Goal: Information Seeking & Learning: Learn about a topic

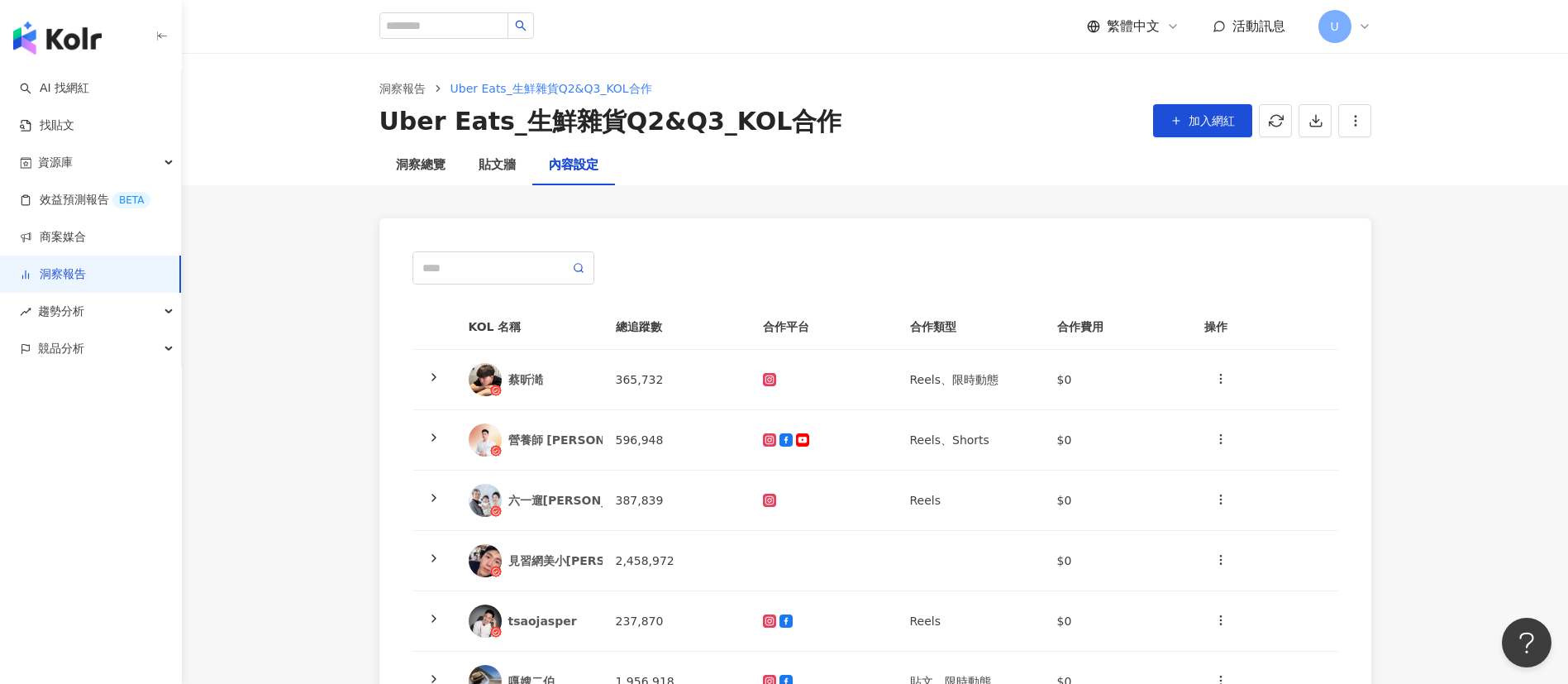
click at [85, 272] on link "洞察報告" at bounding box center [53, 274] width 66 height 17
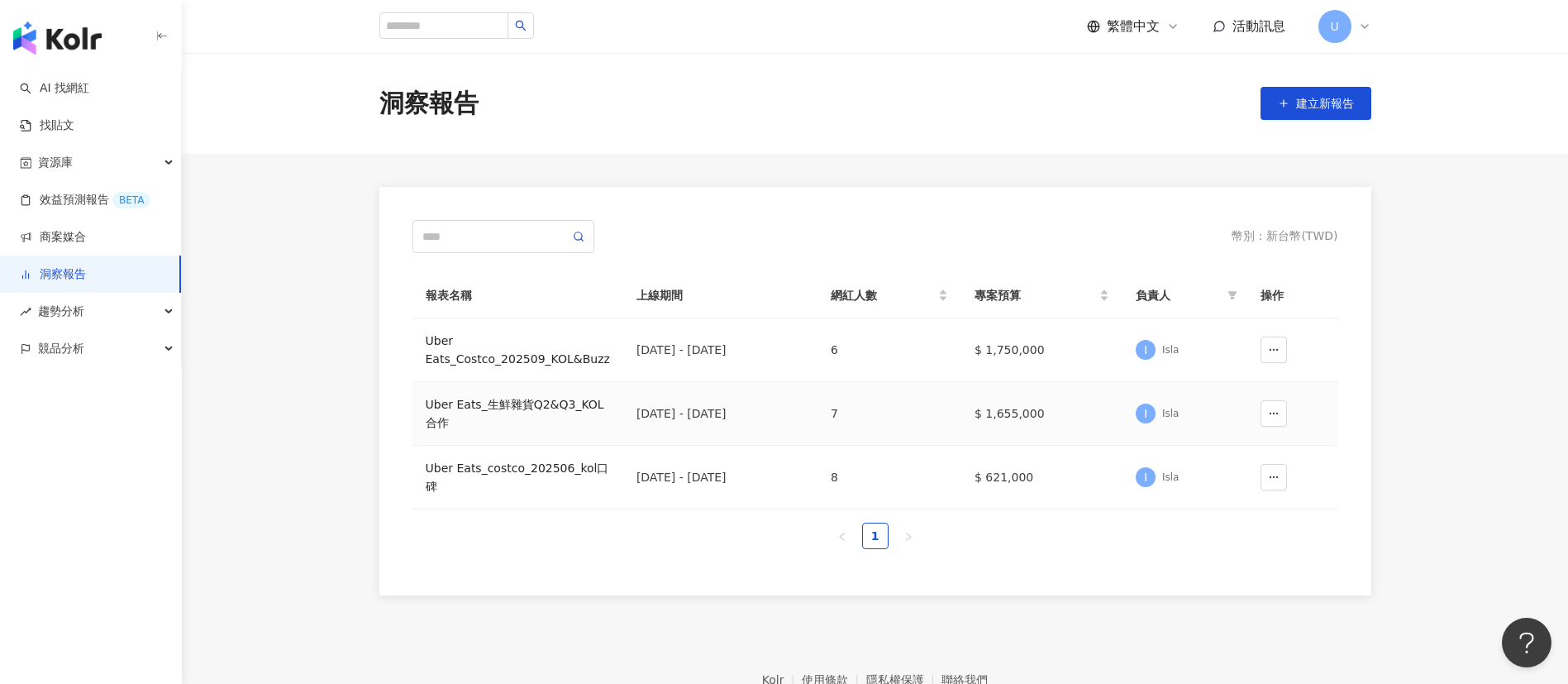
click at [516, 406] on div "Uber Eats_生鮮雜貨Q2&Q3_KOL合作" at bounding box center [518, 413] width 184 height 37
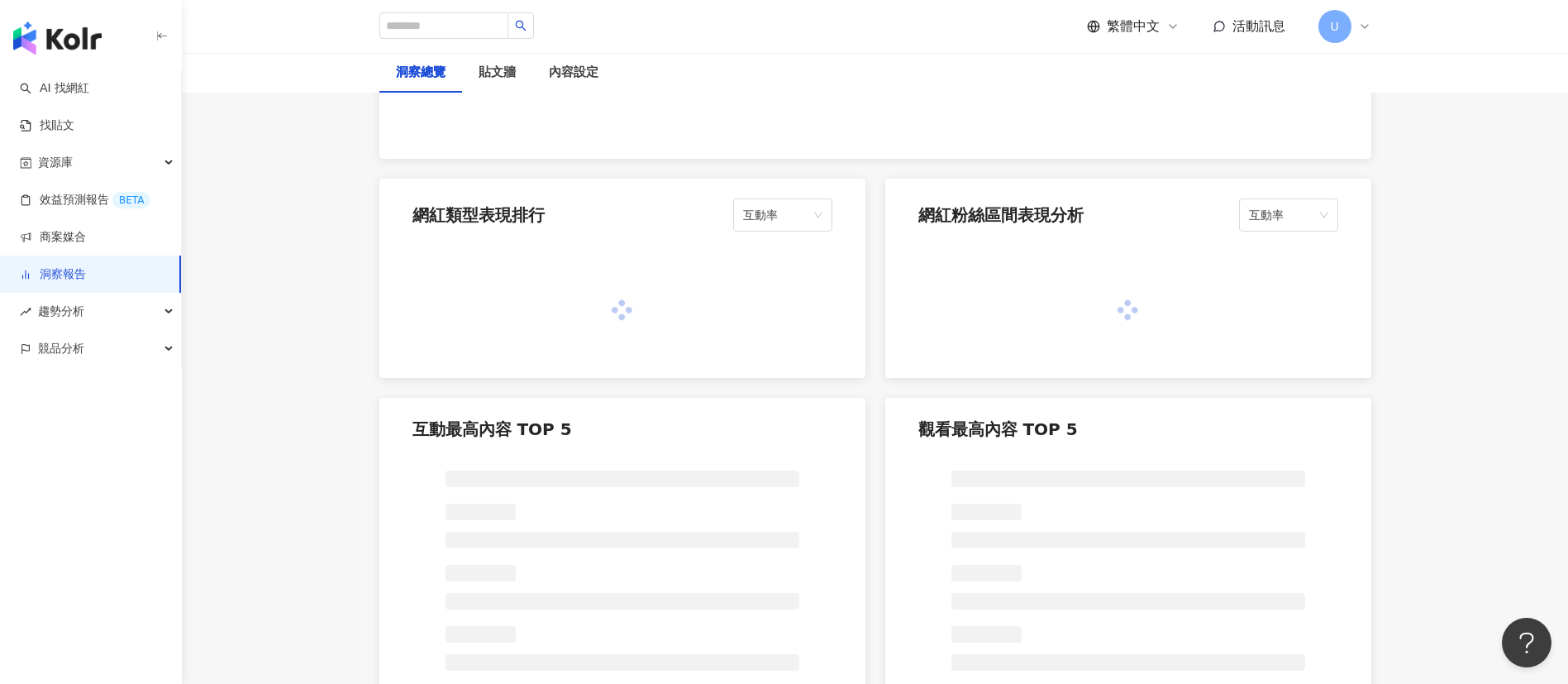
scroll to position [992, 0]
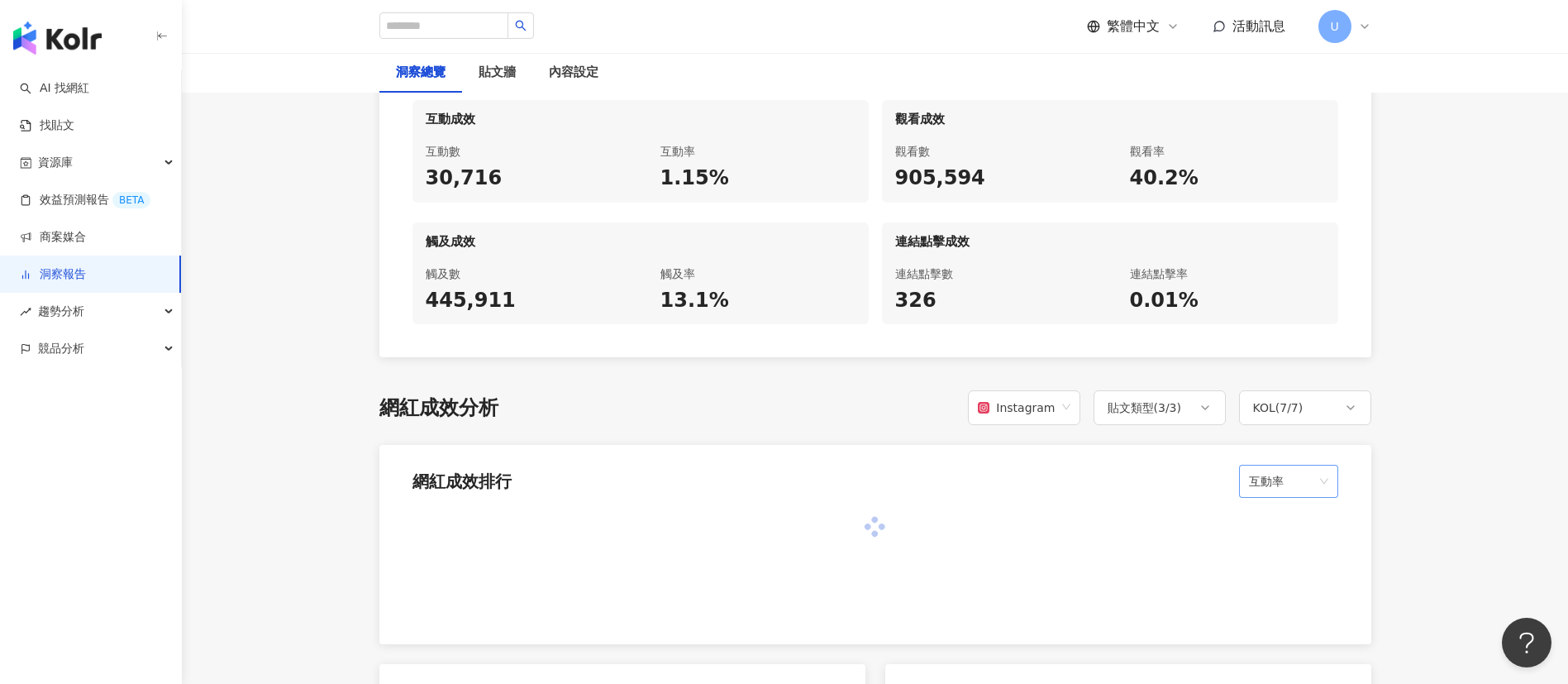
click at [1267, 468] on span "互動率" at bounding box center [1288, 480] width 79 height 31
click at [1288, 427] on div "觸及數" at bounding box center [1288, 428] width 72 height 18
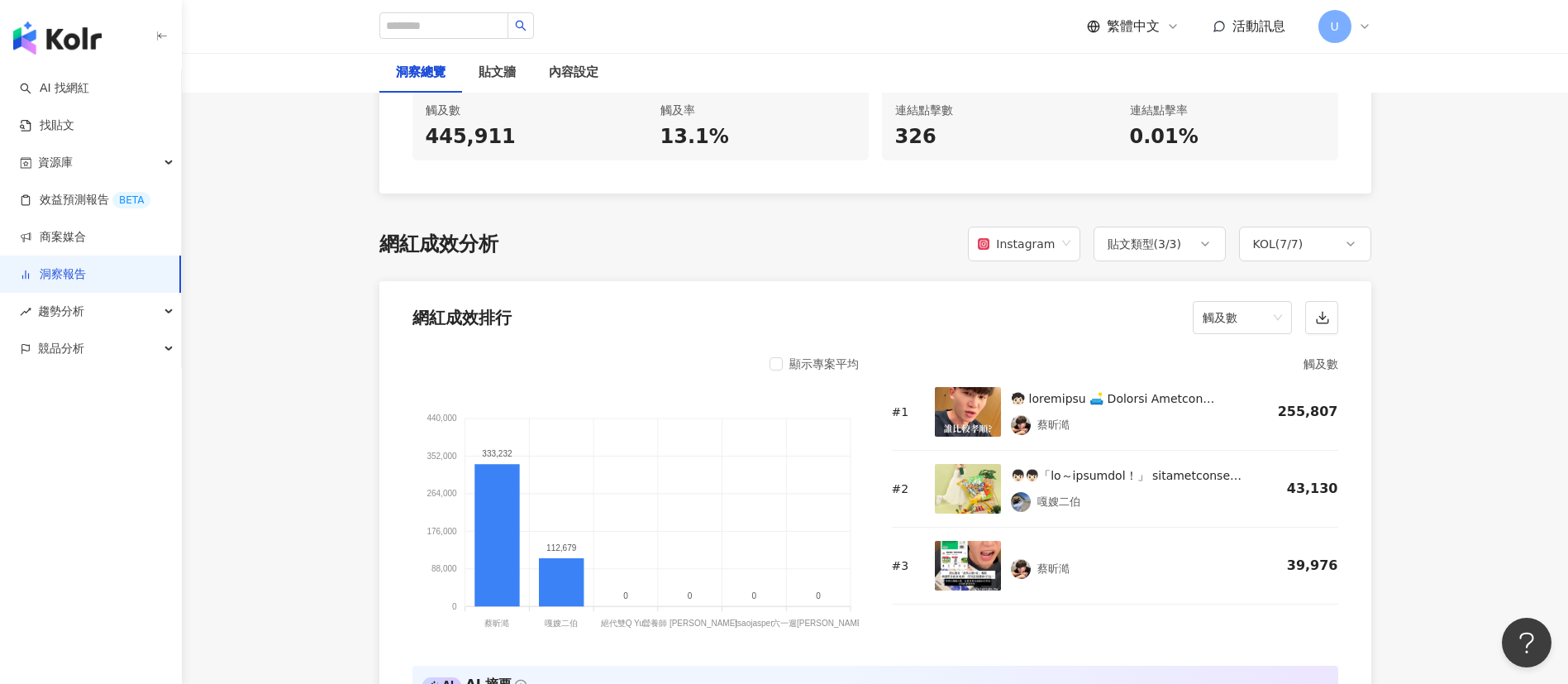
scroll to position [1240, 0]
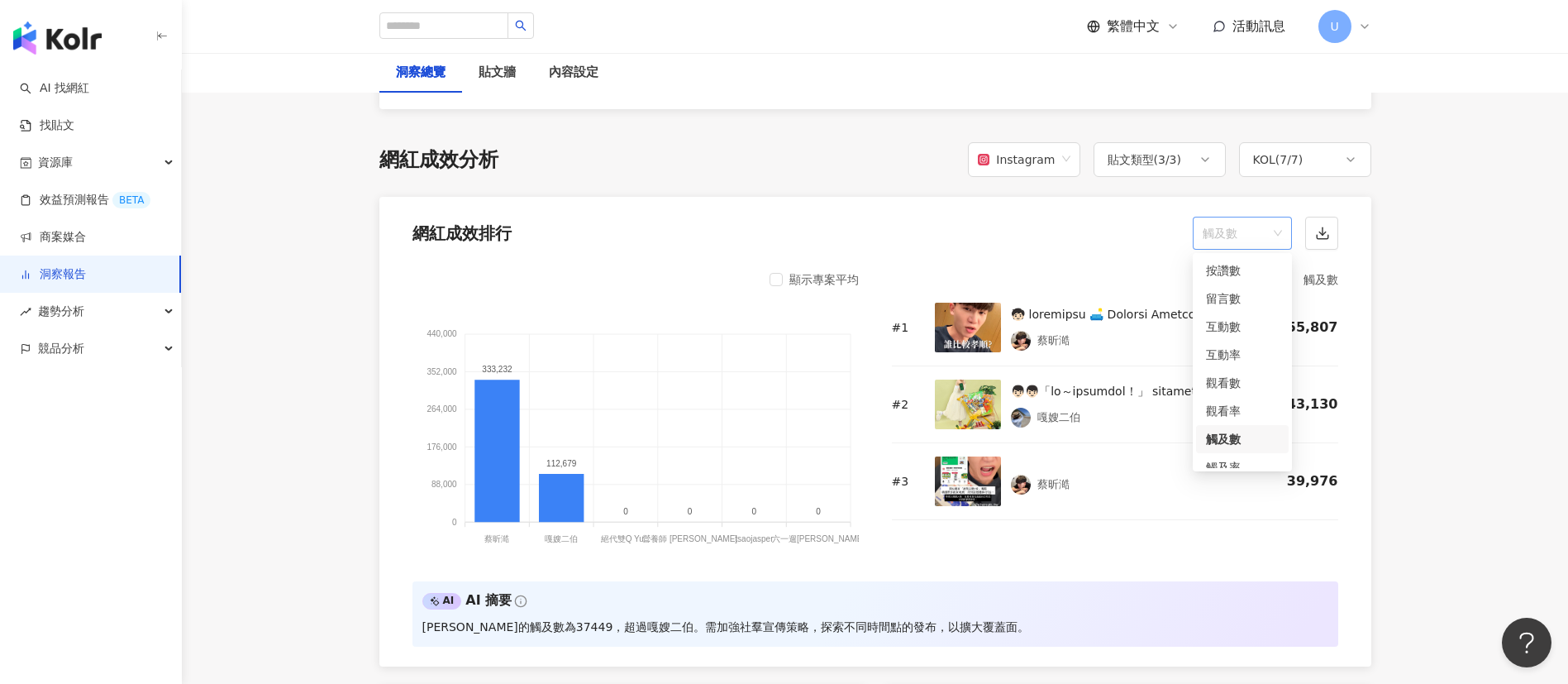
click at [1268, 234] on span "觸及數" at bounding box center [1242, 232] width 79 height 31
click at [1240, 400] on div "觸及率" at bounding box center [1242, 396] width 72 height 18
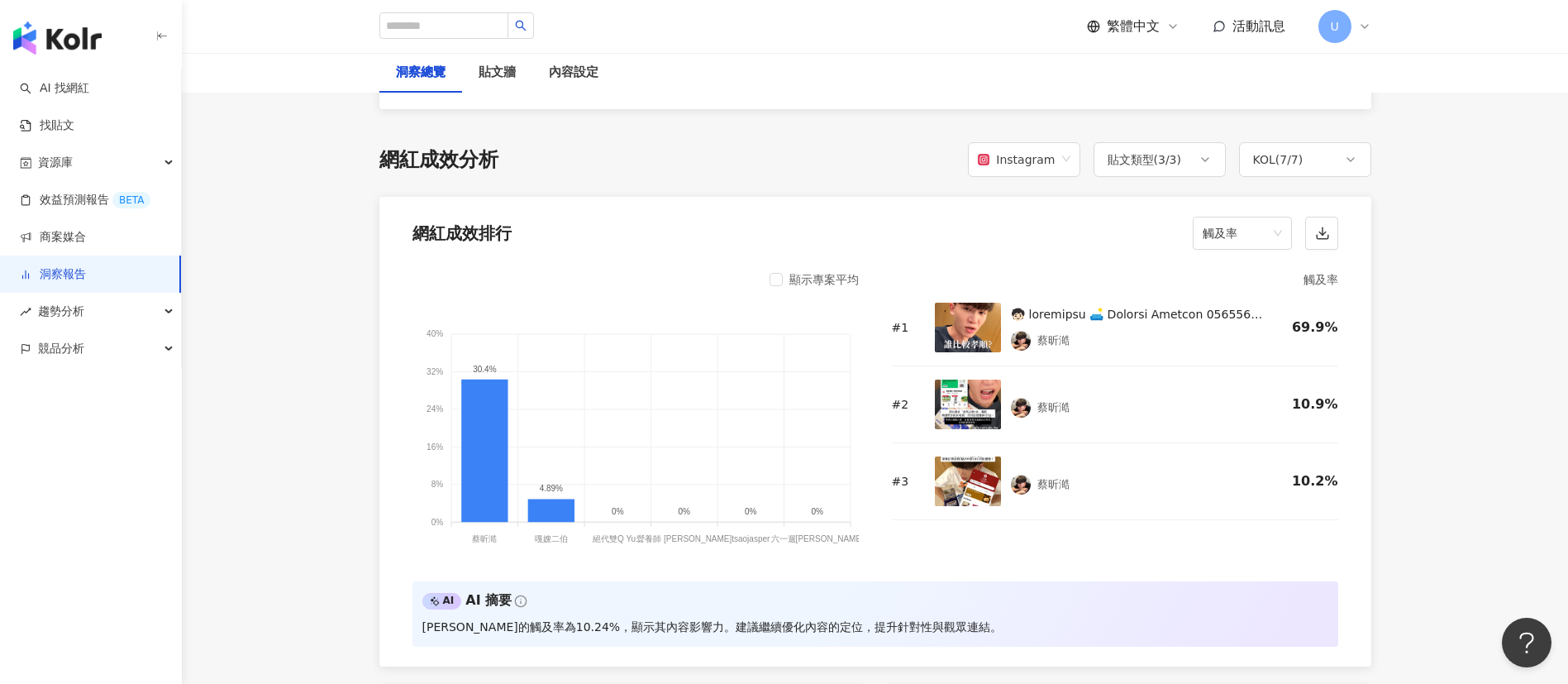
click at [85, 278] on link "洞察報告" at bounding box center [53, 274] width 66 height 17
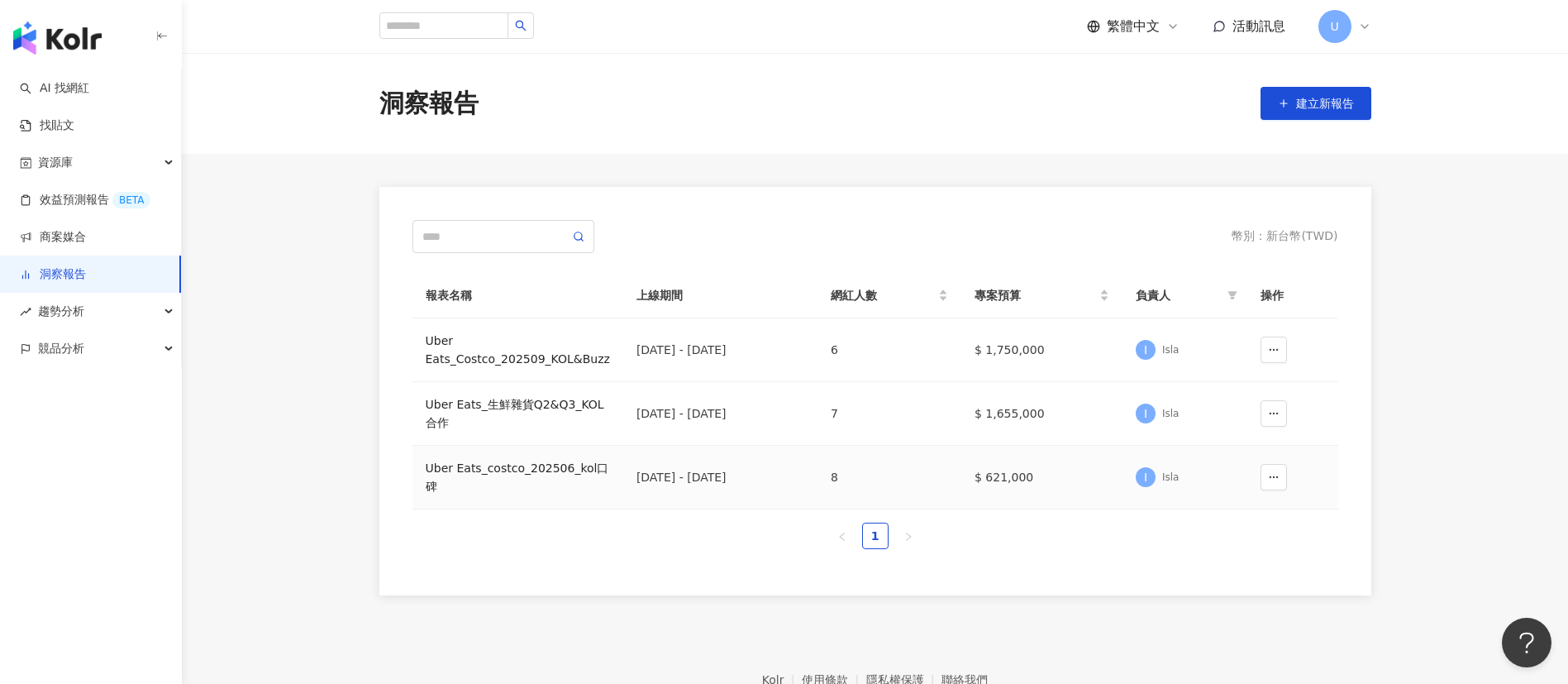
click at [498, 470] on div "Uber Eats_costco_202506_kol口碑" at bounding box center [518, 476] width 184 height 37
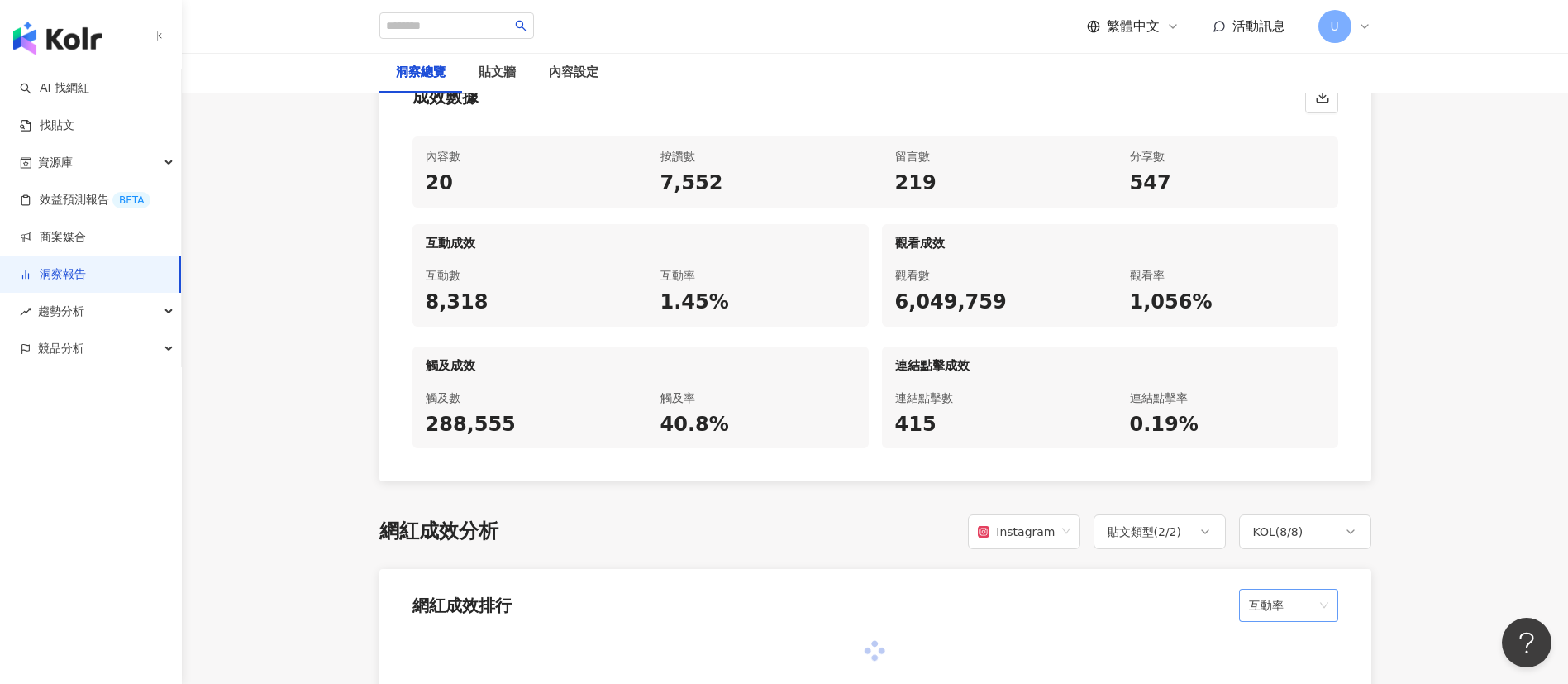
scroll to position [1240, 0]
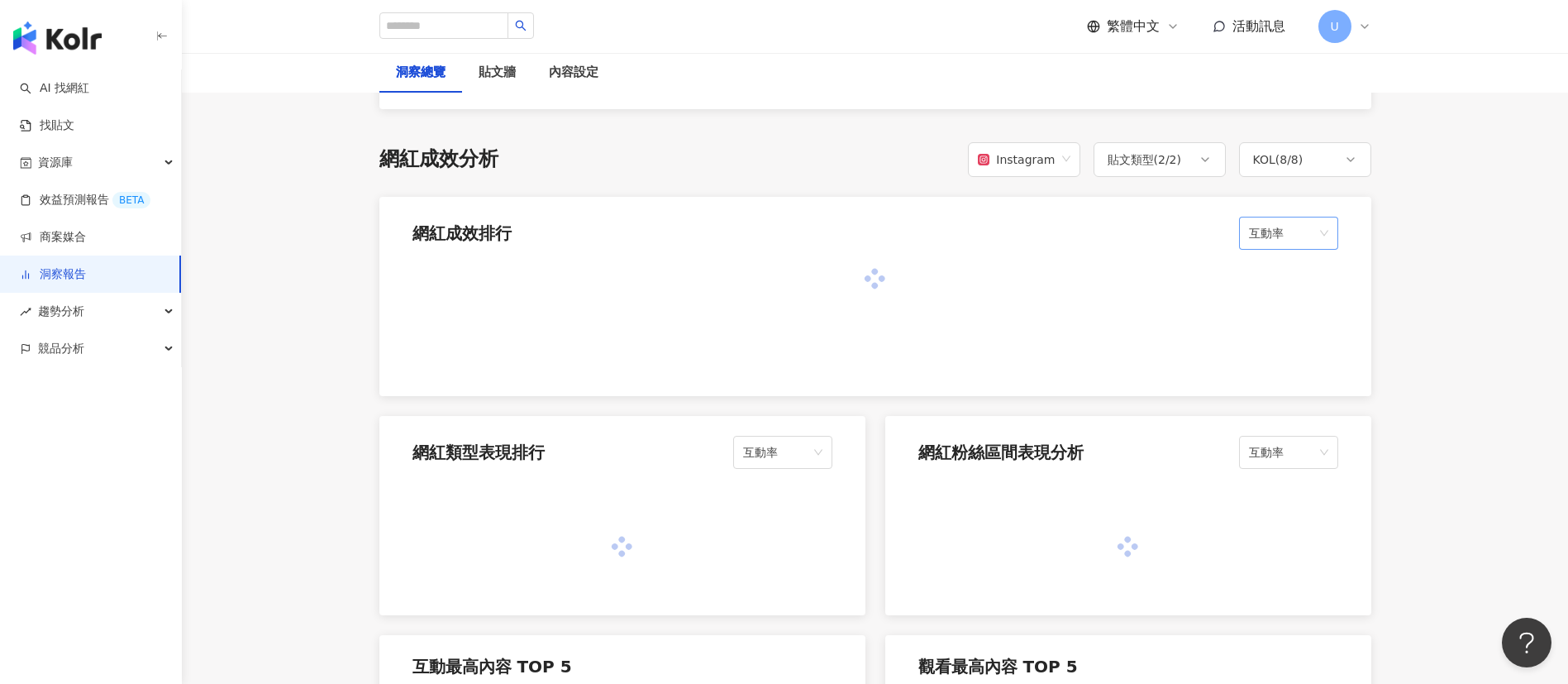
click at [1296, 231] on span "互動率" at bounding box center [1288, 232] width 79 height 31
click at [1285, 459] on div "觸及率" at bounding box center [1288, 466] width 72 height 18
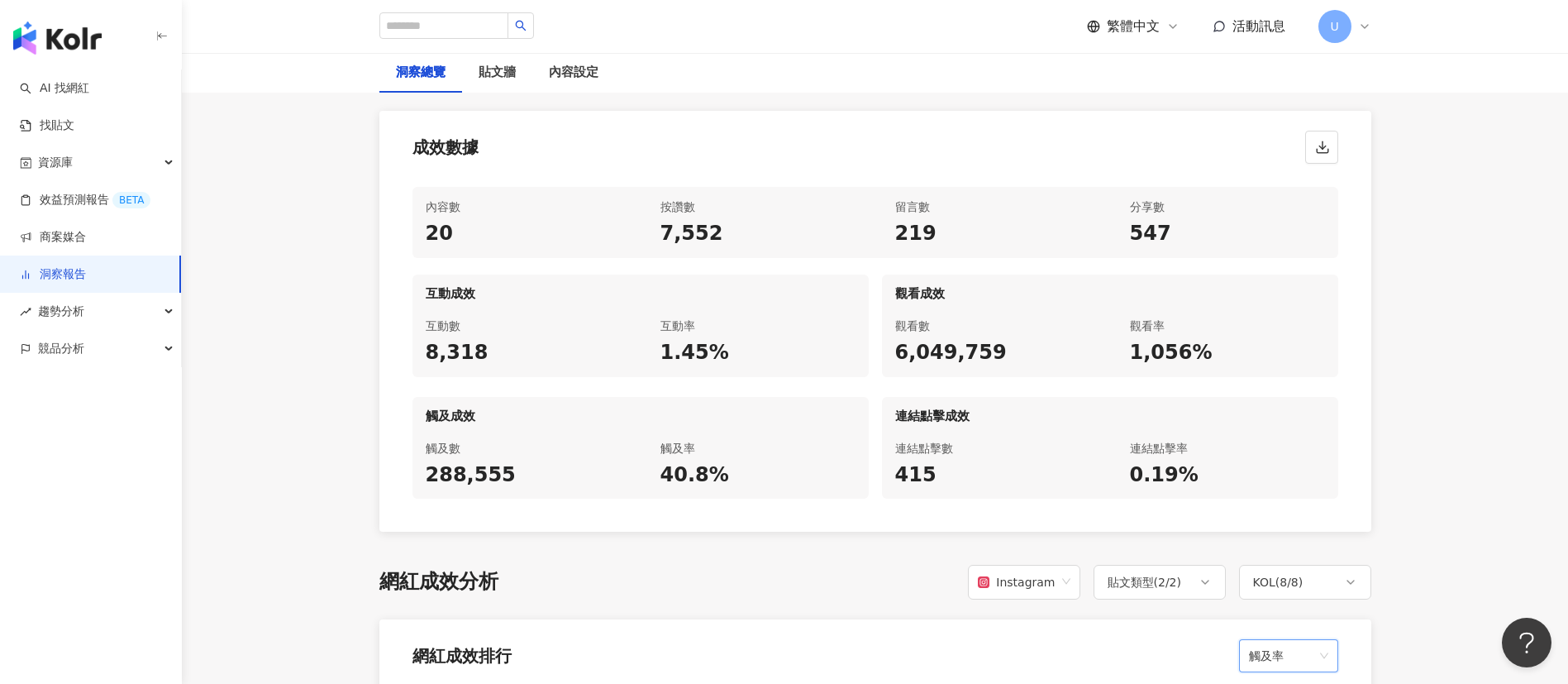
scroll to position [496, 0]
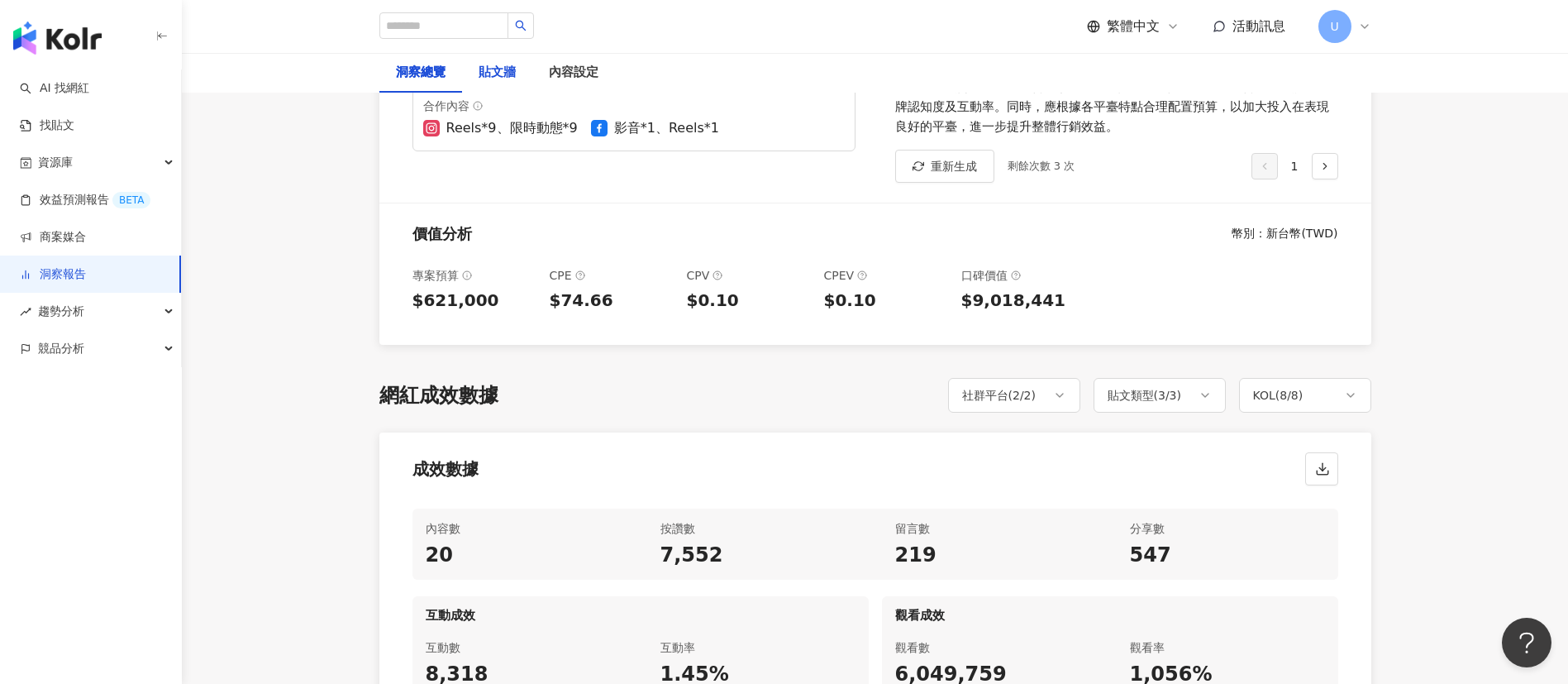
click at [496, 68] on div "貼文牆" at bounding box center [497, 72] width 38 height 20
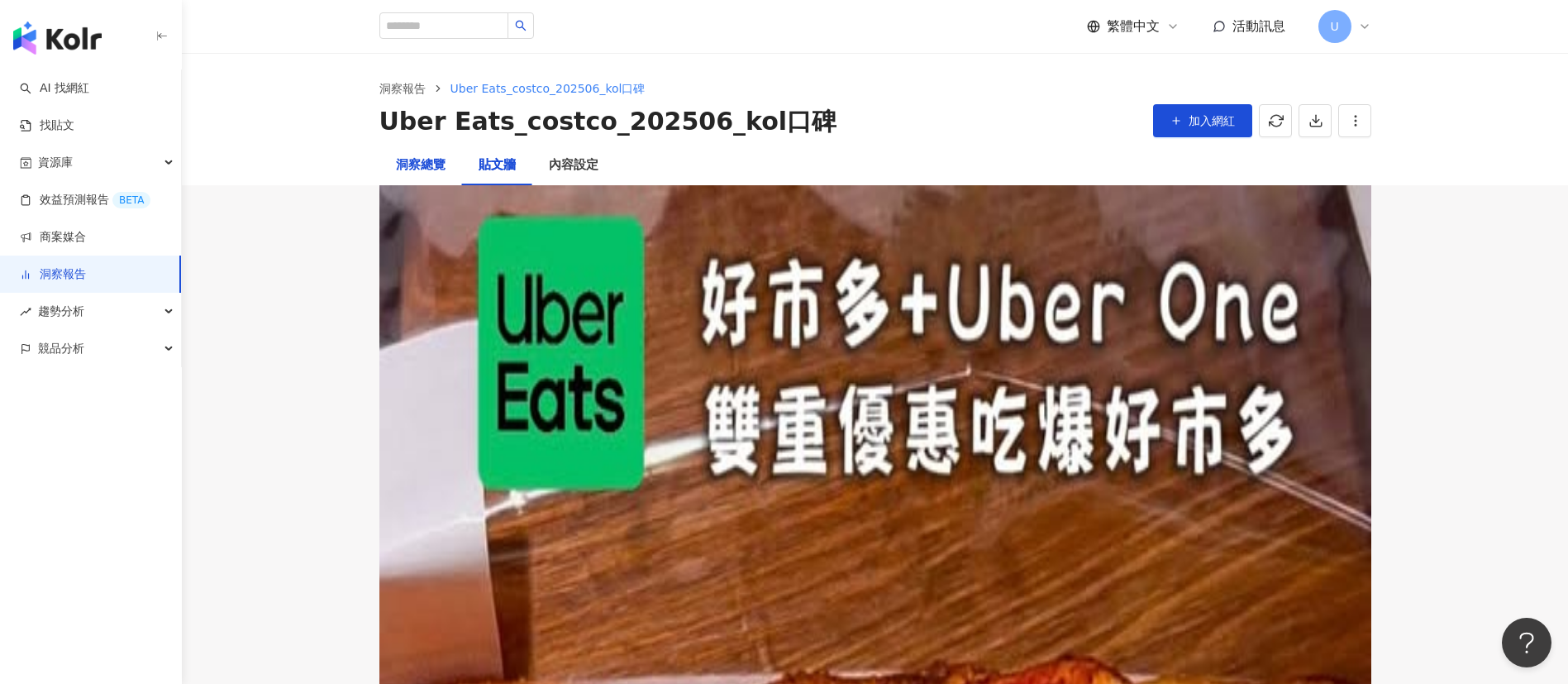
click at [427, 161] on div "洞察總覽" at bounding box center [420, 164] width 50 height 20
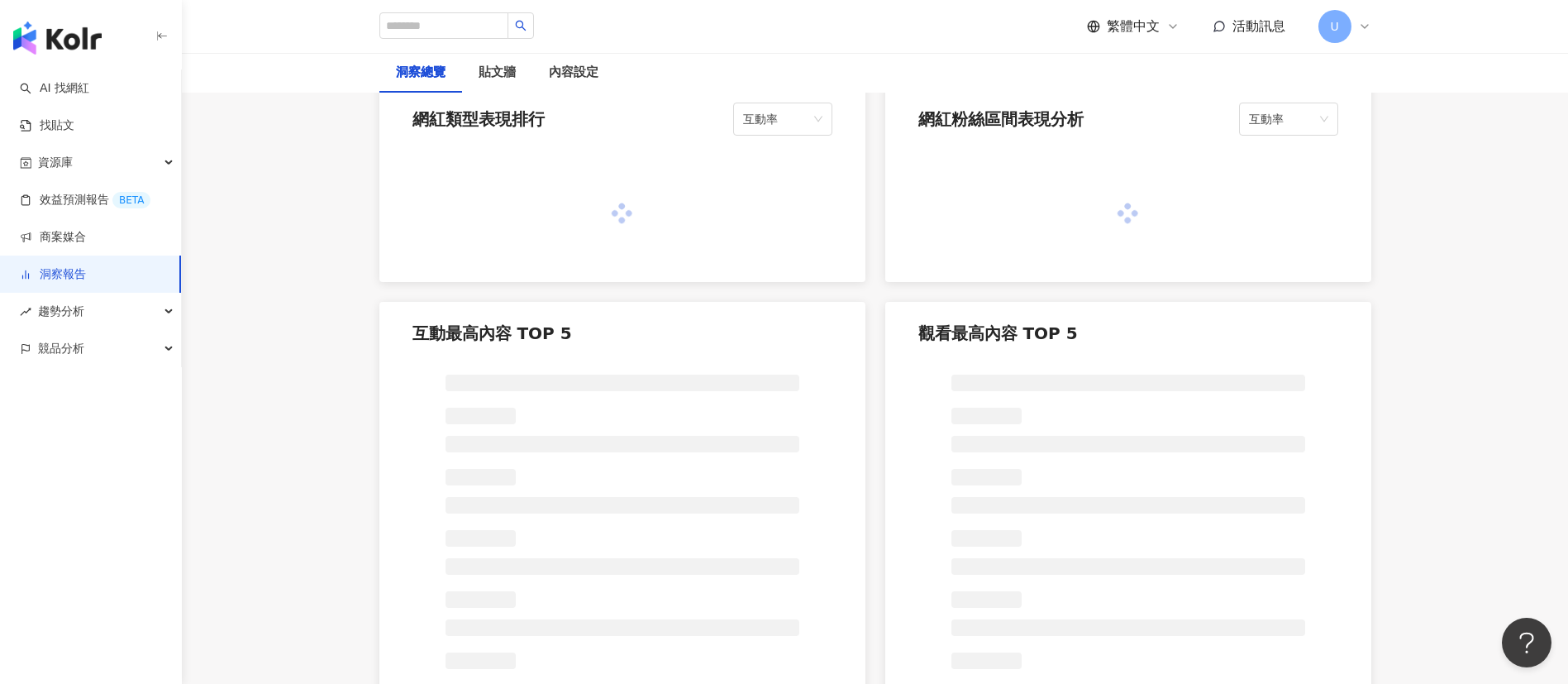
scroll to position [1240, 0]
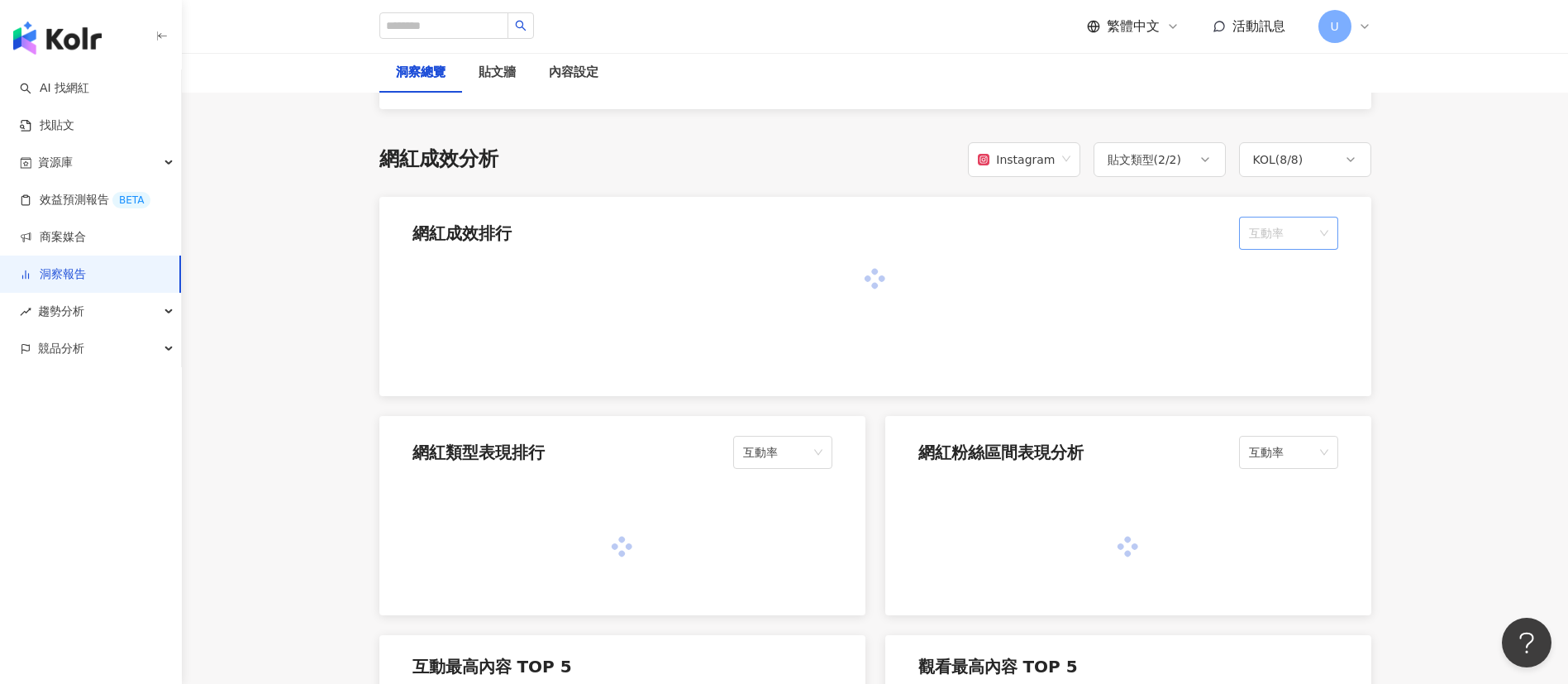
click at [1286, 229] on span "互動率" at bounding box center [1288, 232] width 79 height 31
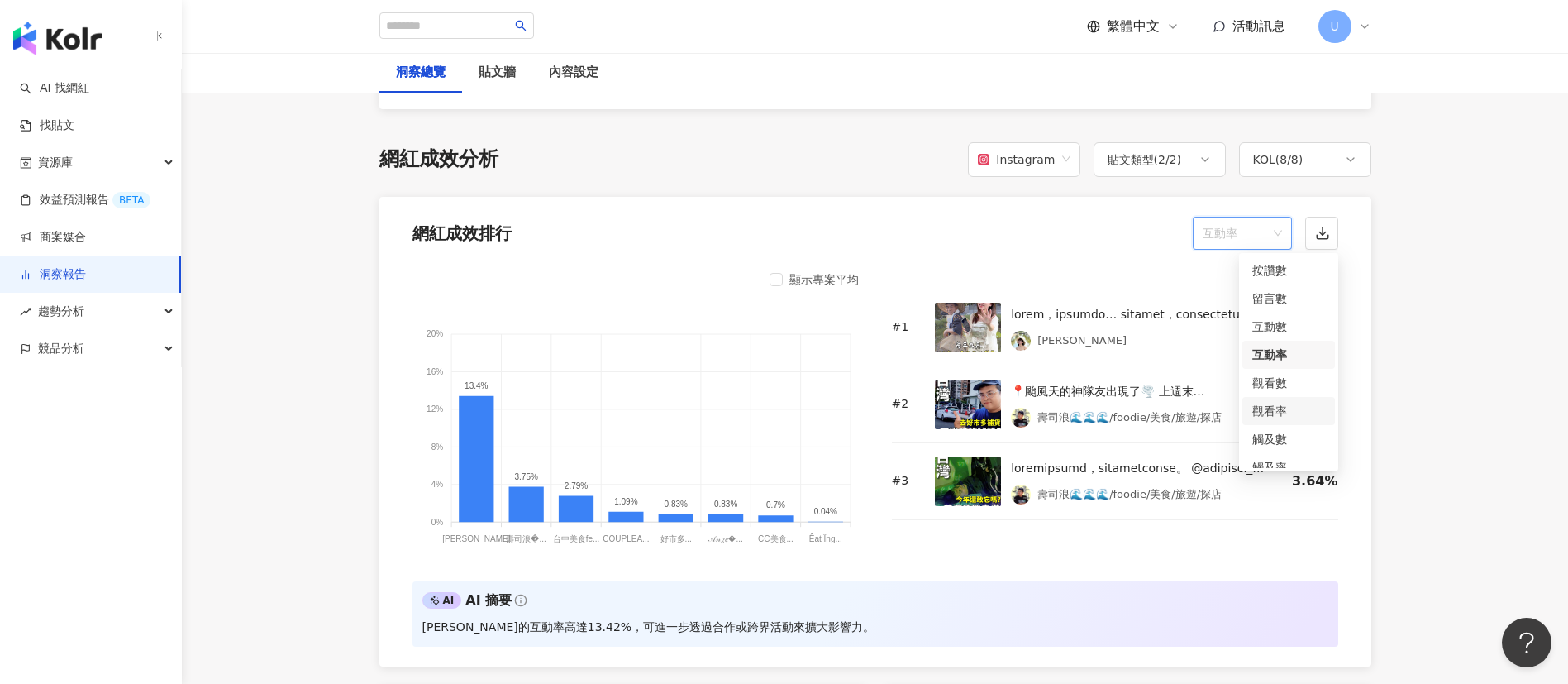
click at [1288, 416] on div "觀看率" at bounding box center [1288, 411] width 72 height 18
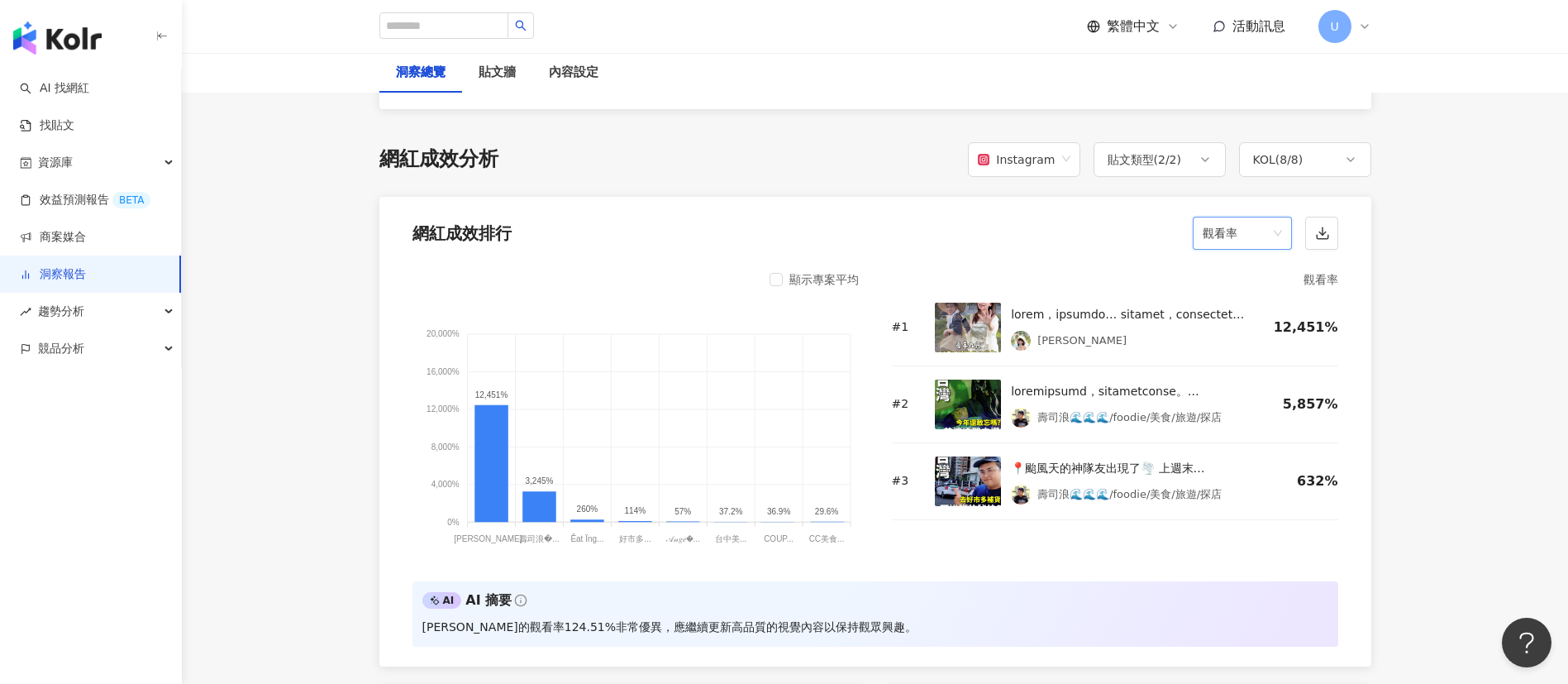
click at [1269, 237] on span "觀看率" at bounding box center [1242, 232] width 79 height 31
click at [1246, 464] on div "觸及率" at bounding box center [1242, 466] width 72 height 18
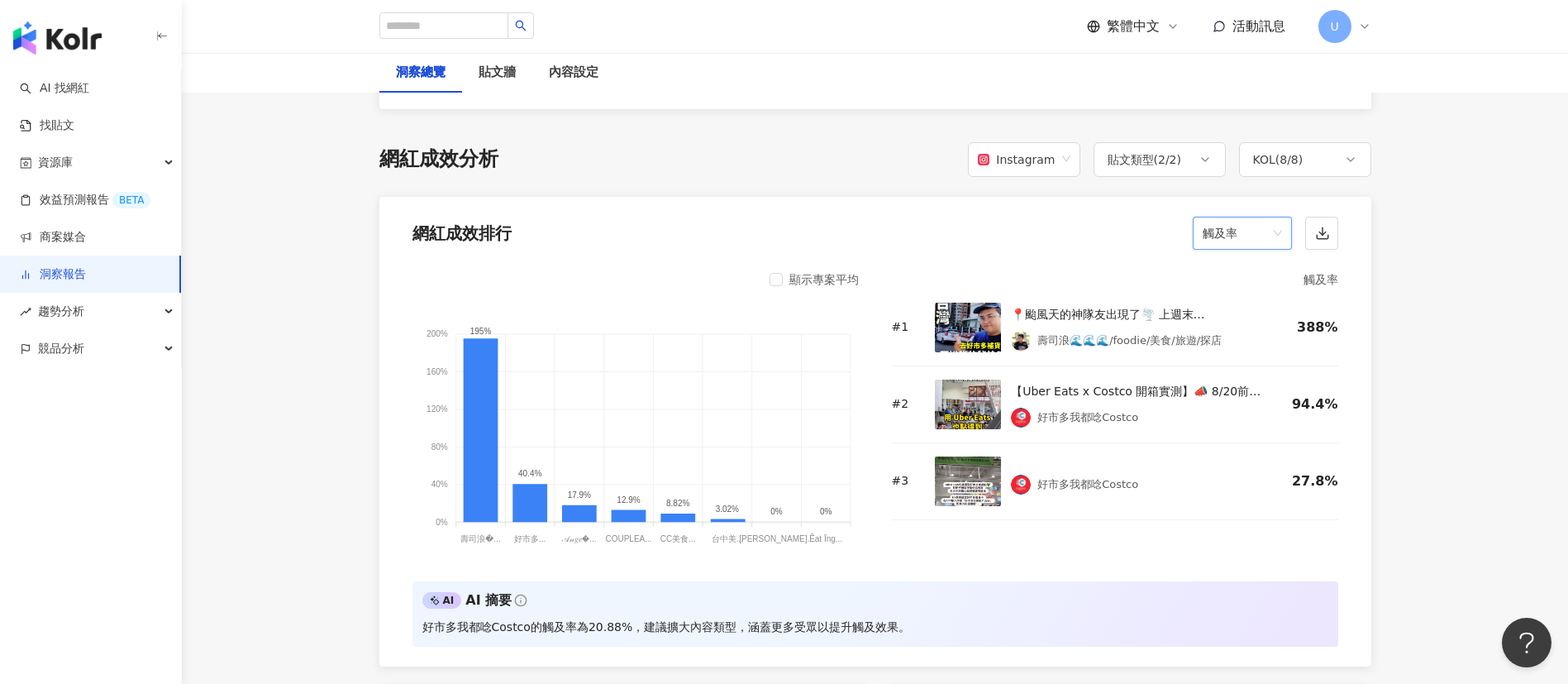
click at [567, 76] on div "內容設定" at bounding box center [573, 72] width 50 height 20
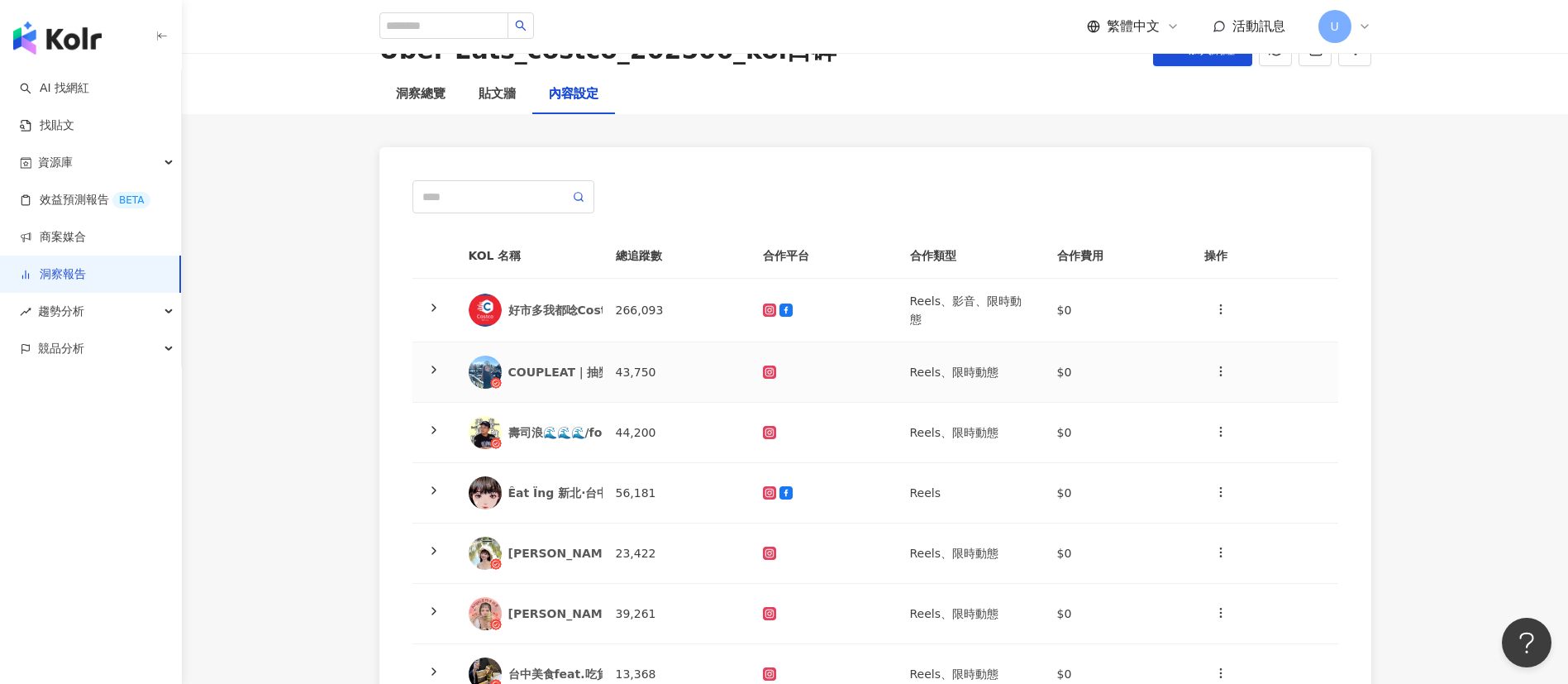
scroll to position [124, 0]
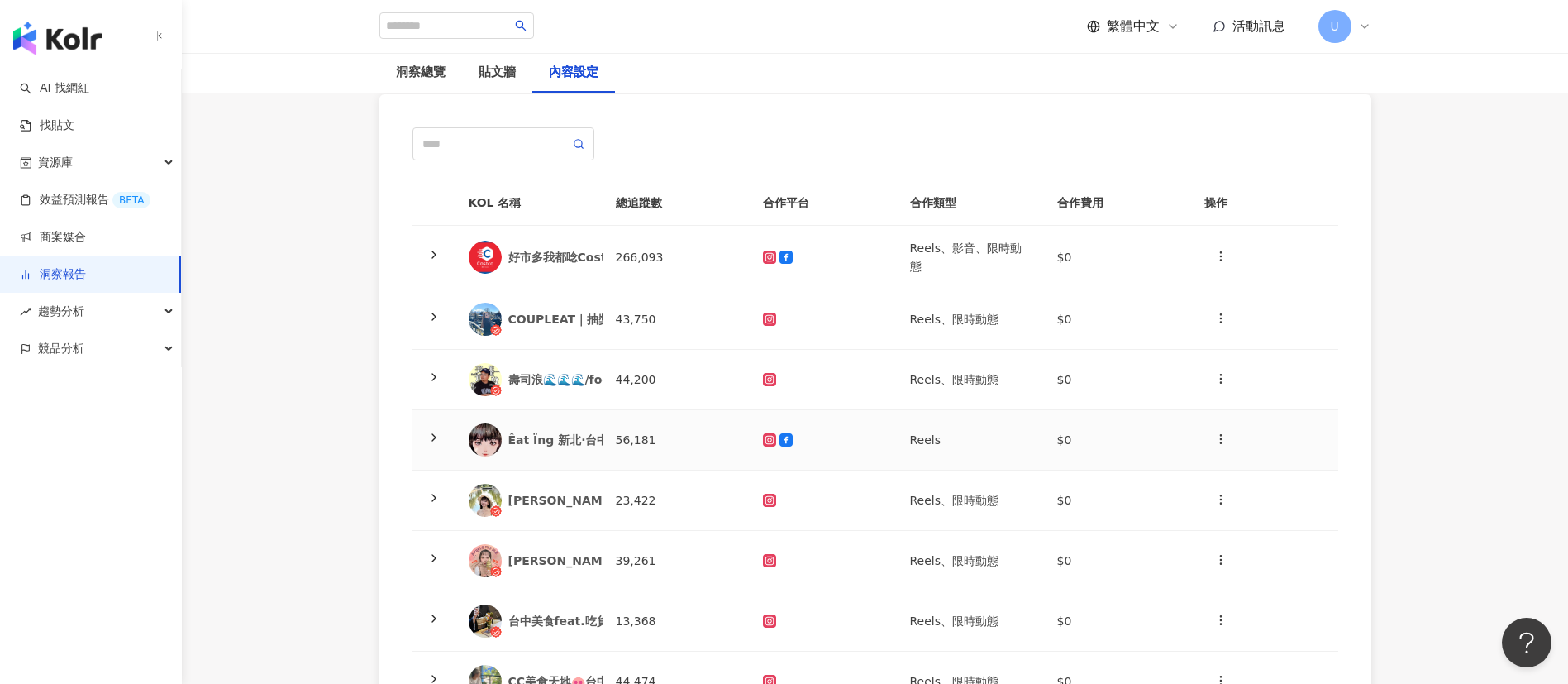
click at [441, 434] on div at bounding box center [434, 439] width 17 height 18
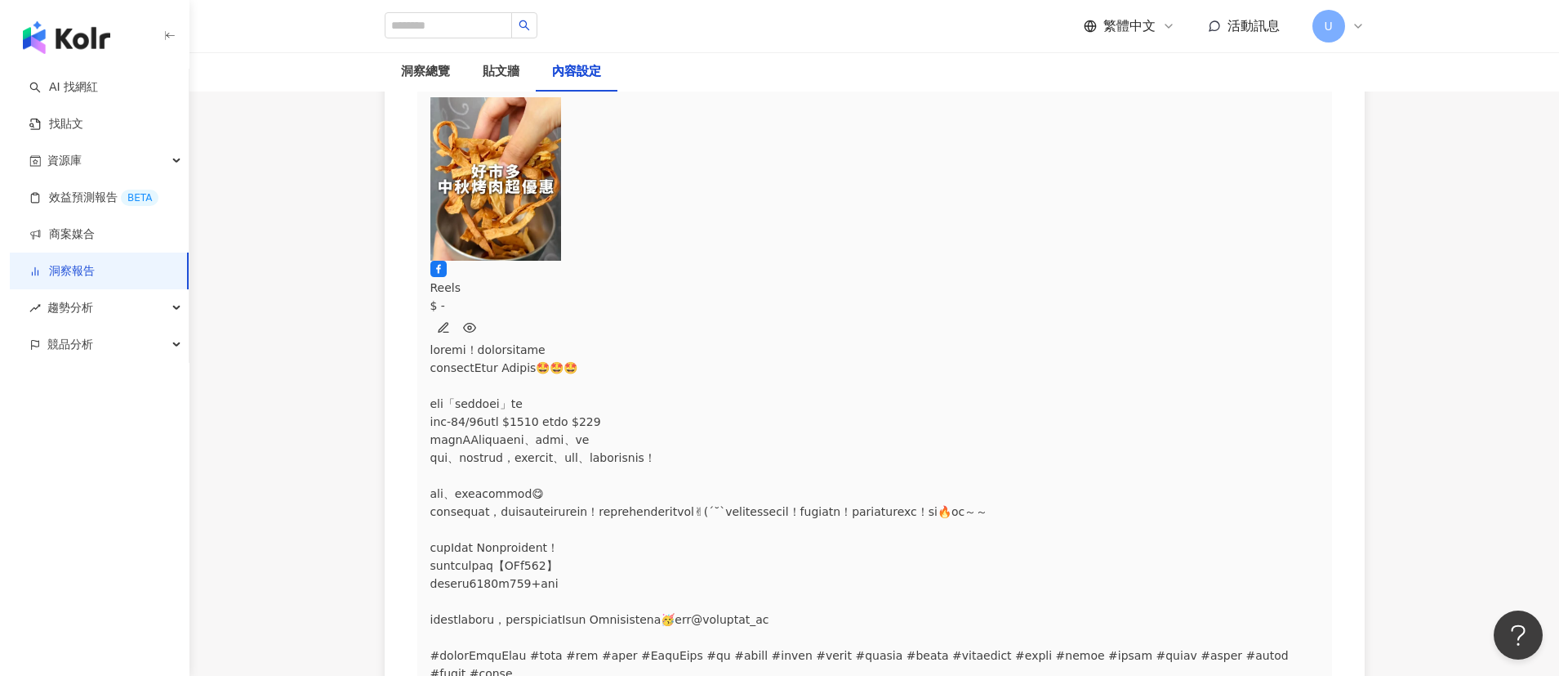
scroll to position [613, 0]
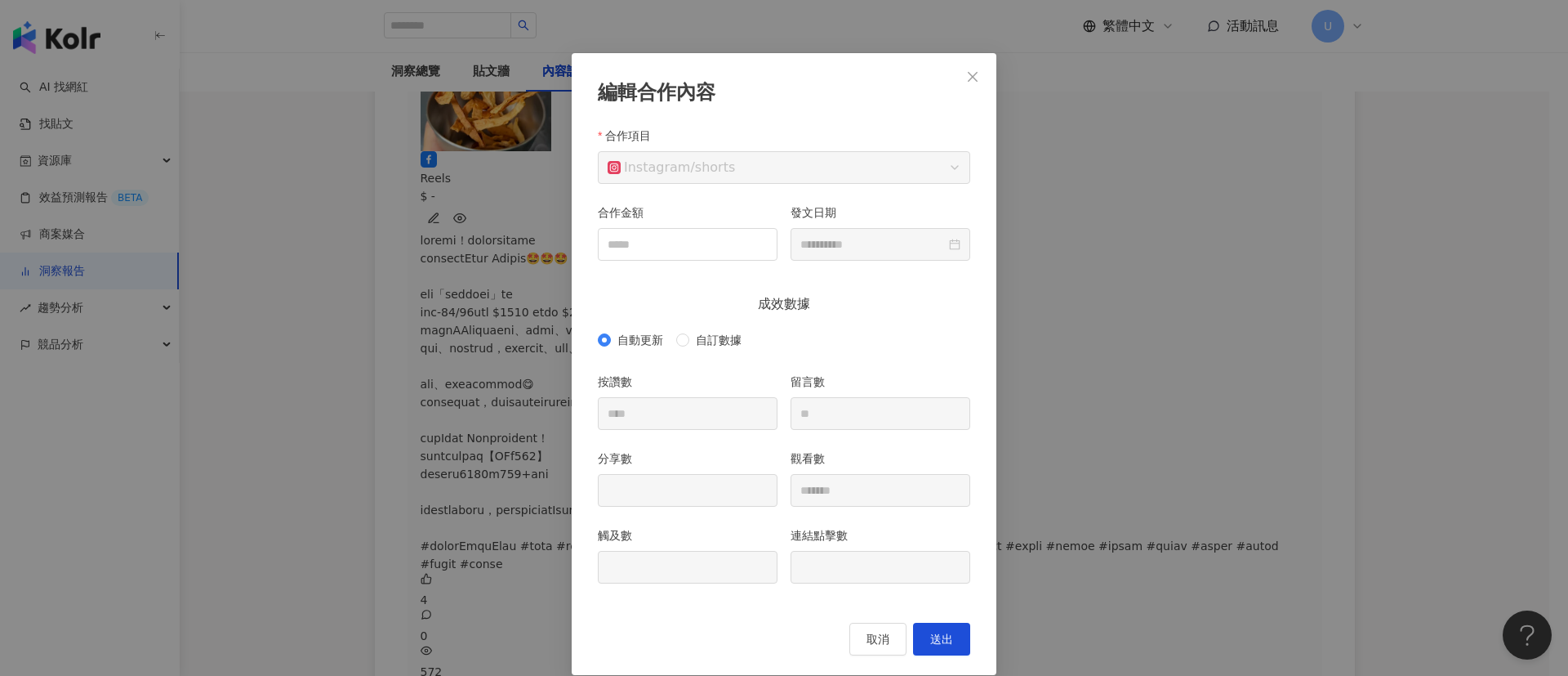
scroll to position [48, 0]
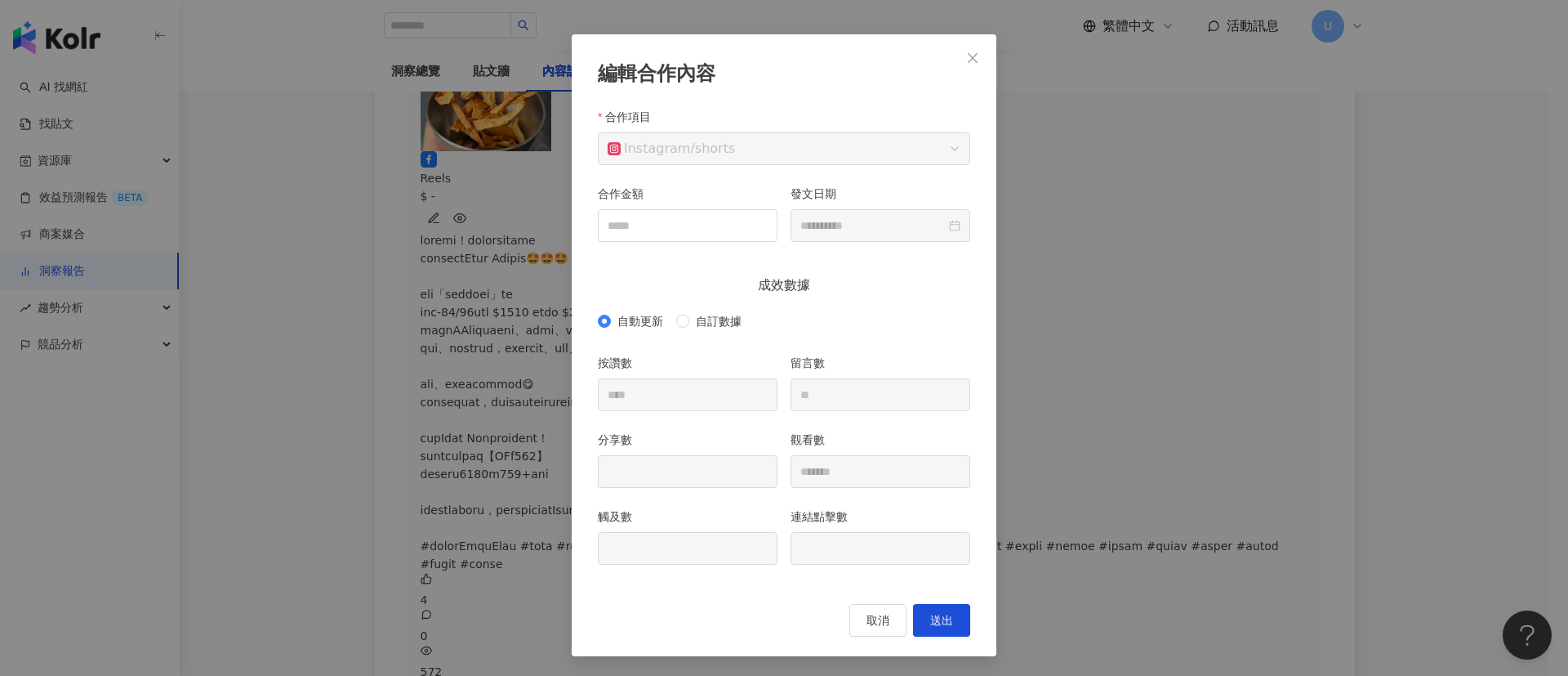
click at [1257, 229] on div "**********" at bounding box center [784, 338] width 1568 height 676
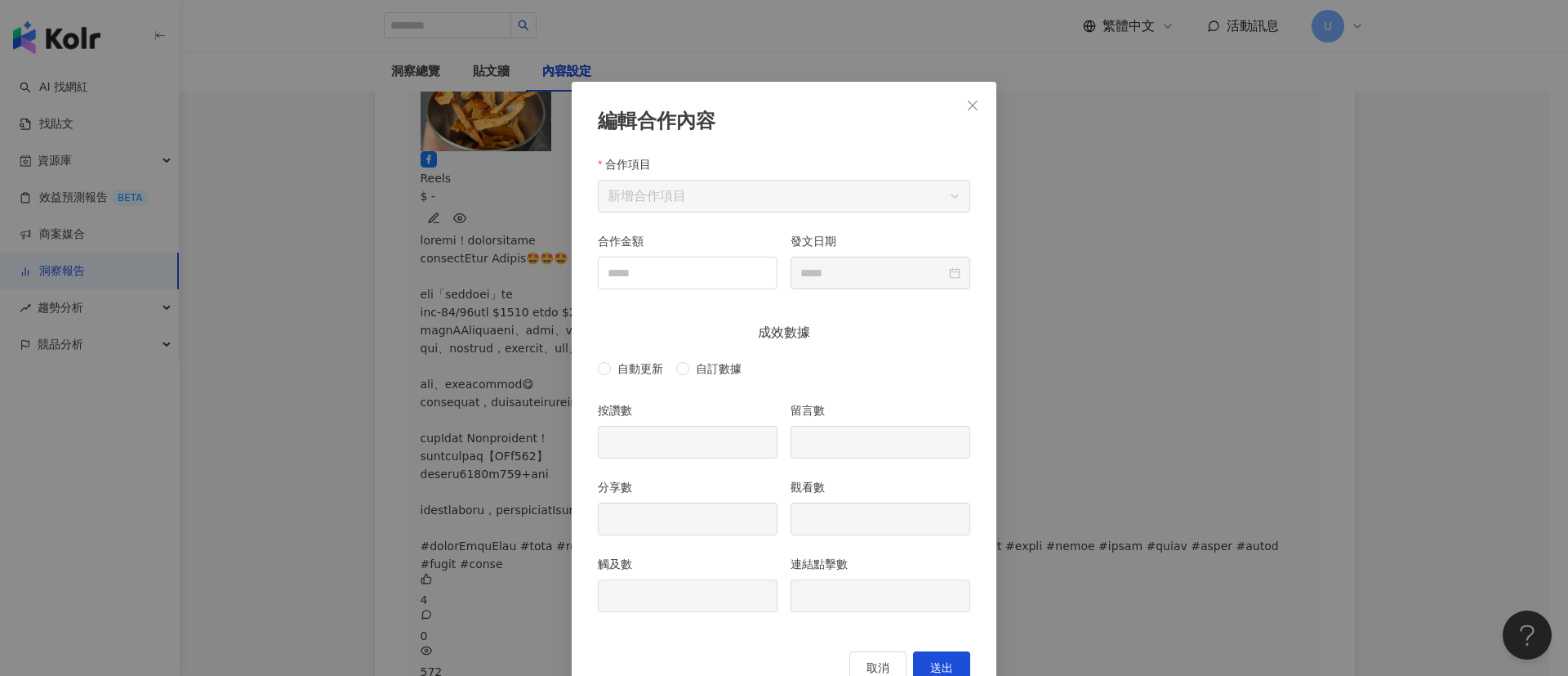
scroll to position [29, 0]
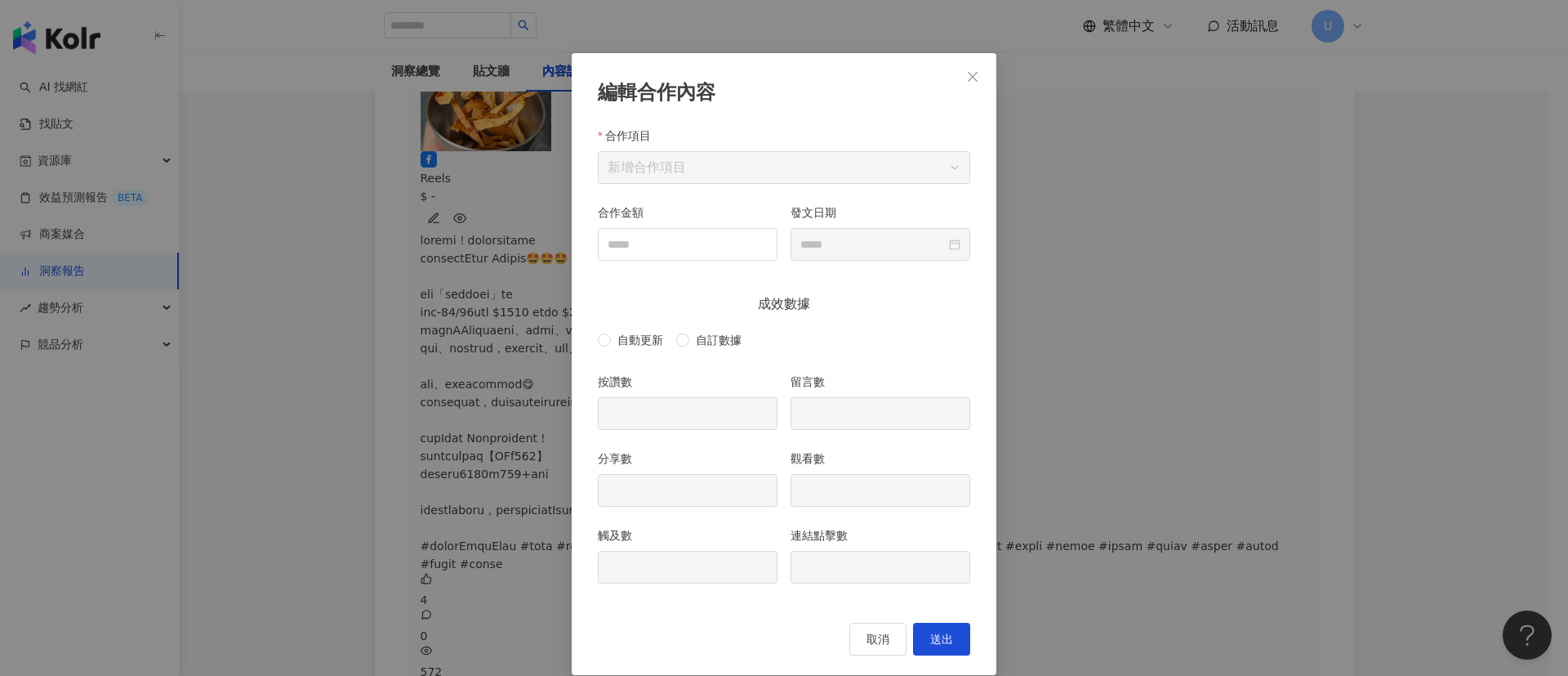
click at [1106, 355] on div "編輯合作內容 合作項目 新增合作項目 合作金額 發文日期 成效數據 自動更新 自訂數據 按讚數 留言數 分享數 觀看數 觸及數 連結點擊數 取消 送出" at bounding box center [784, 338] width 1568 height 676
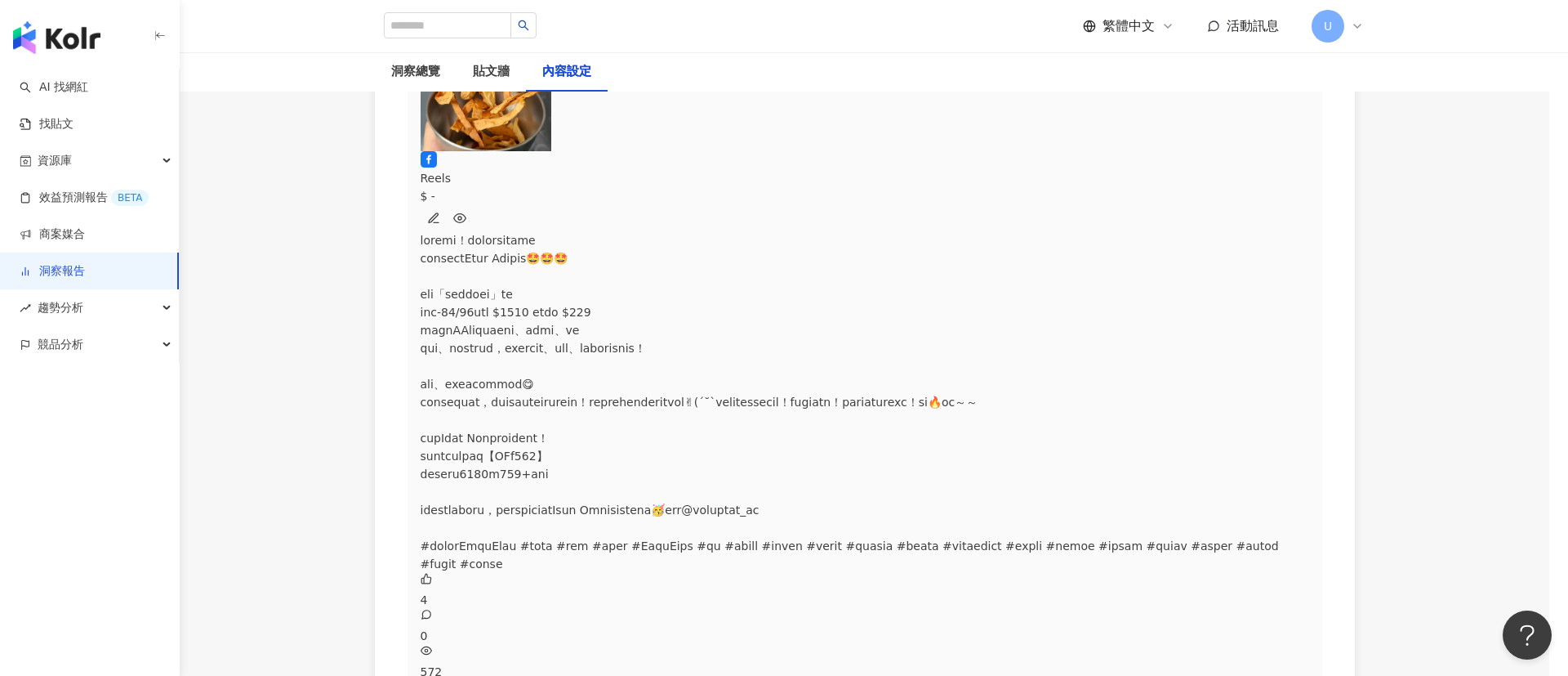
scroll to position [0, 0]
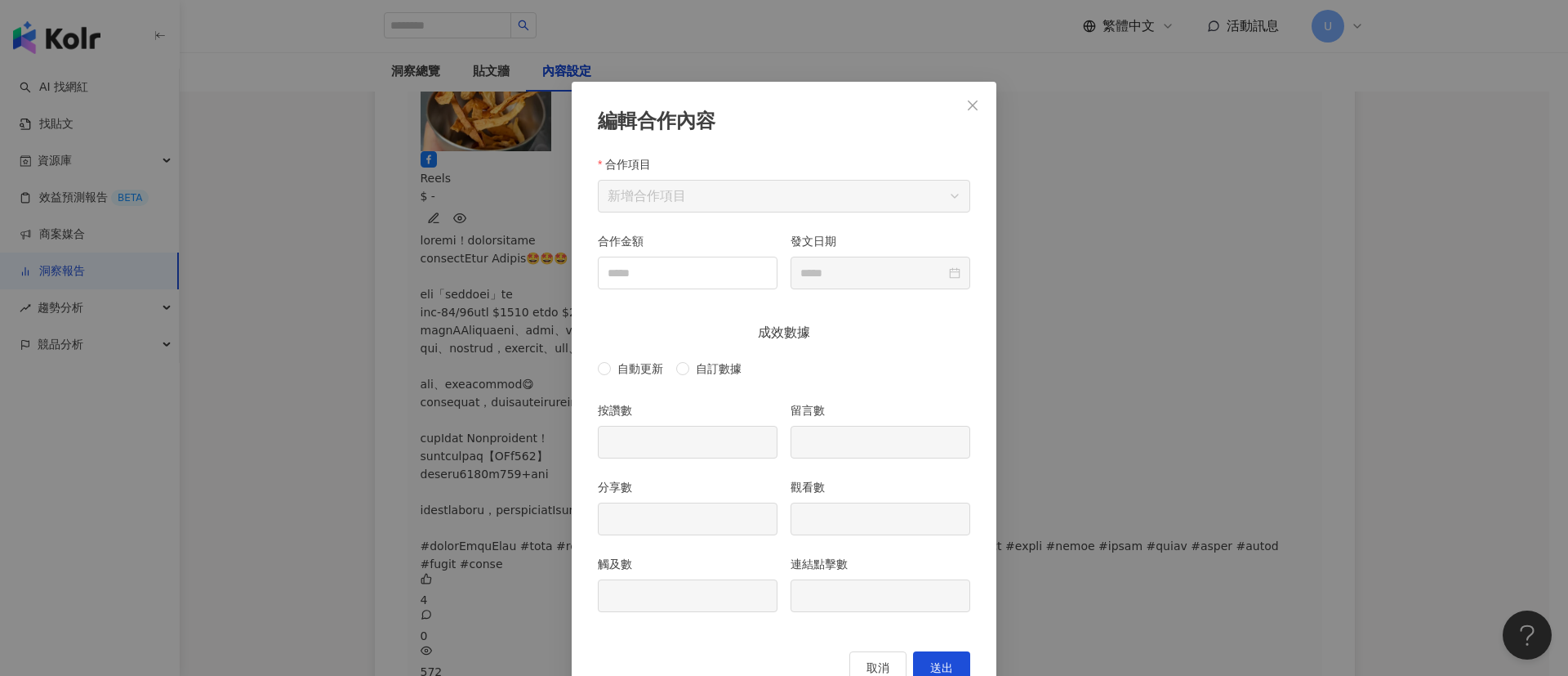
scroll to position [29, 0]
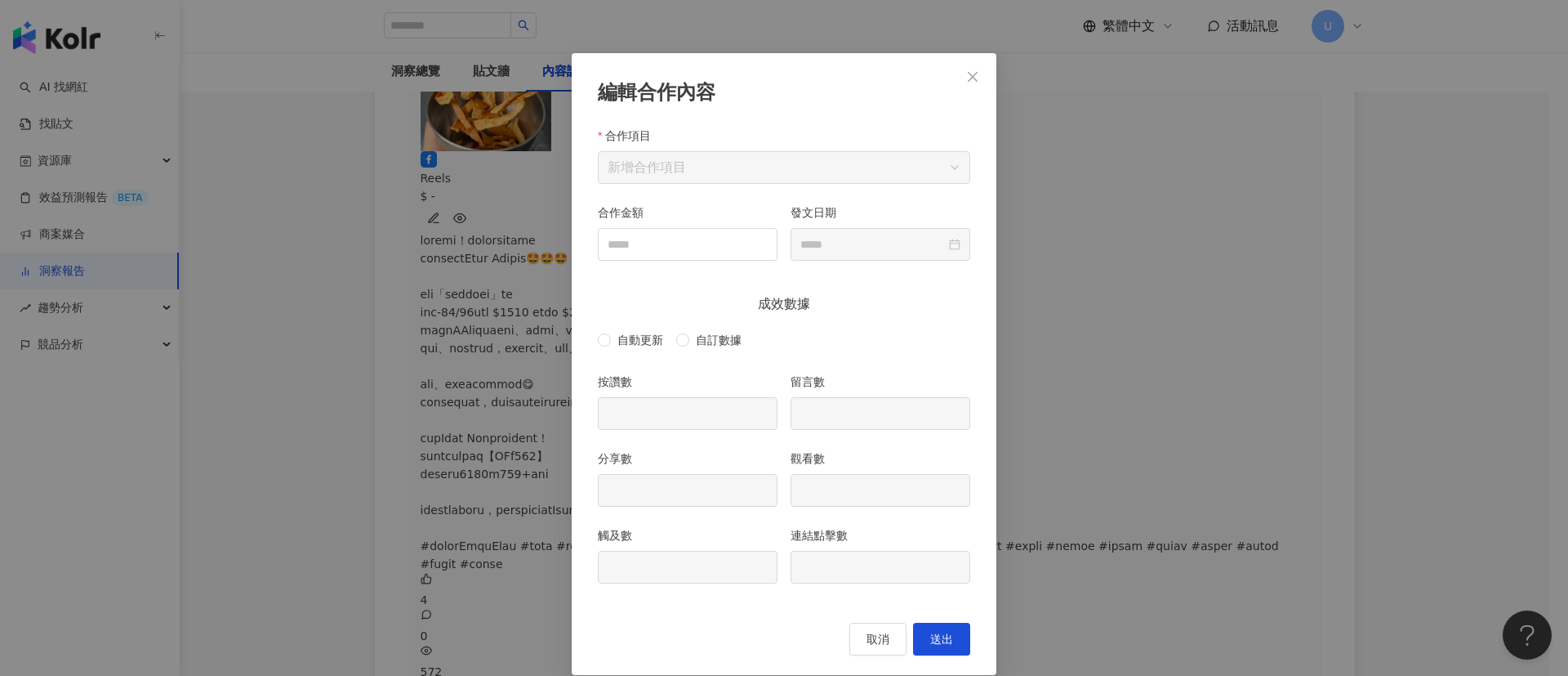
click at [956, 83] on button "Close" at bounding box center [972, 76] width 32 height 32
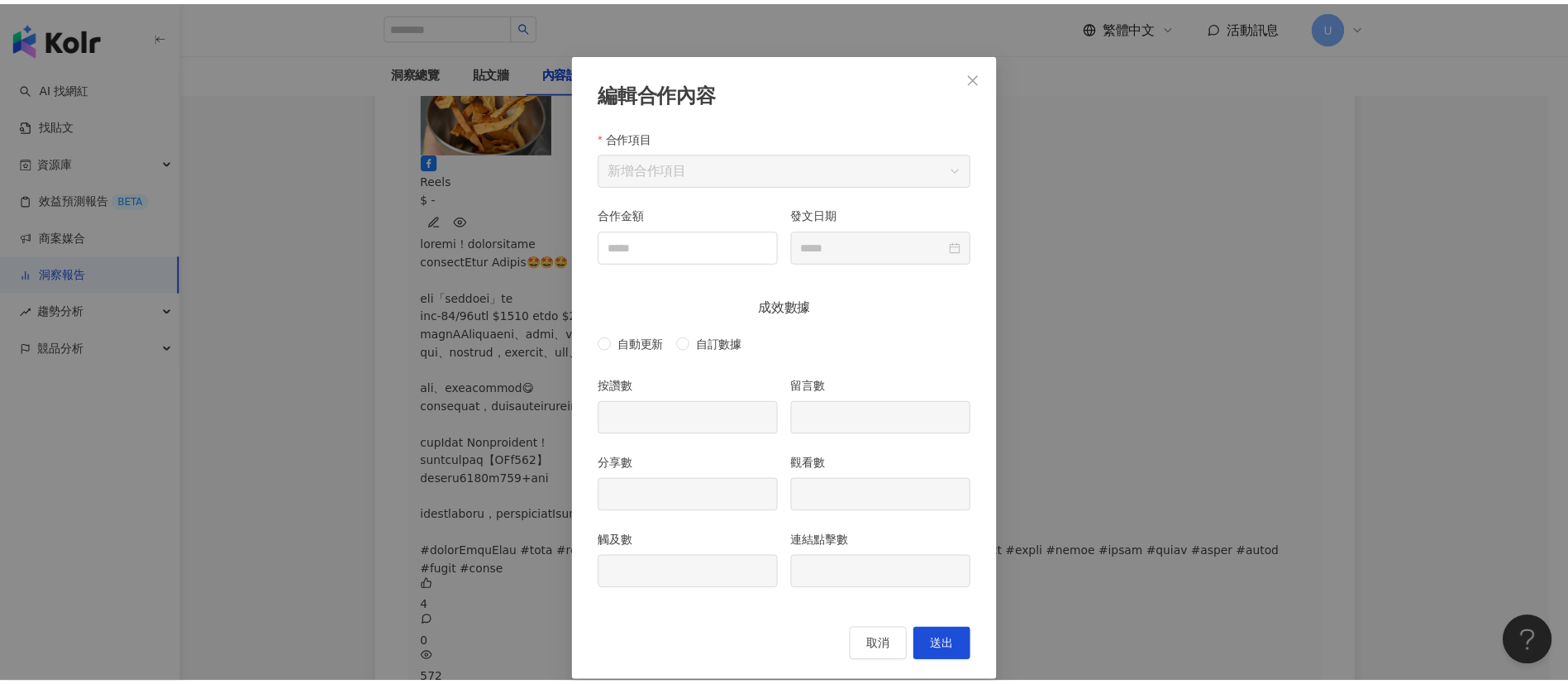
scroll to position [0, 0]
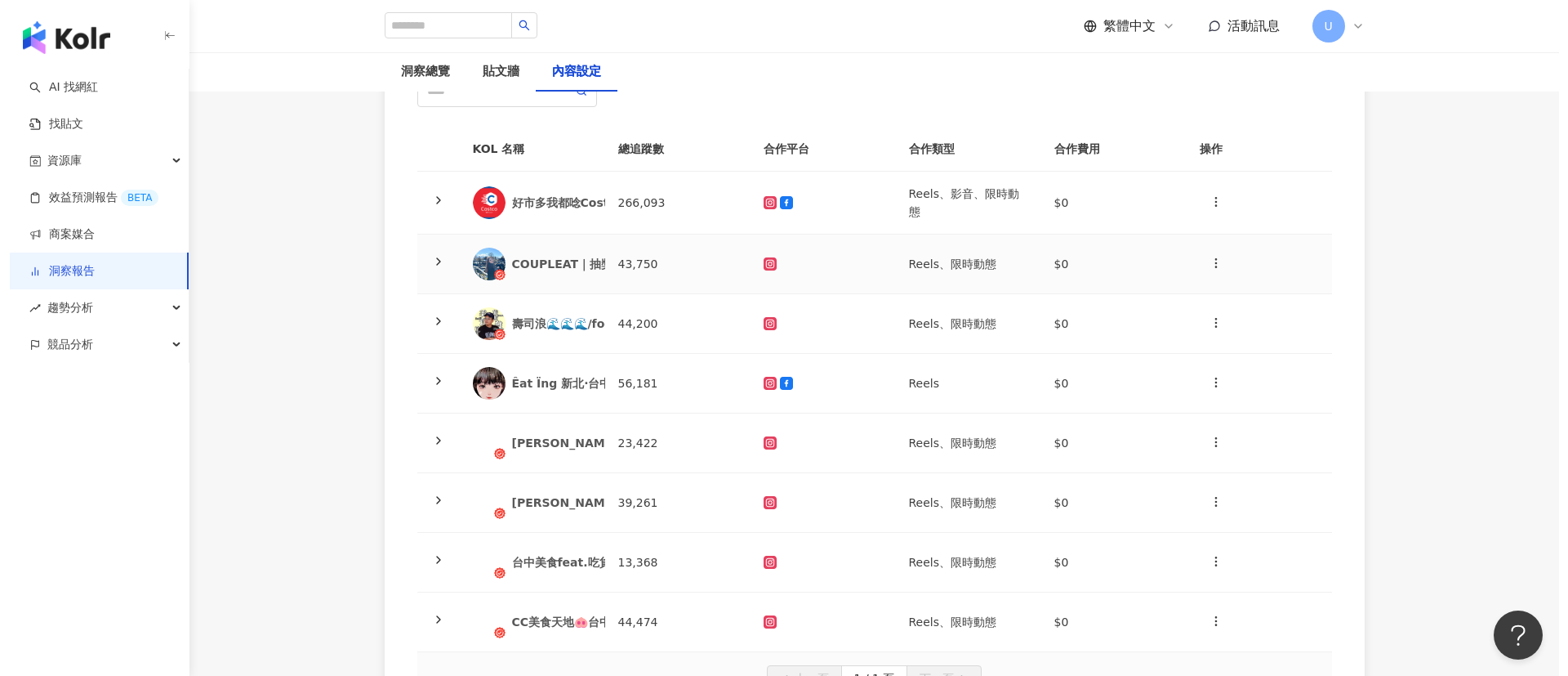
scroll to position [245, 0]
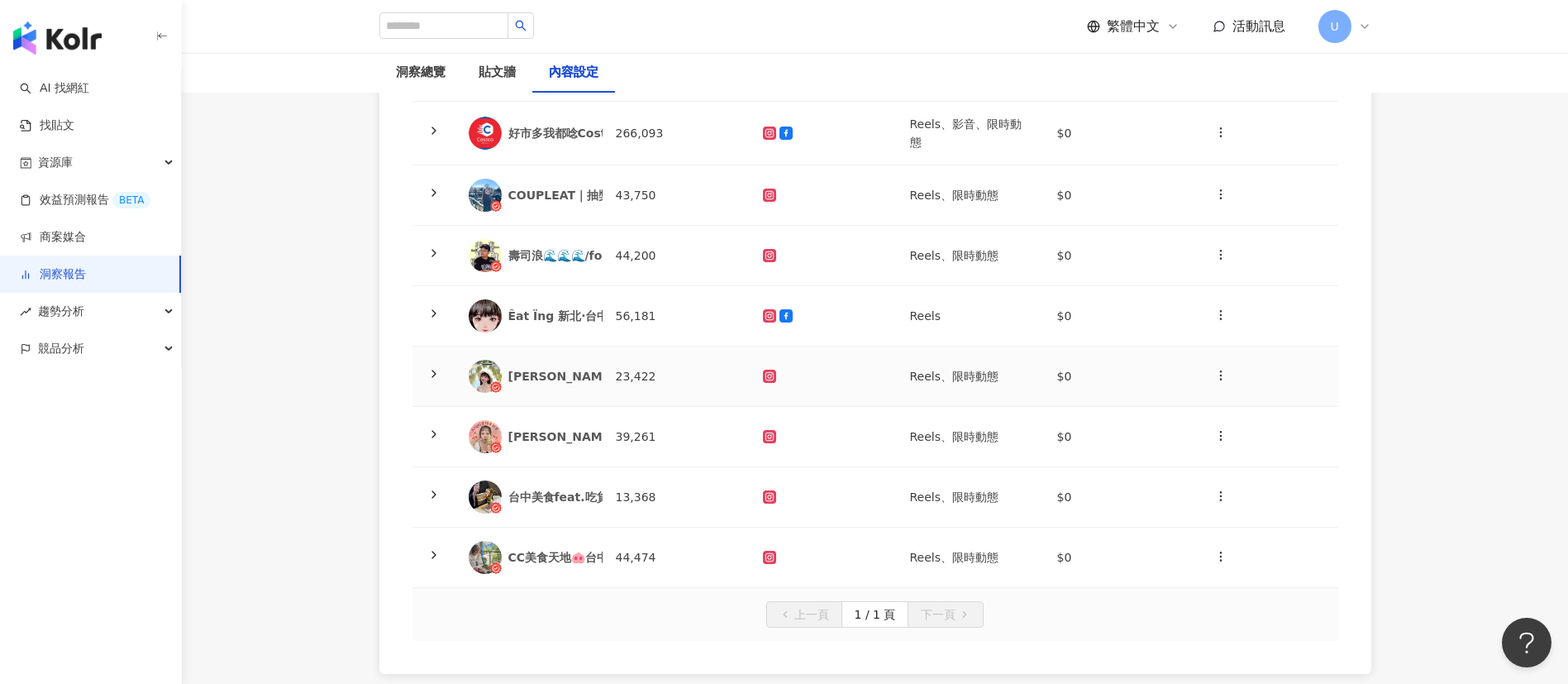
click at [436, 367] on icon at bounding box center [434, 374] width 13 height 13
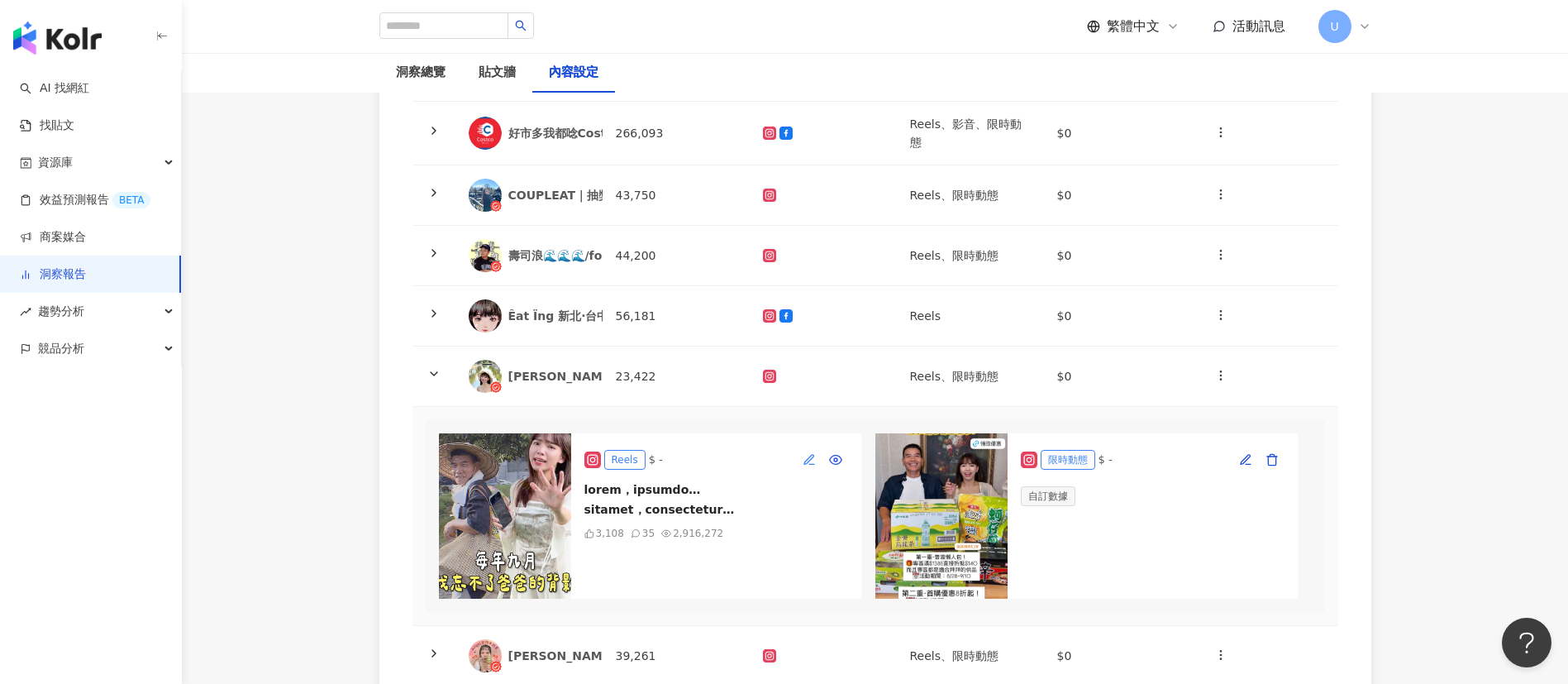
click at [807, 464] on icon "button" at bounding box center [809, 459] width 13 height 13
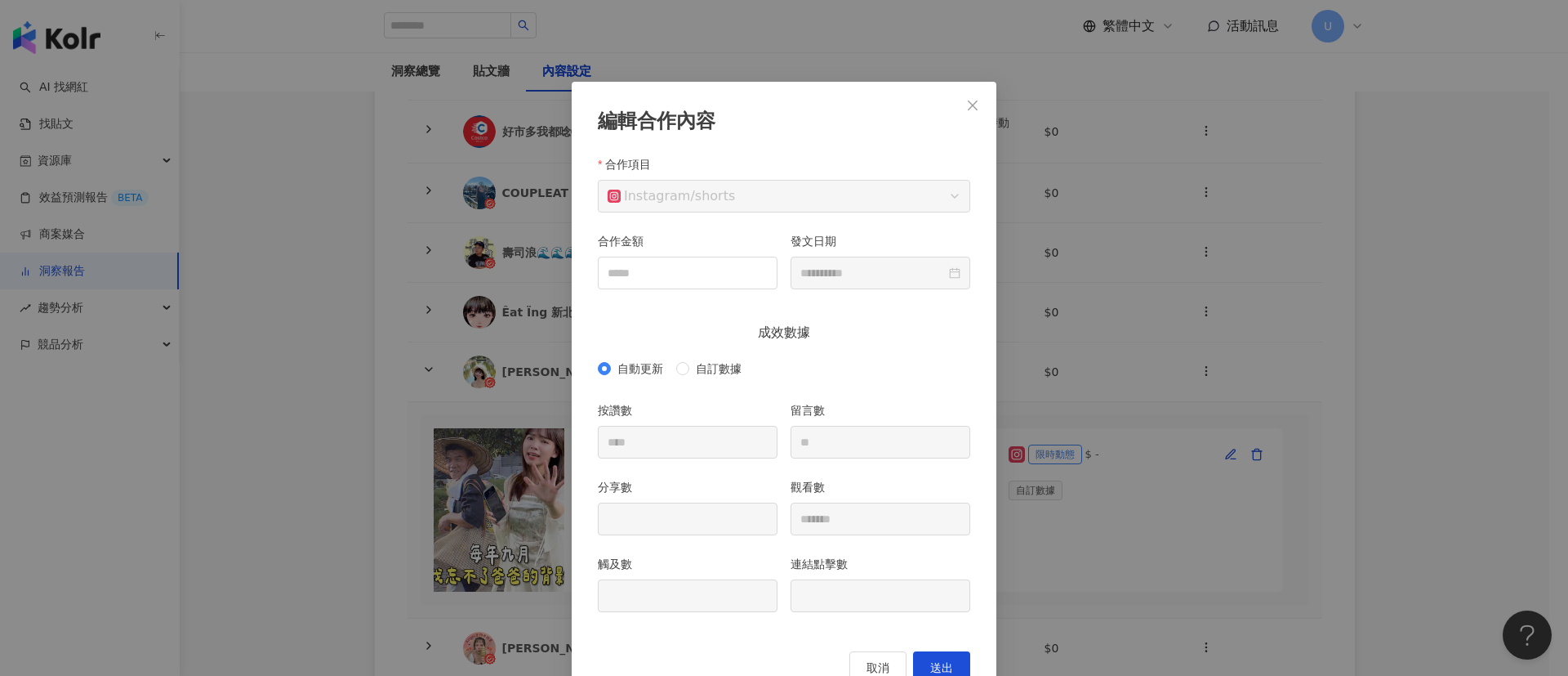
scroll to position [29, 0]
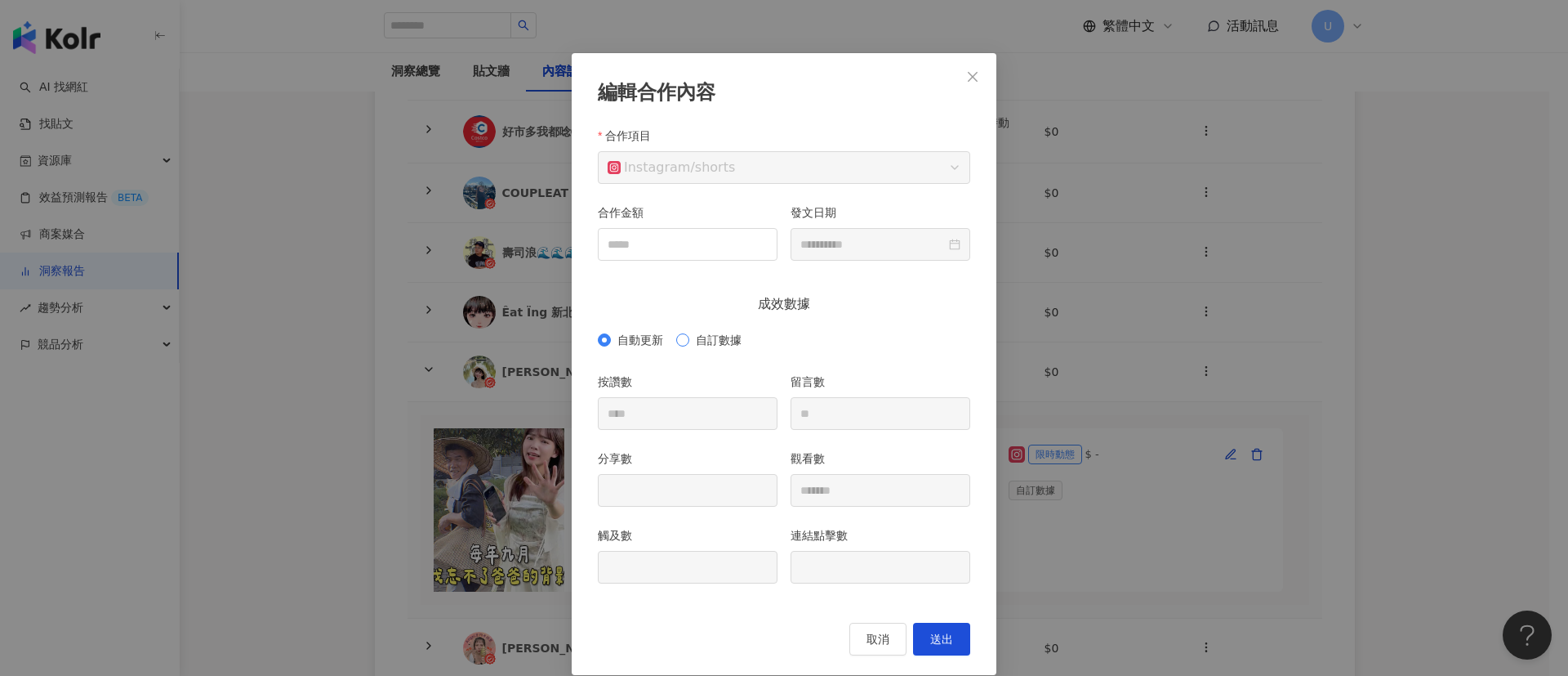
click at [694, 343] on span "自訂數據" at bounding box center [718, 339] width 58 height 18
click at [648, 492] on input "分享數" at bounding box center [688, 489] width 178 height 31
click at [640, 576] on input "觸及數" at bounding box center [688, 566] width 178 height 31
type input "**"
type input "*******"
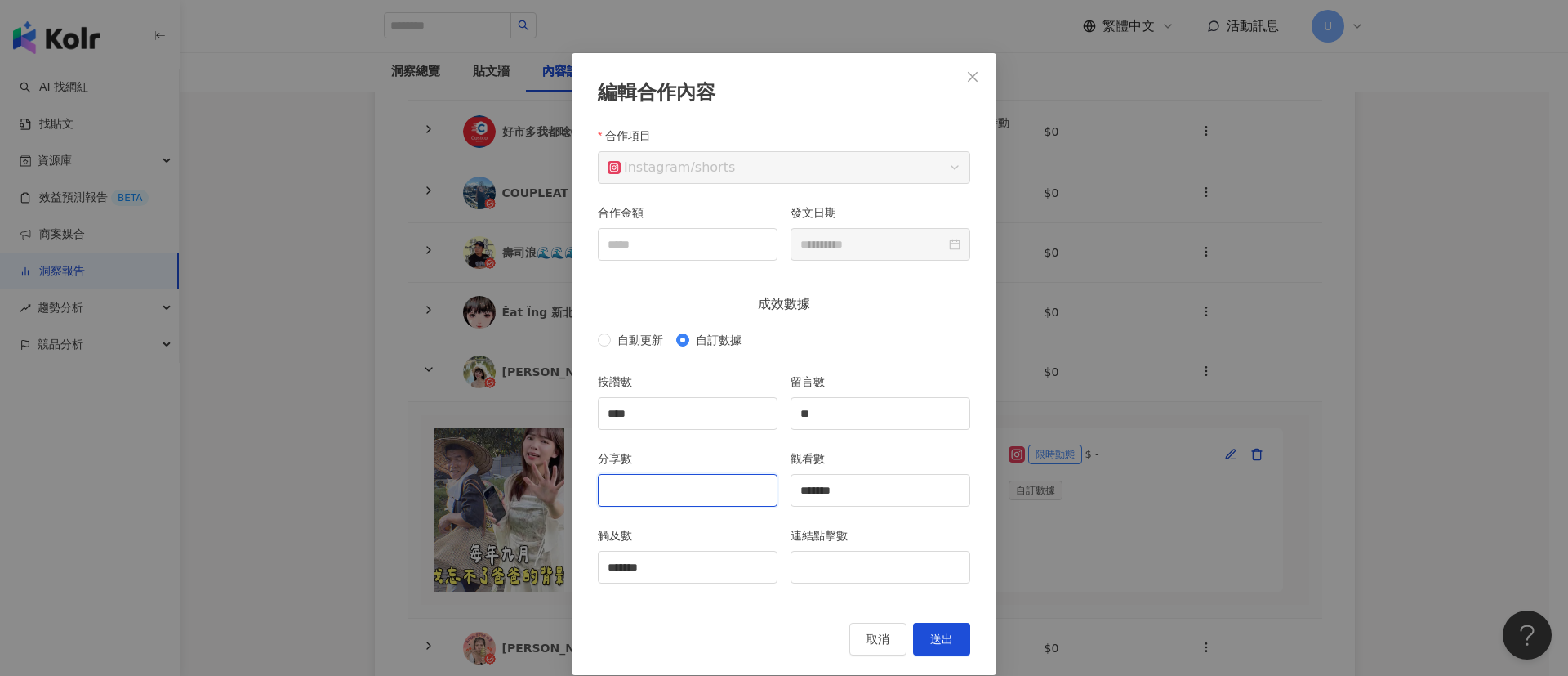
click at [727, 490] on input "分享數" at bounding box center [688, 489] width 178 height 31
type input "***"
click at [930, 638] on span "送出" at bounding box center [941, 639] width 23 height 13
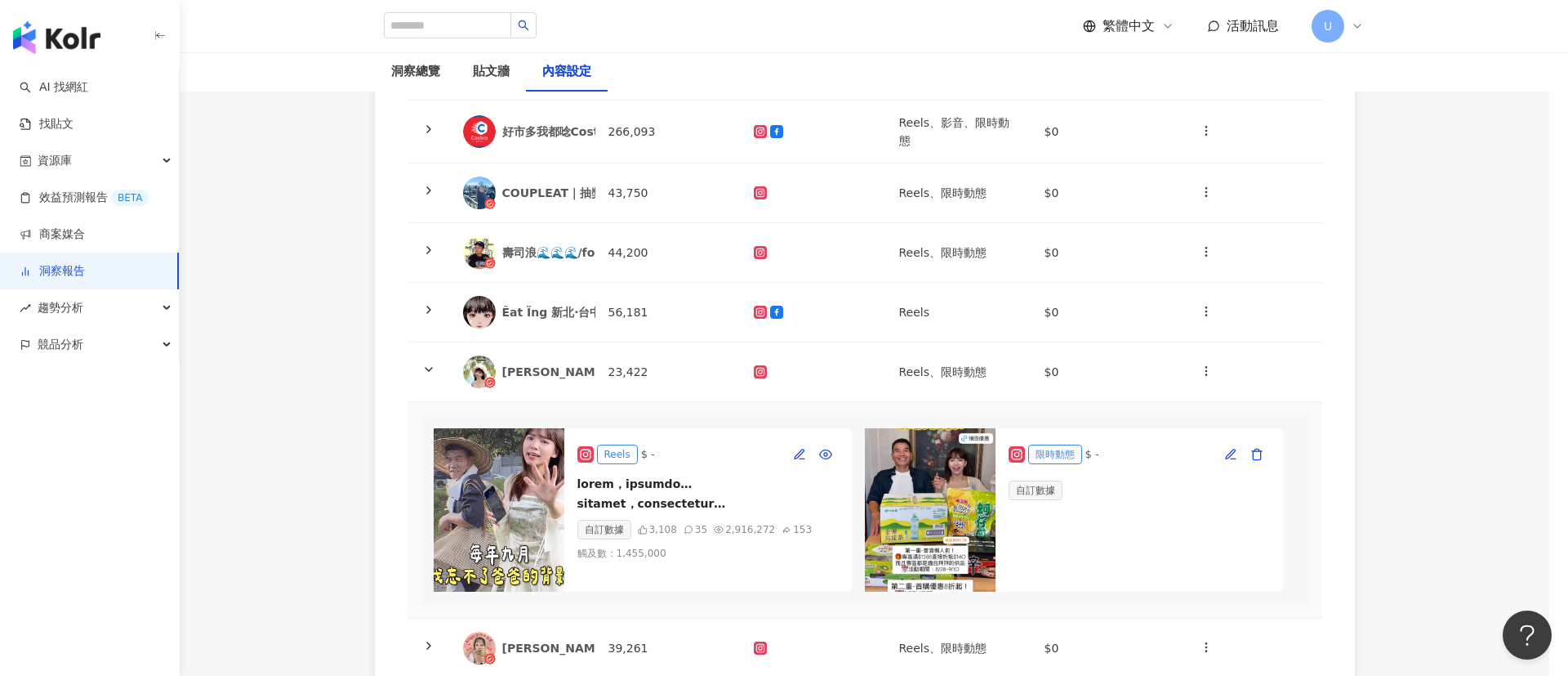
type input "****"
type input "**"
type input "***"
type input "*******"
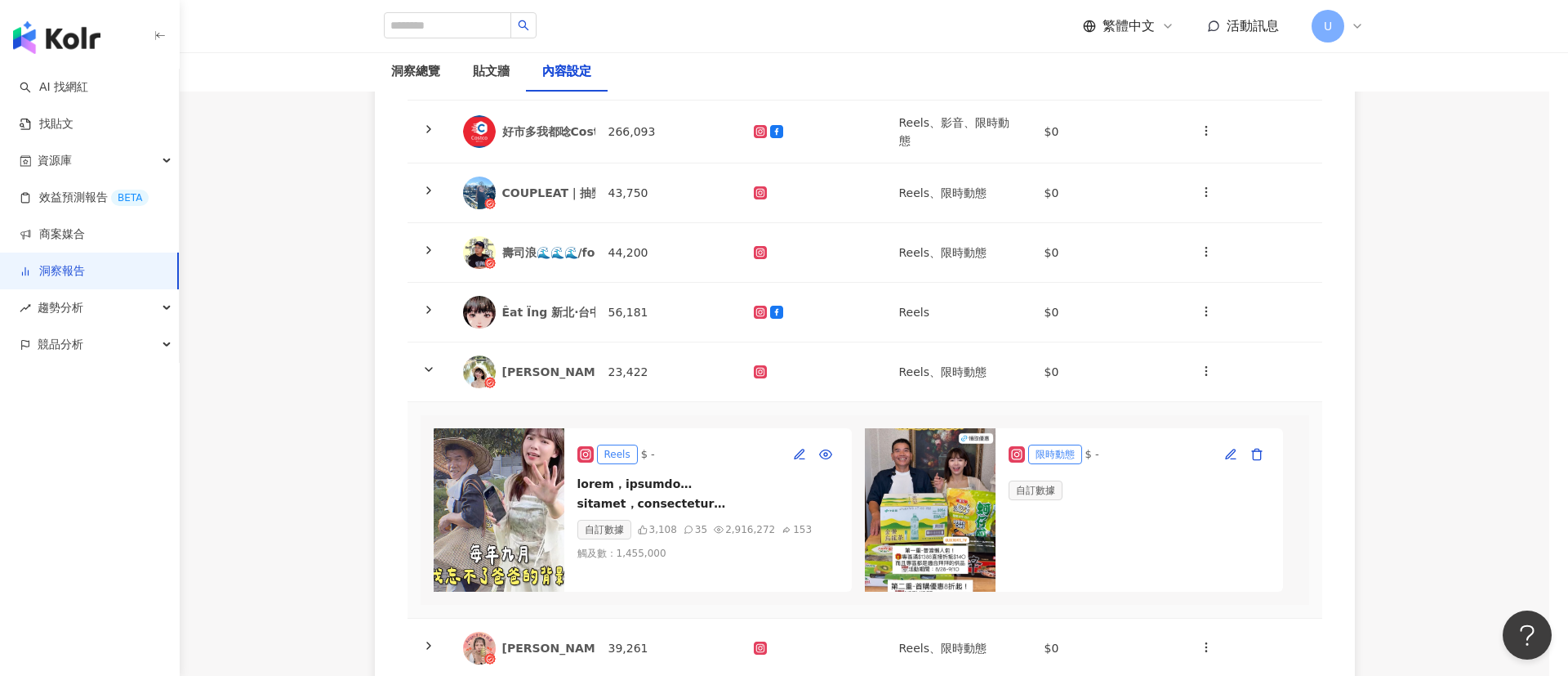
type input "**********"
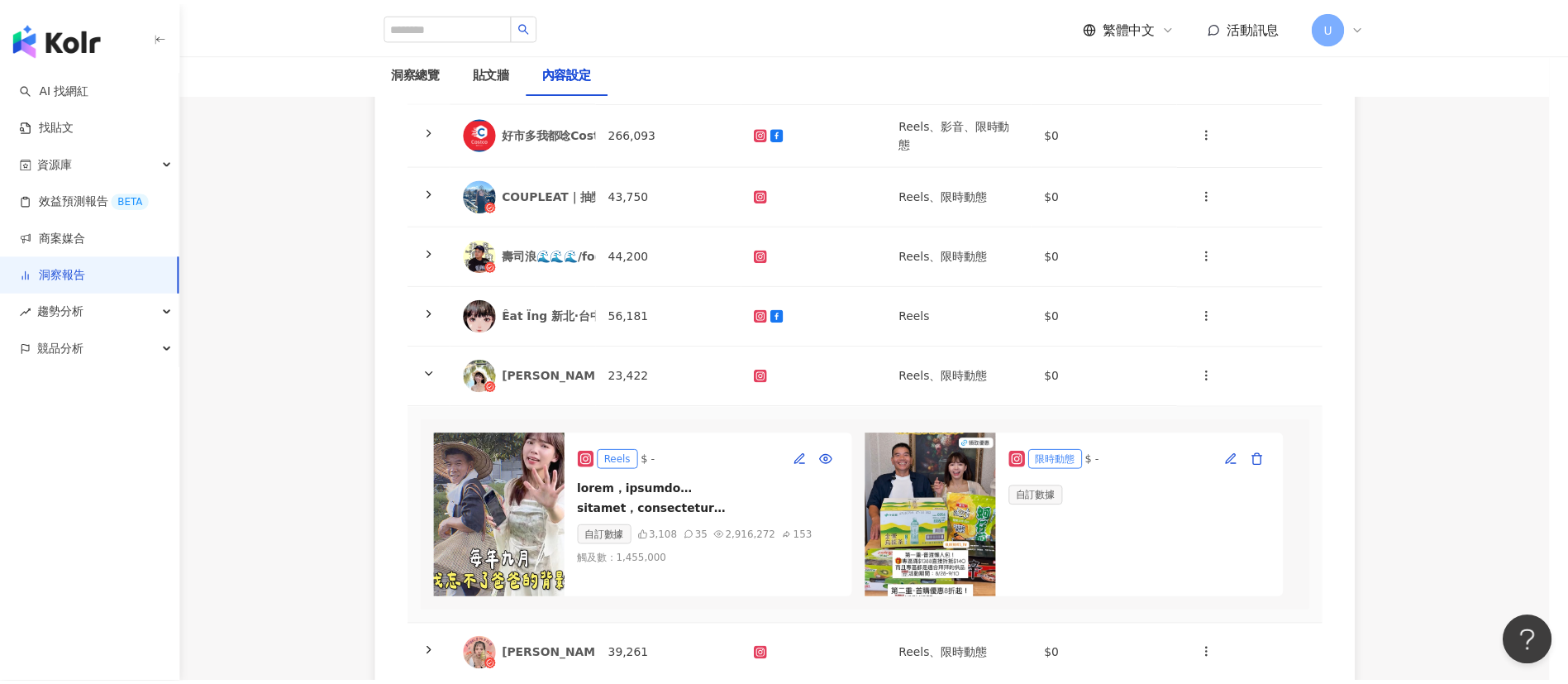
scroll to position [0, 0]
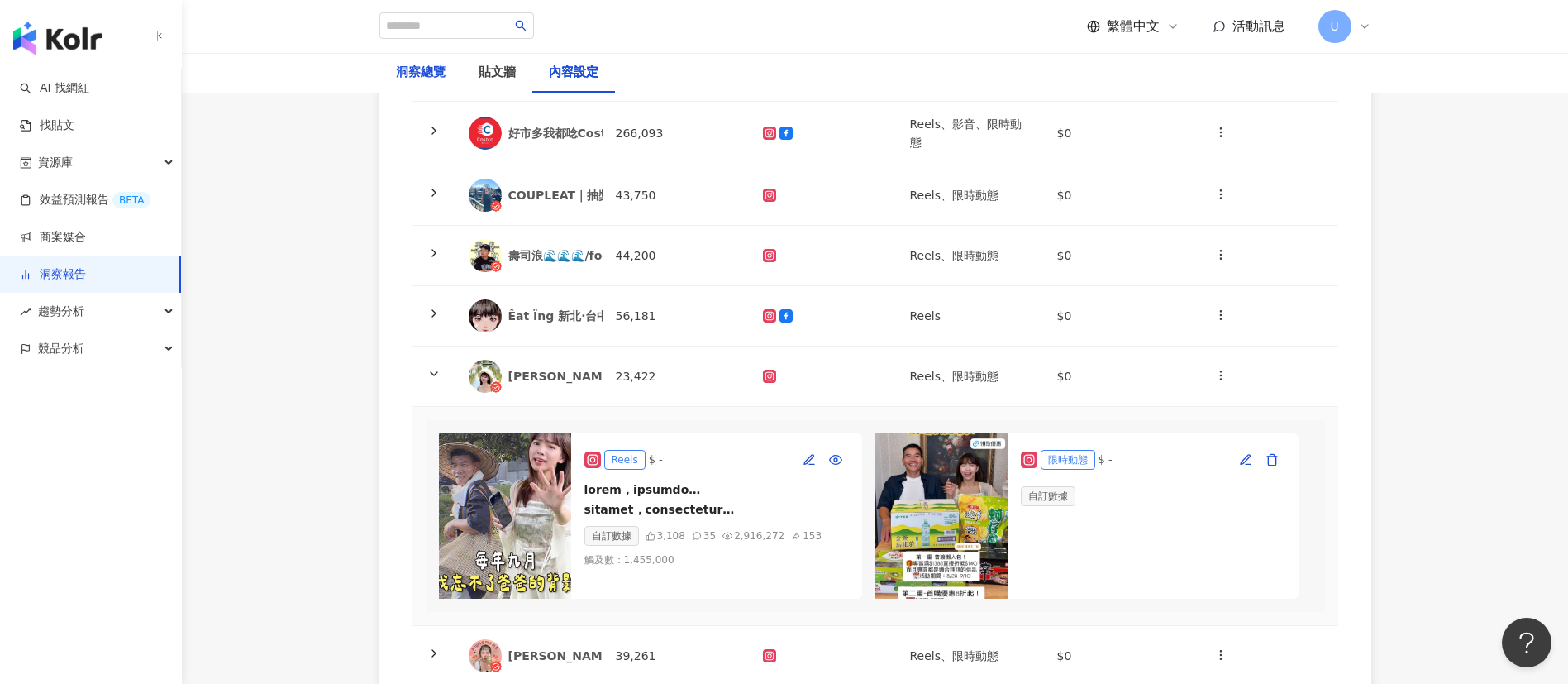
click at [402, 82] on div "洞察總覽" at bounding box center [420, 72] width 50 height 20
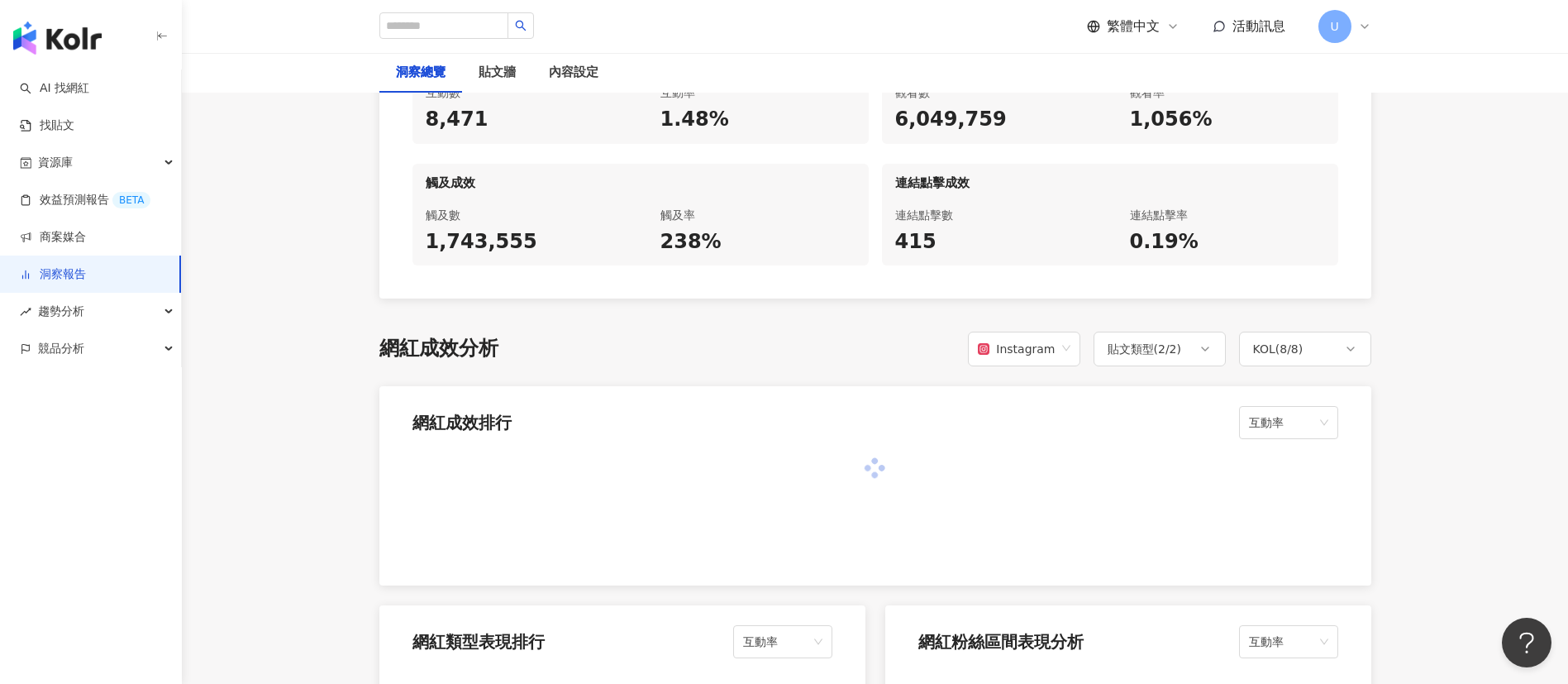
scroll to position [1364, 0]
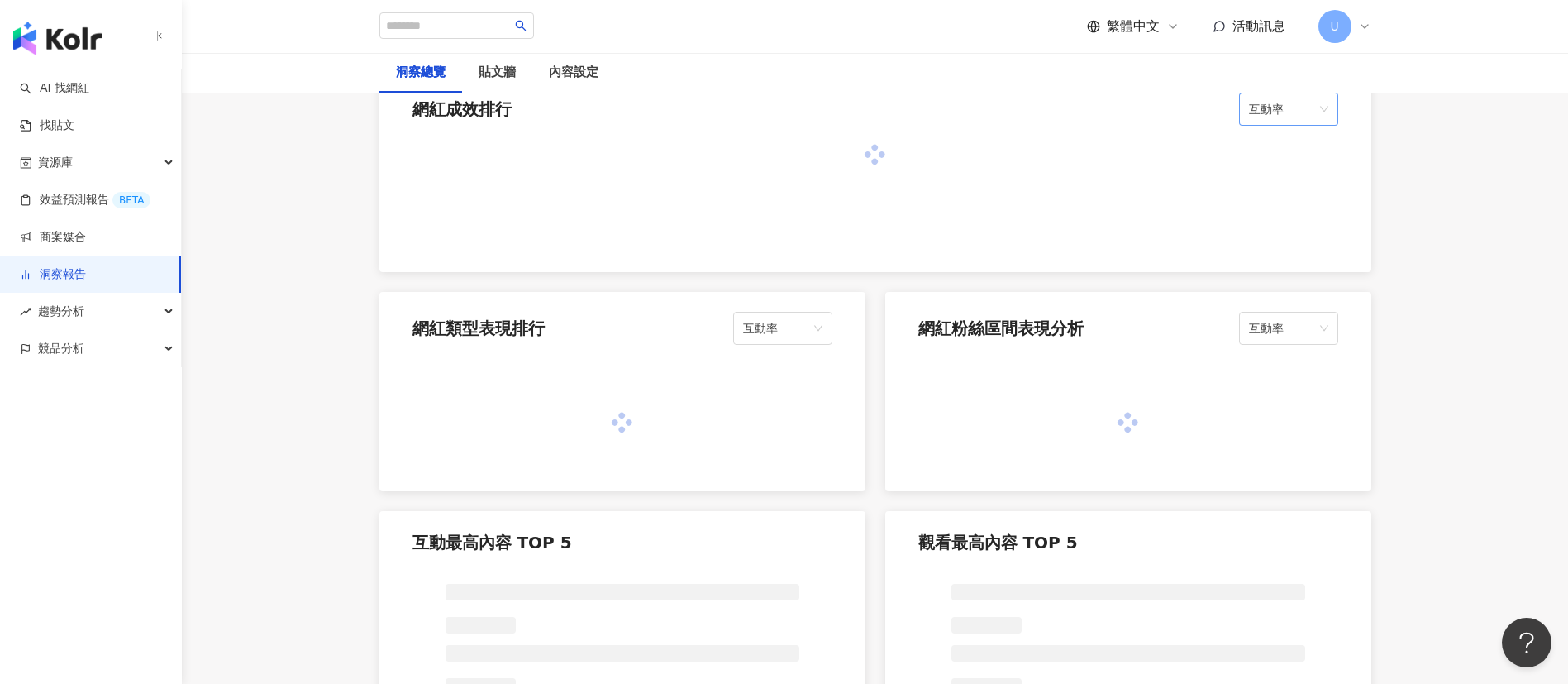
click at [1275, 121] on span "互動率" at bounding box center [1288, 108] width 79 height 31
click at [1286, 267] on div "觸及率" at bounding box center [1288, 273] width 72 height 18
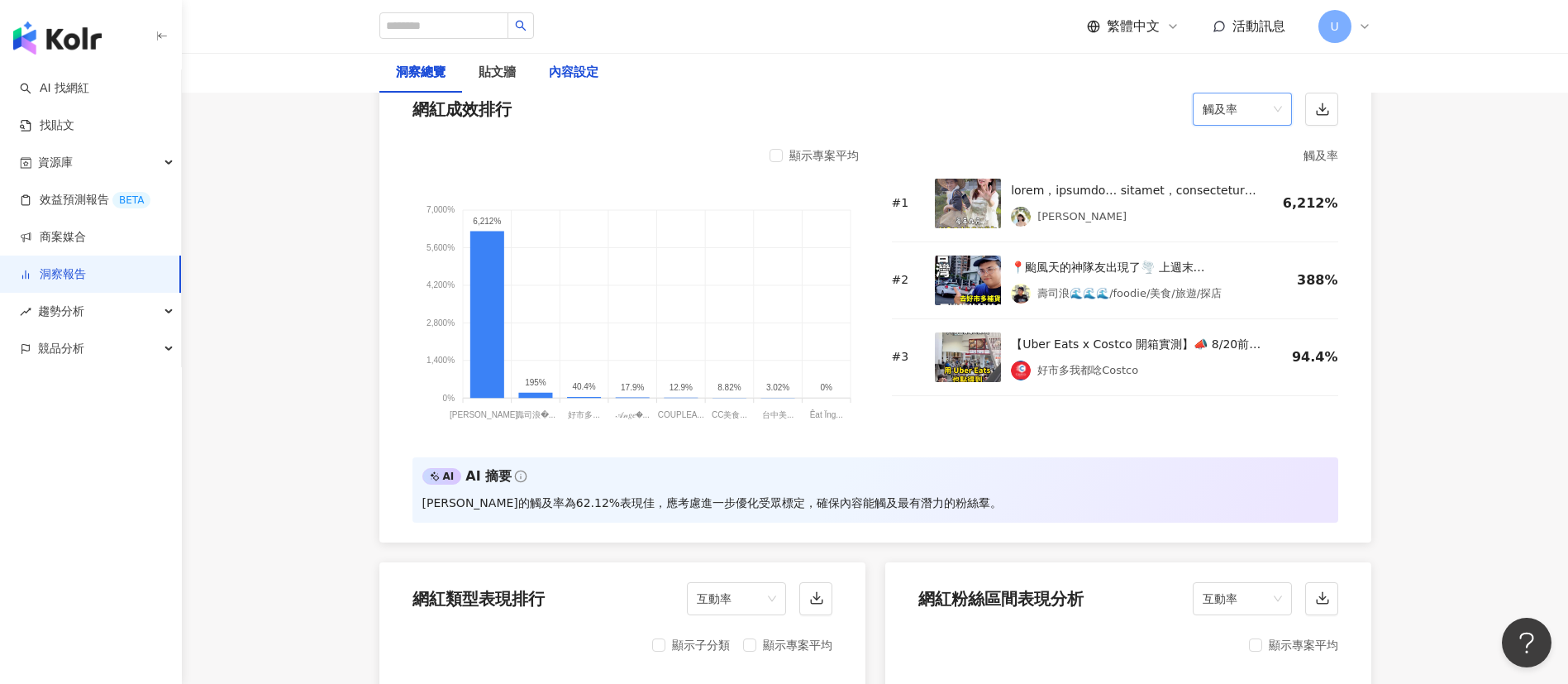
drag, startPoint x: 587, startPoint y: 79, endPoint x: 692, endPoint y: 105, distance: 108.2
click at [587, 77] on div "內容設定" at bounding box center [573, 72] width 50 height 20
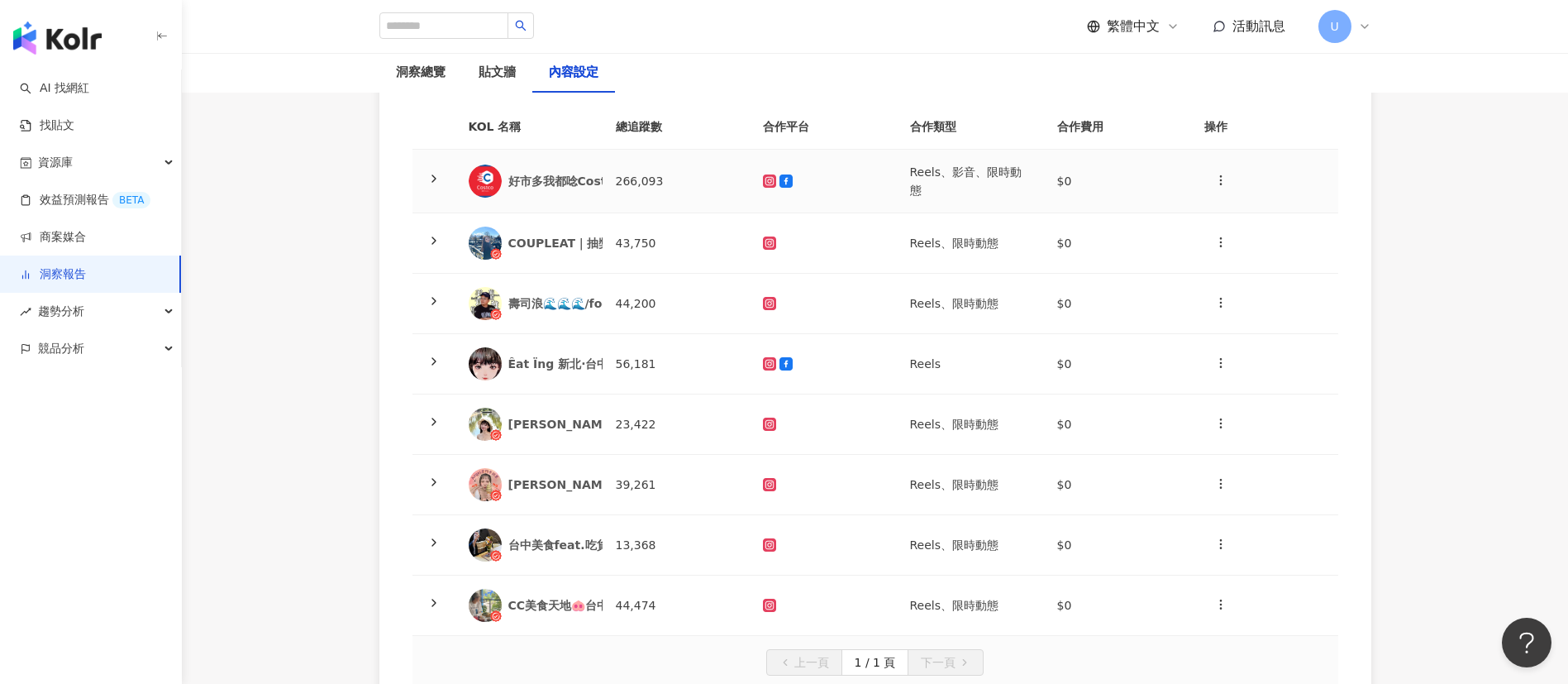
scroll to position [372, 0]
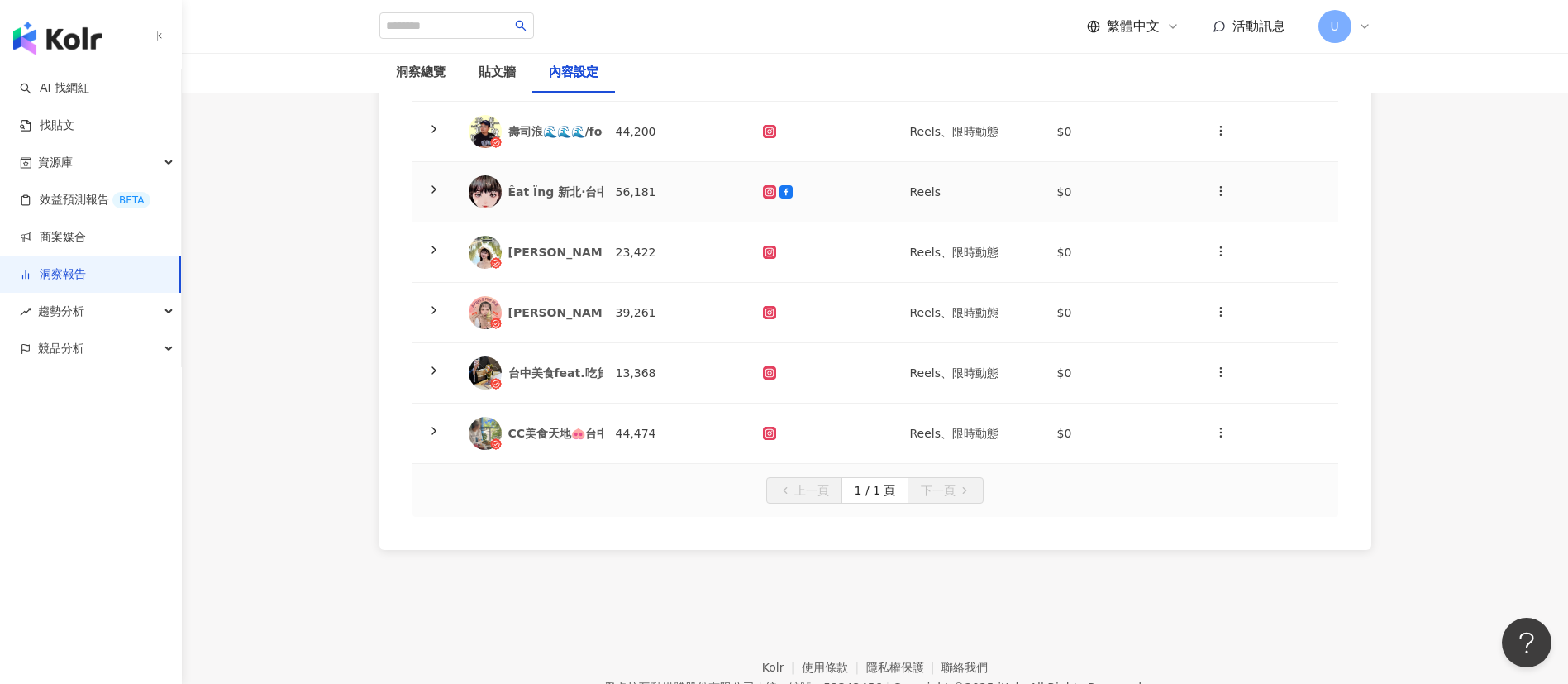
click at [428, 189] on icon at bounding box center [434, 189] width 13 height 13
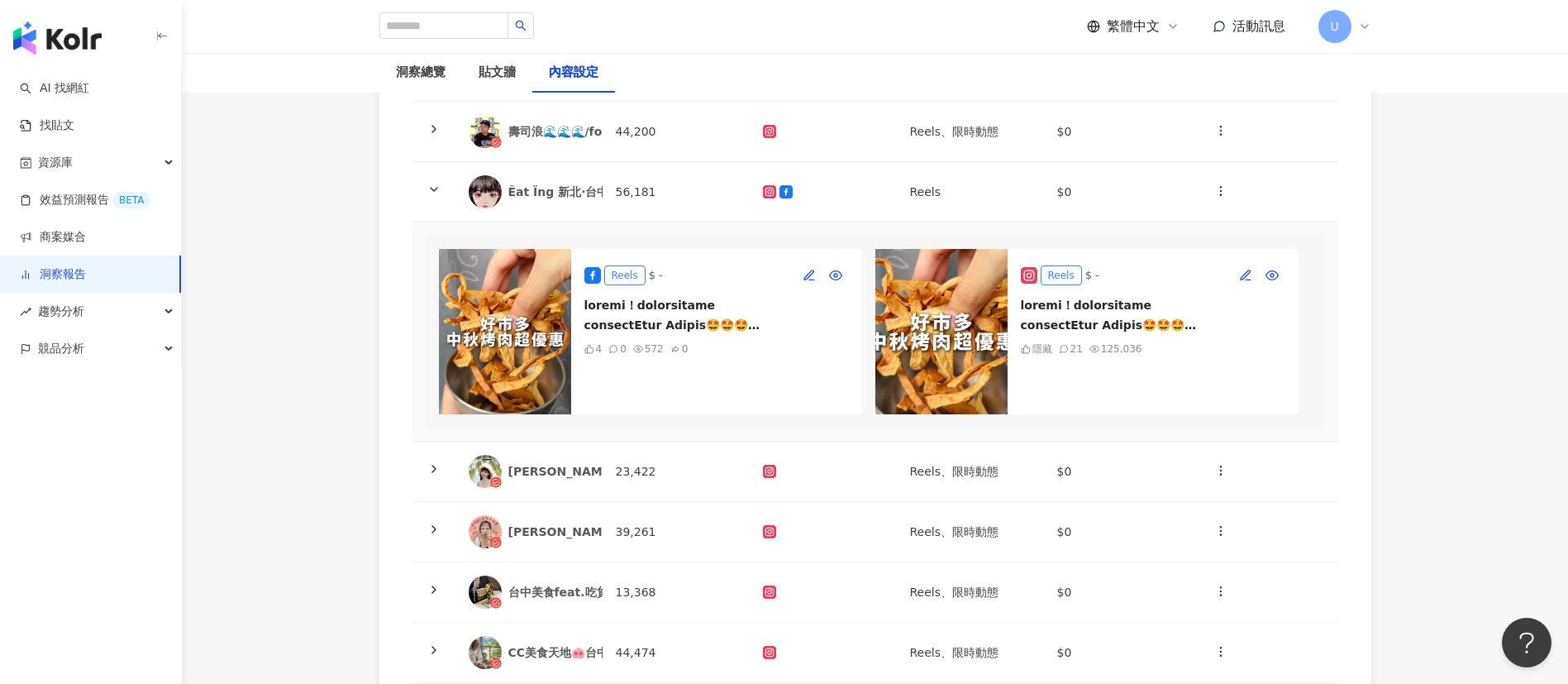
scroll to position [0, 6]
click at [434, 477] on span at bounding box center [434, 471] width 13 height 13
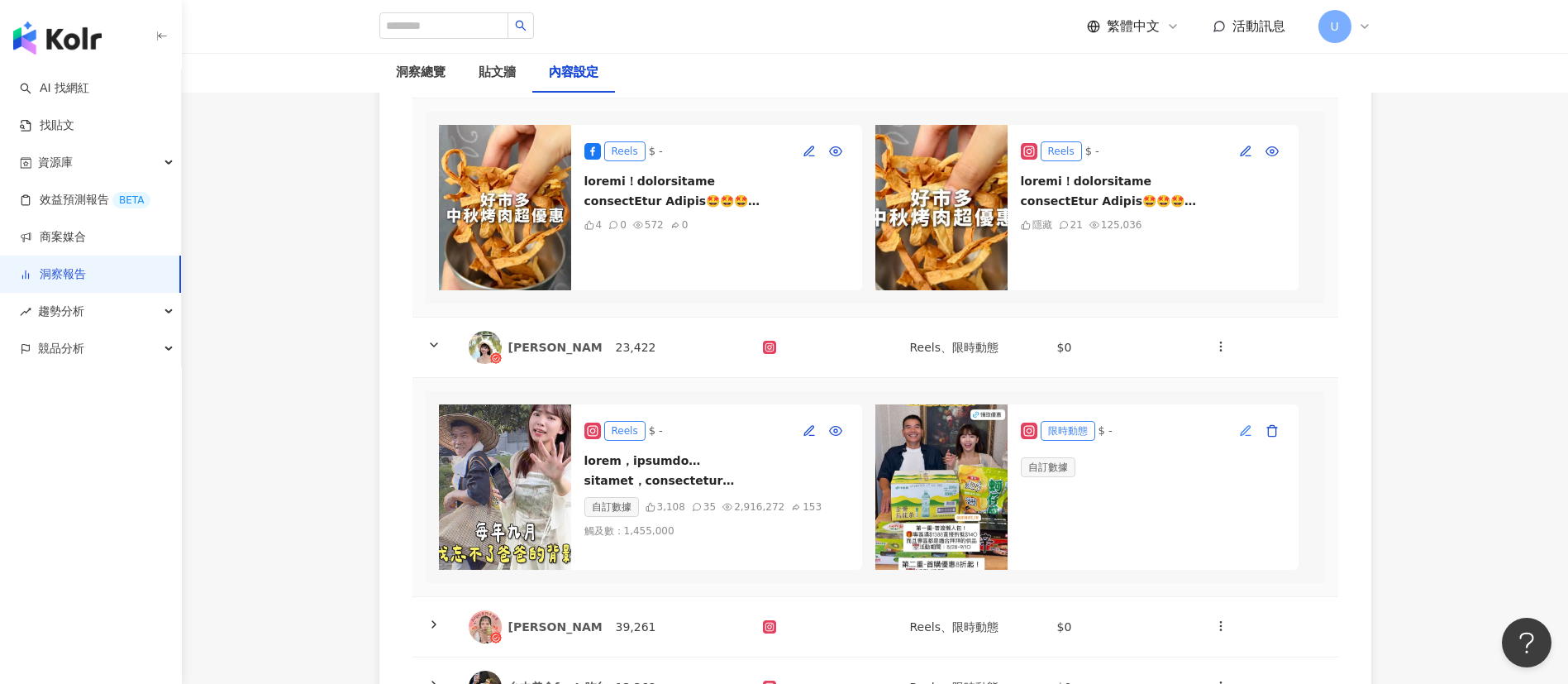
click at [1246, 437] on icon "button" at bounding box center [1246, 430] width 13 height 13
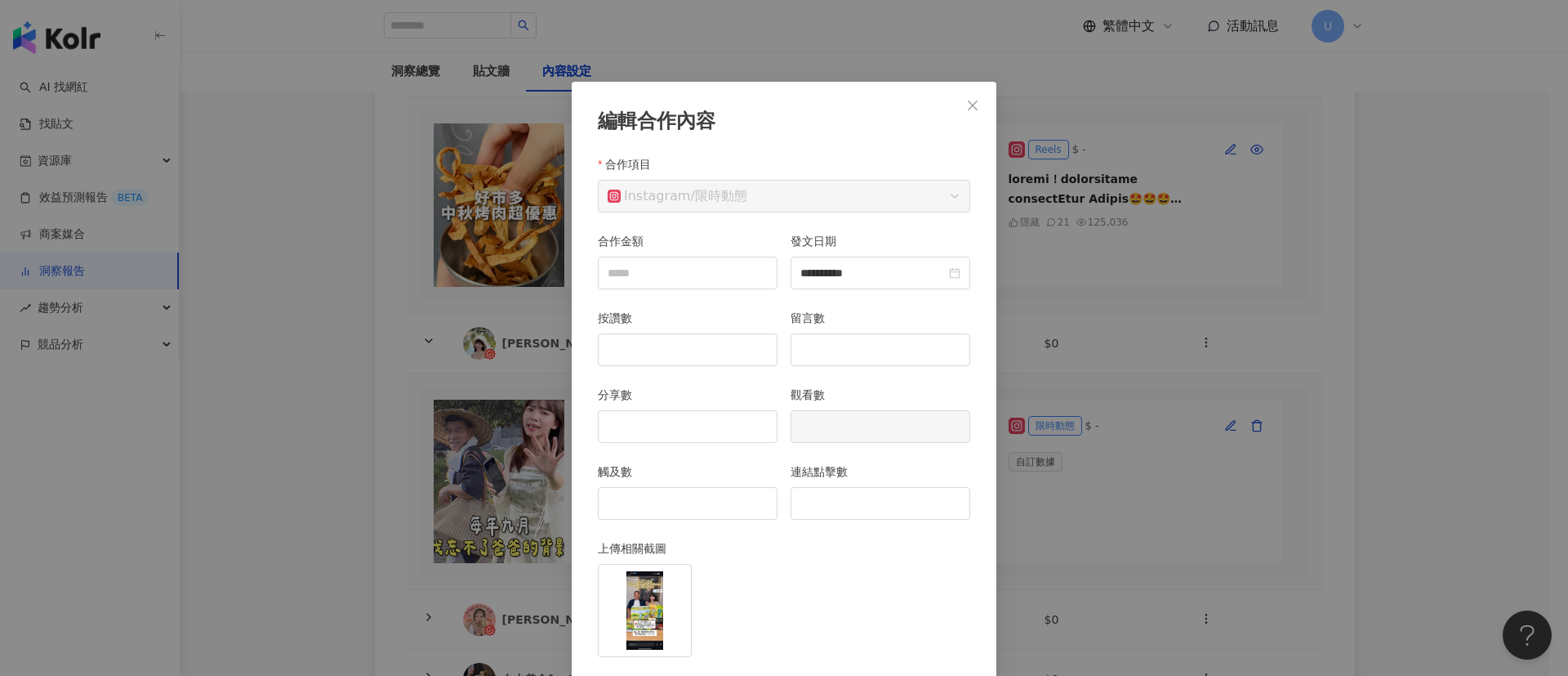
scroll to position [60, 0]
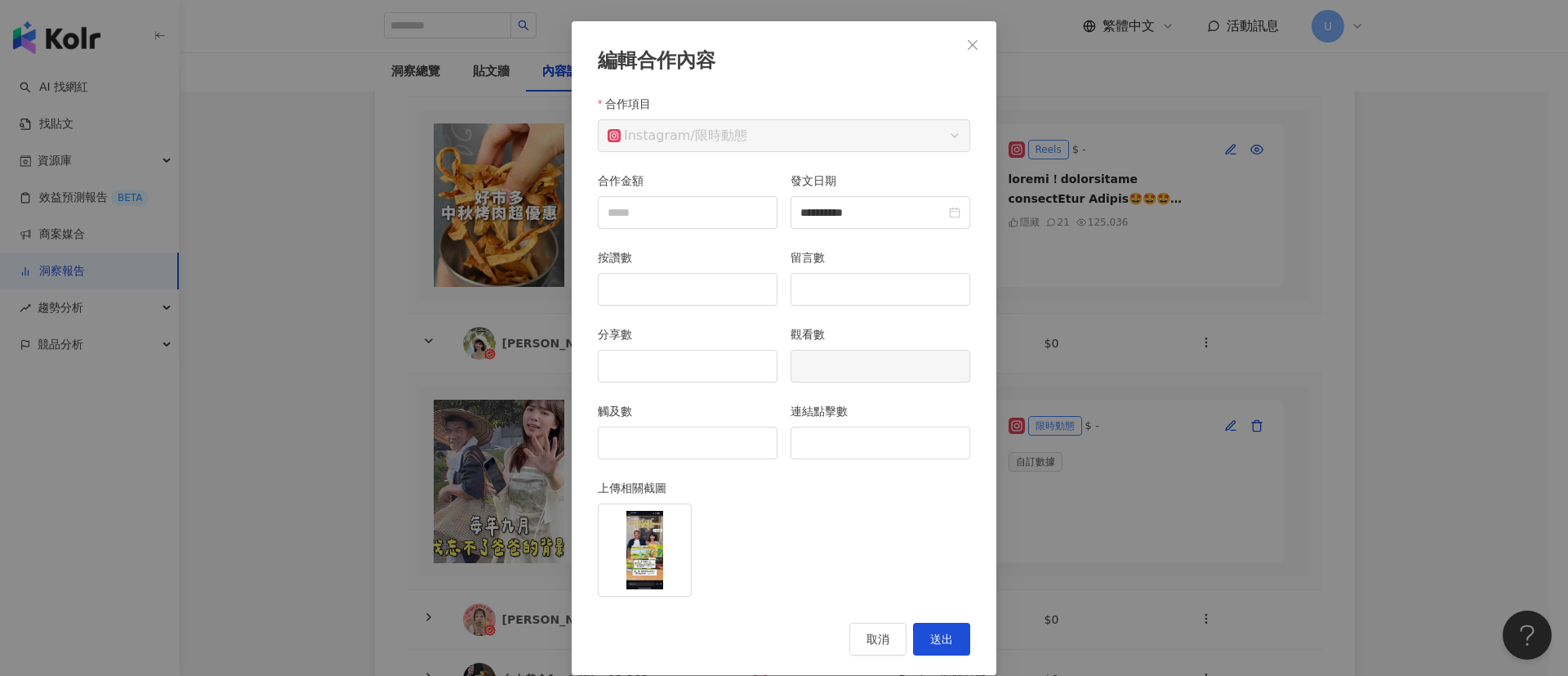
click at [1479, 387] on div "**********" at bounding box center [784, 338] width 1568 height 676
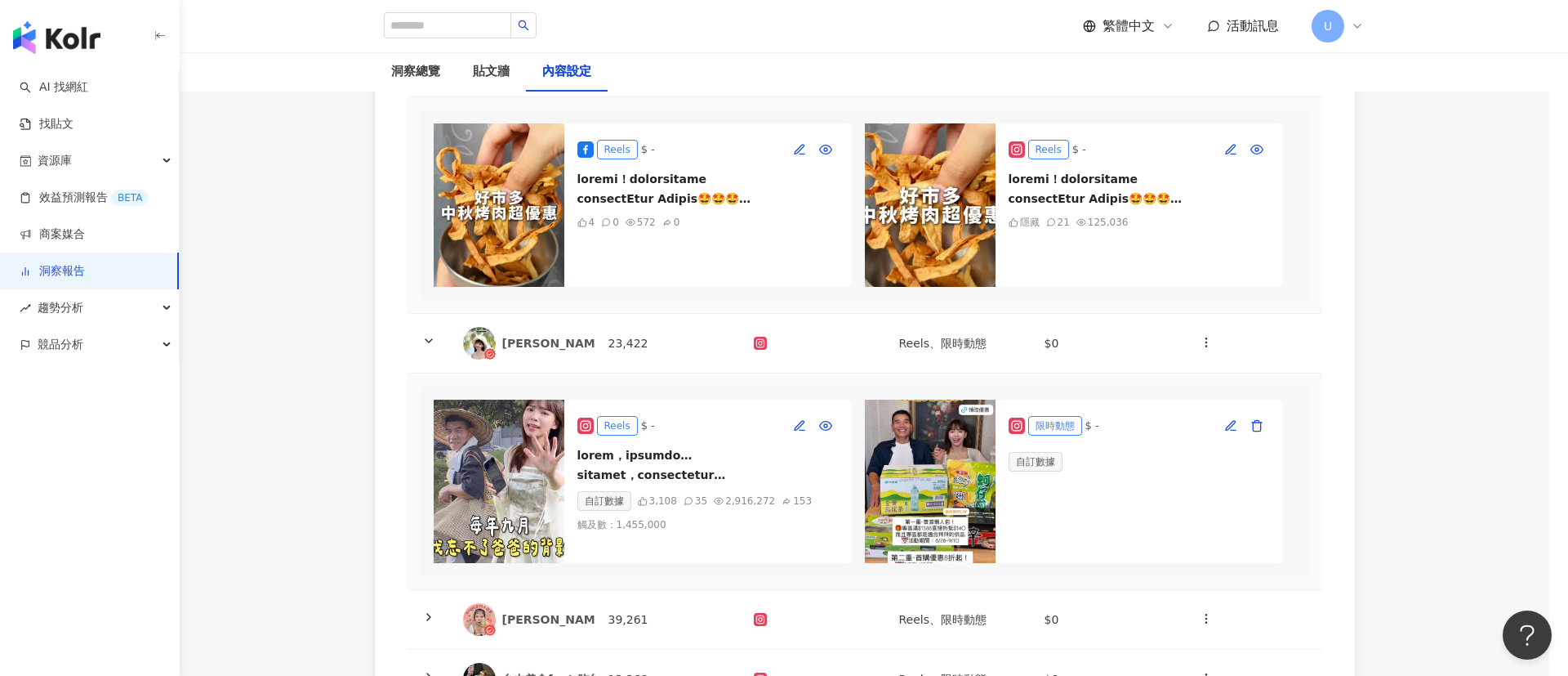
scroll to position [0, 0]
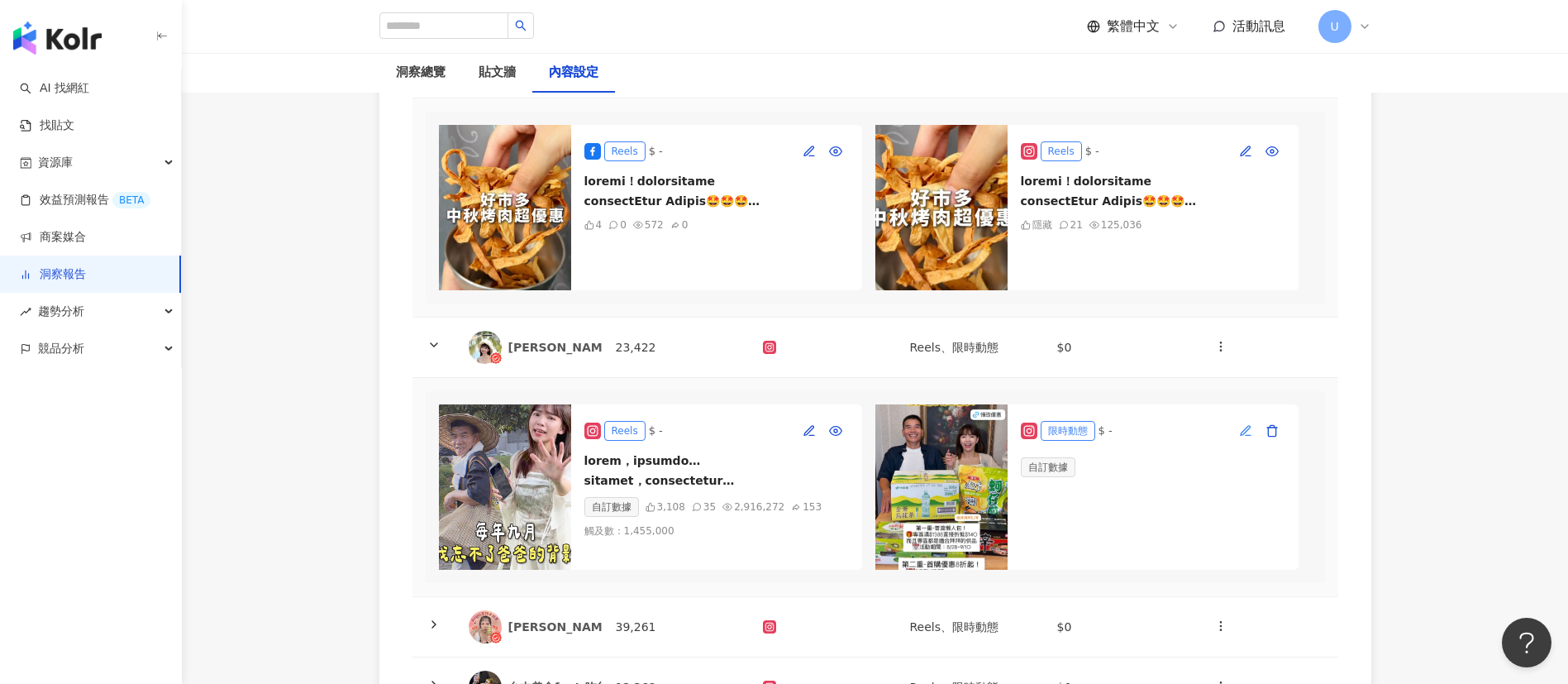
click at [1240, 434] on icon "button" at bounding box center [1245, 429] width 9 height 9
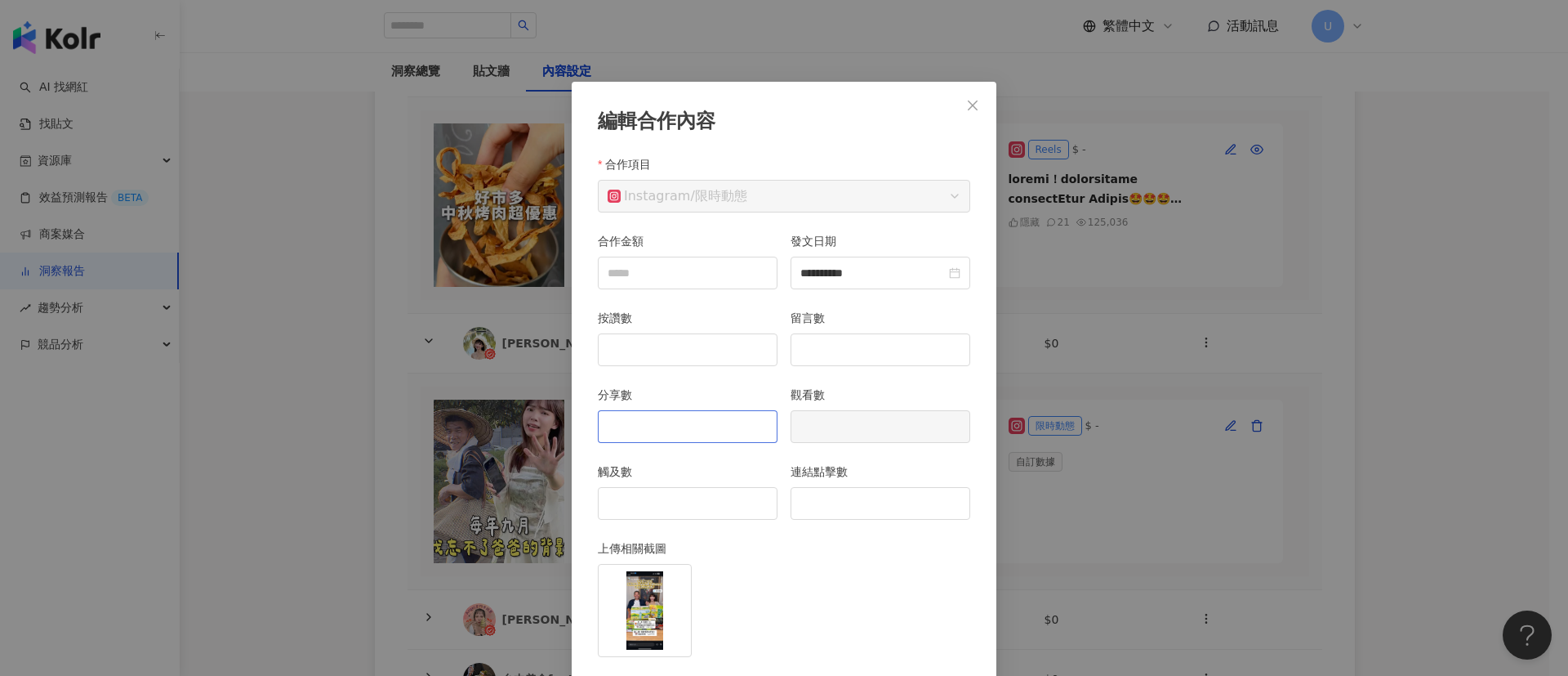
scroll to position [60, 0]
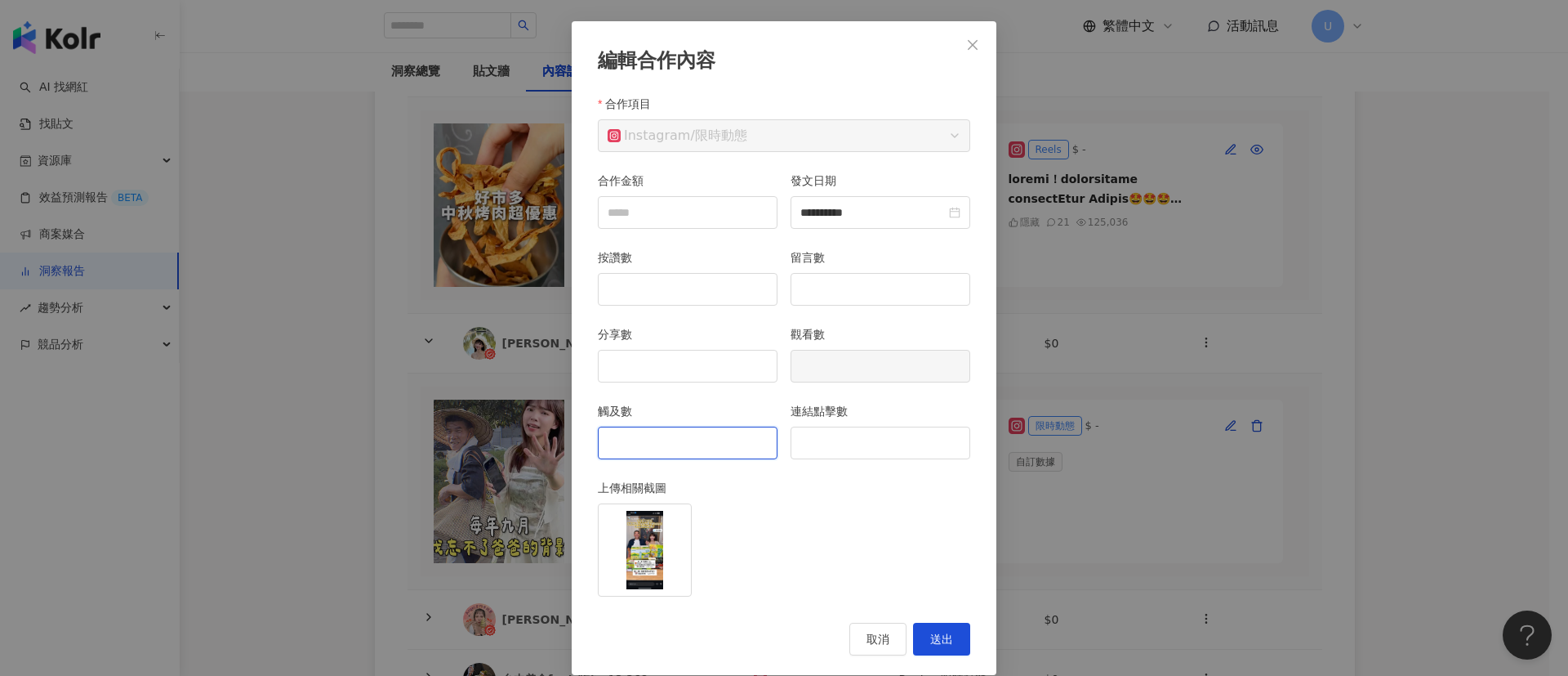
click at [646, 438] on input "觸及數" at bounding box center [688, 442] width 178 height 31
type input "*"
type input "***"
click at [949, 637] on button "送出" at bounding box center [942, 638] width 58 height 32
type input "**********"
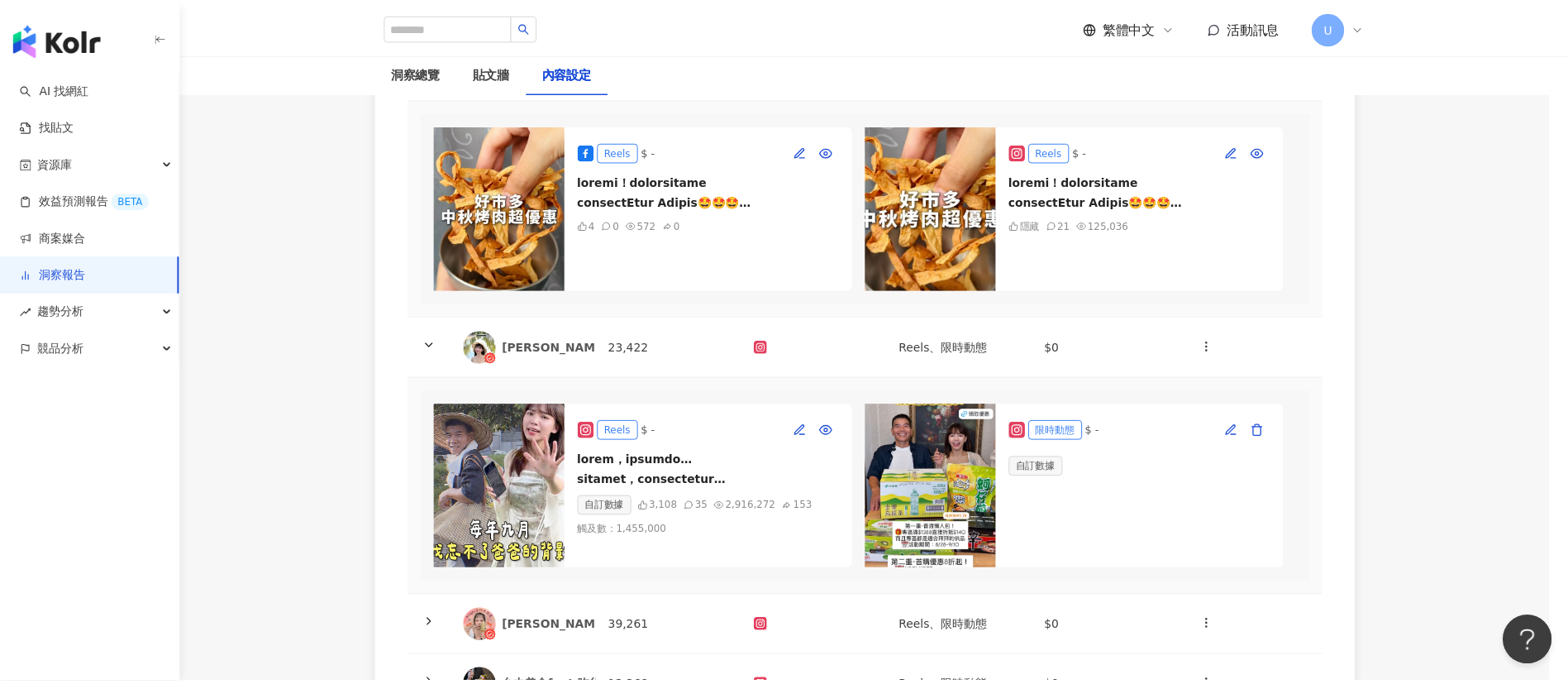
scroll to position [0, 0]
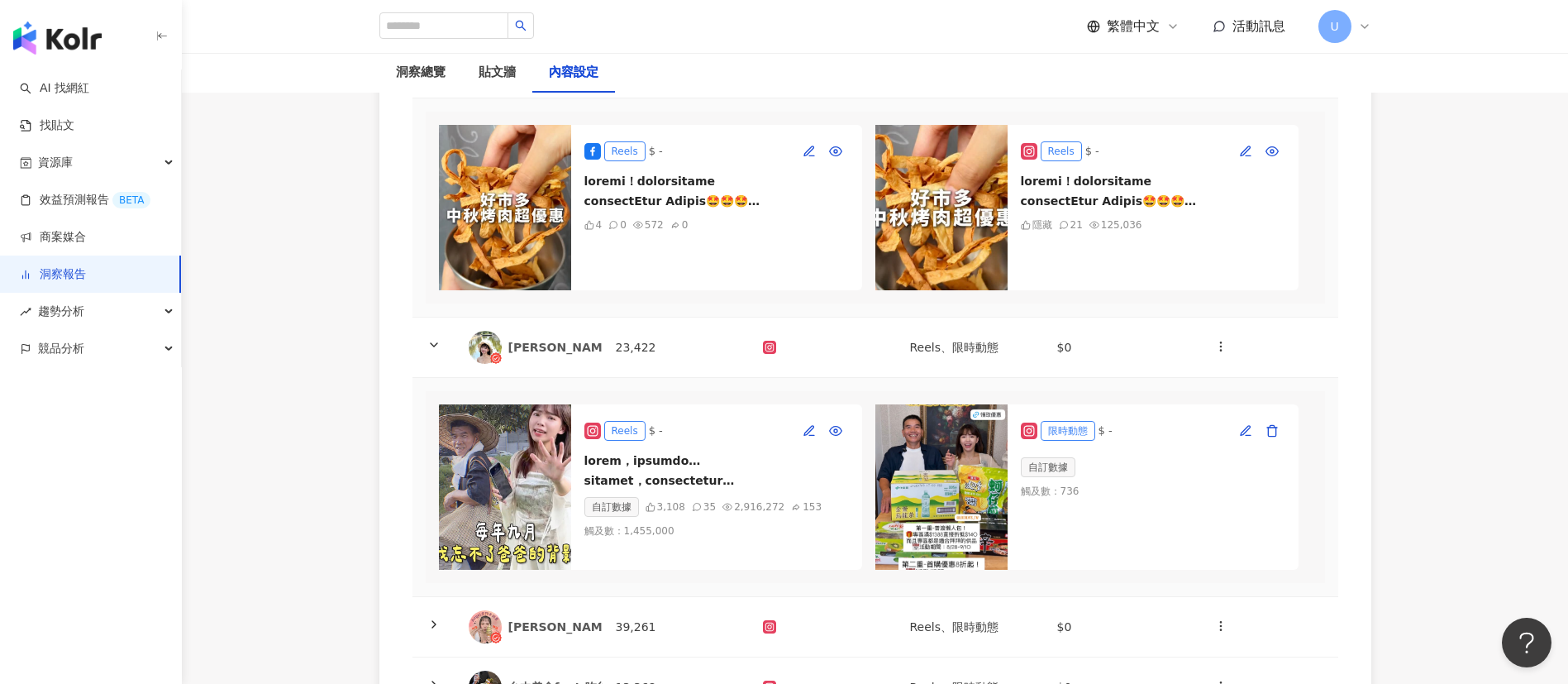
click at [1377, 351] on div "KOL 名稱 總追蹤數 合作平台 合作類型 合作費用 操作 好市多我都唸Costco 266,093 Reels、影音、限時動態 $0 COUPLEAT｜抽獎…" at bounding box center [876, 292] width 1058 height 1207
click at [1220, 353] on icon "button" at bounding box center [1220, 347] width 13 height 13
click at [1239, 398] on div "新增內容" at bounding box center [1250, 405] width 65 height 18
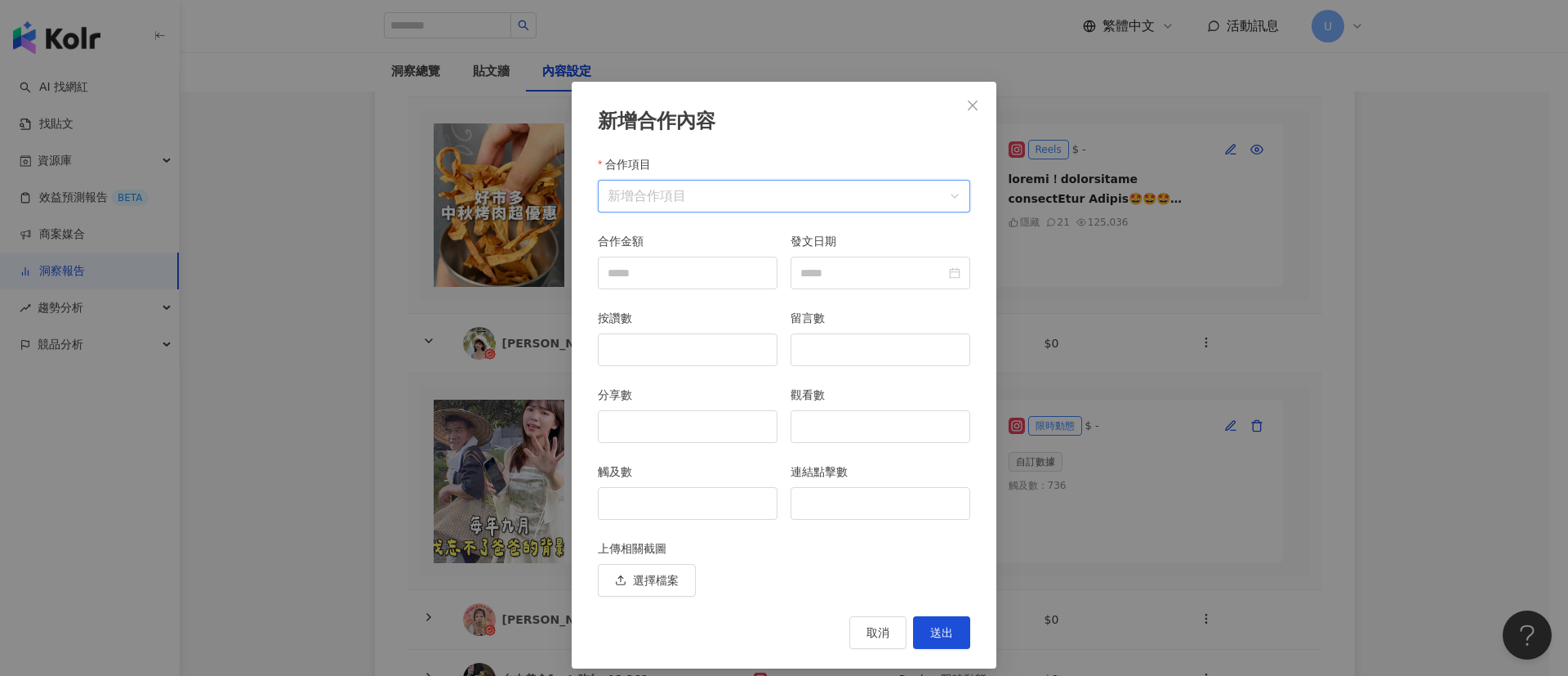
click at [632, 208] on input "合作項目" at bounding box center [784, 195] width 353 height 31
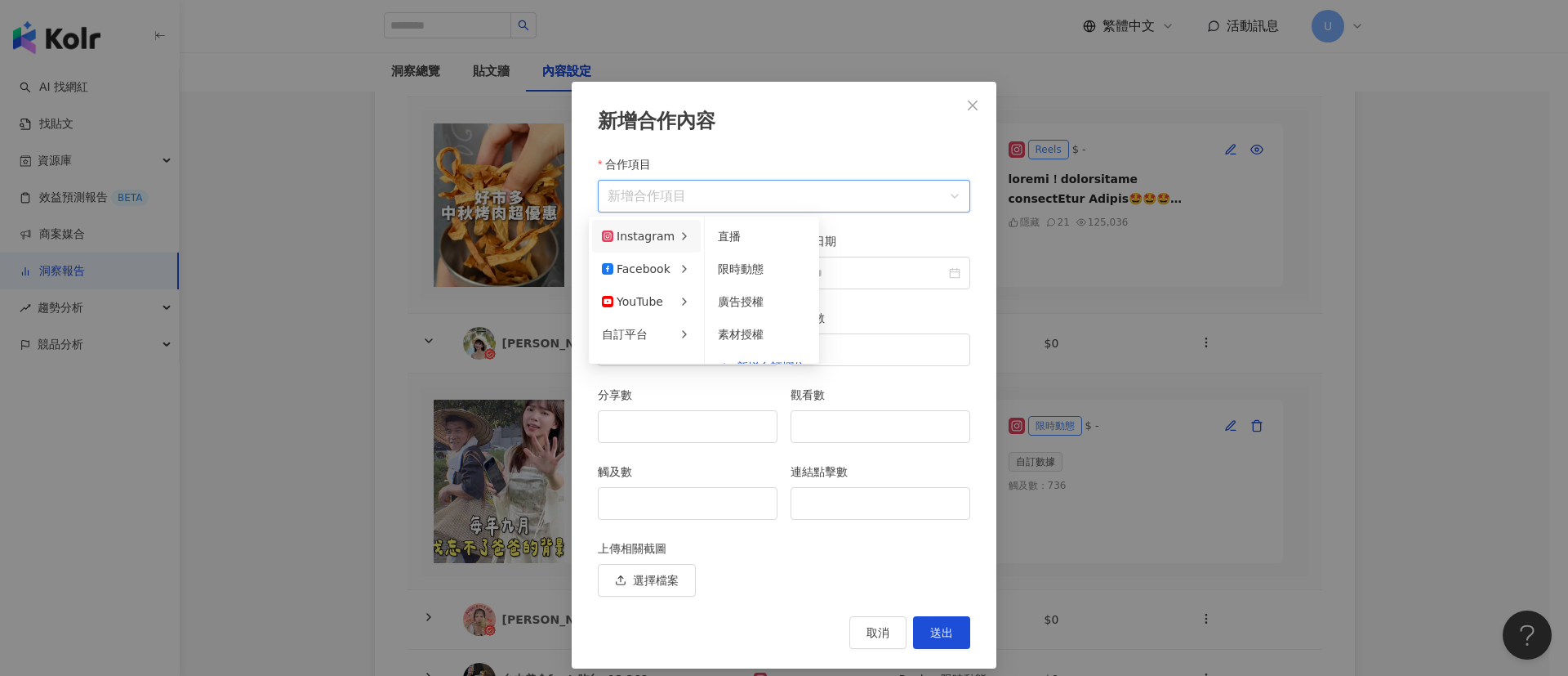
click at [637, 238] on div "Instagram" at bounding box center [638, 236] width 72 height 18
click at [751, 269] on span "限時動態" at bounding box center [740, 268] width 45 height 13
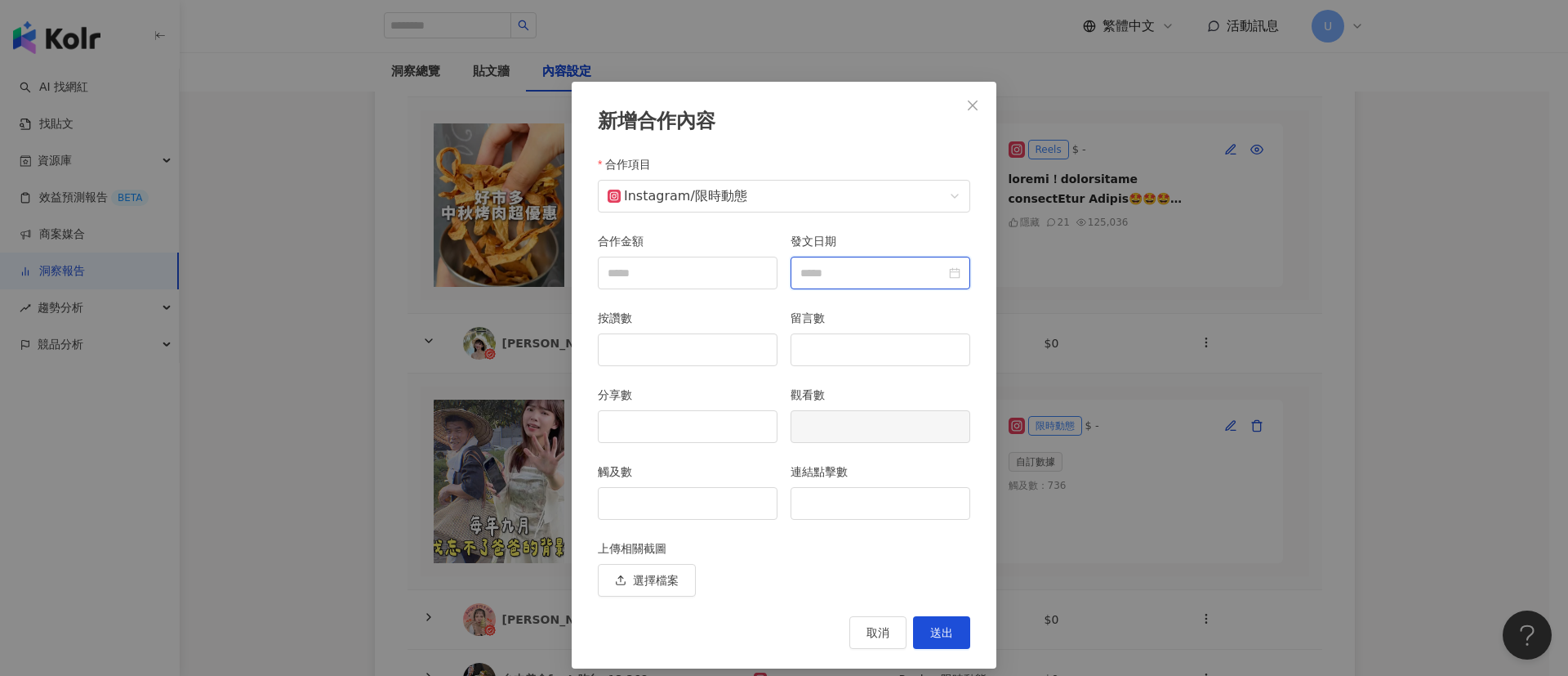
click at [847, 275] on input "發文日期" at bounding box center [873, 272] width 146 height 18
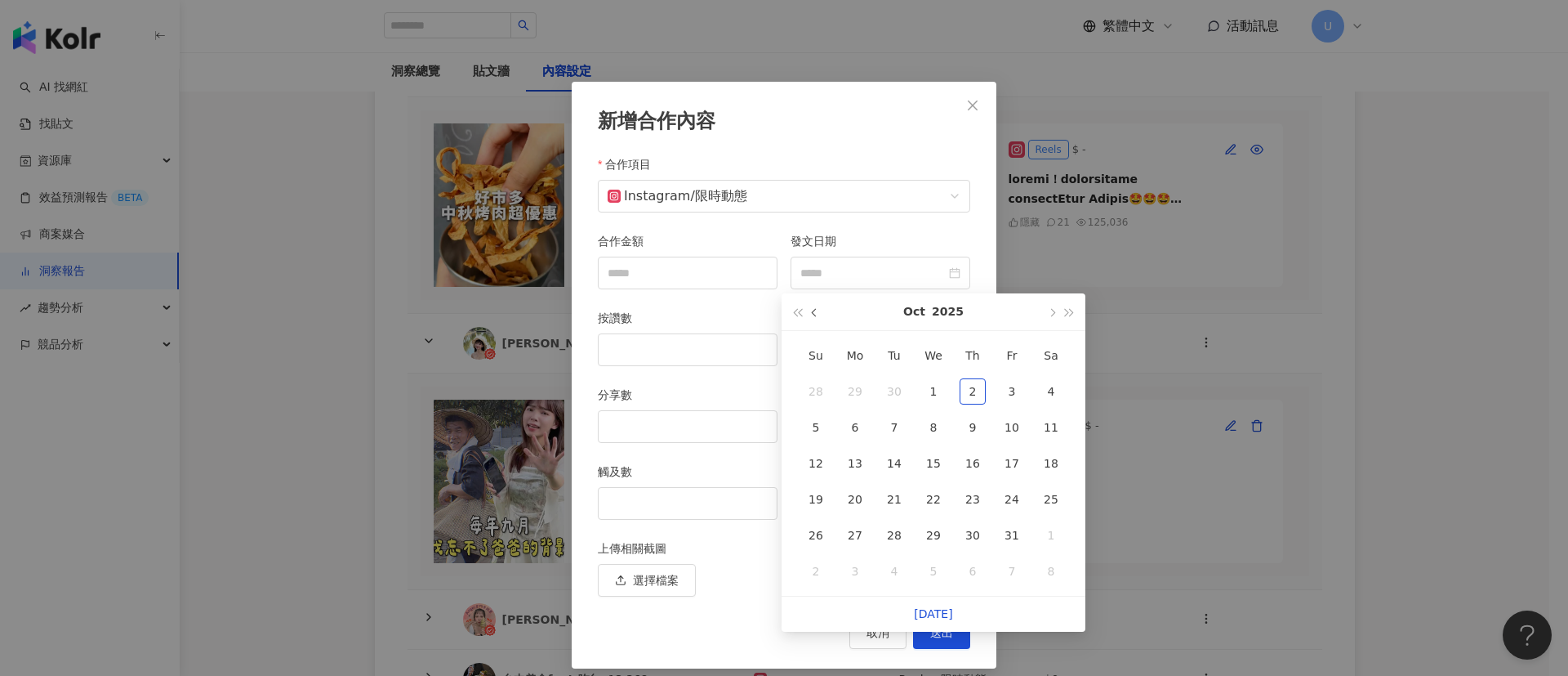
click at [820, 315] on button "button" at bounding box center [814, 312] width 18 height 37
click at [971, 426] on div "11" at bounding box center [973, 427] width 26 height 26
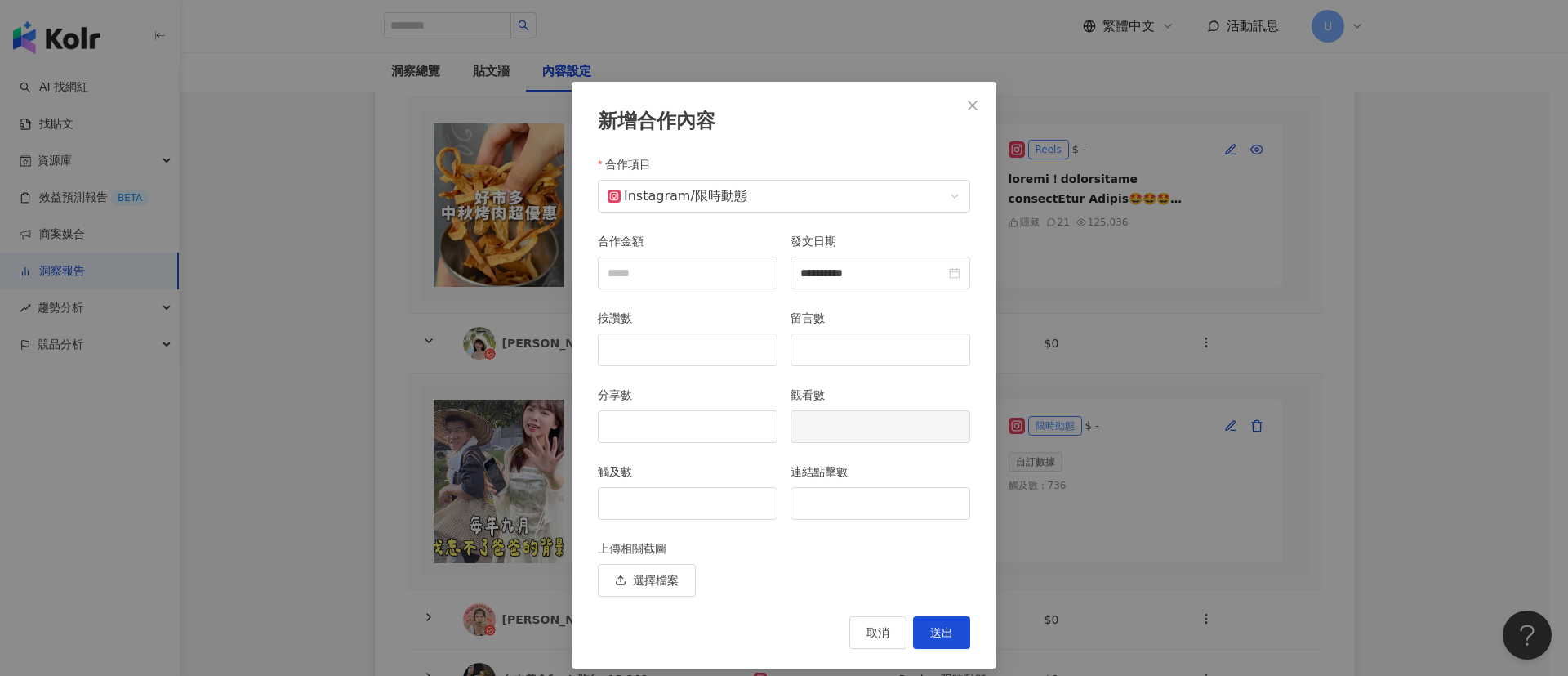
type input "**********"
click at [632, 491] on input "觸及數" at bounding box center [688, 502] width 178 height 31
type input "*"
type input "***"
click at [819, 498] on input "連結點擊數" at bounding box center [880, 502] width 178 height 31
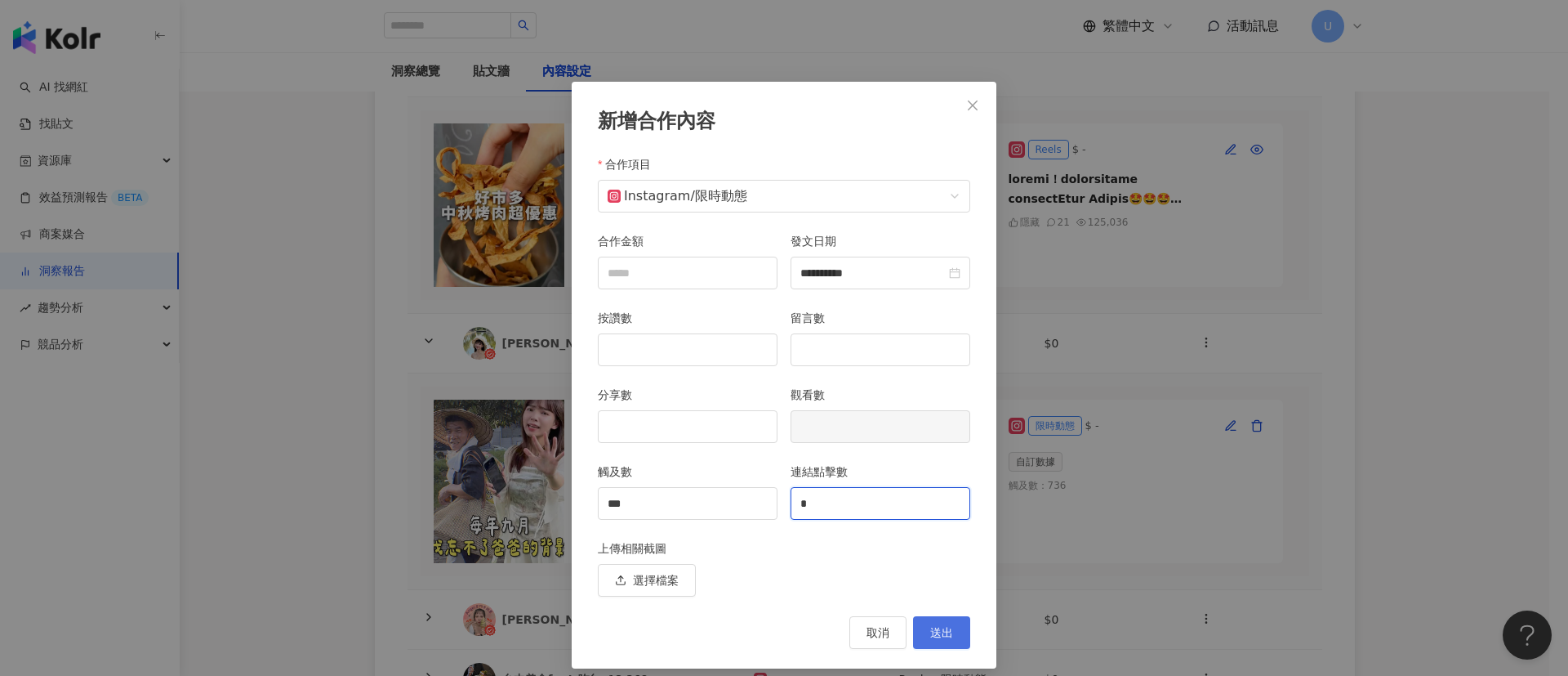
type input "*"
click at [940, 626] on span "送出" at bounding box center [941, 632] width 23 height 13
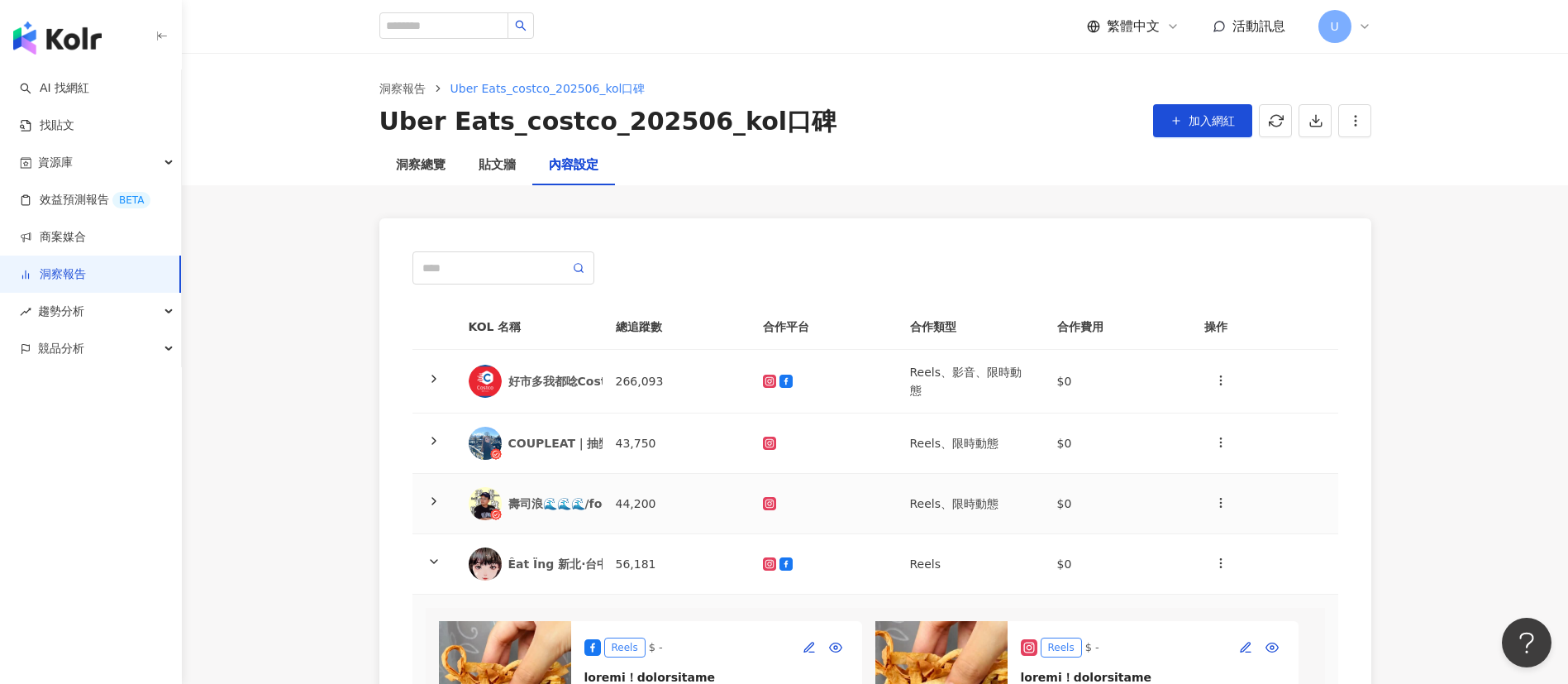
click at [427, 505] on icon at bounding box center [434, 501] width 13 height 13
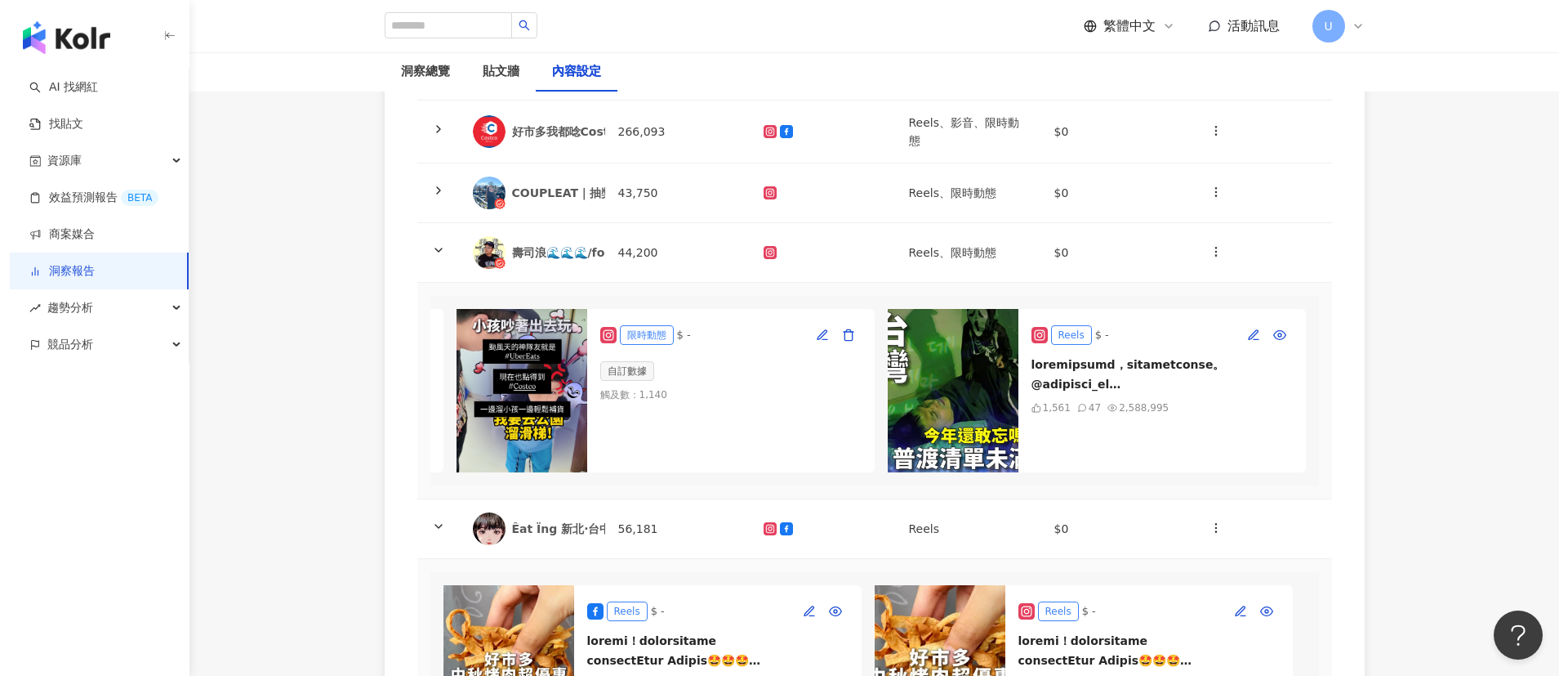
scroll to position [0, 868]
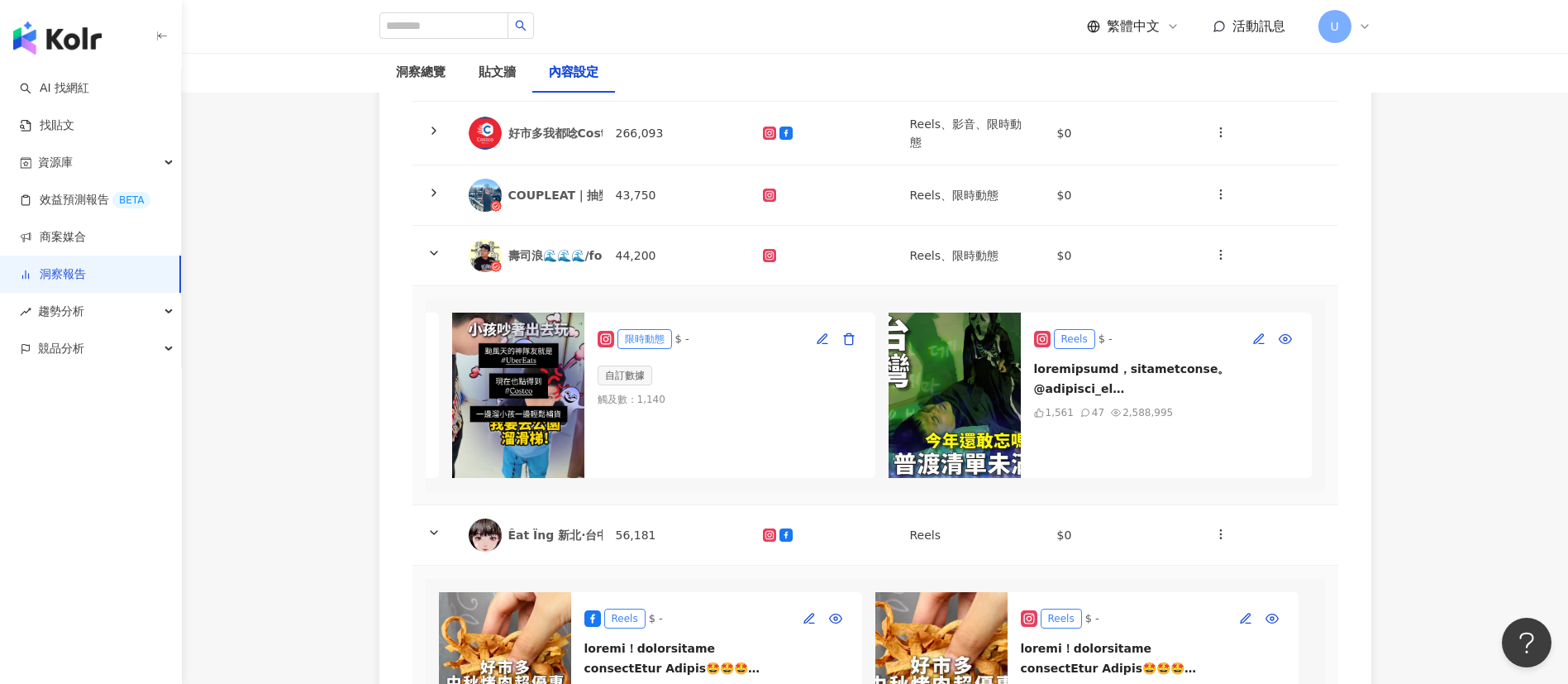
drag, startPoint x: 1429, startPoint y: 322, endPoint x: 1408, endPoint y: 322, distance: 21.0
click at [1429, 322] on main "洞察報告 Uber Eats_costco_202506_kol口碑 Uber Eats_costco_202506_kol口碑 加入網紅 洞察總覽 貼文牆 …" at bounding box center [875, 583] width 1386 height 1559
click at [1252, 340] on icon "button" at bounding box center [1259, 339] width 13 height 13
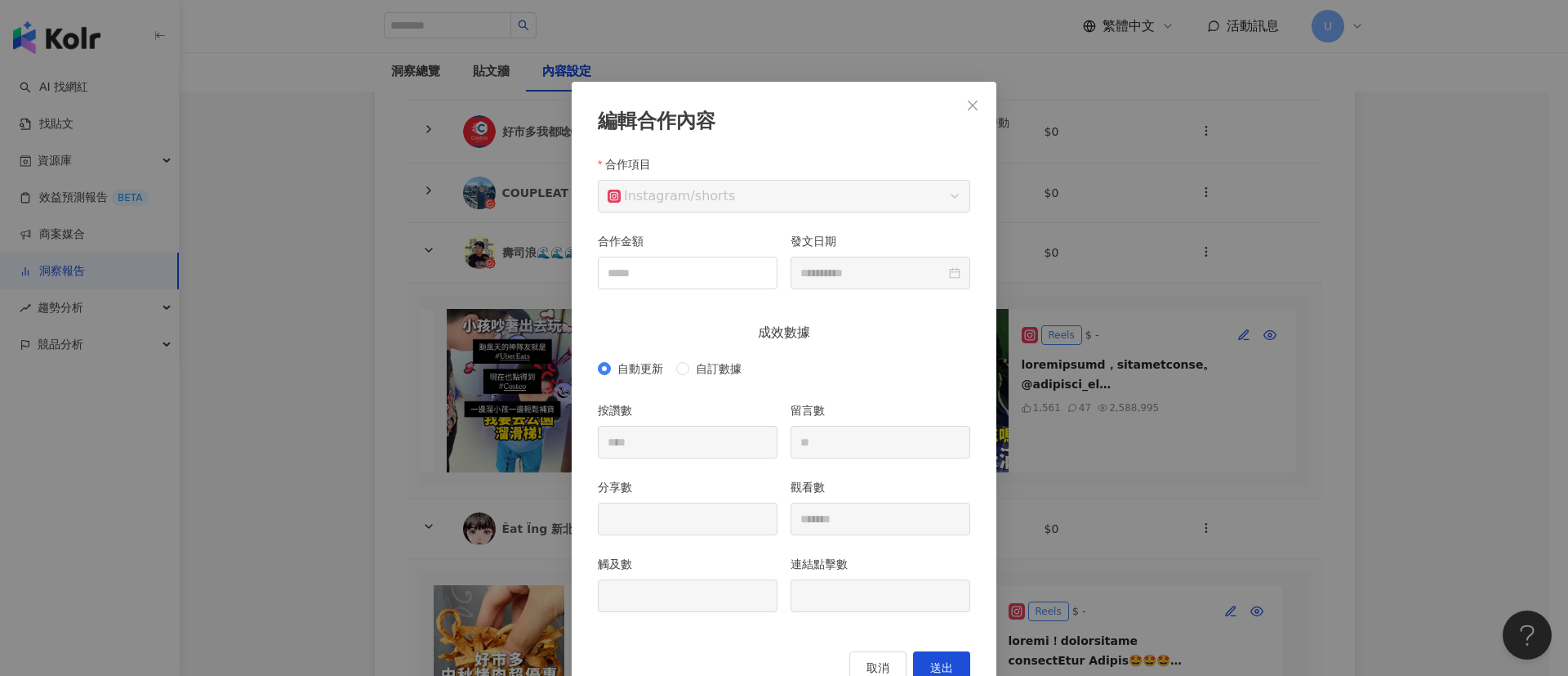
scroll to position [29, 0]
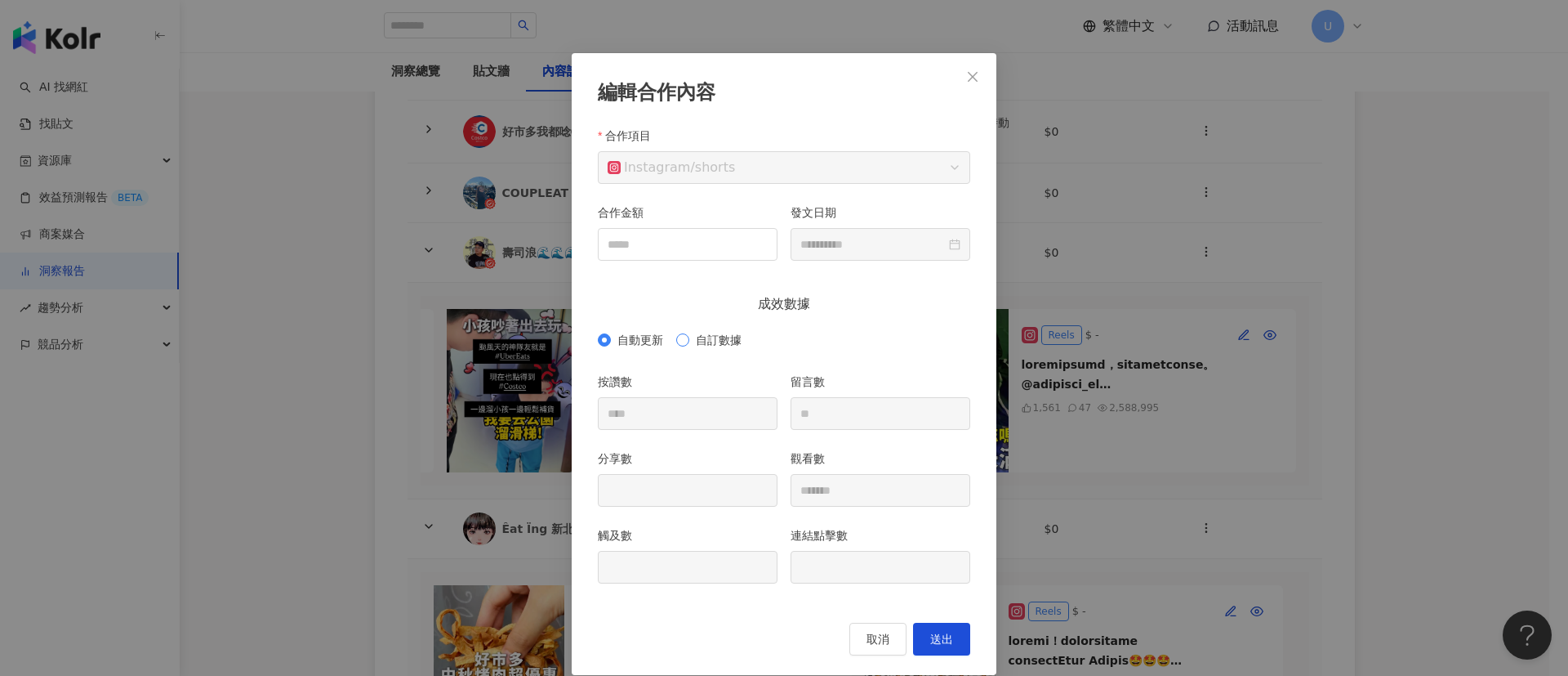
click at [698, 342] on span "自訂數據" at bounding box center [718, 339] width 58 height 18
click at [650, 554] on input "觸及數" at bounding box center [688, 566] width 178 height 31
type input "*"
type input "*******"
click at [668, 410] on input "****" at bounding box center [688, 412] width 178 height 31
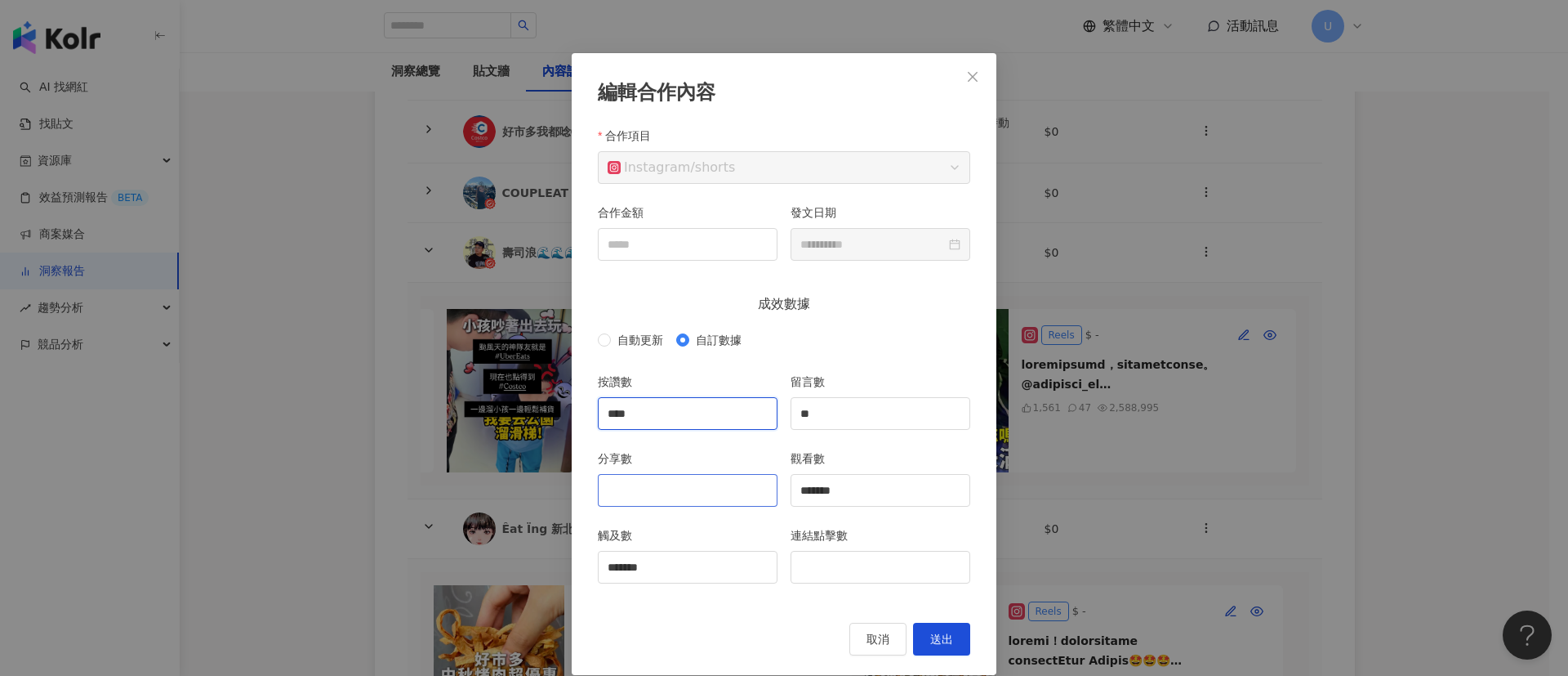
type input "****"
click at [679, 477] on input "分享數" at bounding box center [688, 489] width 178 height 31
type input "***"
click at [920, 636] on button "送出" at bounding box center [942, 638] width 58 height 32
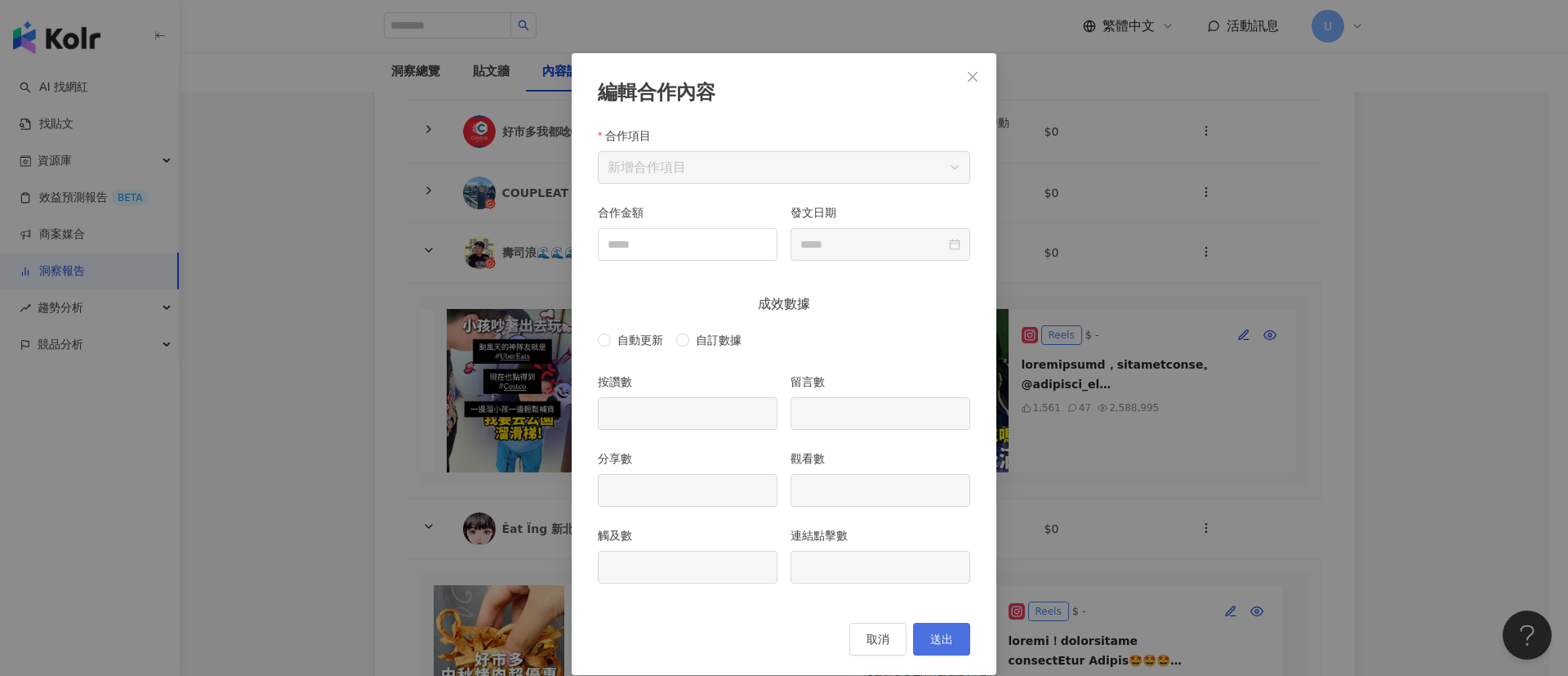
scroll to position [0, 0]
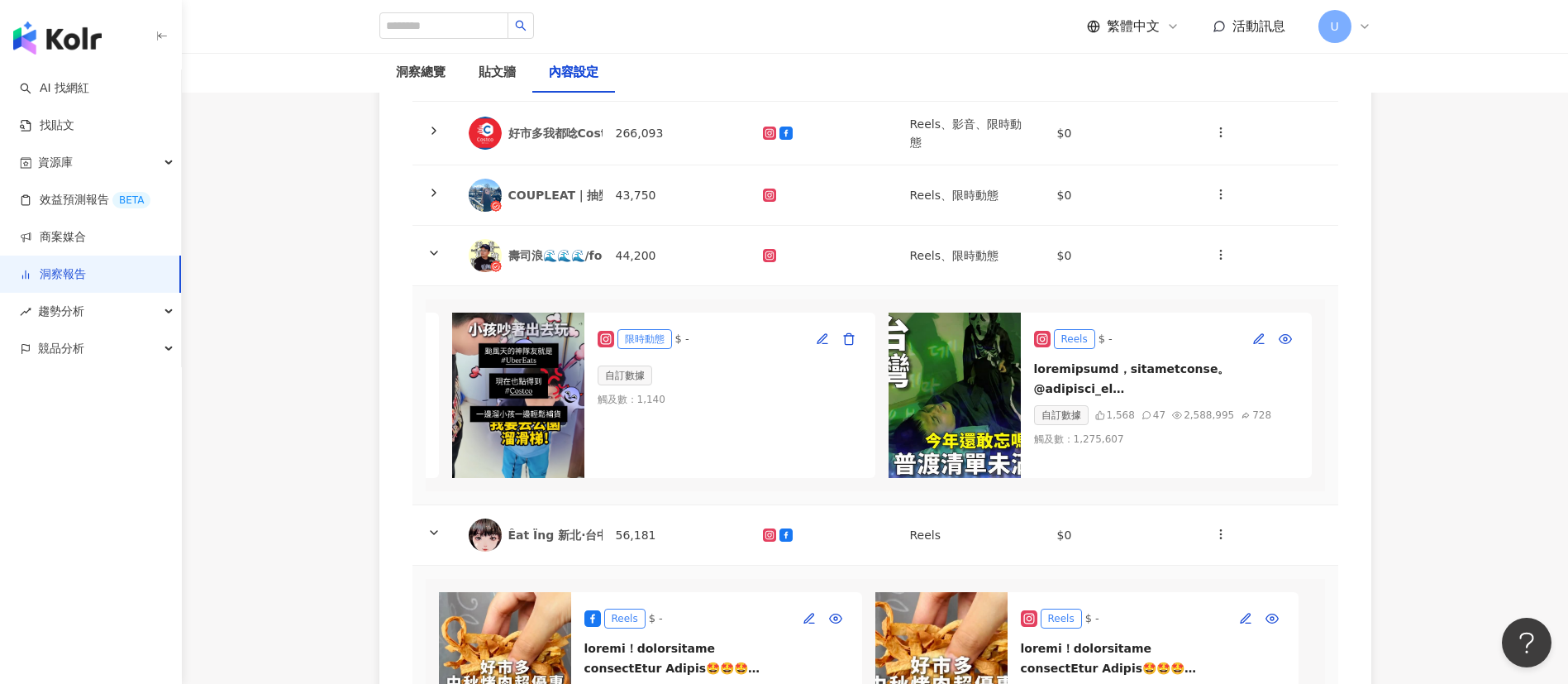
click at [1418, 395] on main "洞察報告 Uber Eats_costco_202506_kol口碑 Uber Eats_costco_202506_kol口碑 加入網紅 洞察總覽 貼文牆 …" at bounding box center [875, 583] width 1386 height 1559
click at [1221, 256] on icon "button" at bounding box center [1220, 255] width 13 height 13
click at [1244, 292] on div "新增內容" at bounding box center [1250, 294] width 65 height 18
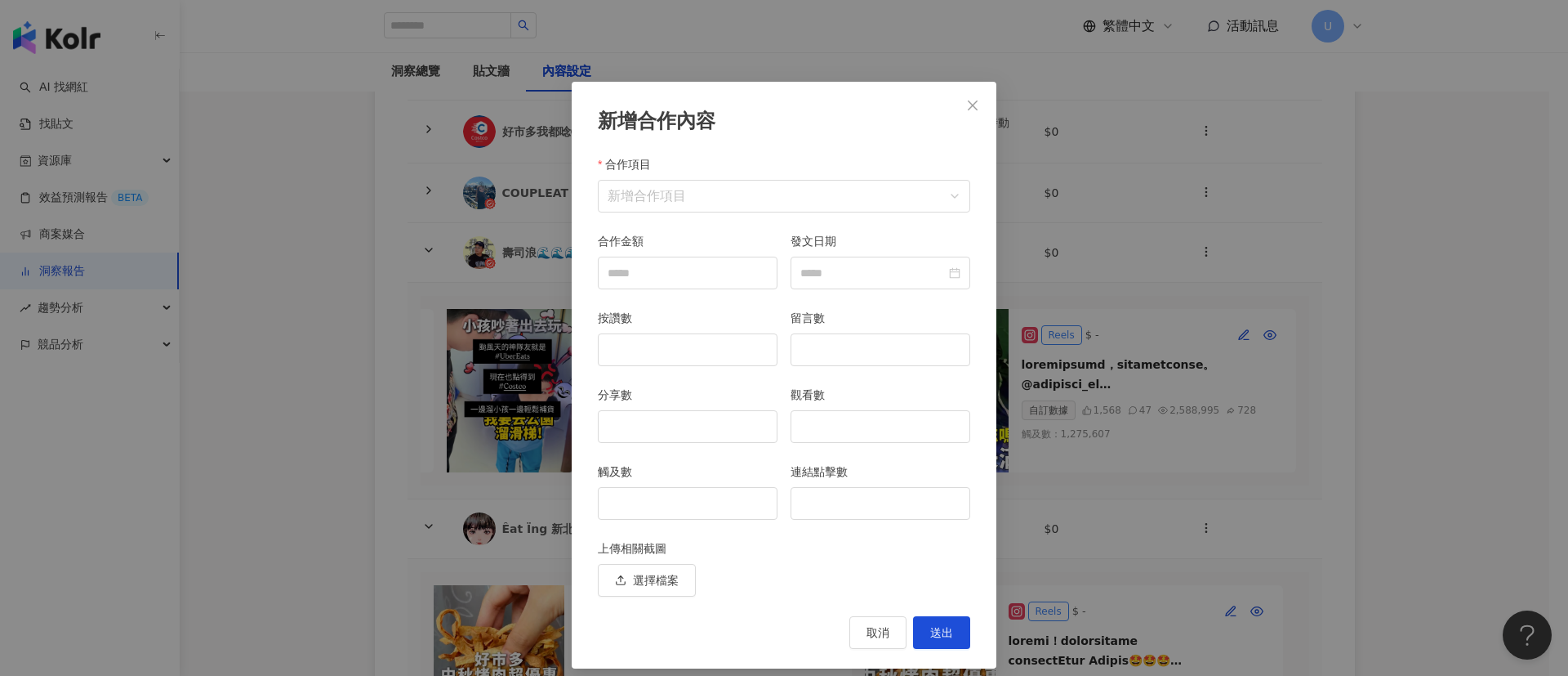
click at [693, 160] on div "合作項目" at bounding box center [784, 167] width 372 height 24
click at [688, 194] on input "合作項目" at bounding box center [784, 195] width 353 height 31
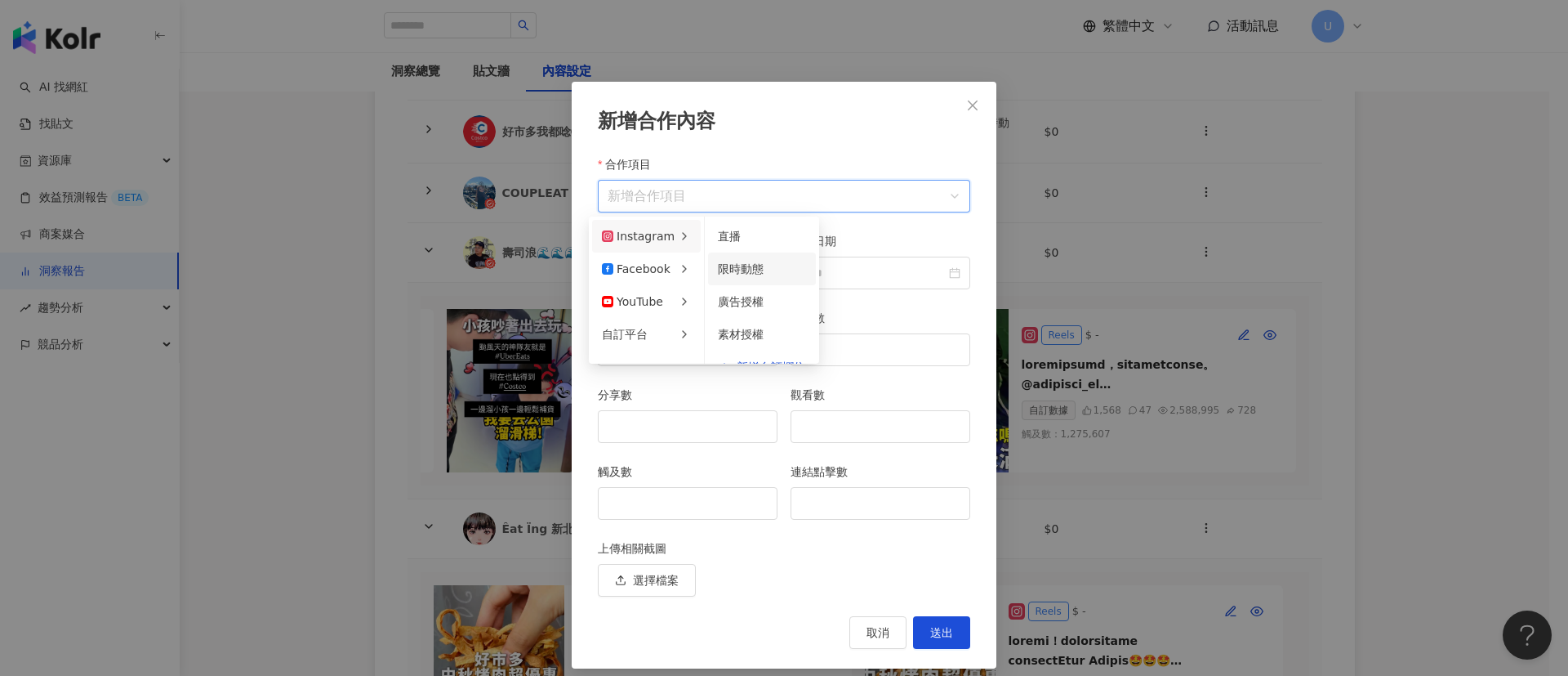
click at [748, 280] on li "限時動態" at bounding box center [762, 268] width 108 height 32
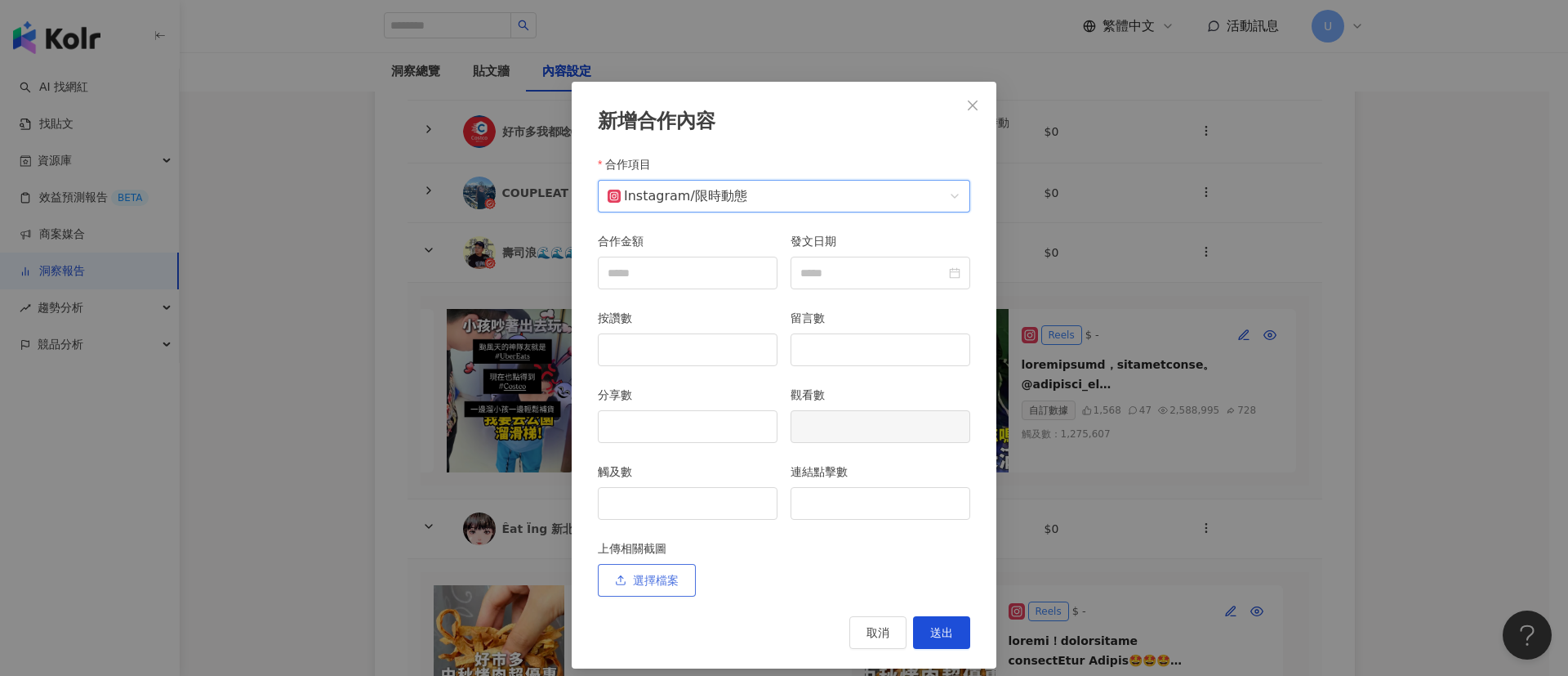
click at [678, 585] on button "選擇檔案" at bounding box center [647, 579] width 98 height 32
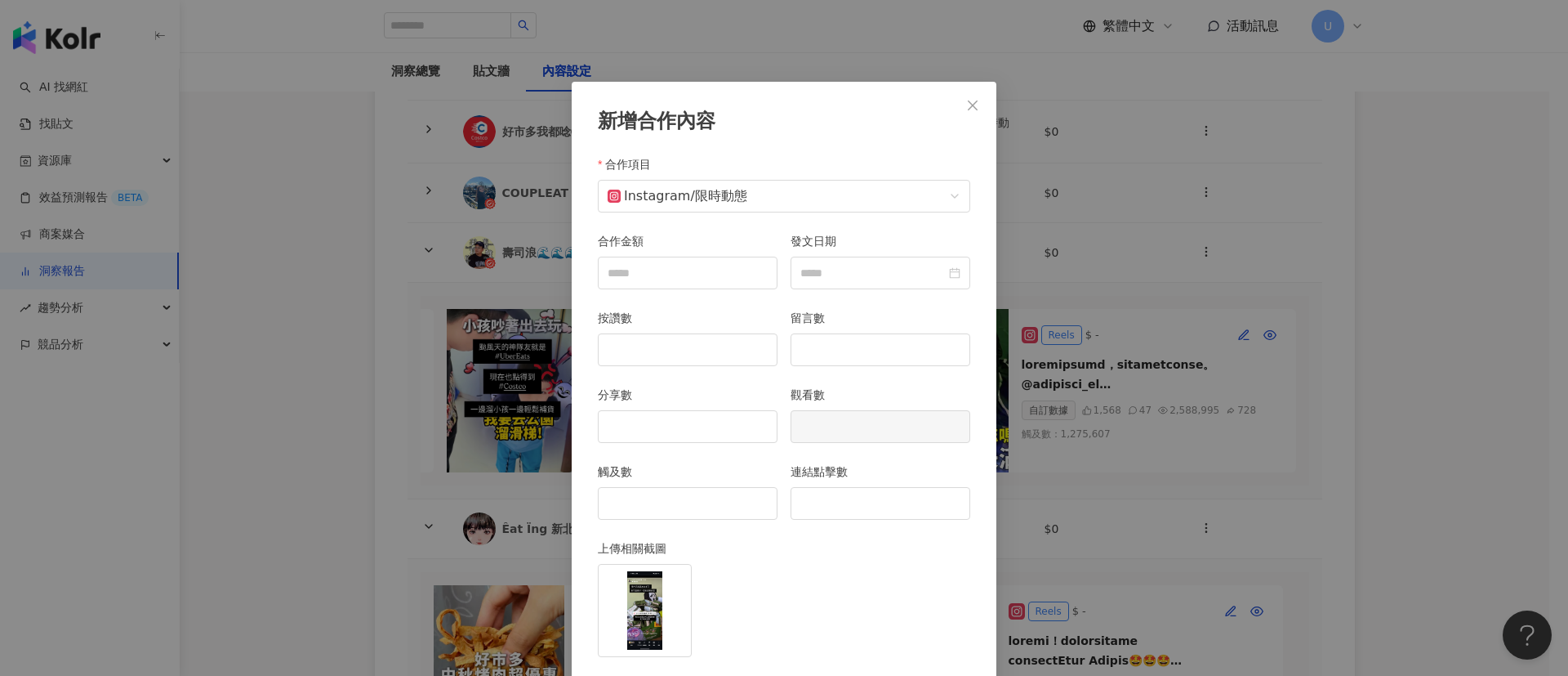
click at [1275, 332] on div "新增合作內容 合作項目 Instagram / 限時動態 合作項目 合作金額 發文日期 按讚數 留言數 分享數 觀看數 觸及數 連結點擊數 上傳相關截圖 取消…" at bounding box center [784, 338] width 1568 height 676
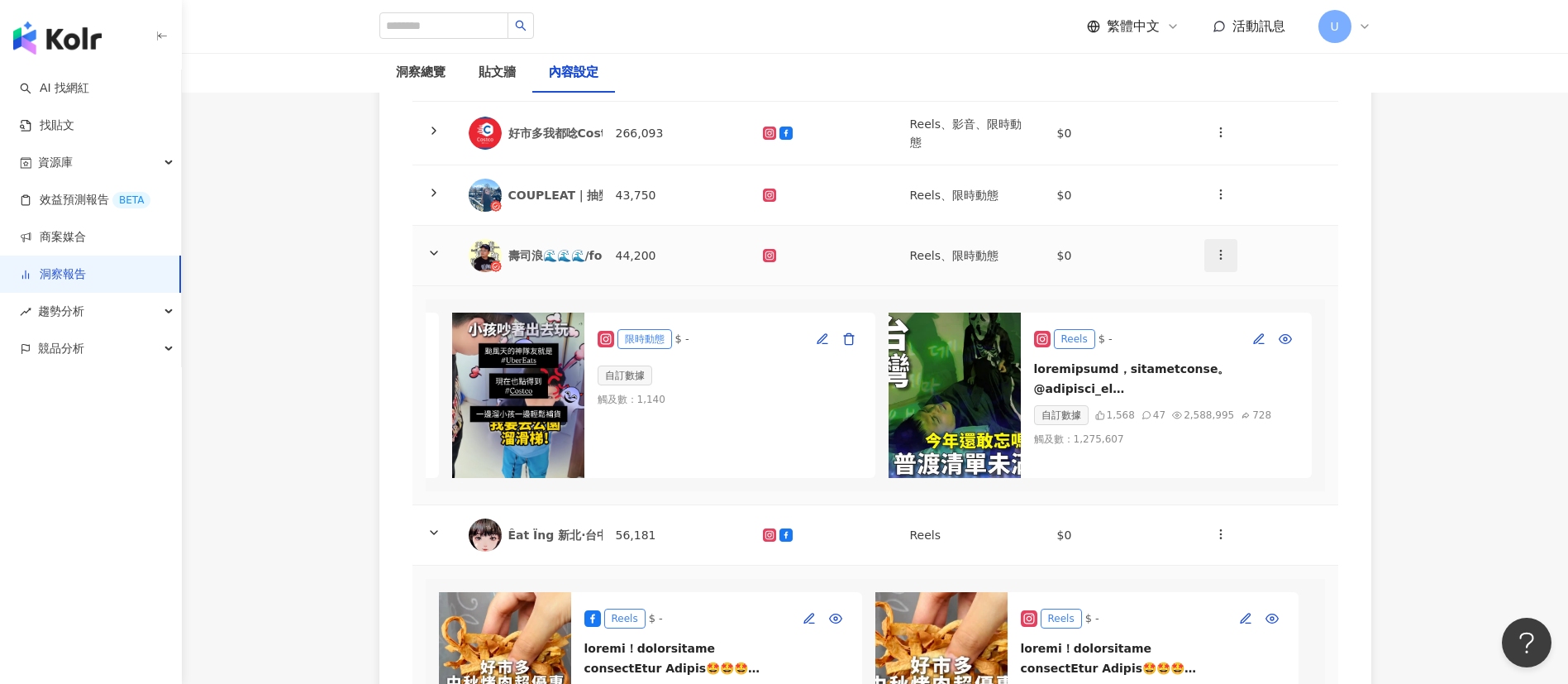
click at [1217, 256] on icon "button" at bounding box center [1220, 255] width 13 height 13
click at [1233, 300] on div "新增內容" at bounding box center [1250, 294] width 65 height 18
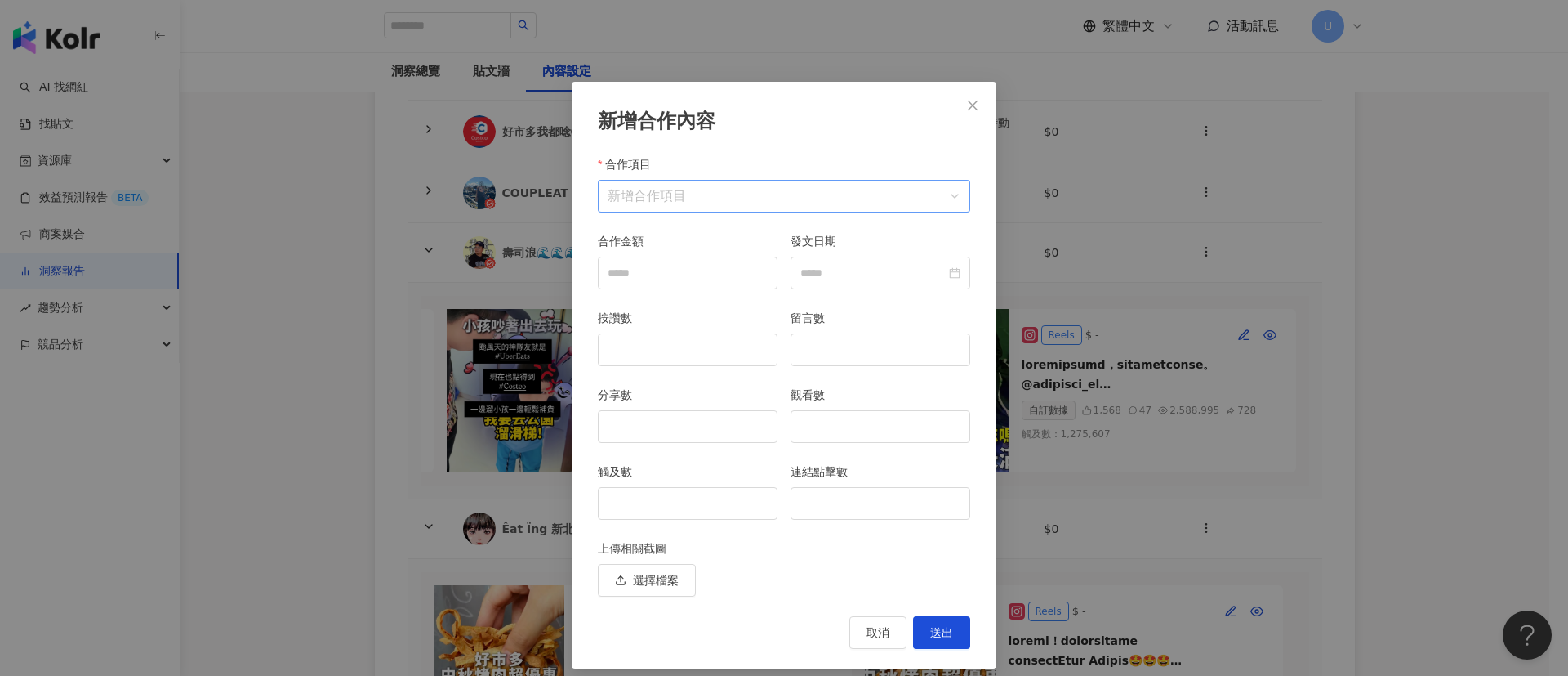
click at [800, 184] on input "合作項目" at bounding box center [784, 195] width 353 height 31
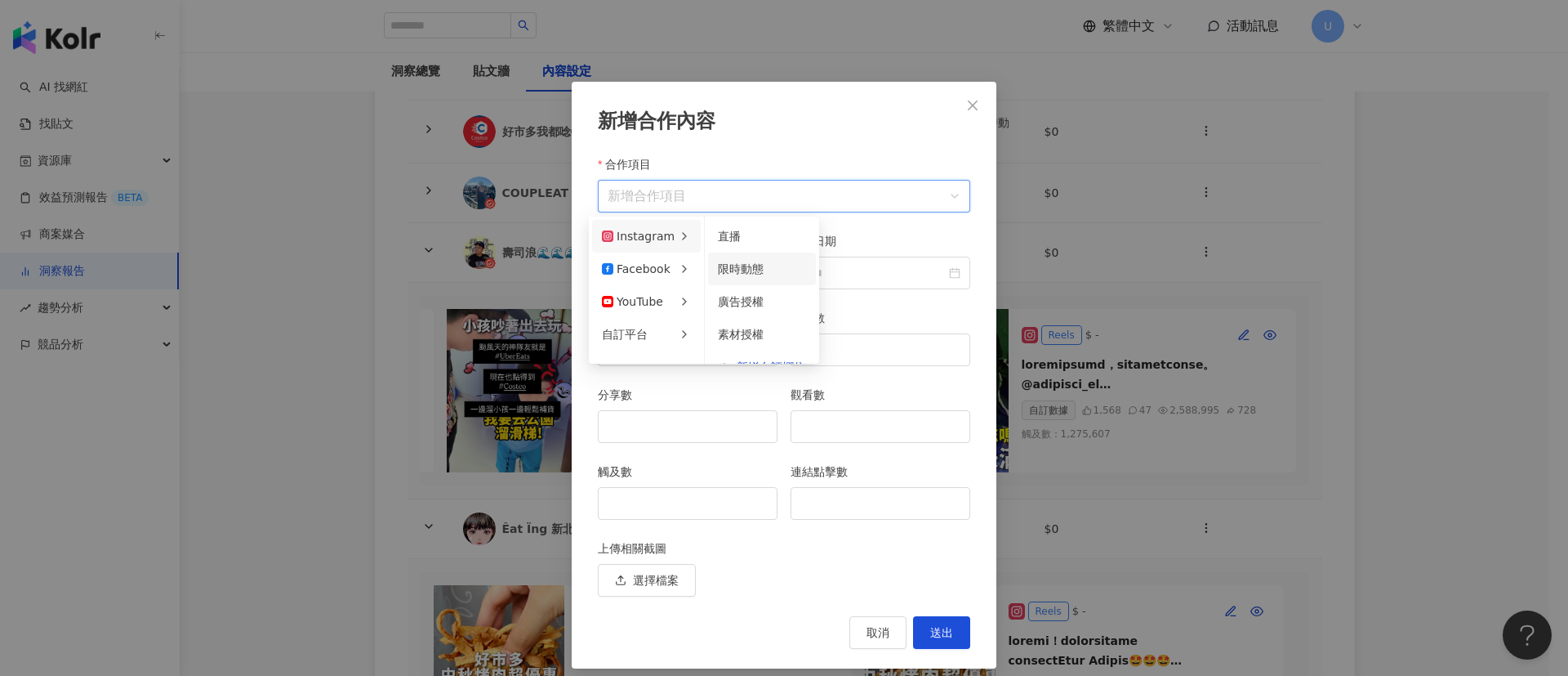
click at [718, 265] on span "限時動態" at bounding box center [740, 268] width 45 height 13
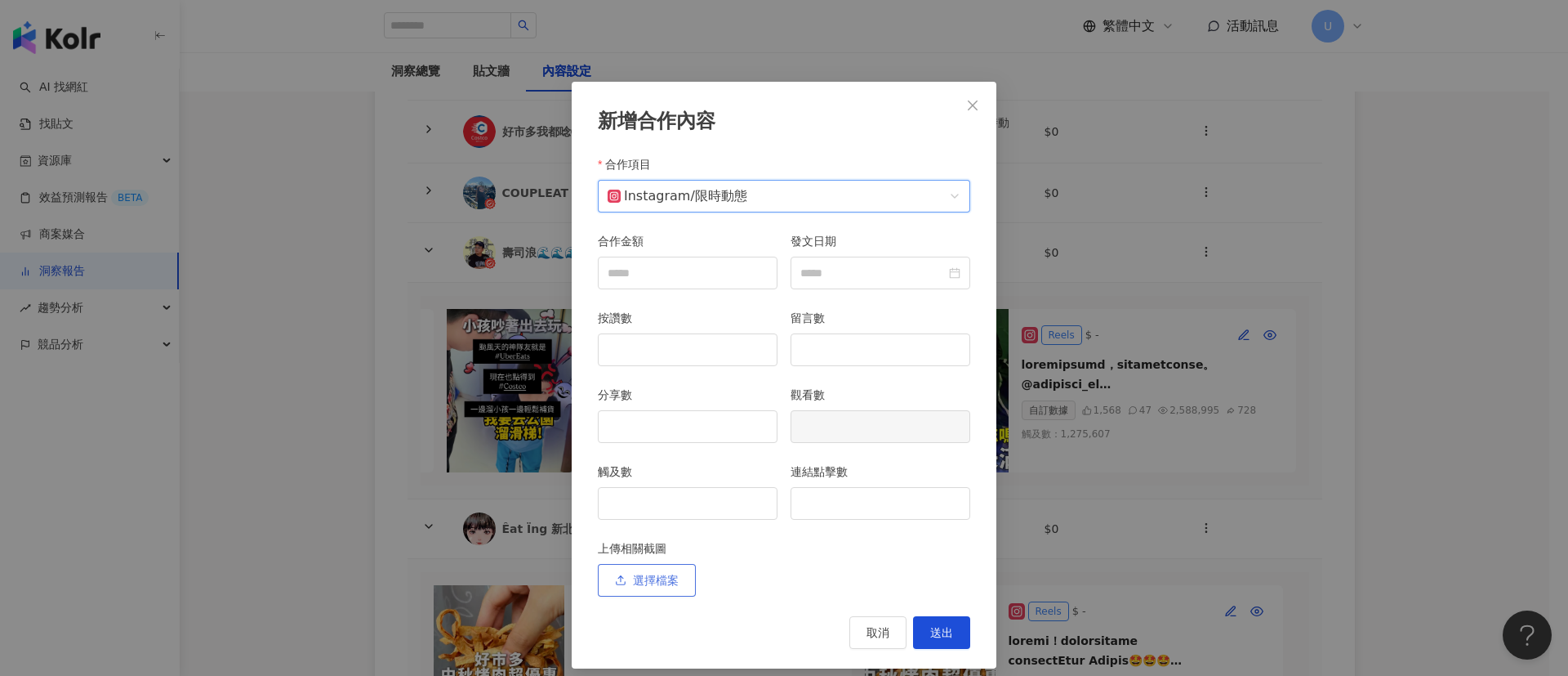
click at [657, 587] on span "選擇檔案" at bounding box center [655, 580] width 45 height 13
click at [667, 519] on input "觸及數" at bounding box center [688, 502] width 178 height 31
type input "*"
type input "***"
click at [852, 498] on input "連結點擊數" at bounding box center [880, 502] width 178 height 31
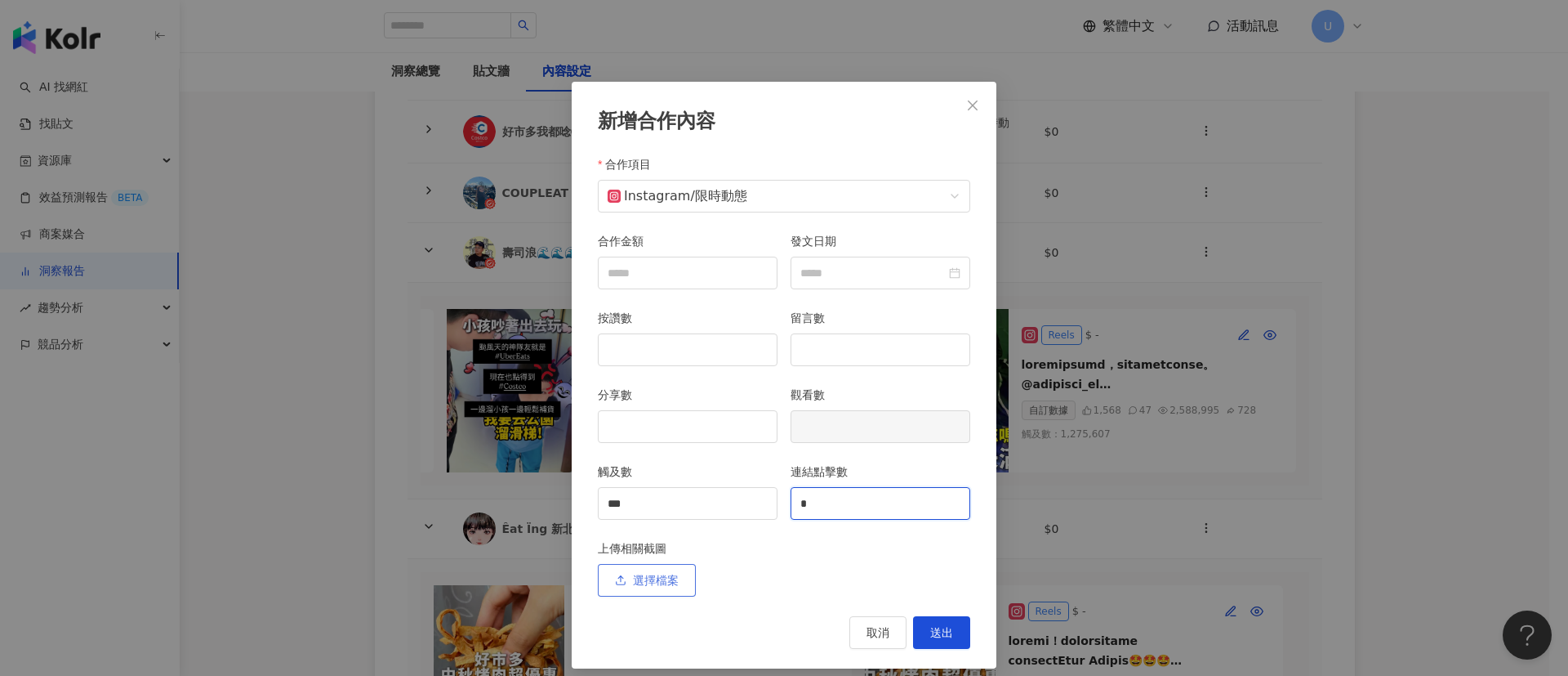
type input "*"
click at [673, 586] on button "選擇檔案" at bounding box center [647, 579] width 98 height 32
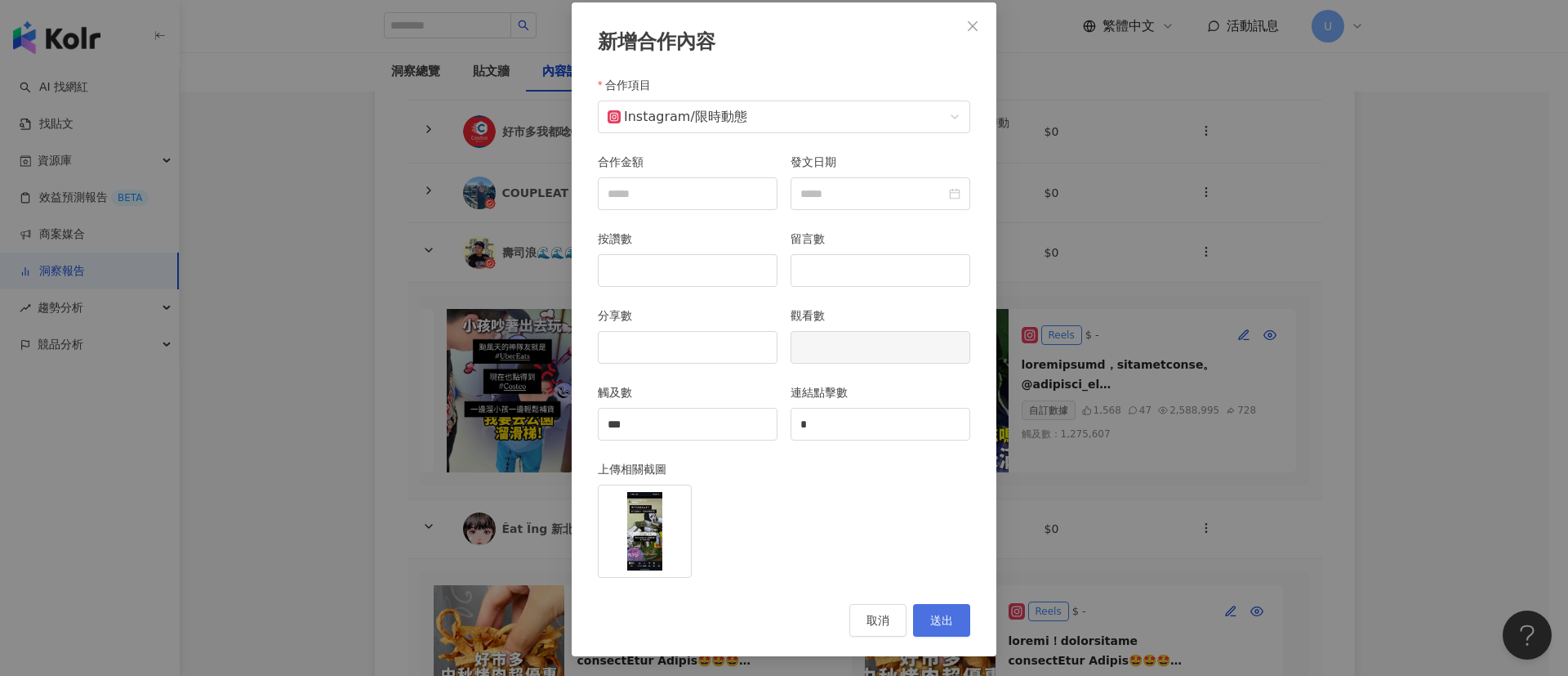
click at [934, 614] on span "送出" at bounding box center [941, 620] width 23 height 13
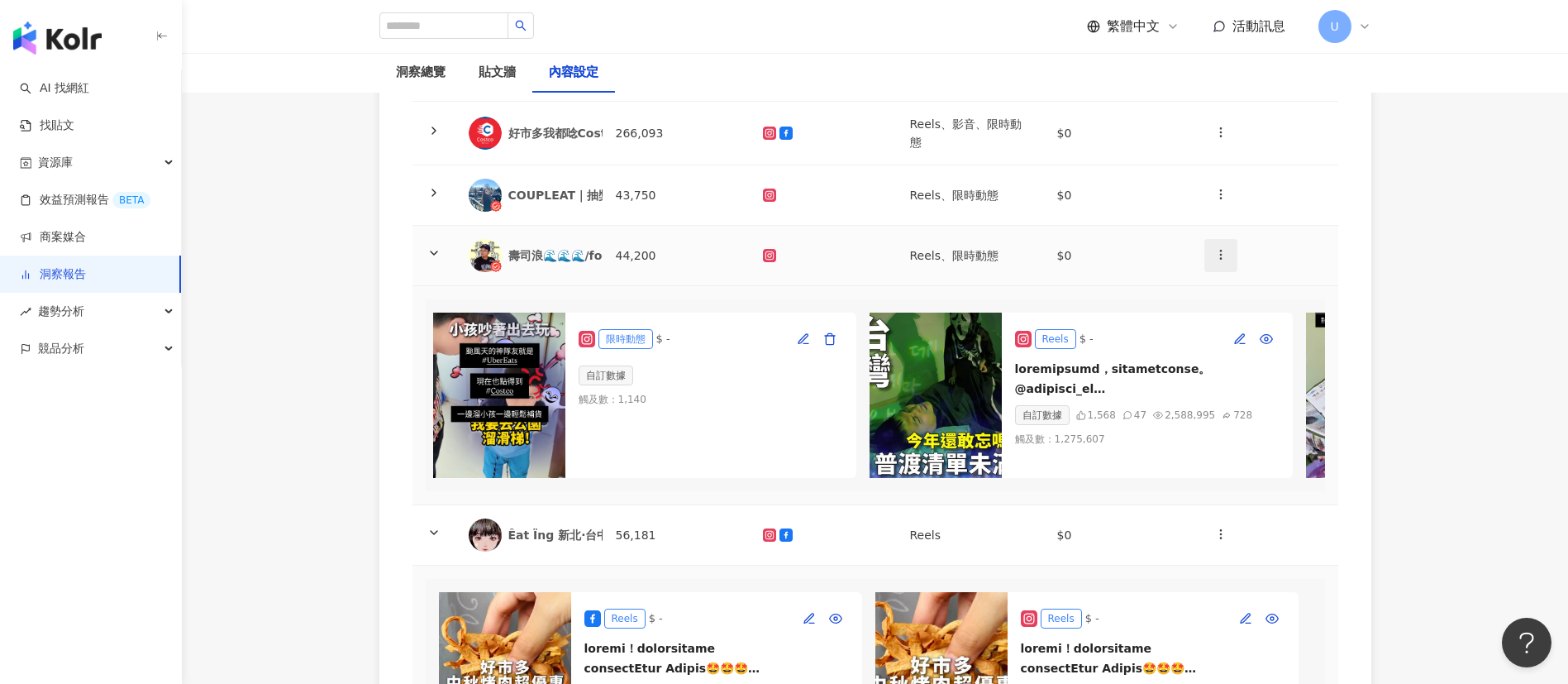
click at [1223, 256] on icon "button" at bounding box center [1220, 255] width 13 height 13
click at [1244, 303] on div "新增內容" at bounding box center [1250, 294] width 65 height 18
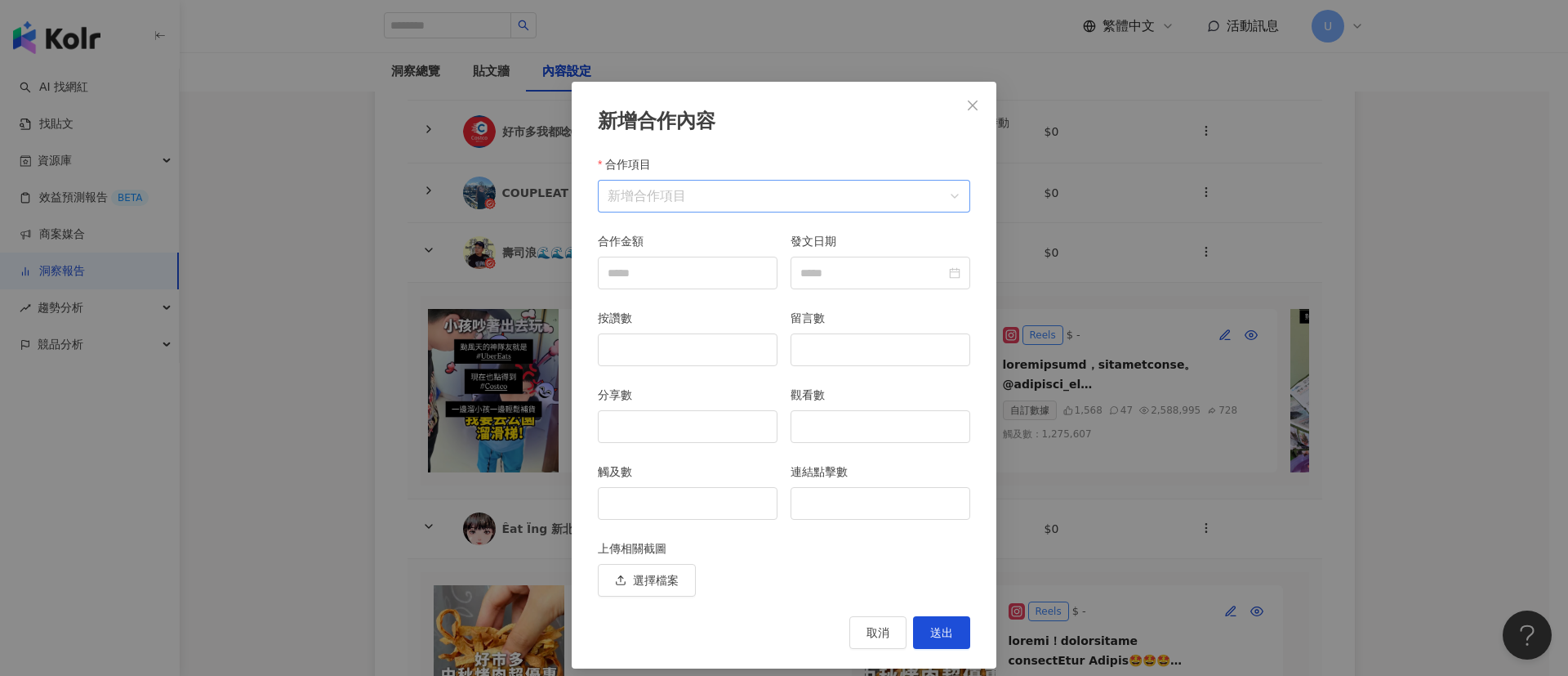
click at [735, 195] on input "合作項目" at bounding box center [784, 195] width 353 height 31
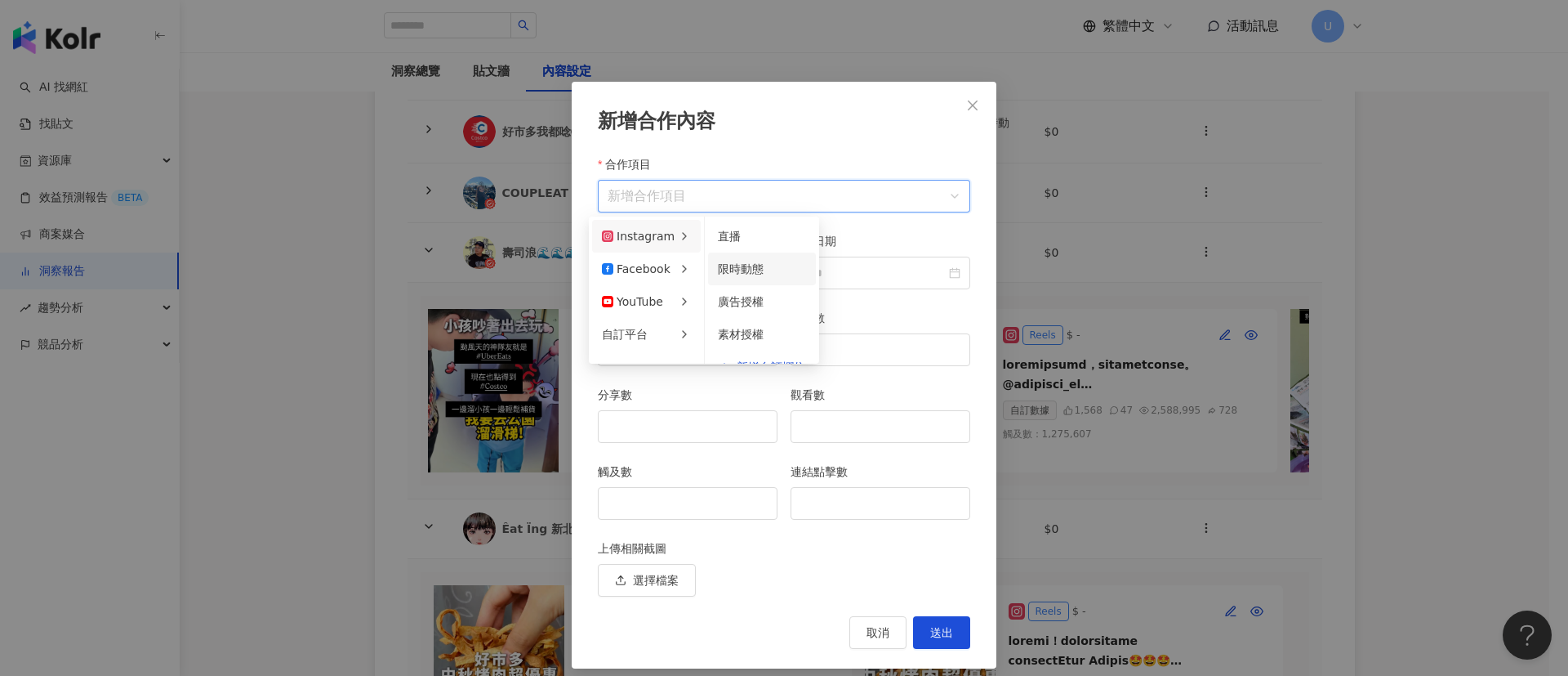
click at [744, 275] on span "限時動態" at bounding box center [740, 268] width 45 height 13
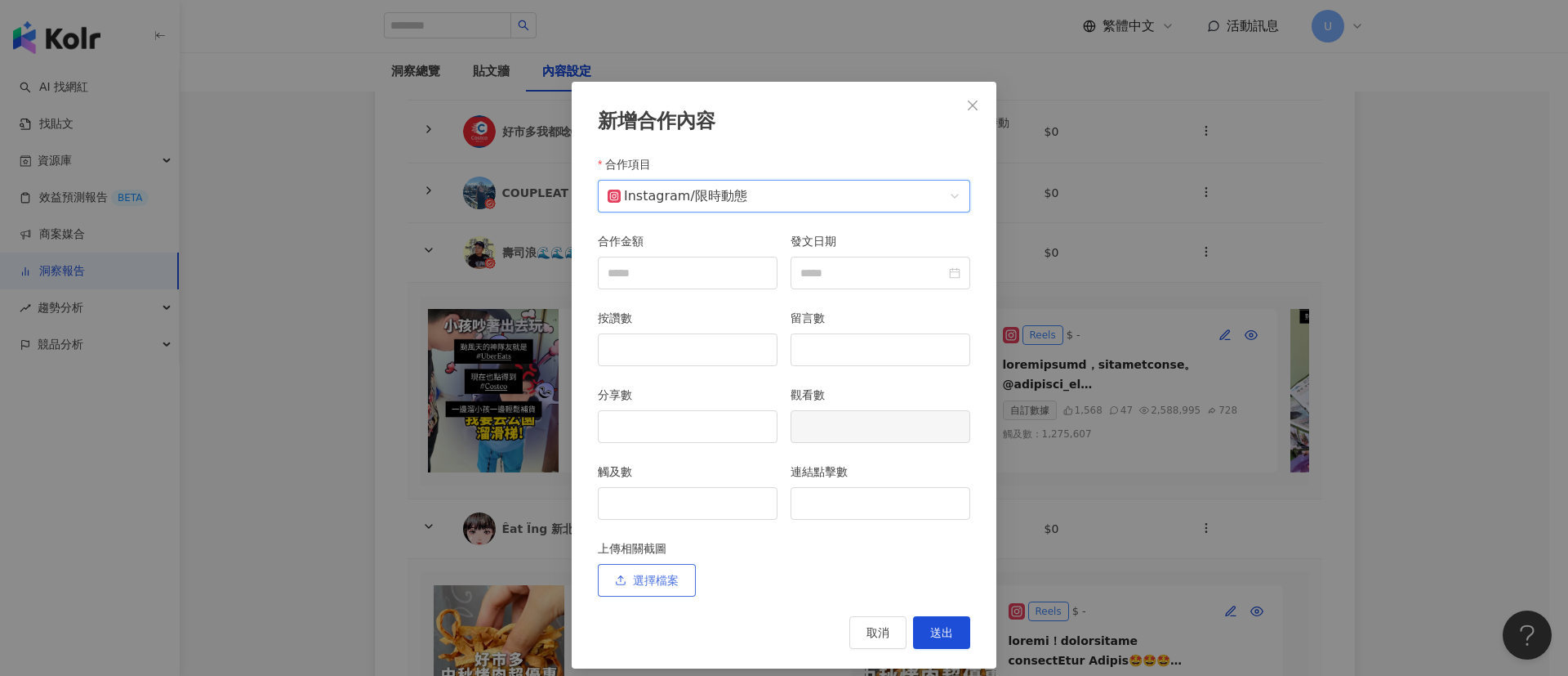
click at [647, 581] on span "選擇檔案" at bounding box center [655, 580] width 45 height 13
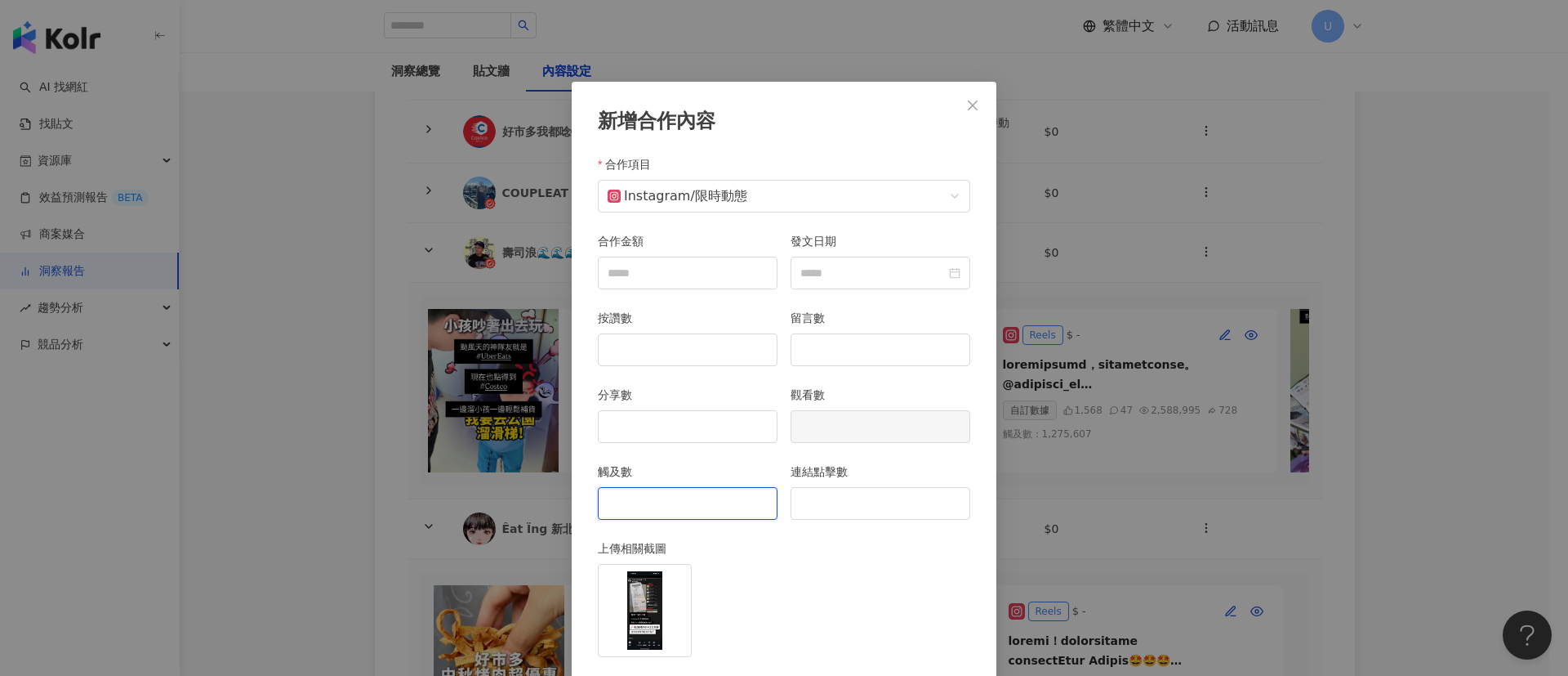
click at [682, 502] on input "觸及數" at bounding box center [688, 502] width 178 height 31
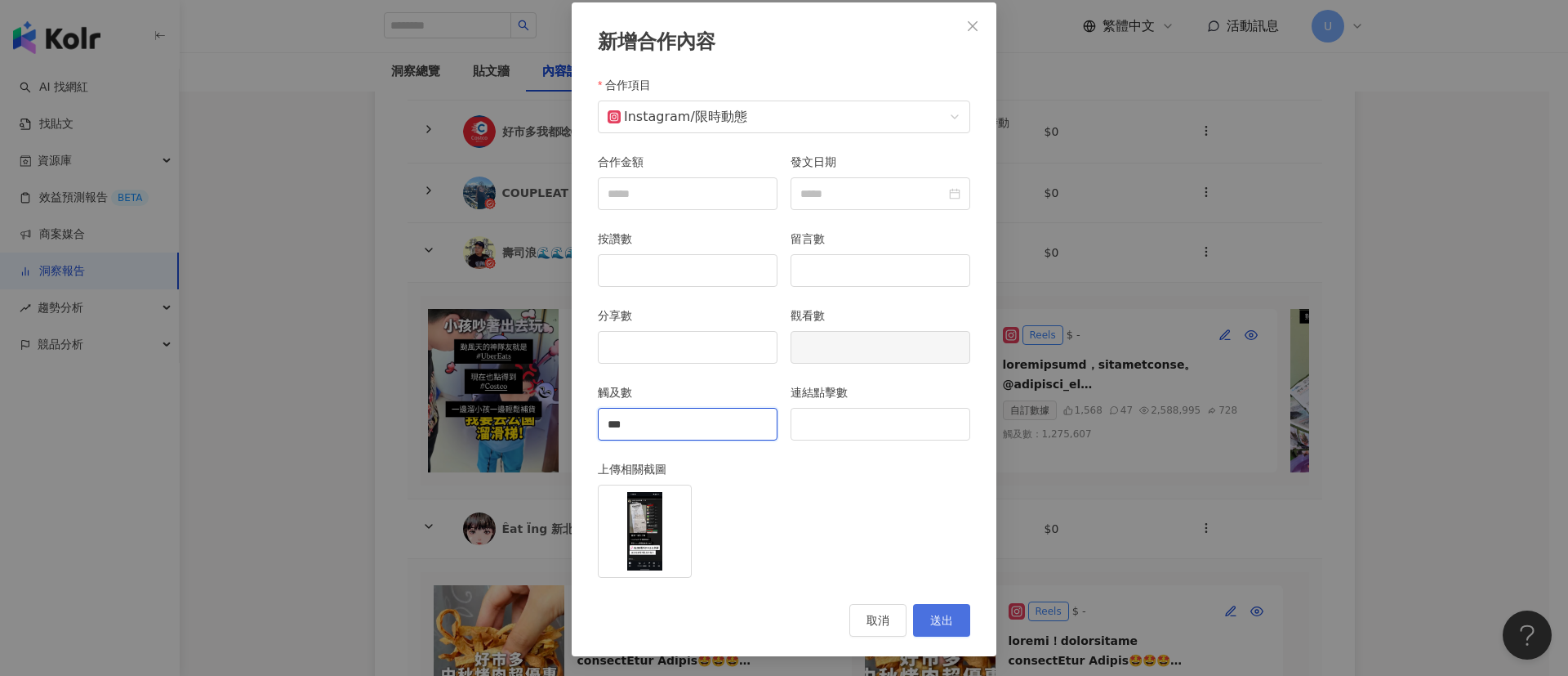
type input "***"
click at [930, 617] on span "送出" at bounding box center [941, 620] width 23 height 13
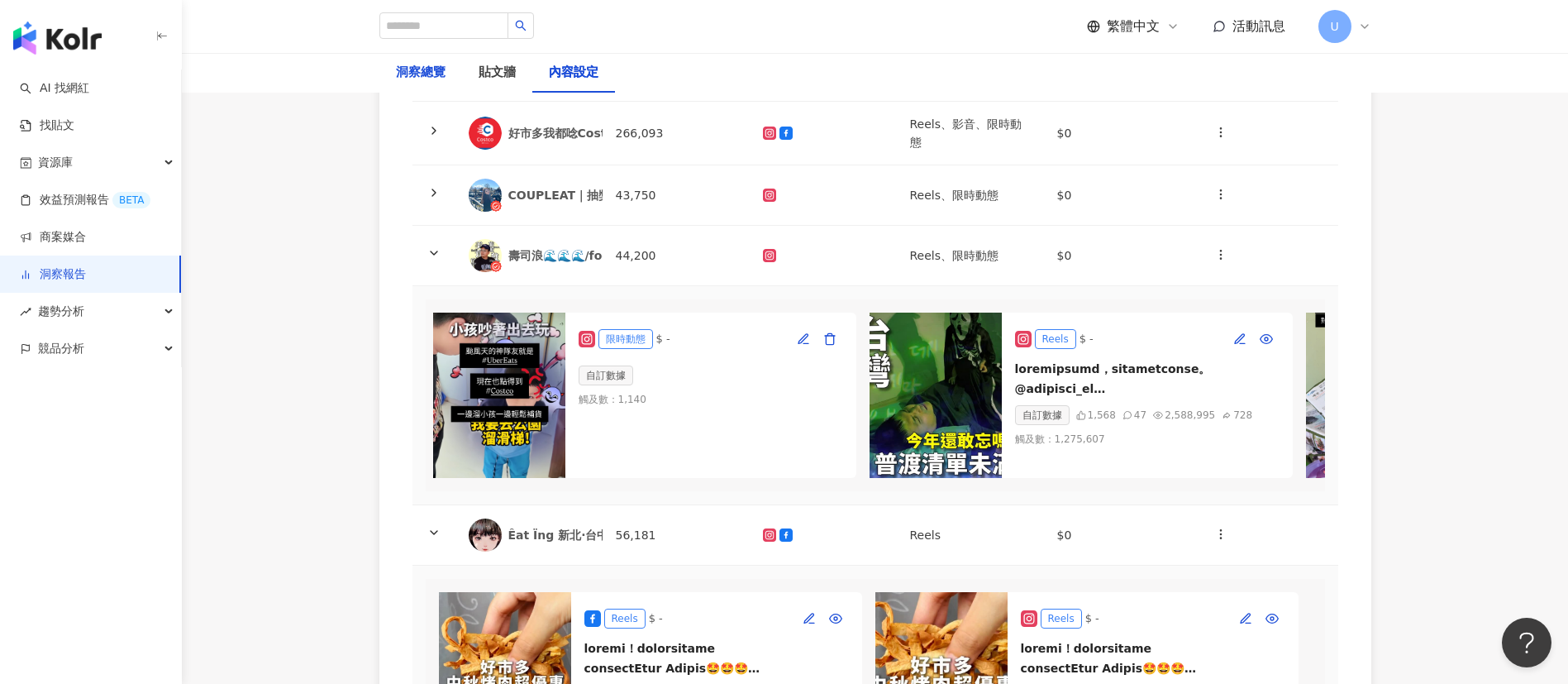
click at [397, 70] on div "洞察總覽" at bounding box center [420, 72] width 50 height 20
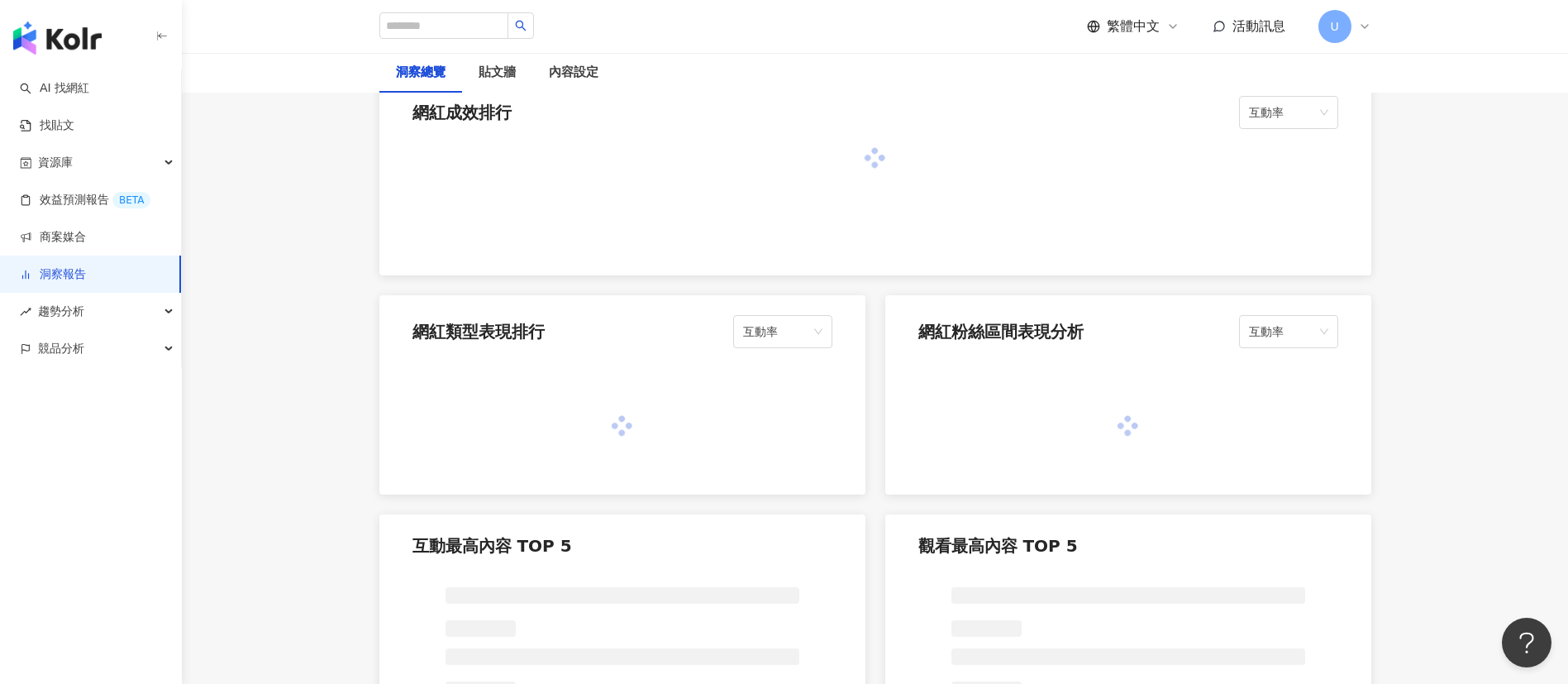
scroll to position [1240, 0]
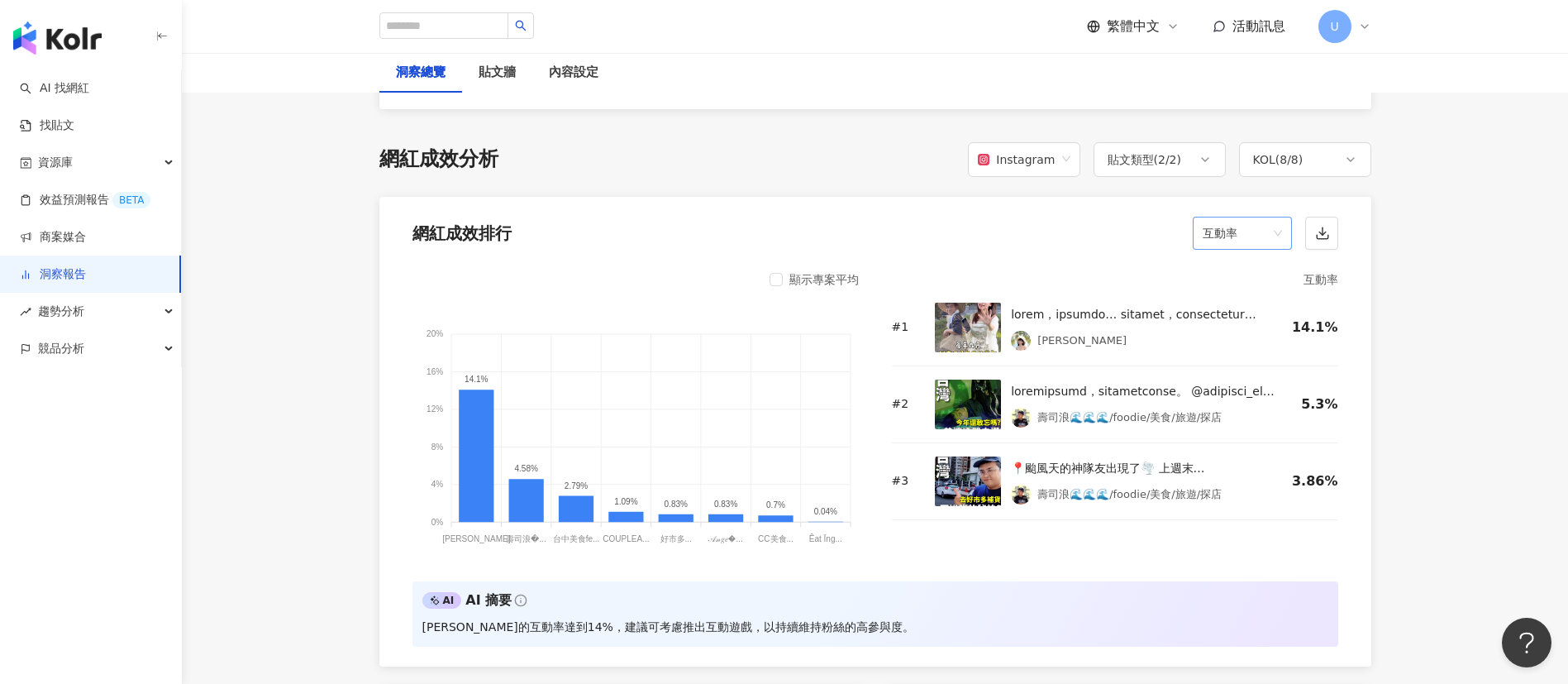
click at [1200, 237] on div "互動率" at bounding box center [1242, 232] width 100 height 33
click at [1233, 464] on div "觸及率" at bounding box center [1242, 466] width 72 height 18
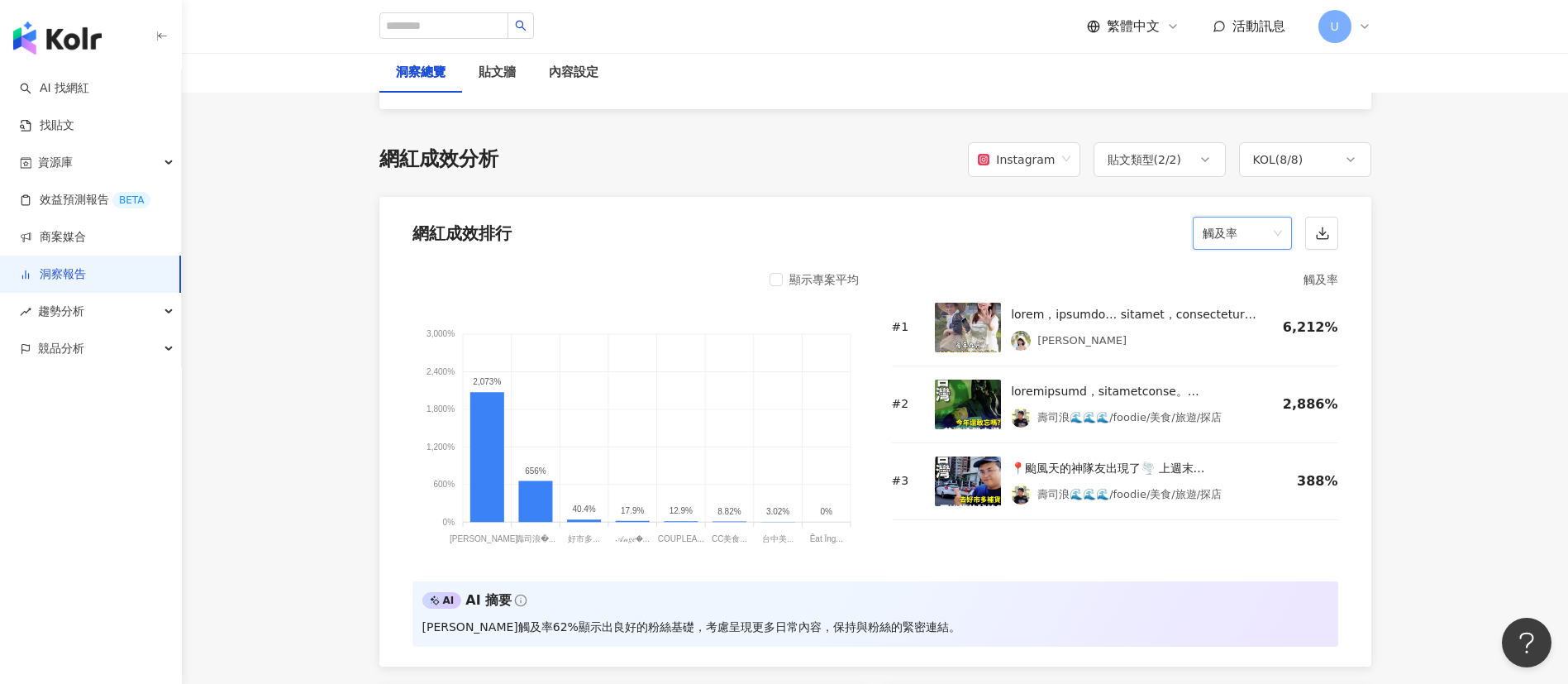
click at [572, 68] on div "內容設定" at bounding box center [573, 72] width 50 height 20
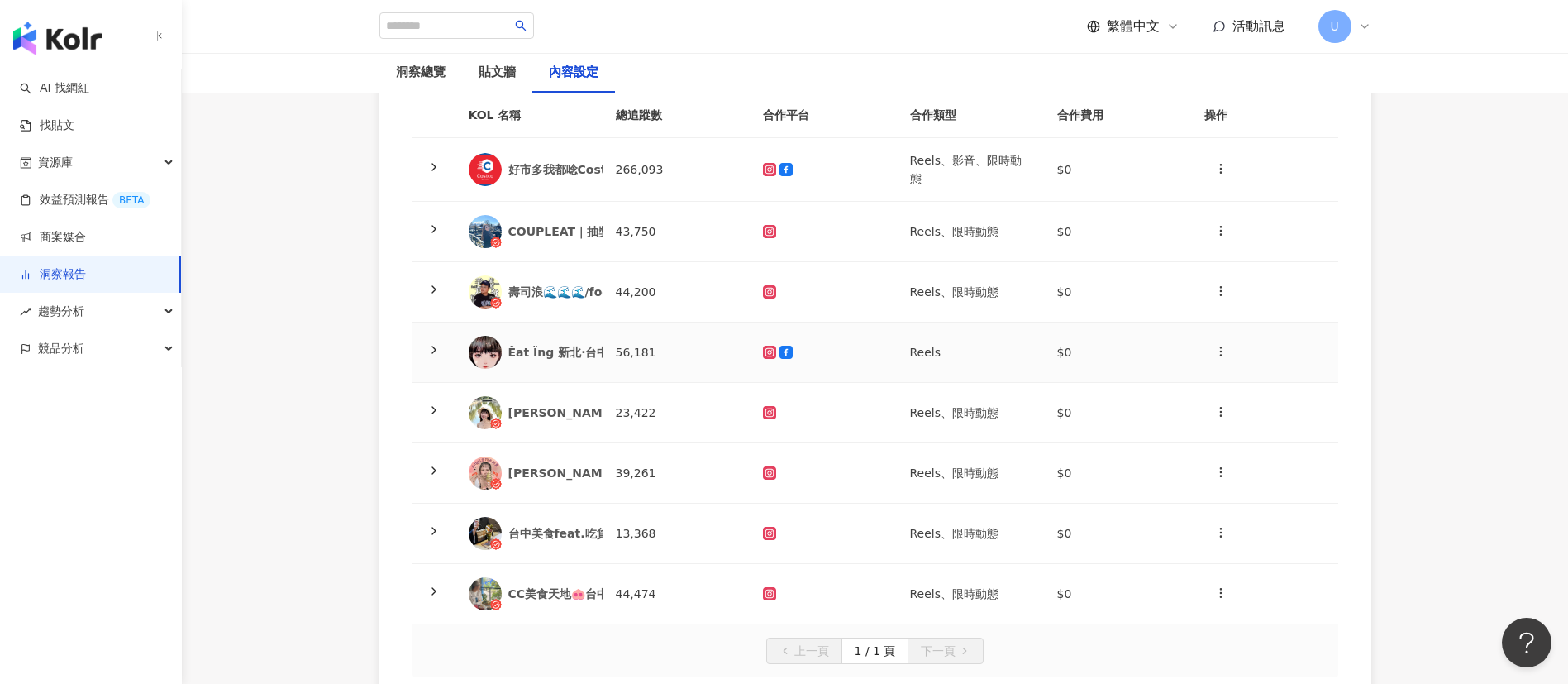
scroll to position [372, 0]
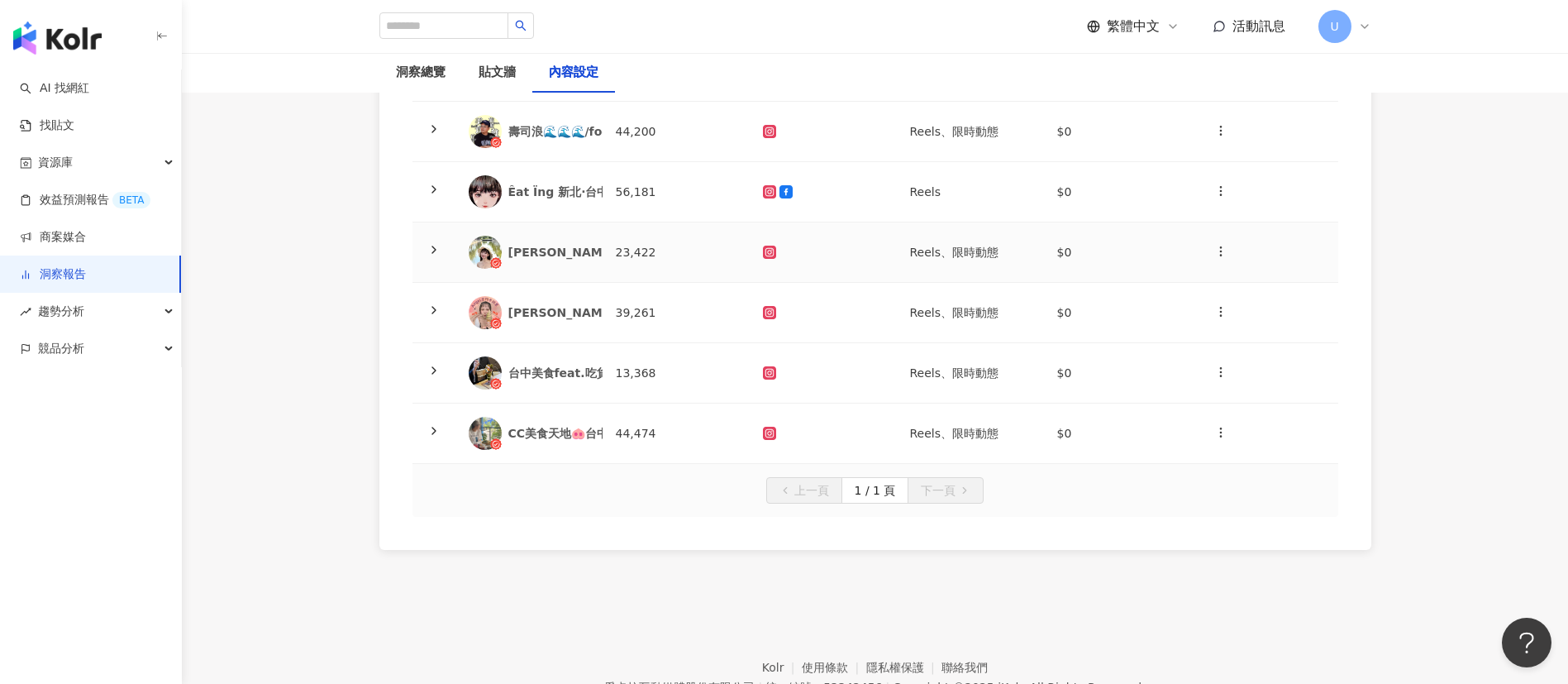
click at [442, 248] on div at bounding box center [434, 252] width 17 height 18
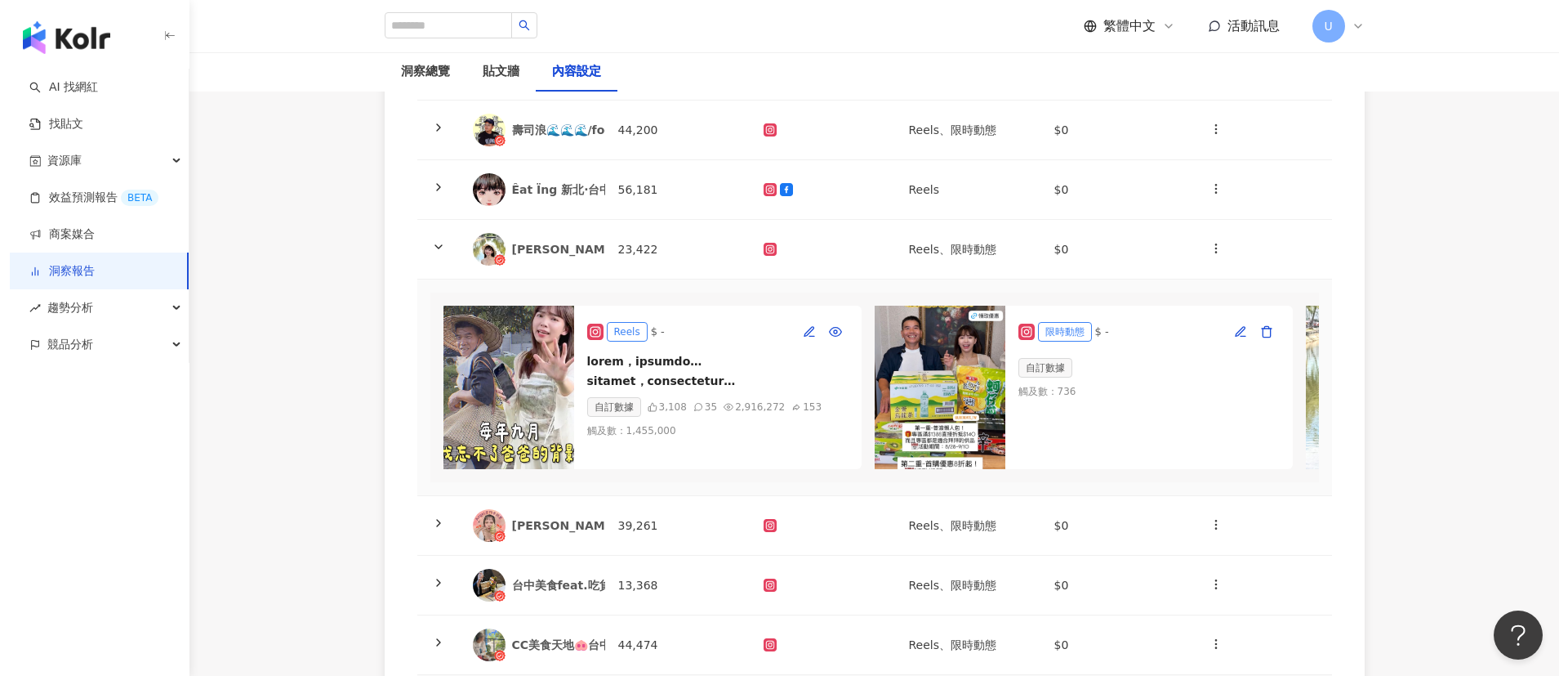
scroll to position [0, 437]
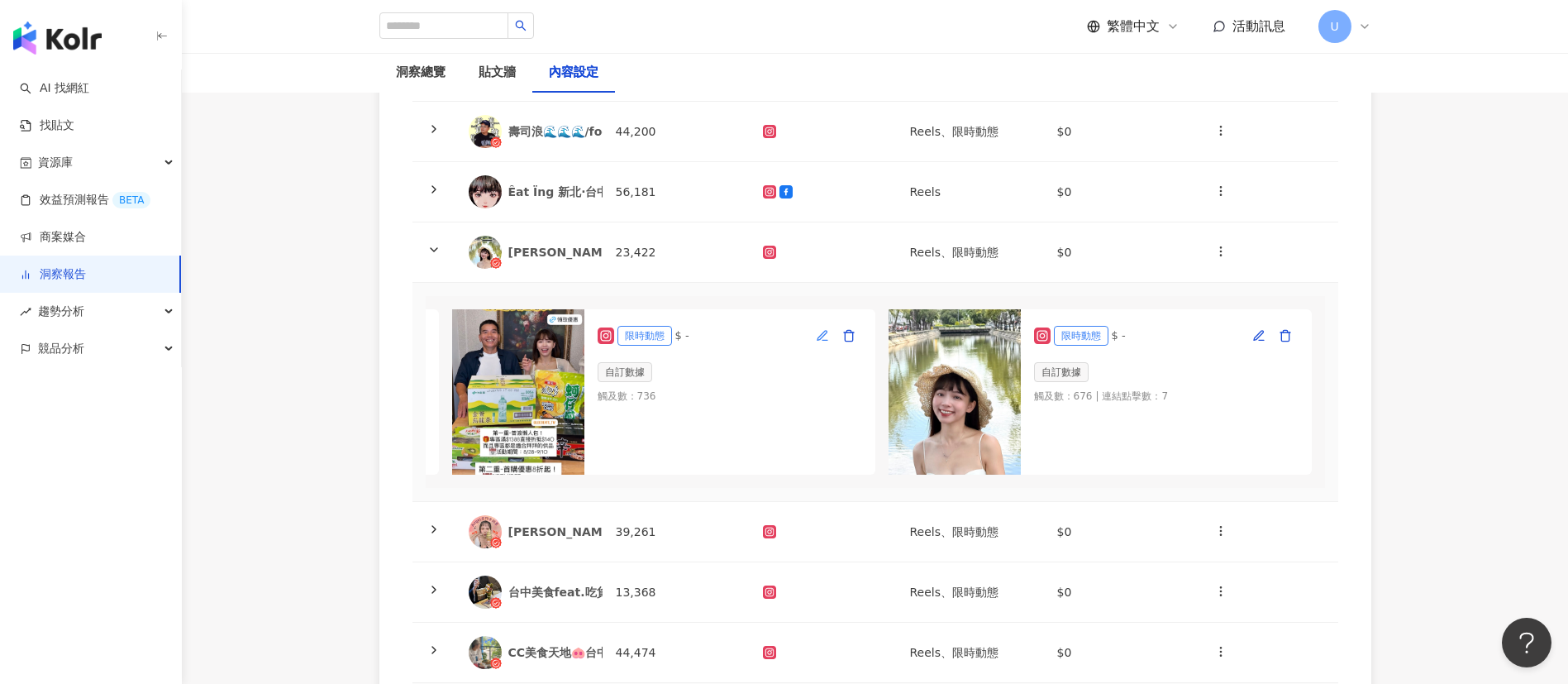
click at [817, 334] on icon "button" at bounding box center [822, 334] width 9 height 9
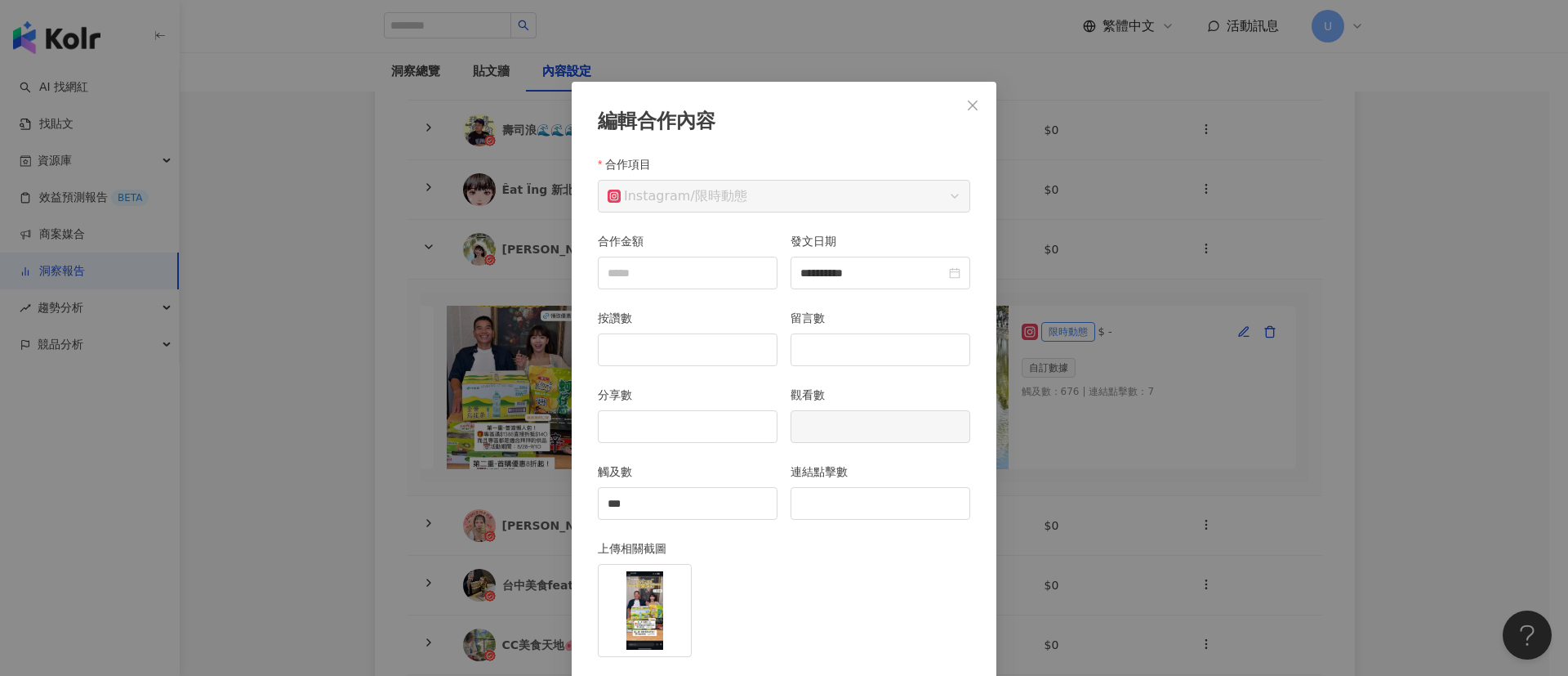
scroll to position [60, 0]
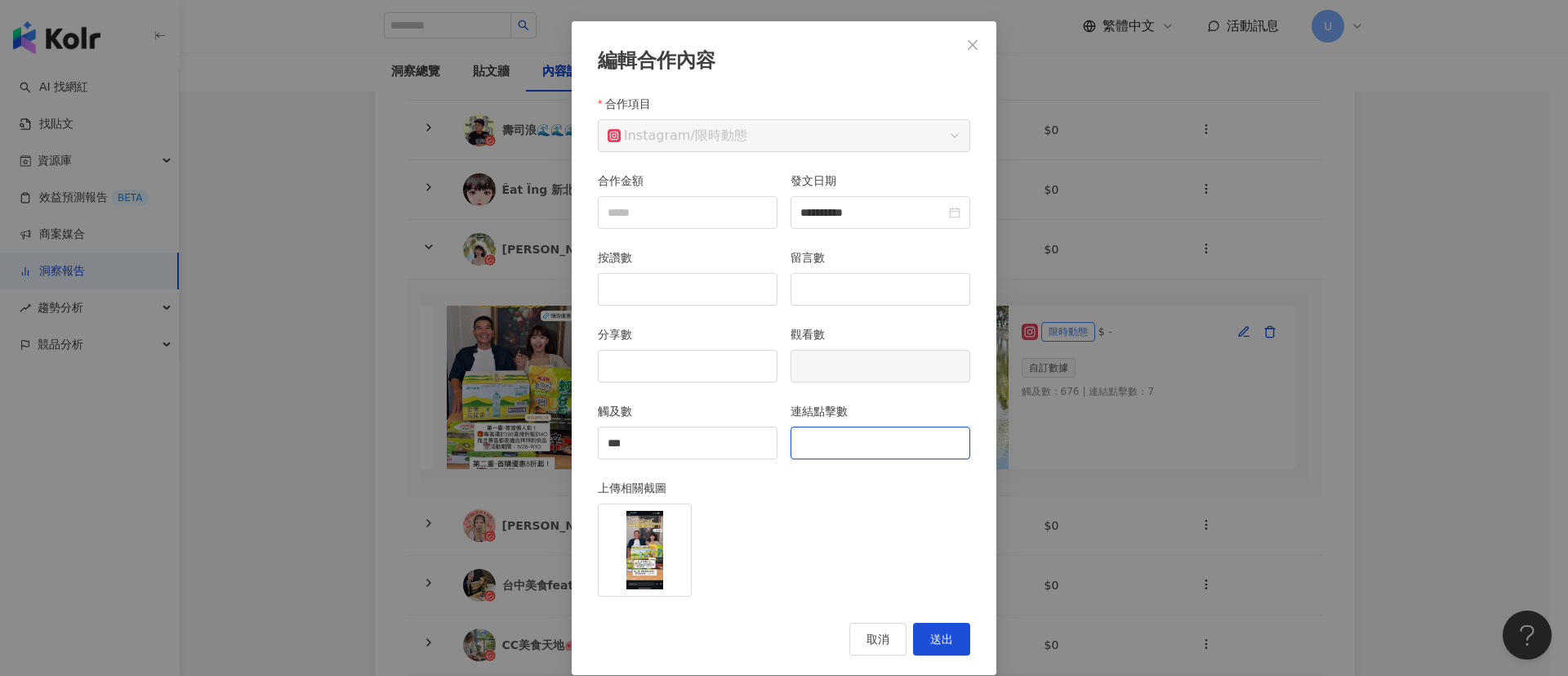
click at [840, 448] on input "連結點擊數" at bounding box center [880, 442] width 178 height 31
type input "*"
click at [930, 642] on span "送出" at bounding box center [941, 639] width 23 height 13
type input "***"
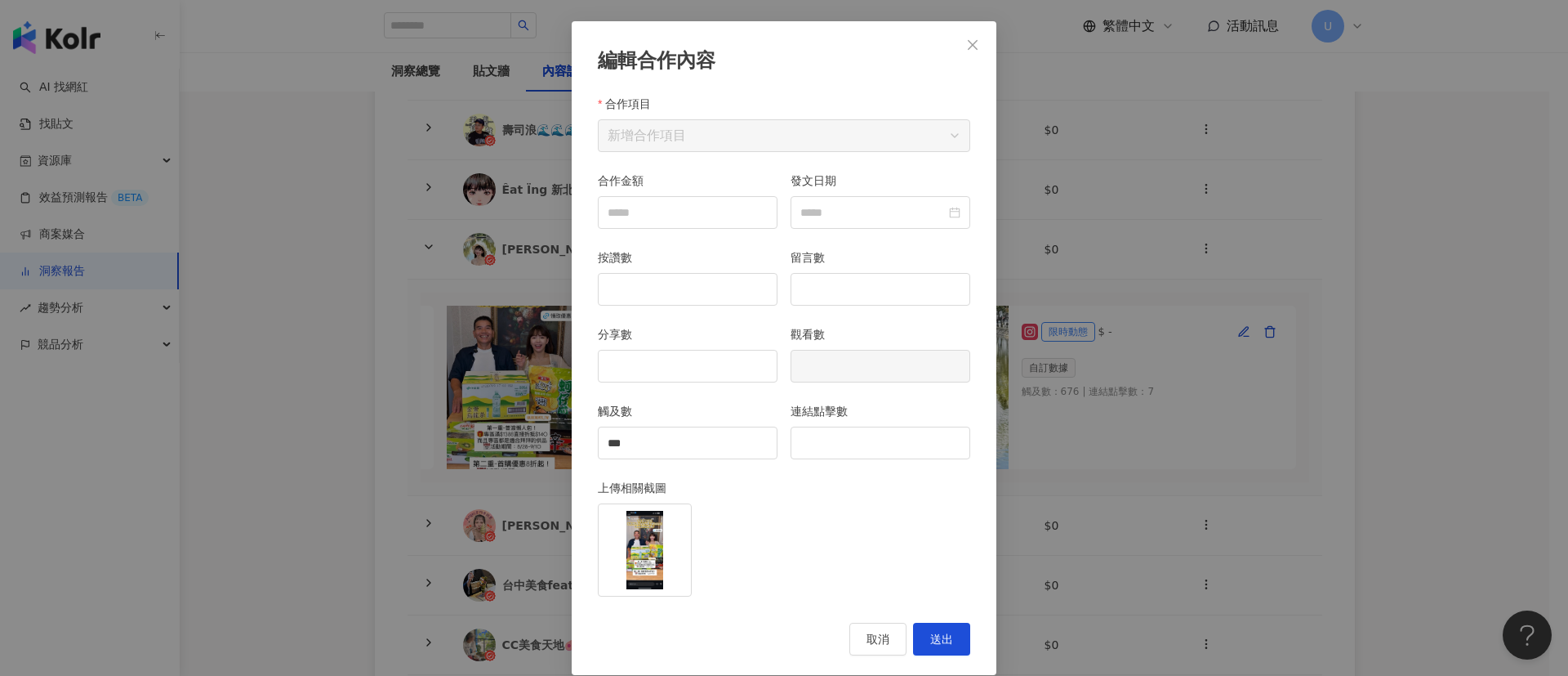
type input "**********"
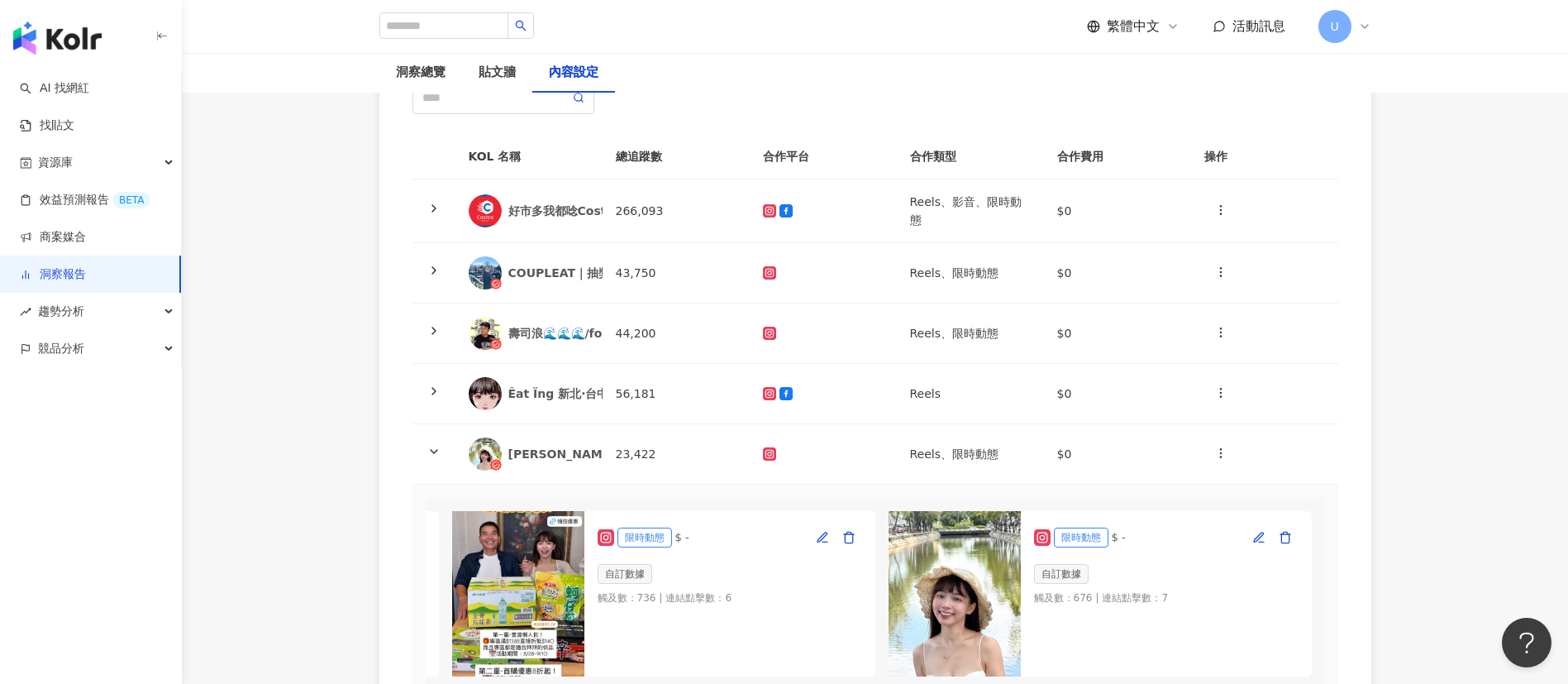
scroll to position [0, 0]
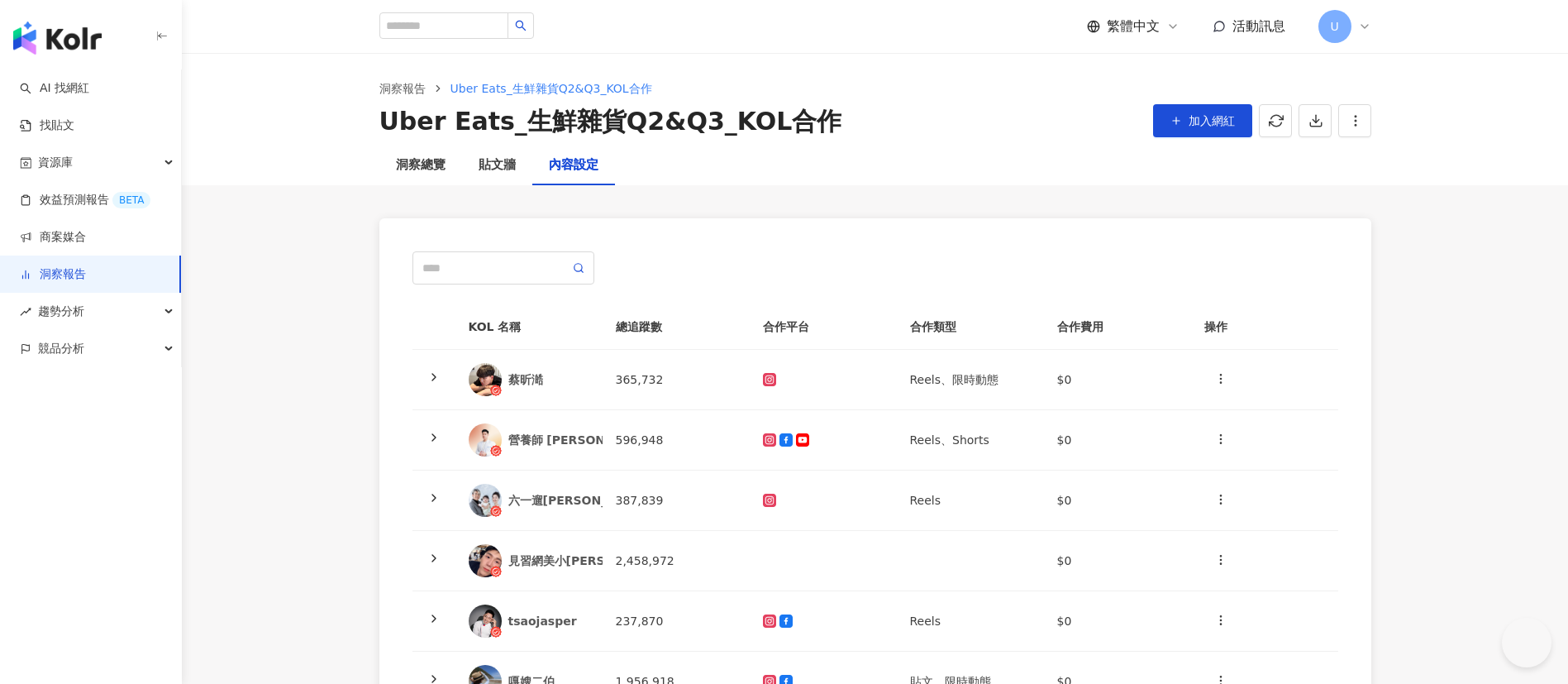
click at [1338, 29] on span "U" at bounding box center [1333, 25] width 8 height 18
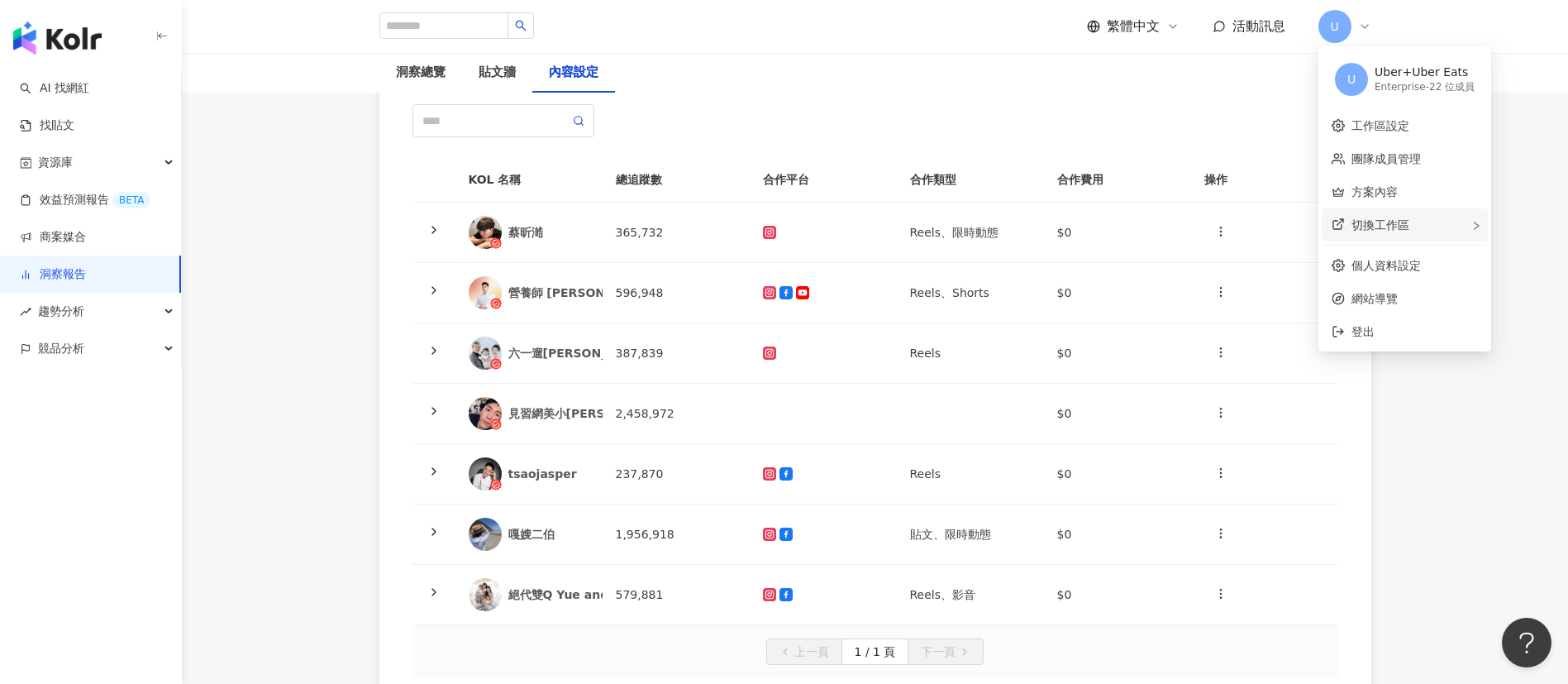
click at [1388, 225] on span "切換工作區" at bounding box center [1380, 225] width 58 height 13
click at [1261, 245] on div "Internal - 133 位成員" at bounding box center [1255, 249] width 93 height 14
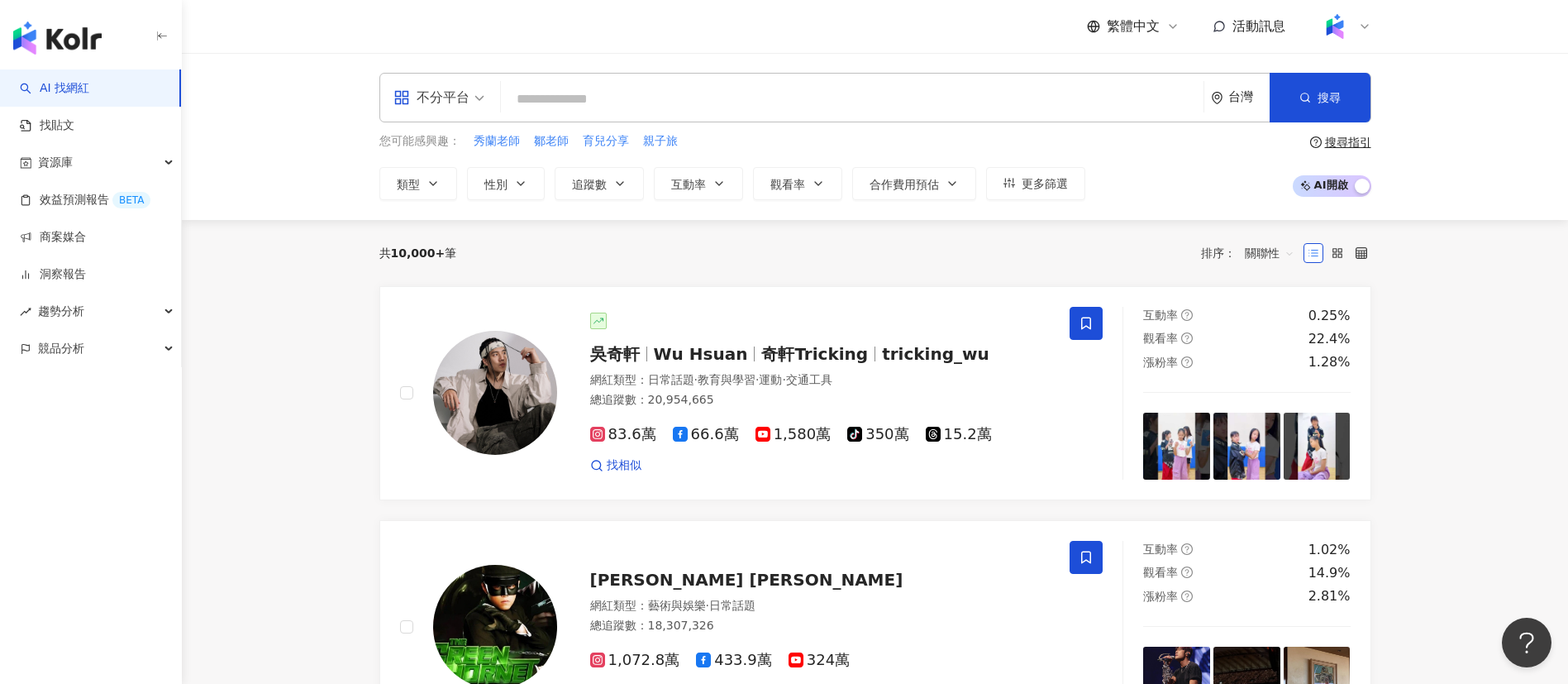
click at [678, 111] on input "search" at bounding box center [852, 99] width 690 height 31
paste input "*****"
type input "*****"
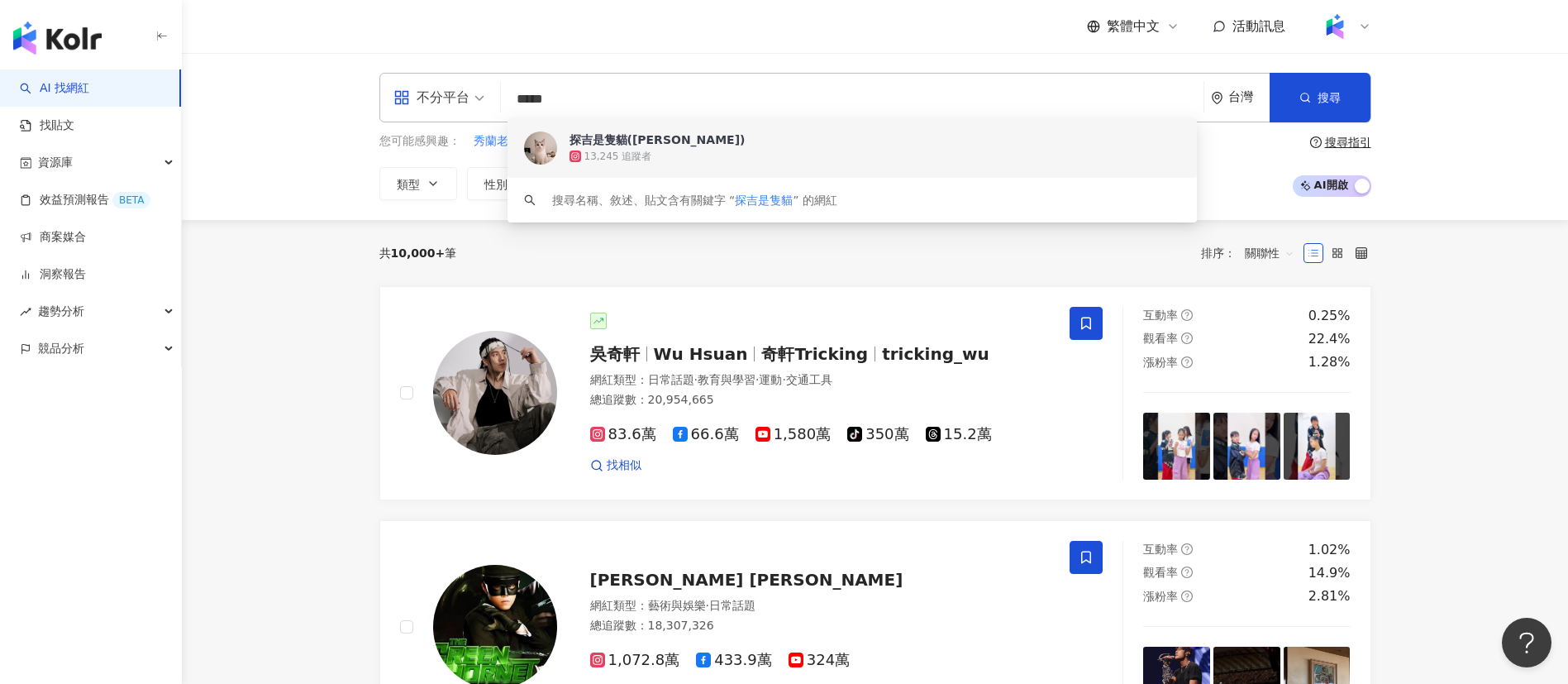
click at [706, 137] on span "探吉是隻貓(Tanji)" at bounding box center [843, 140] width 547 height 17
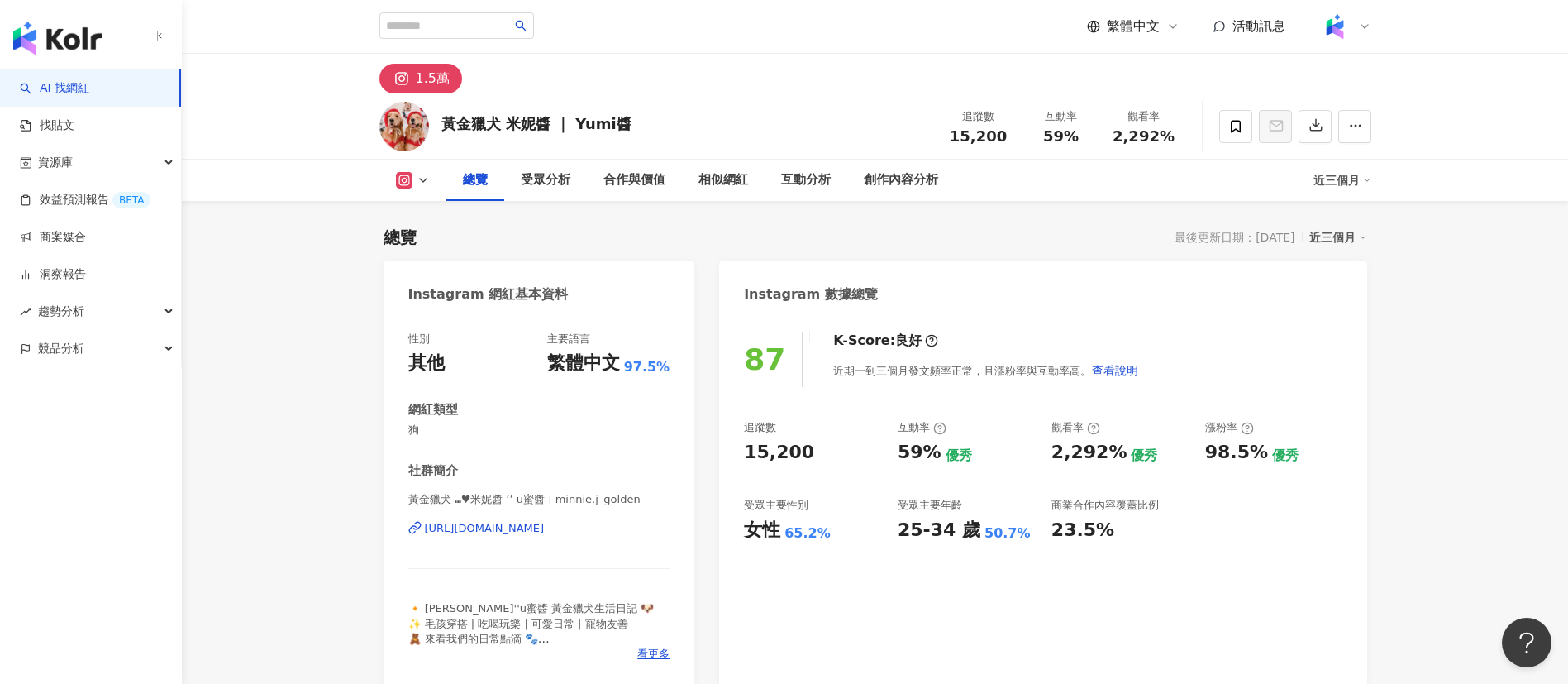
drag, startPoint x: 738, startPoint y: 451, endPoint x: 1151, endPoint y: 15, distance: 600.6
click at [807, 455] on div "87 K-Score : 良好 近期一到三個月發文頻率正常，且漲粉率與互動率高。 查看說明 追蹤數 15,200 互動率 59% 優秀 觀看率 2,292% …" at bounding box center [1042, 500] width 647 height 371
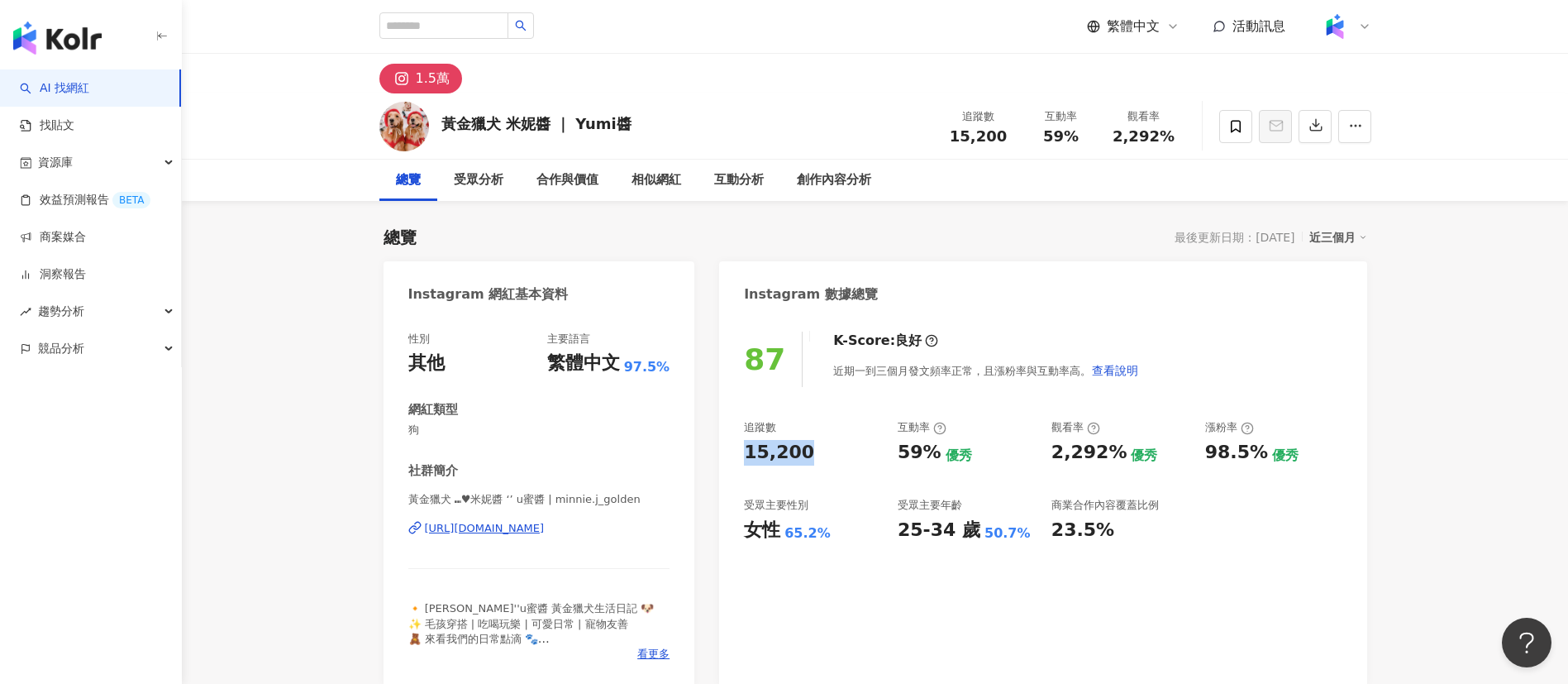
drag, startPoint x: 595, startPoint y: 529, endPoint x: 601, endPoint y: 510, distance: 19.9
click at [545, 529] on div "[URL][DOMAIN_NAME]" at bounding box center [485, 528] width 120 height 15
drag, startPoint x: 898, startPoint y: 454, endPoint x: 934, endPoint y: 455, distance: 36.0
click at [934, 455] on div "59%" at bounding box center [919, 452] width 44 height 25
copy div "59%"
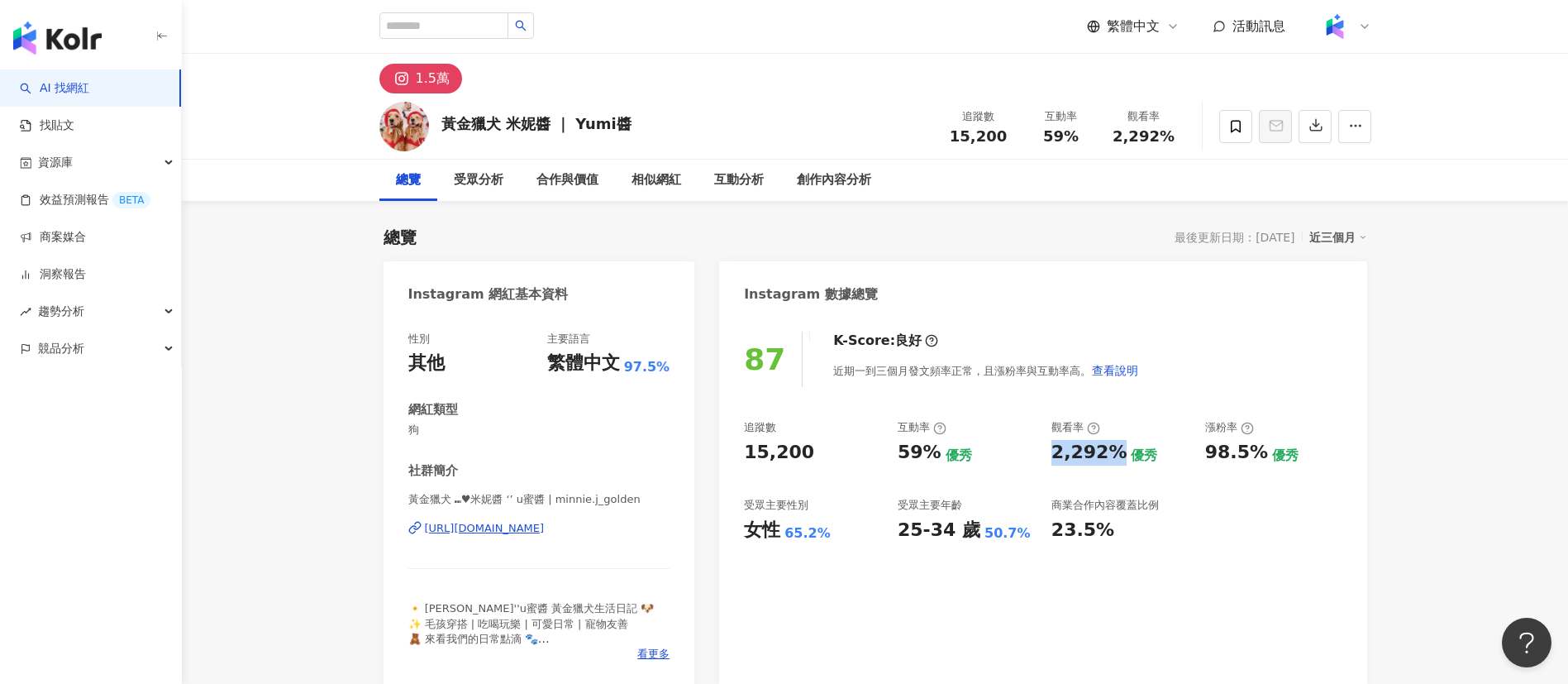
drag, startPoint x: 1053, startPoint y: 458, endPoint x: 1116, endPoint y: 460, distance: 63.0
click at [1116, 460] on div "2,292%" at bounding box center [1089, 452] width 76 height 25
copy div "2,292%"
drag, startPoint x: 1215, startPoint y: 457, endPoint x: 1247, endPoint y: 457, distance: 32.0
click at [1247, 457] on div "98.5%" at bounding box center [1236, 452] width 63 height 25
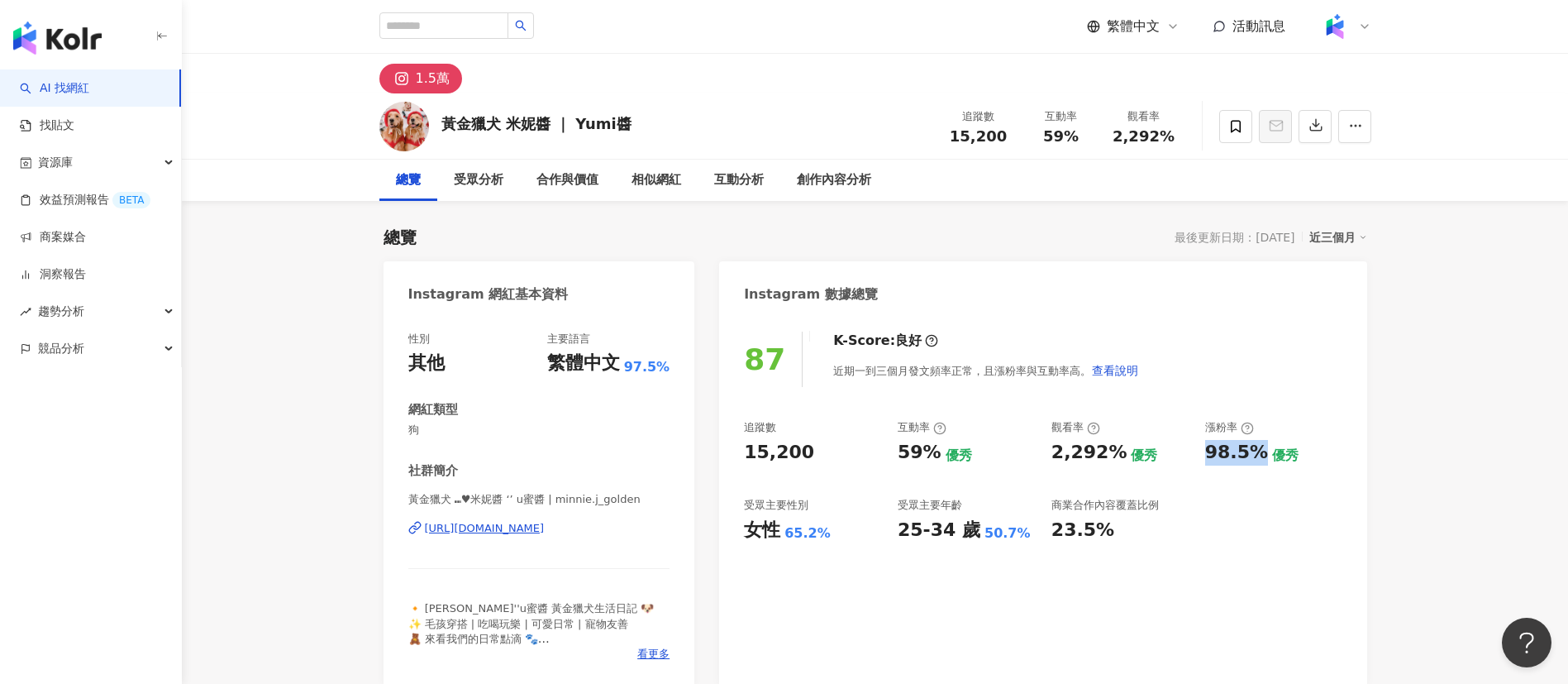
drag, startPoint x: 1203, startPoint y: 463, endPoint x: 1258, endPoint y: 457, distance: 55.3
click at [1258, 457] on div "追蹤數 15,200 互動率 59% 優秀 觀看率 2,292% 優秀 漲粉率 98.5% 優秀 受眾主要性別 女性 65.2% 受眾主要年齡 25-34 歲…" at bounding box center [1043, 481] width 598 height 122
copy div "98.5%"
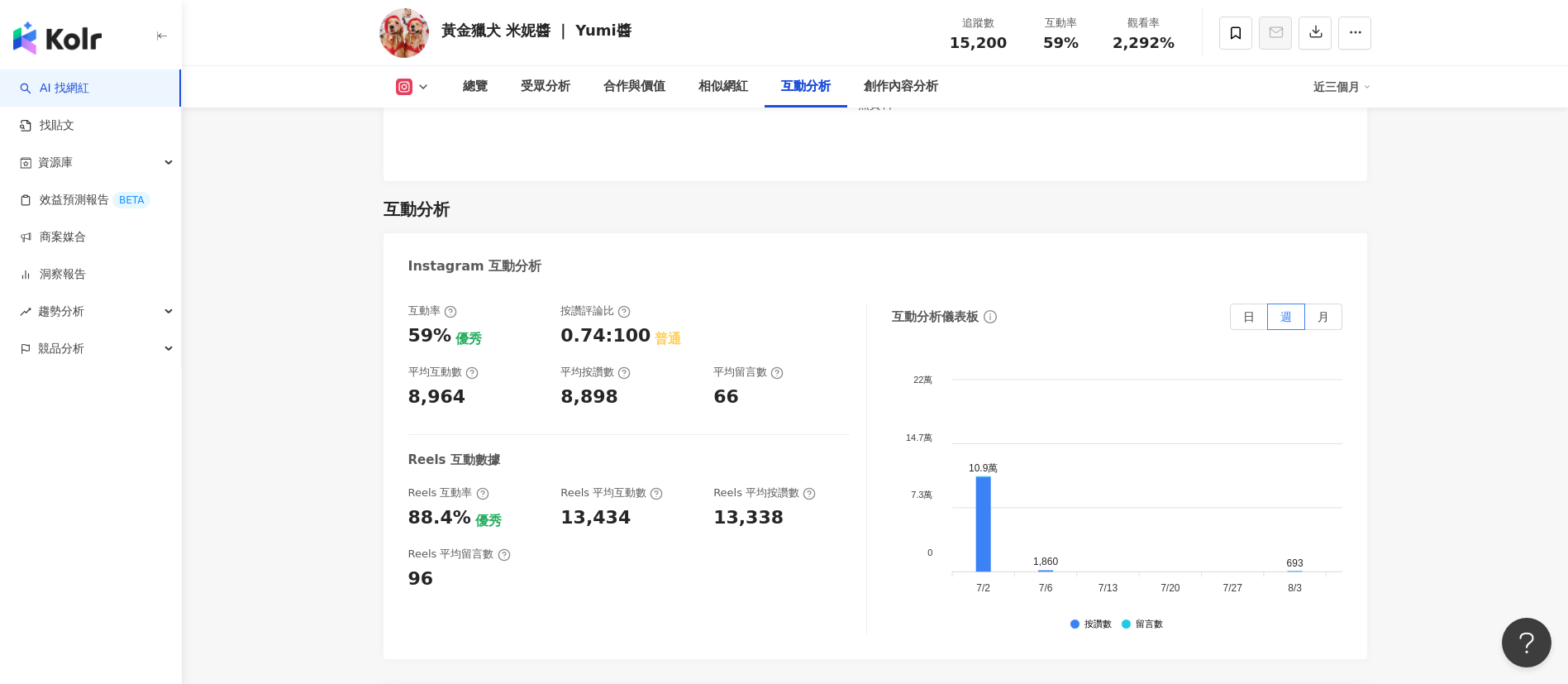
scroll to position [3720, 0]
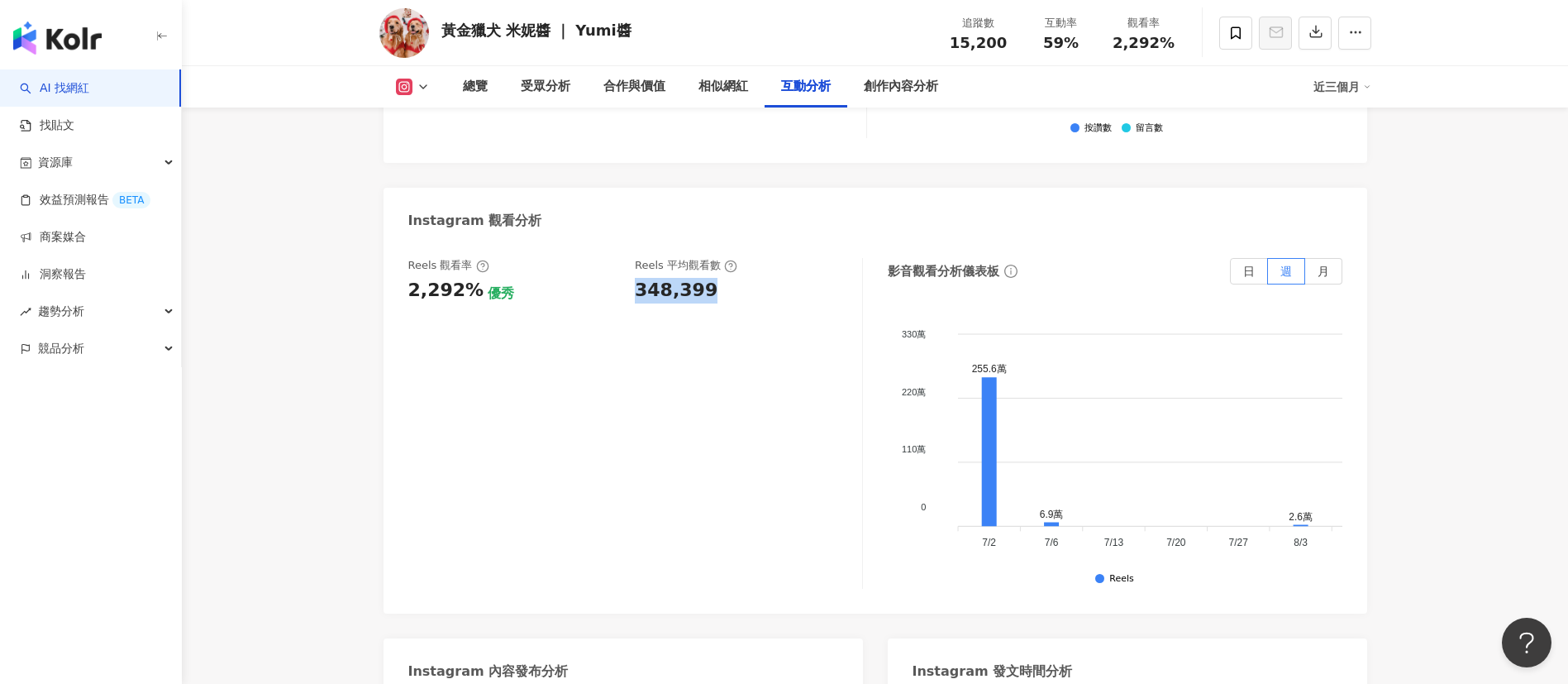
drag, startPoint x: 630, startPoint y: 265, endPoint x: 720, endPoint y: 271, distance: 90.2
click at [720, 271] on div "Reels 觀看率 2,292% 優秀 Reels 平均觀看數 348,399" at bounding box center [627, 280] width 437 height 45
copy div "348,399"
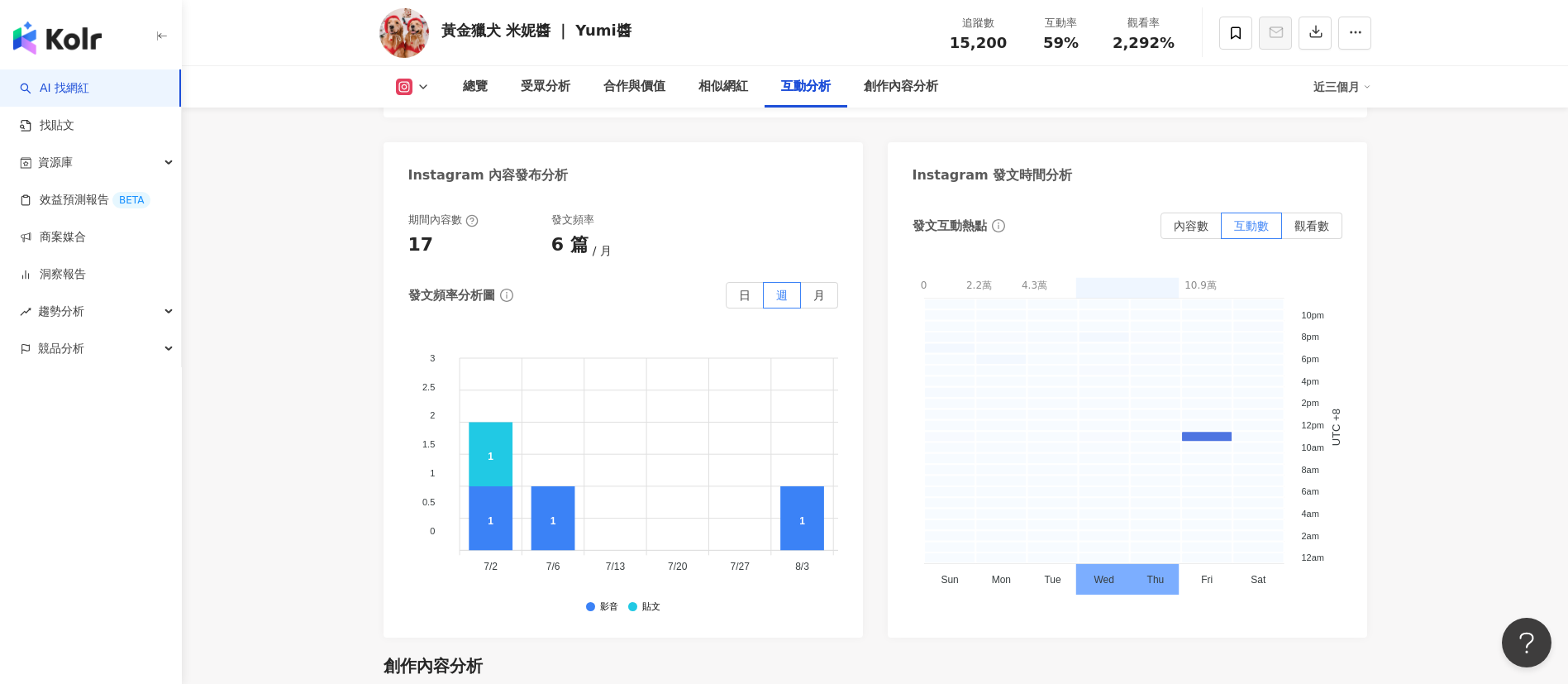
scroll to position [5083, 0]
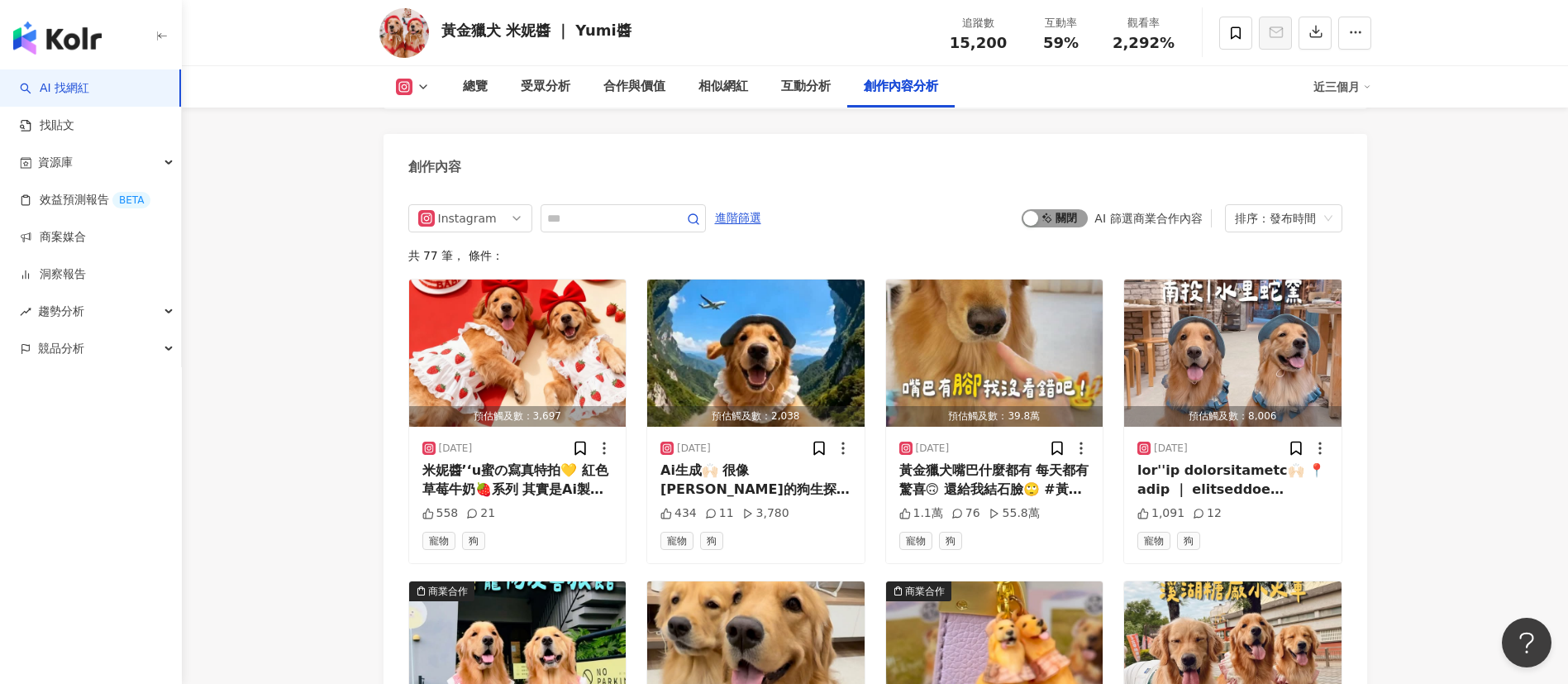
click at [1062, 210] on span "啟動 關閉" at bounding box center [1054, 218] width 66 height 18
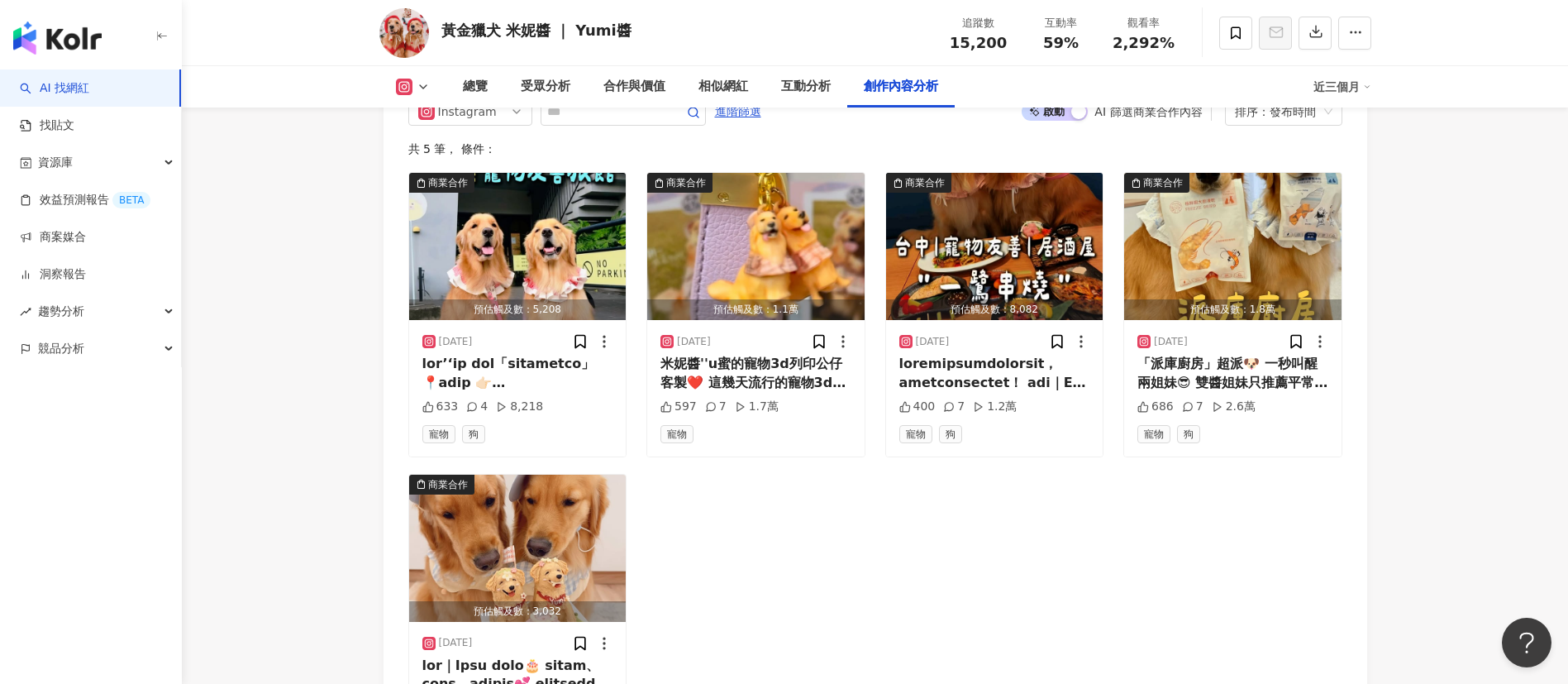
scroll to position [5094, 0]
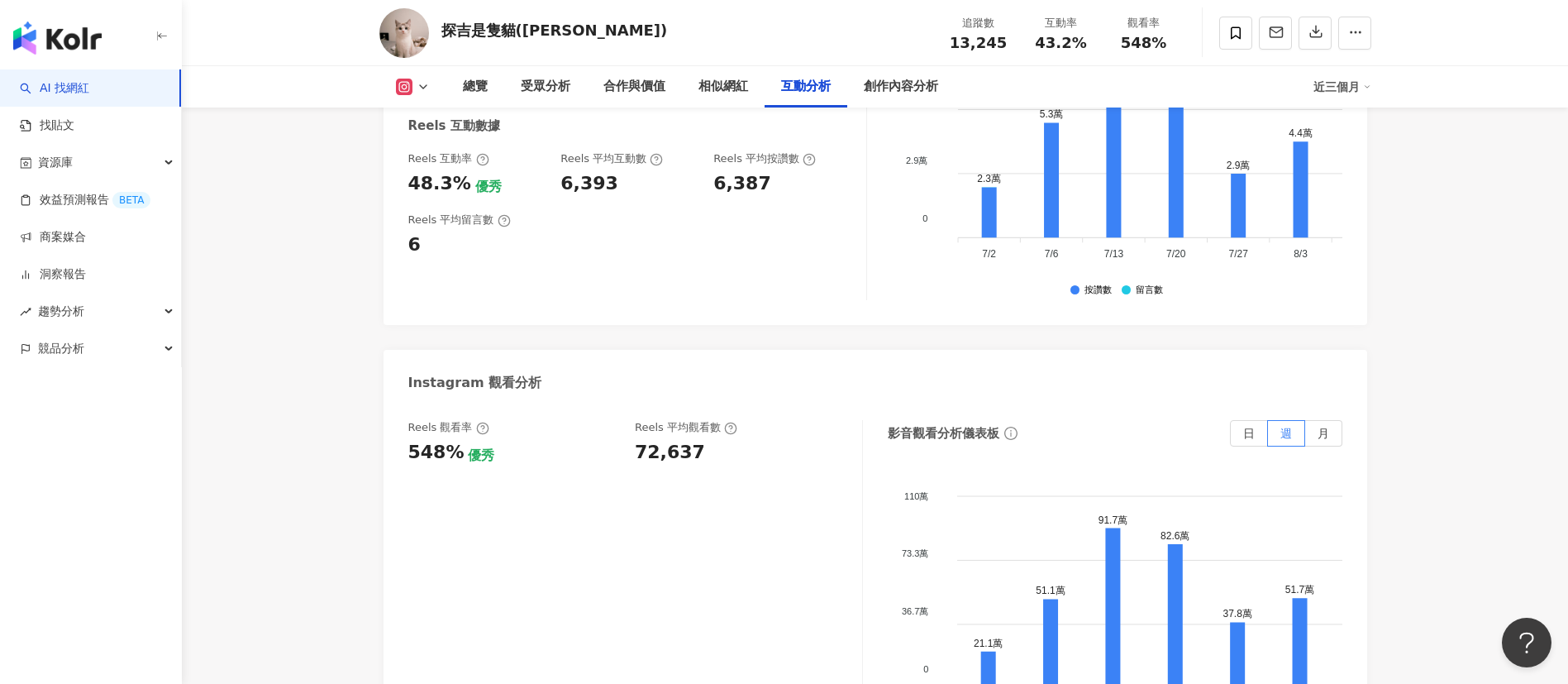
scroll to position [3348, 0]
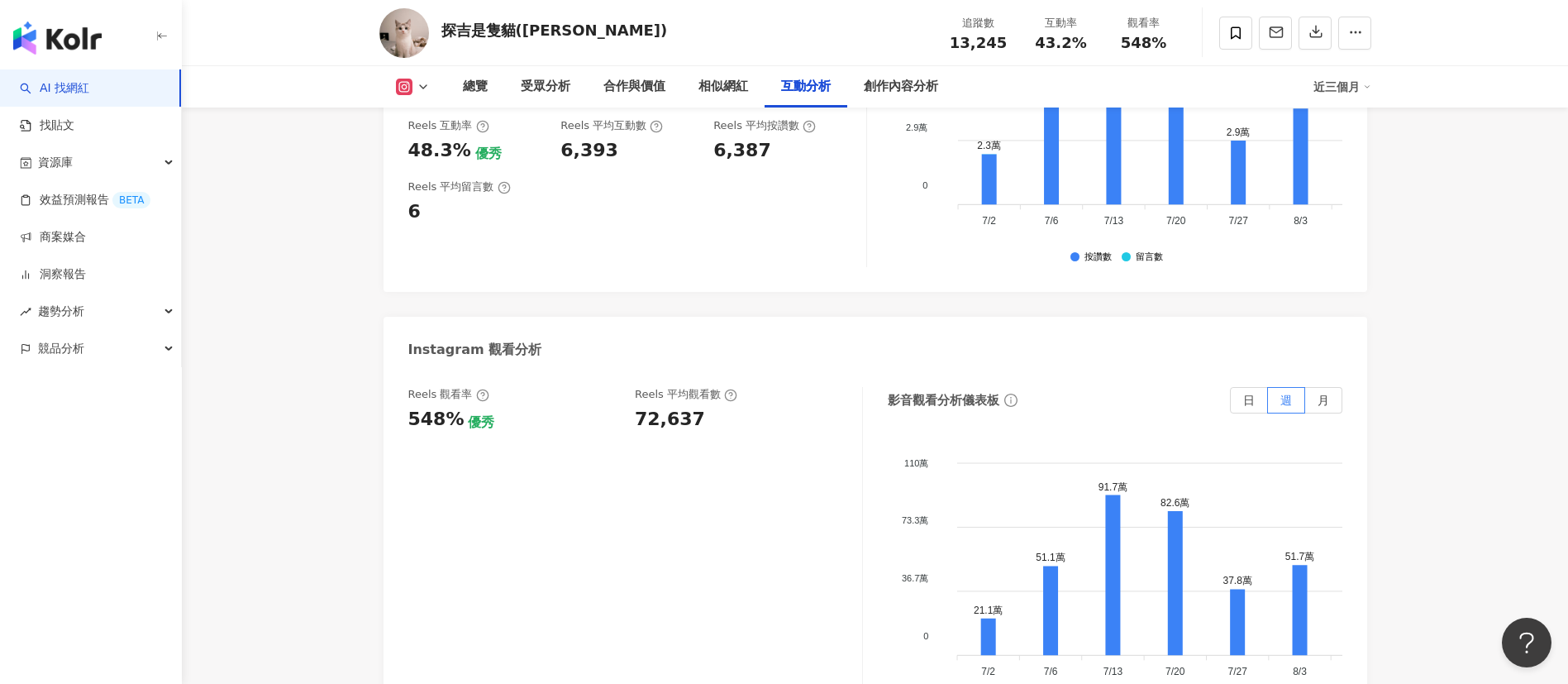
click at [89, 80] on link "AI 找網紅" at bounding box center [54, 88] width 70 height 17
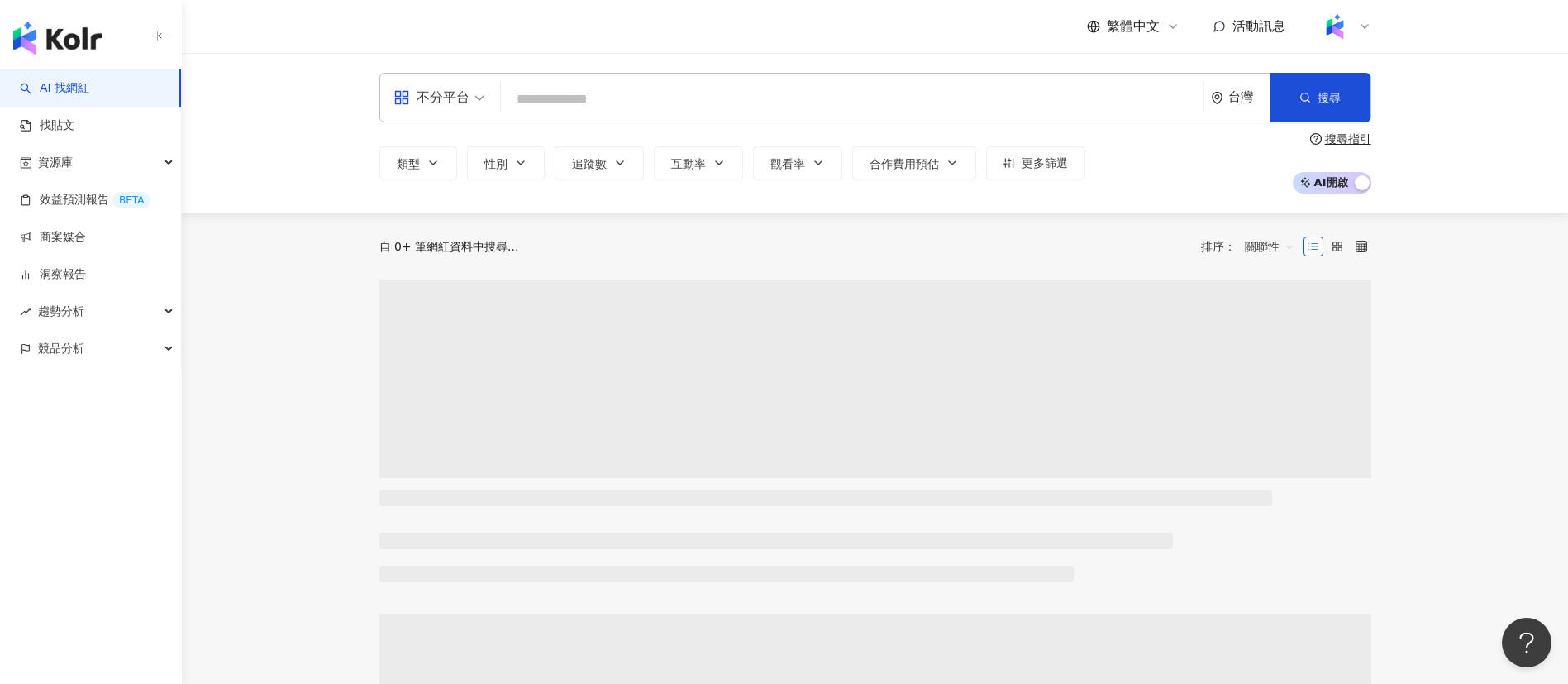
click at [629, 96] on input "search" at bounding box center [852, 99] width 690 height 31
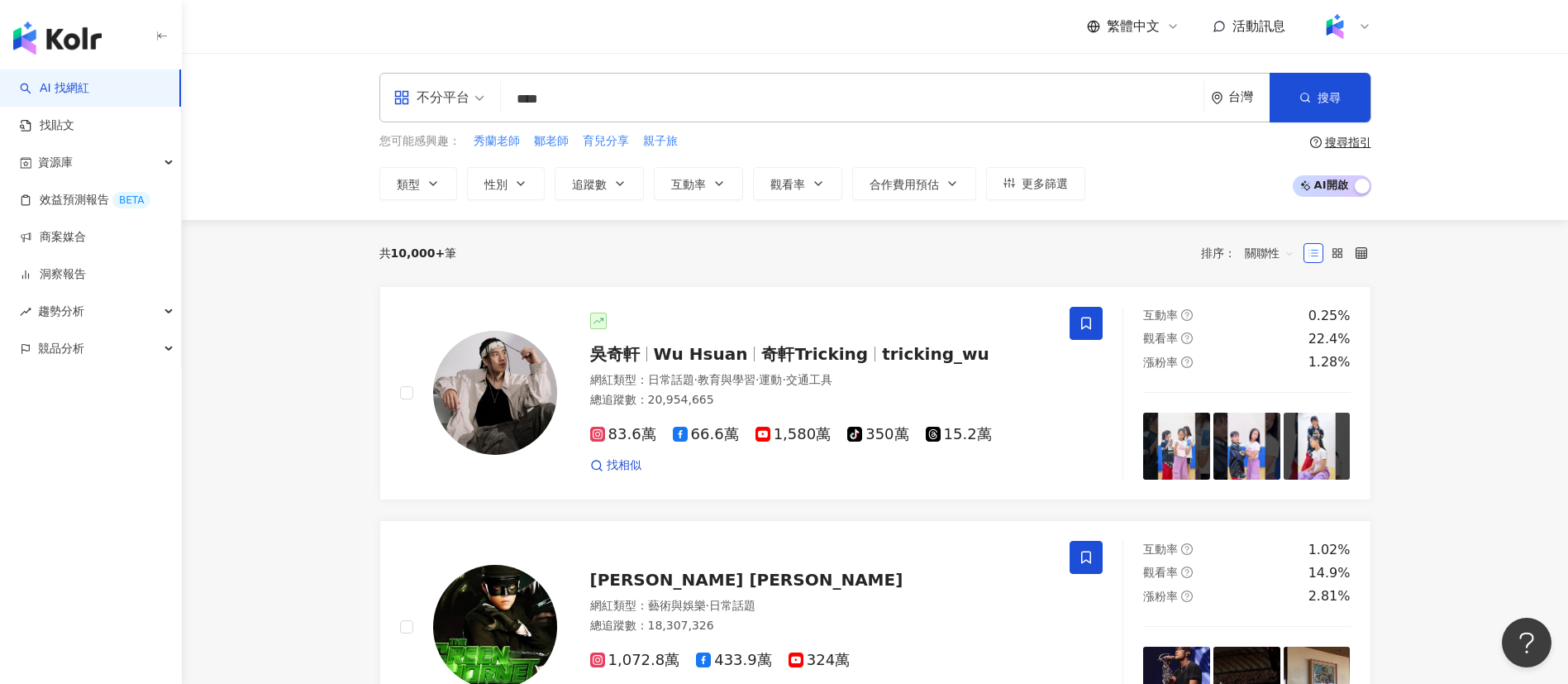
click at [629, 96] on input "****" at bounding box center [852, 99] width 690 height 31
drag, startPoint x: 629, startPoint y: 96, endPoint x: 454, endPoint y: 107, distance: 175.3
click at [454, 107] on div "不分平台 [PERSON_NAME] **** 台灣 搜尋" at bounding box center [876, 97] width 992 height 50
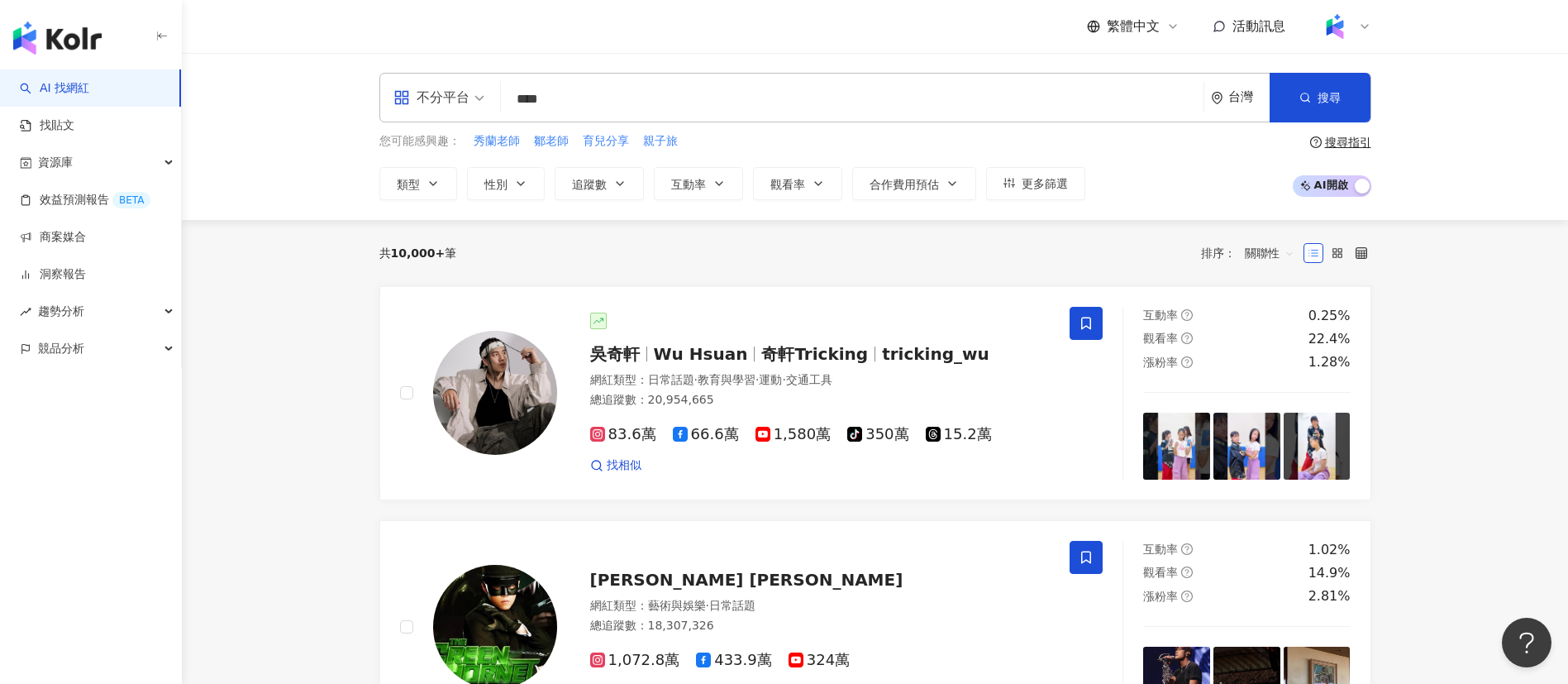
click at [650, 95] on input "****" at bounding box center [852, 99] width 690 height 31
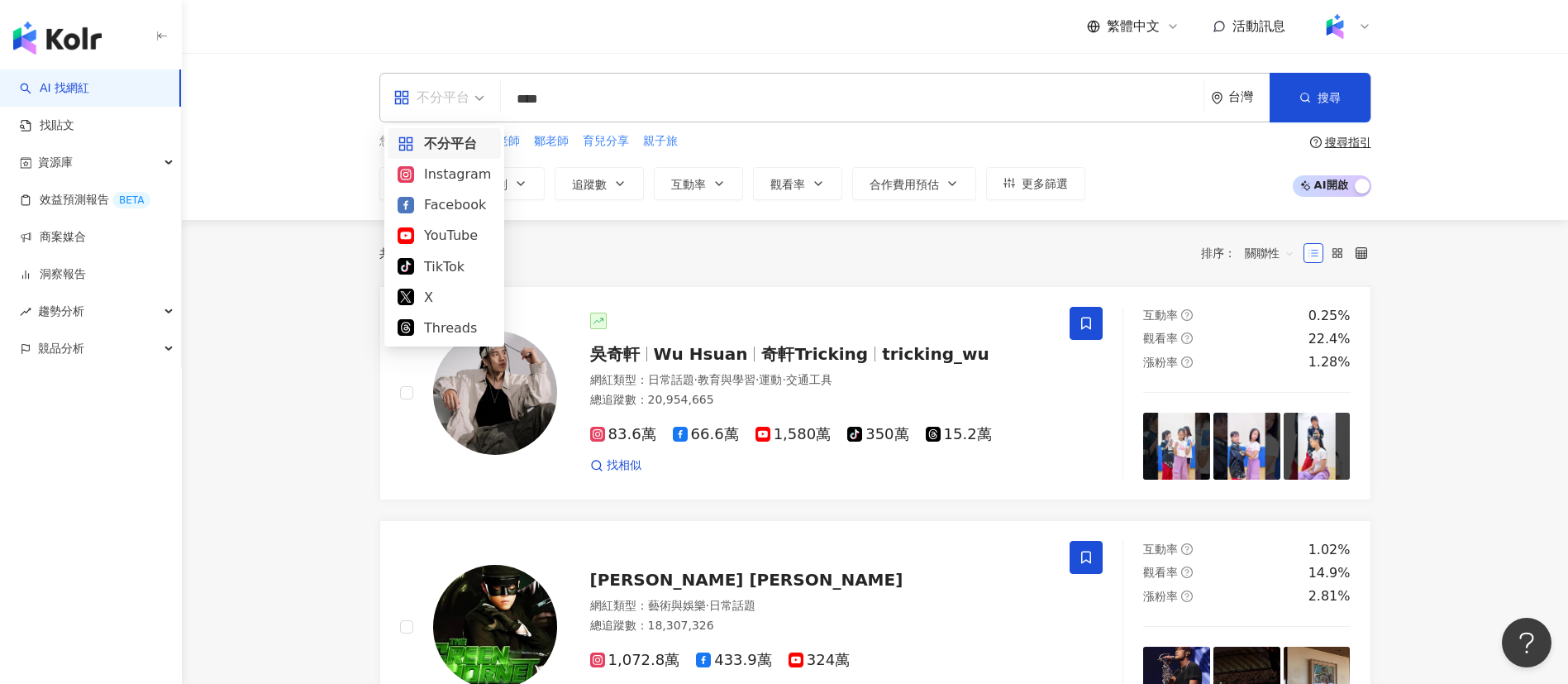
click at [463, 113] on span at bounding box center [439, 97] width 91 height 48
type input "****"
click at [438, 183] on div "Instagram" at bounding box center [443, 174] width 93 height 21
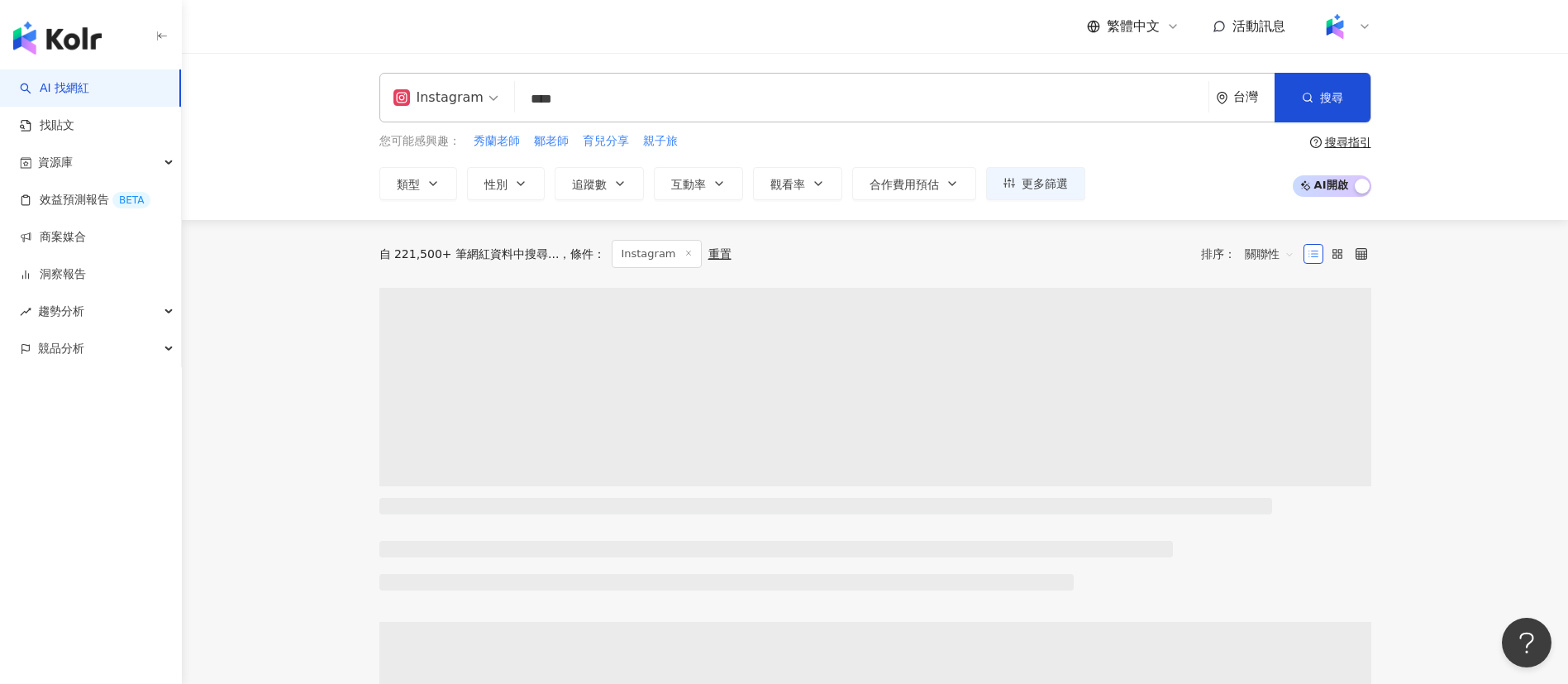
click at [585, 99] on input "****" at bounding box center [862, 99] width 680 height 31
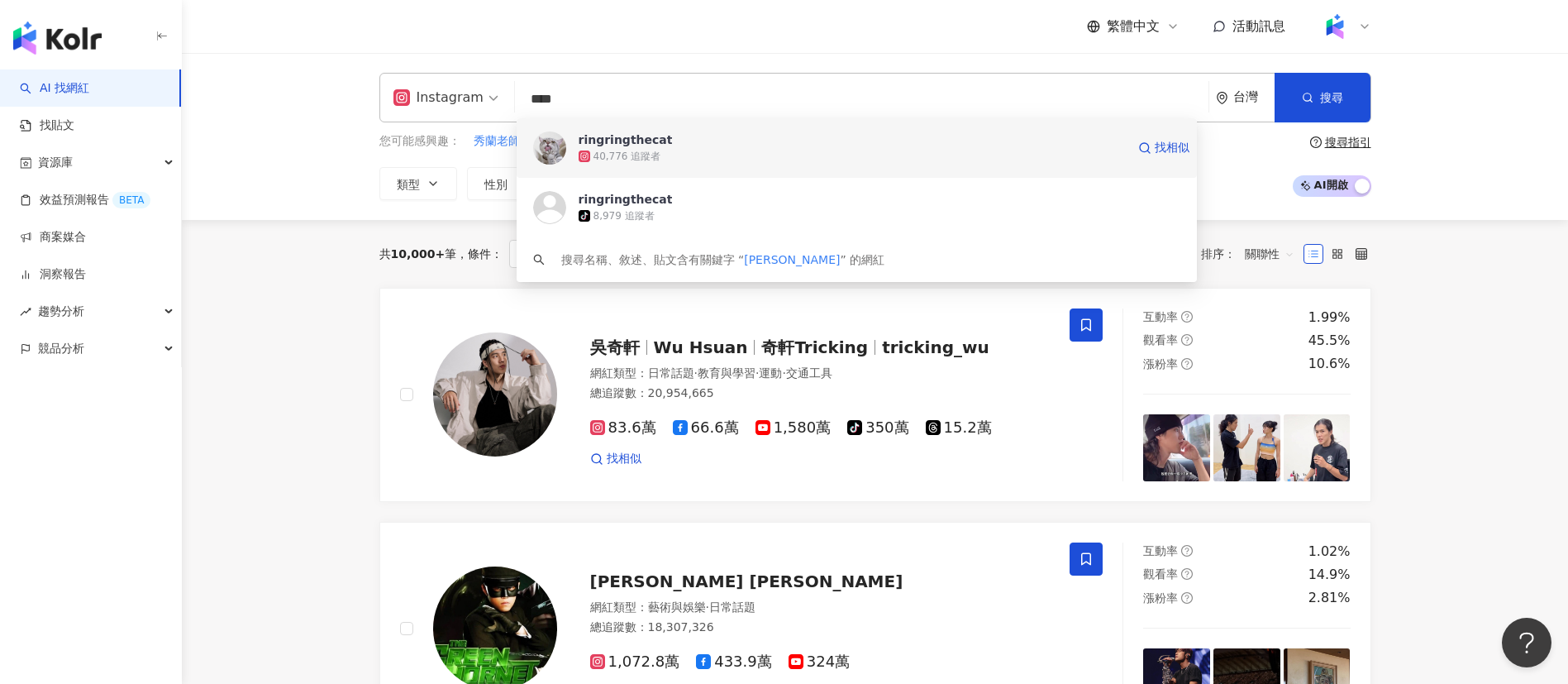
click at [711, 144] on span "ringringthecat" at bounding box center [852, 140] width 547 height 17
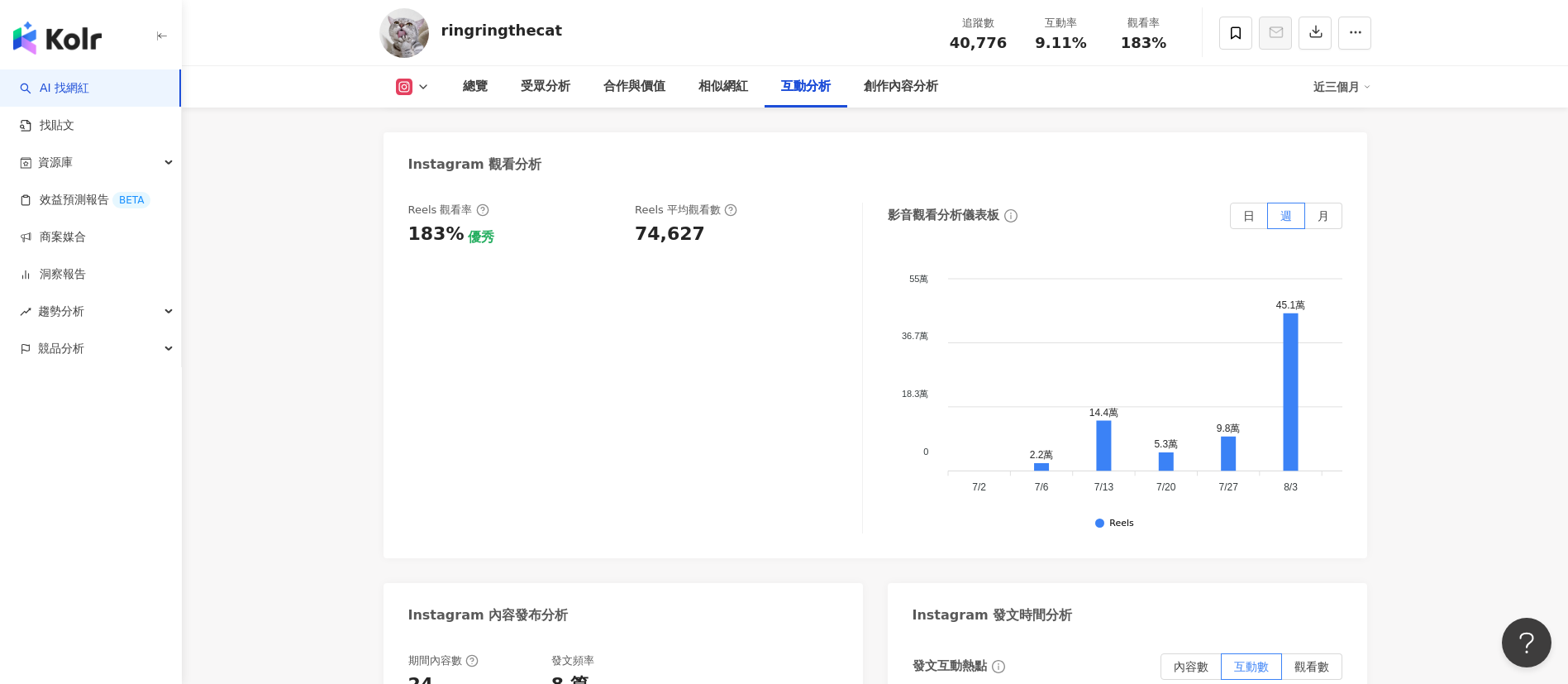
scroll to position [3472, 0]
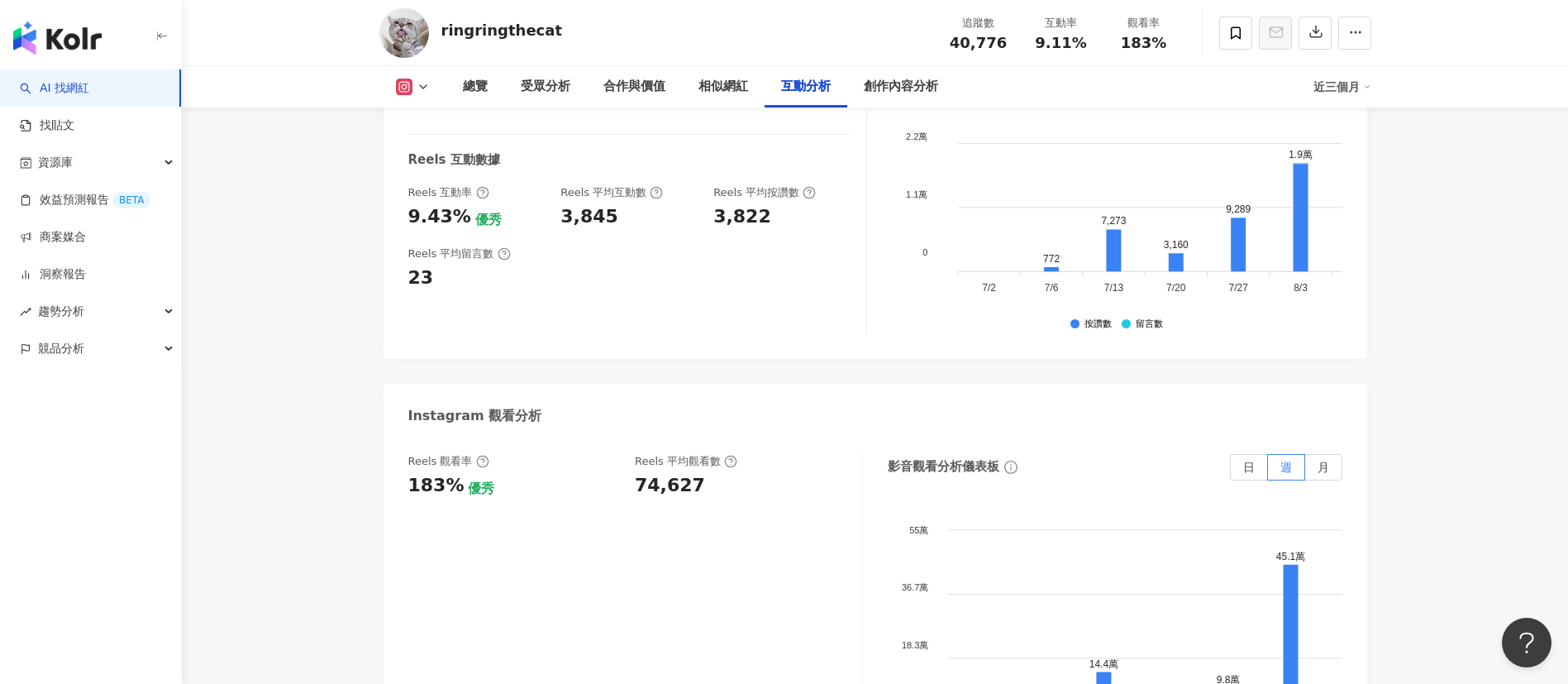
drag, startPoint x: 127, startPoint y: 92, endPoint x: 236, endPoint y: 80, distance: 109.7
click at [89, 91] on link "AI 找網紅" at bounding box center [54, 88] width 70 height 17
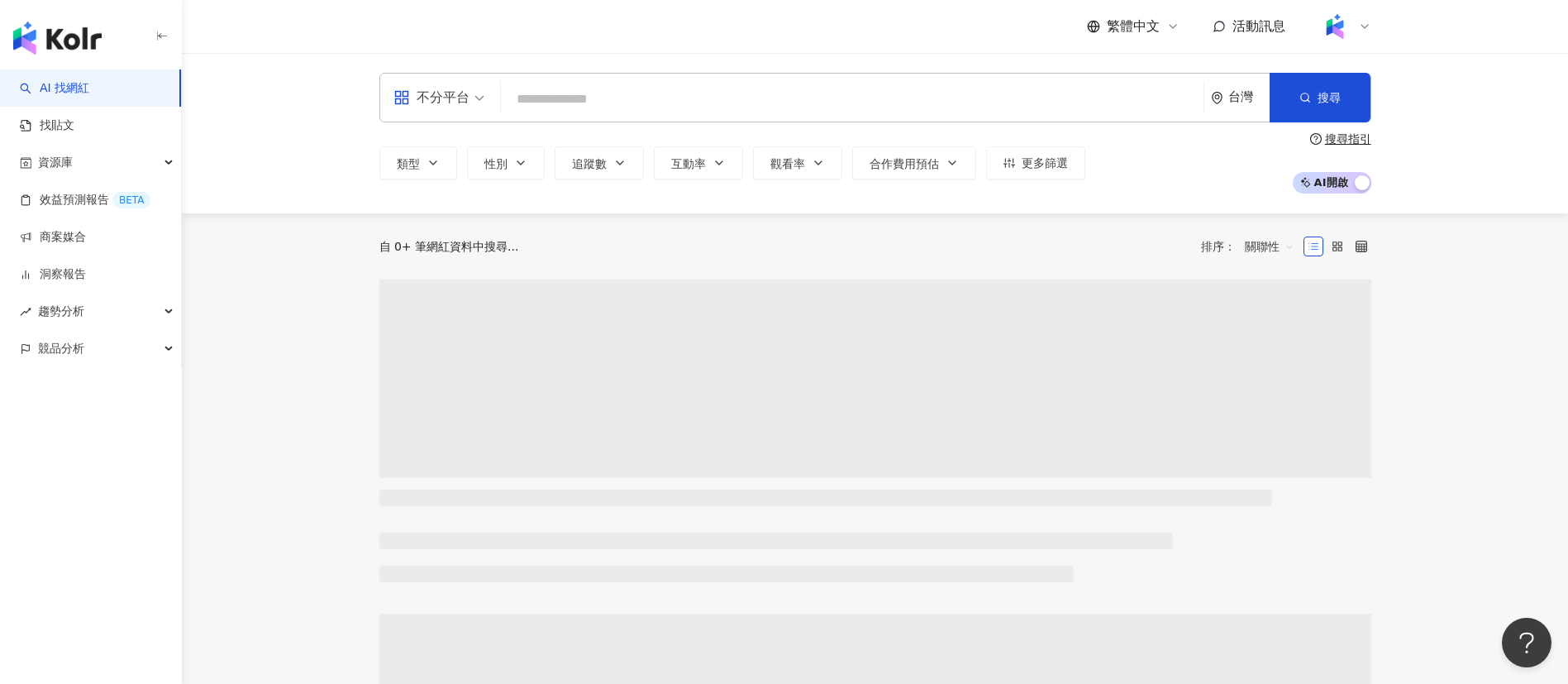
click at [583, 96] on input "search" at bounding box center [852, 99] width 690 height 31
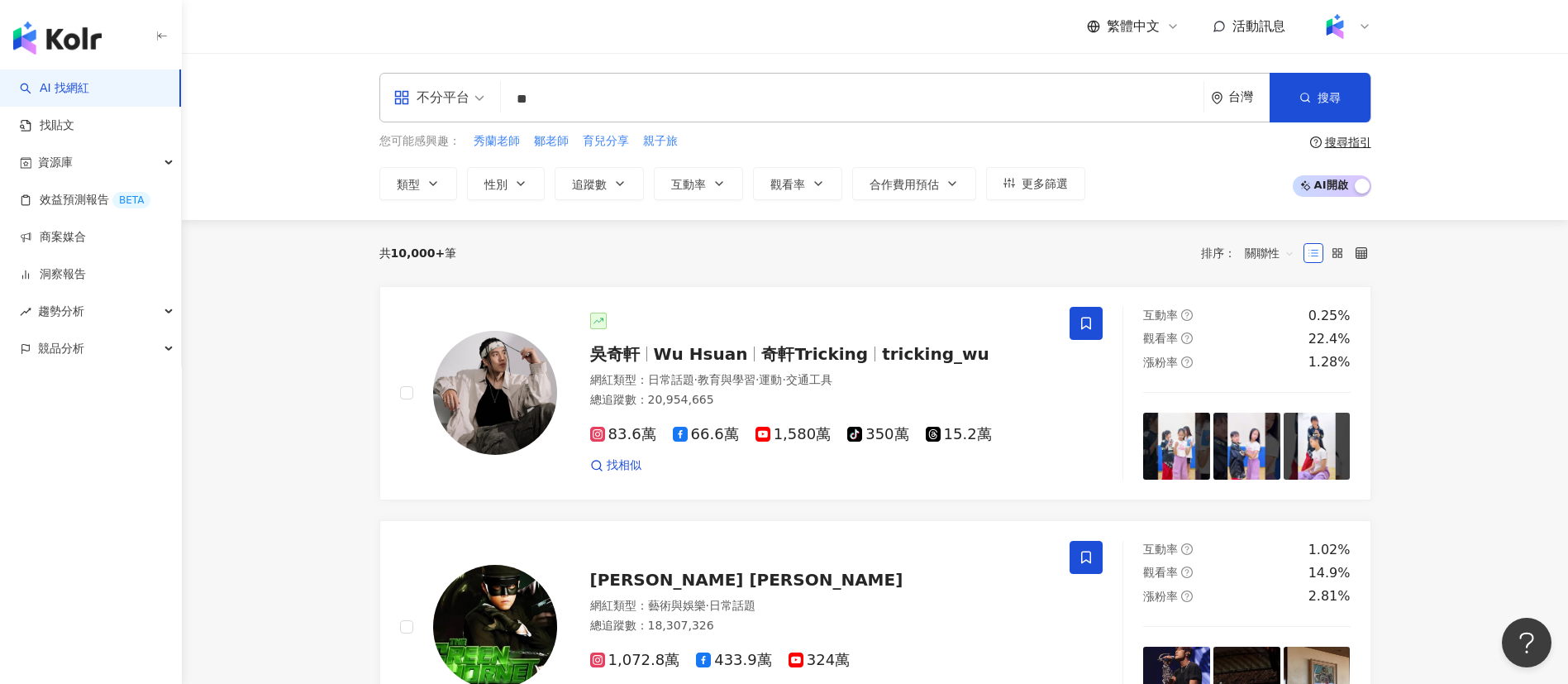
click at [583, 96] on input "**" at bounding box center [852, 99] width 690 height 31
click at [411, 93] on div "不分平台" at bounding box center [431, 98] width 76 height 26
type input "**"
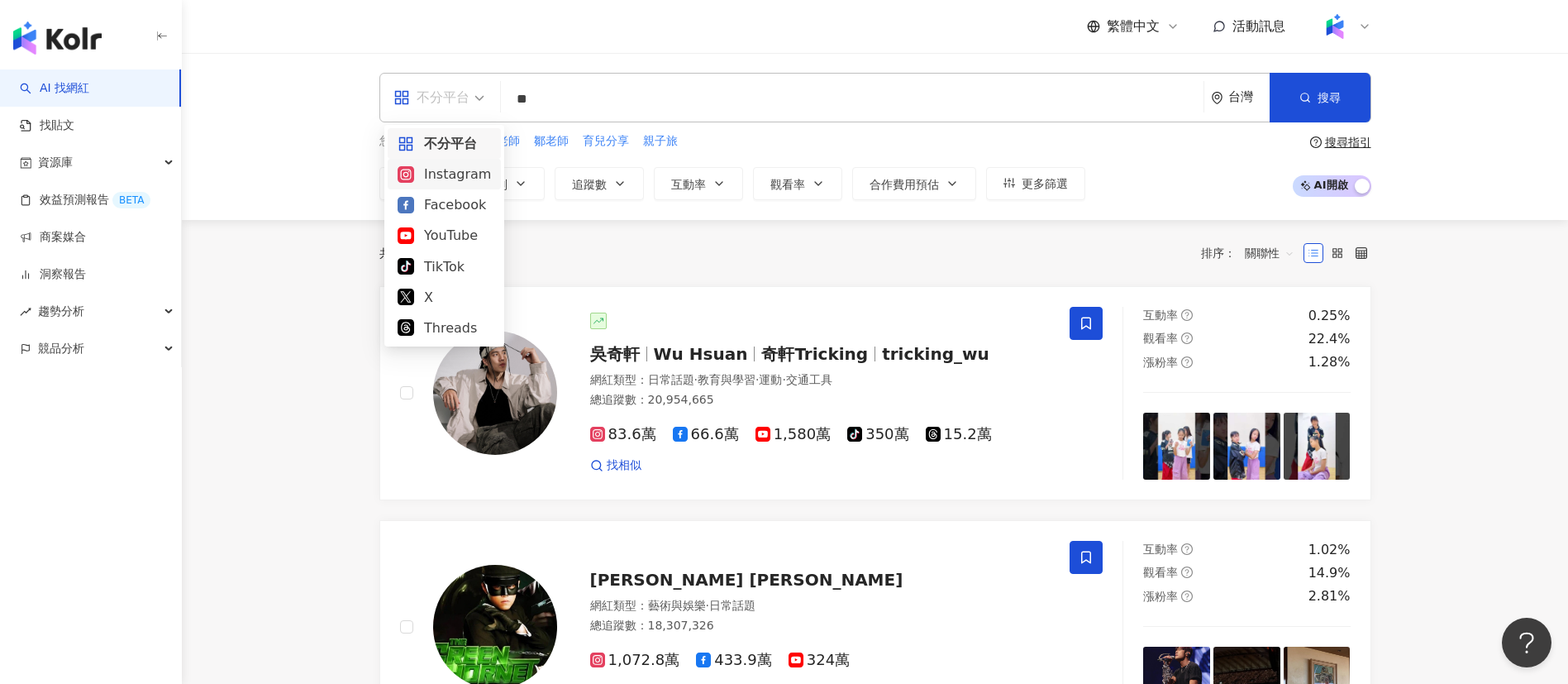
click at [447, 179] on div "Instagram" at bounding box center [443, 174] width 93 height 21
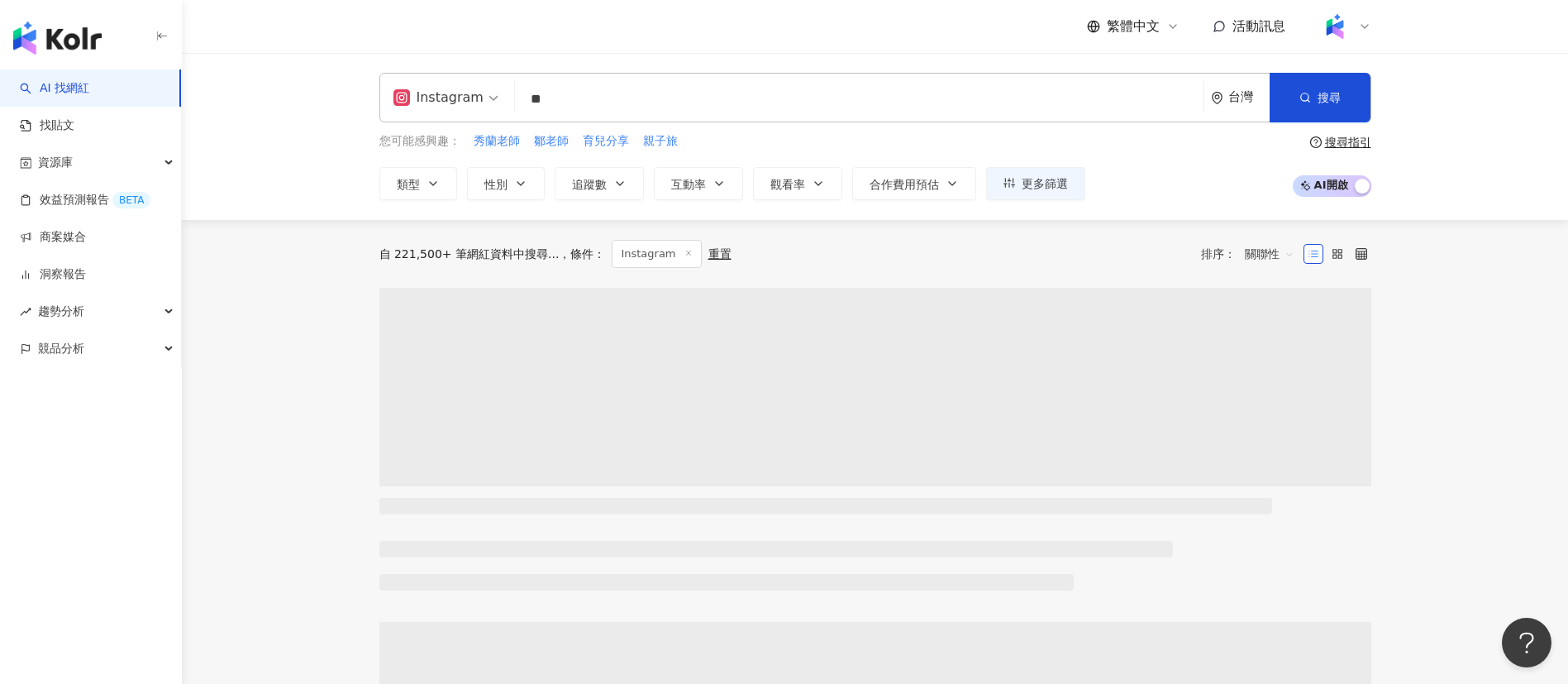
click at [607, 93] on input "**" at bounding box center [859, 99] width 675 height 31
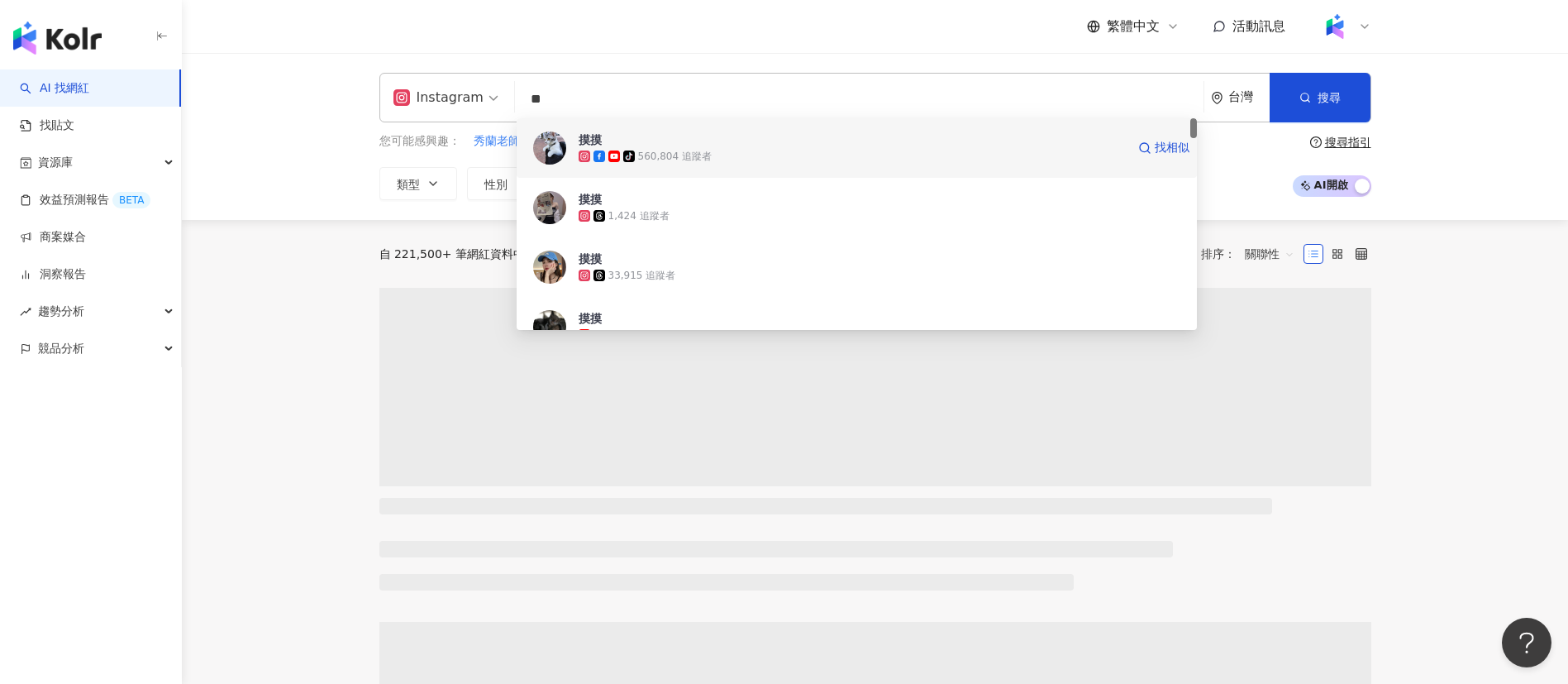
click at [716, 151] on div "tiktok-icon 560,804 追蹤者" at bounding box center [852, 156] width 547 height 17
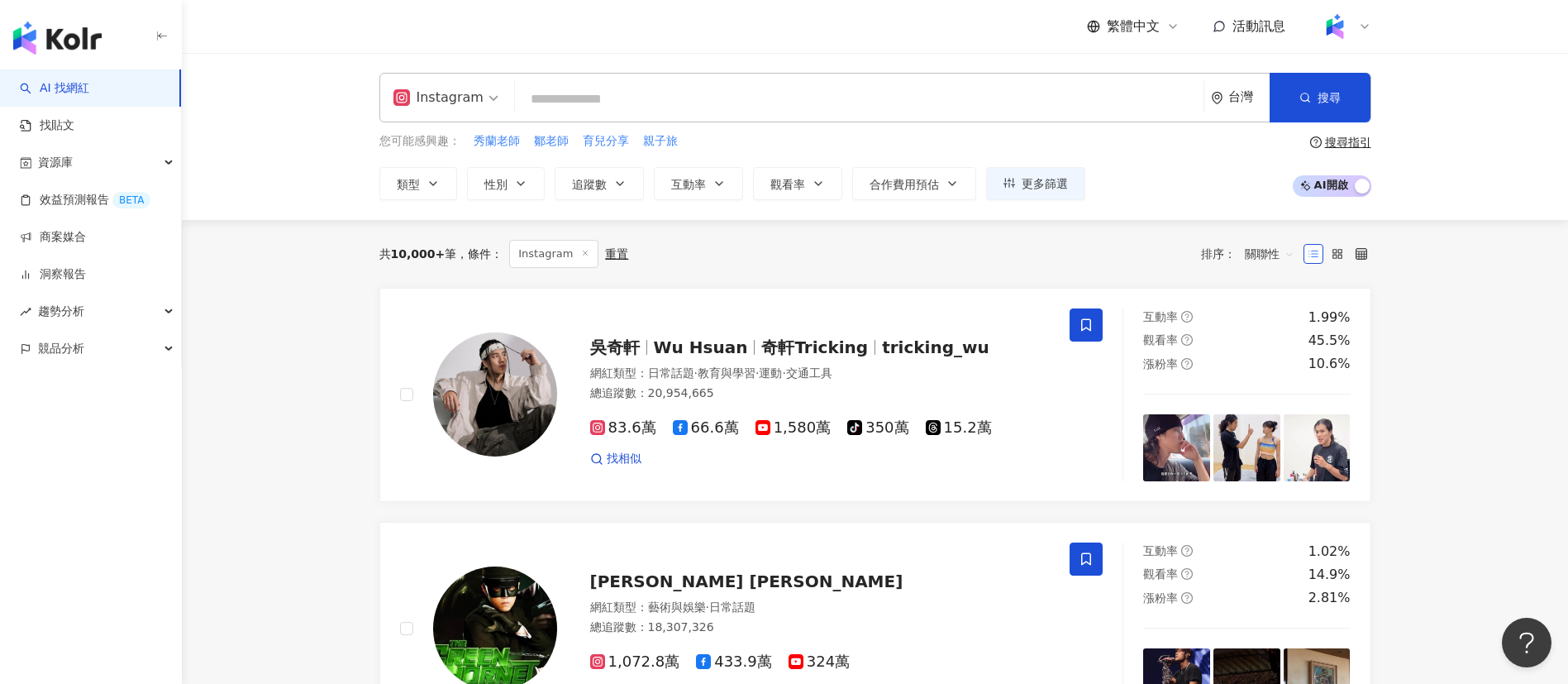
click at [585, 95] on input "search" at bounding box center [859, 99] width 675 height 31
click at [629, 147] on span "育兒分享" at bounding box center [605, 142] width 46 height 17
type input "****"
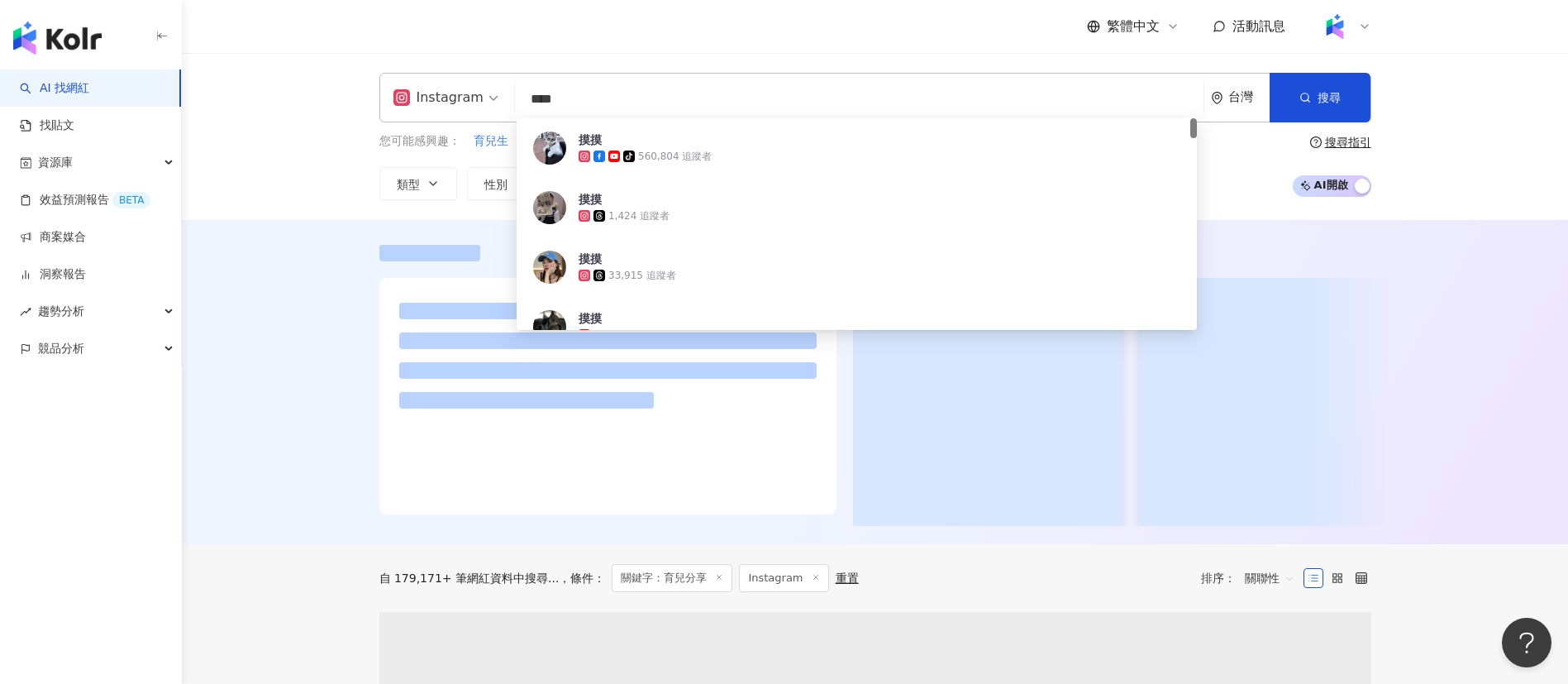
click at [583, 87] on input "****" at bounding box center [859, 99] width 675 height 31
drag, startPoint x: 599, startPoint y: 102, endPoint x: 660, endPoint y: 152, distance: 78.9
click at [488, 97] on div "Instagram **** 台灣 搜尋 9e804460-abb1-49b2-a8b3-5c80fe25f4c4 摸摸 tiktok-icon 560,80…" at bounding box center [876, 97] width 992 height 50
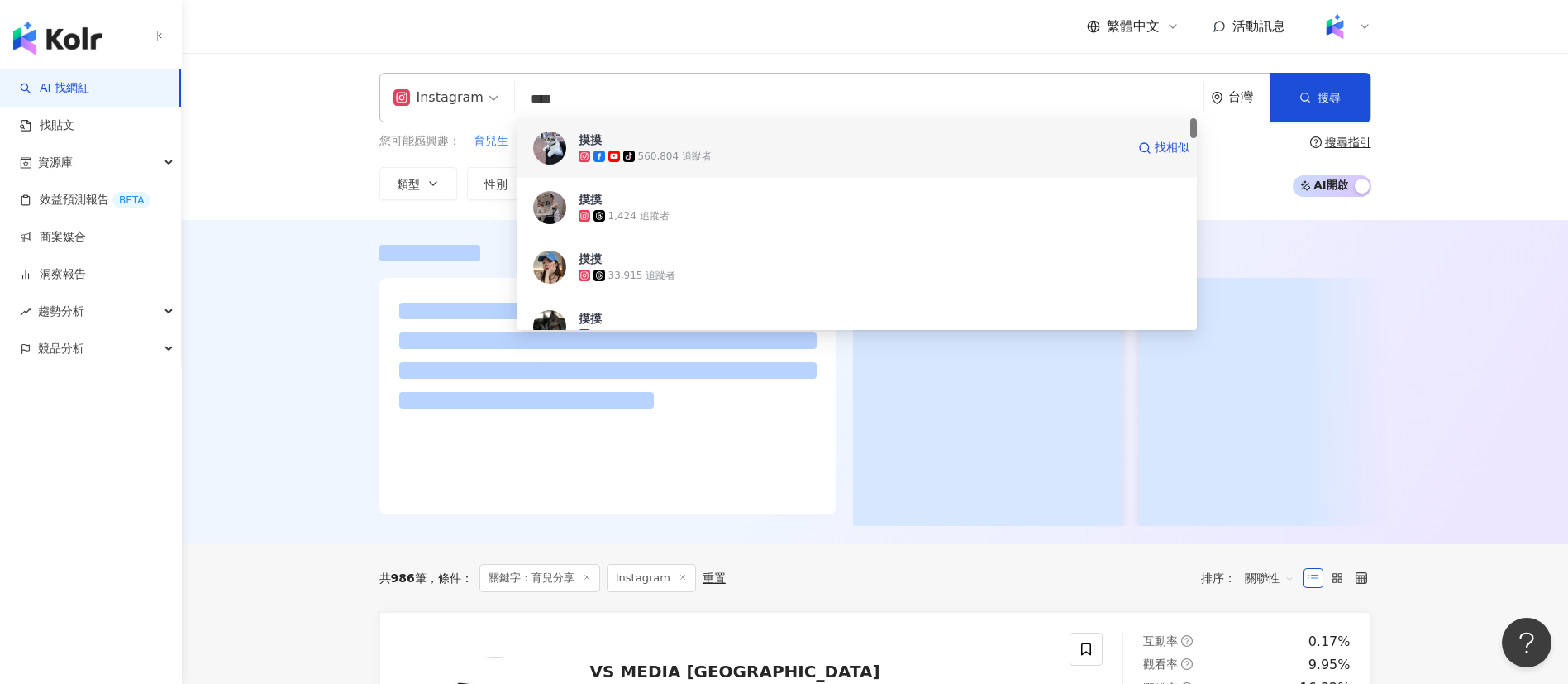
click at [664, 150] on div "560,804 追蹤者" at bounding box center [675, 156] width 73 height 14
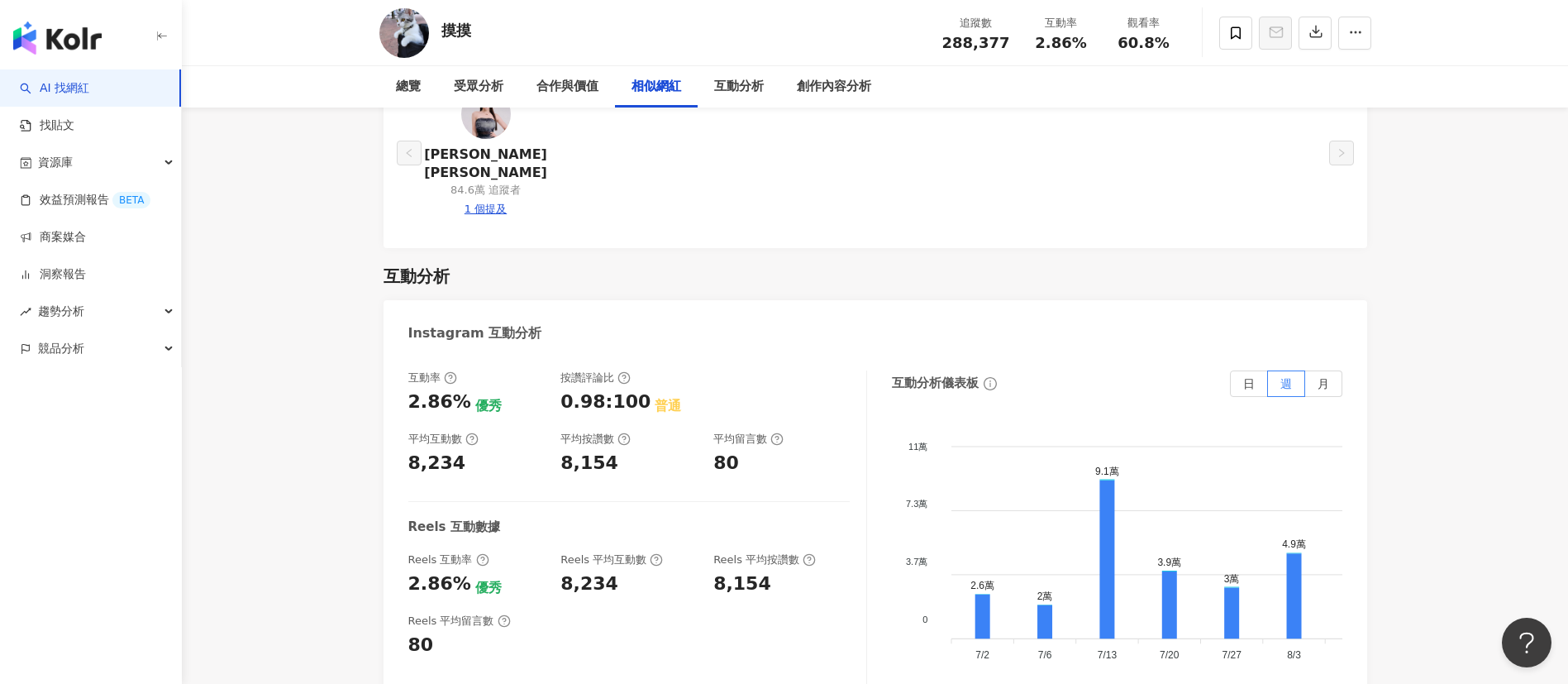
scroll to position [3472, 0]
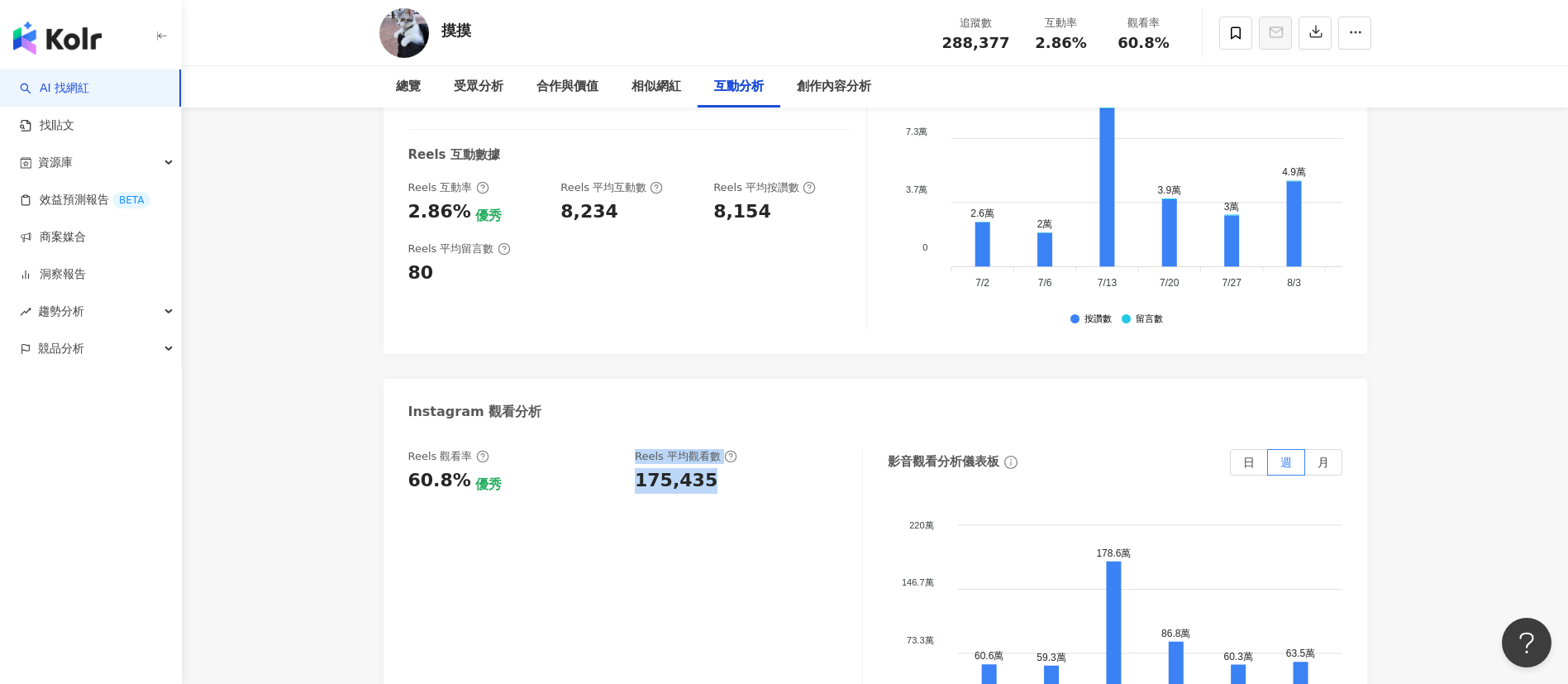
drag, startPoint x: 627, startPoint y: 444, endPoint x: 774, endPoint y: 447, distance: 147.0
click at [774, 449] on div "Reels 觀看率 60.8% 優秀 Reels 平均觀看數 175,435" at bounding box center [627, 472] width 437 height 45
click at [658, 461] on div "Reels 觀看率 60.8% 優秀 Reels 平均觀看數 175,435" at bounding box center [636, 614] width 455 height 331
drag, startPoint x: 636, startPoint y: 444, endPoint x: 709, endPoint y: 455, distance: 73.8
click at [709, 468] on div "175,435" at bounding box center [740, 480] width 210 height 25
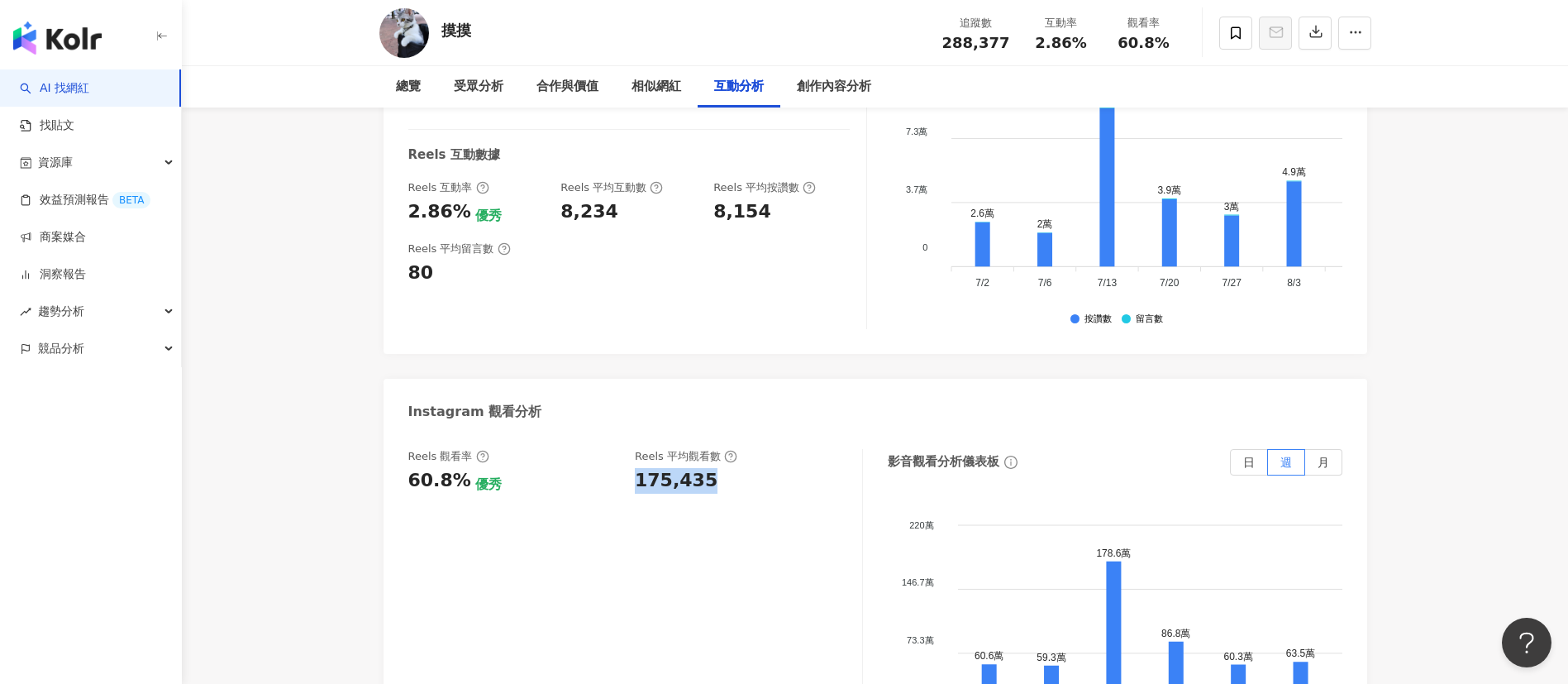
copy div "175,435"
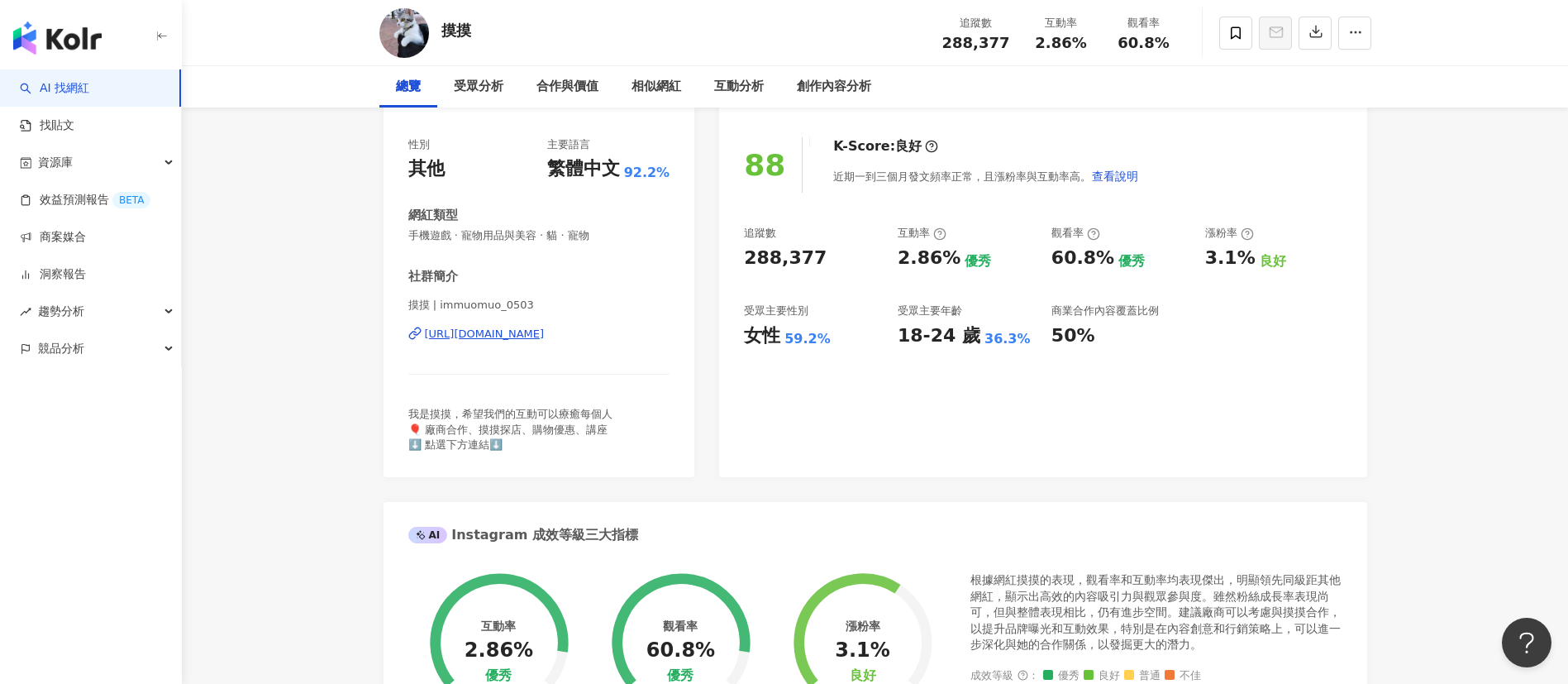
scroll to position [0, 0]
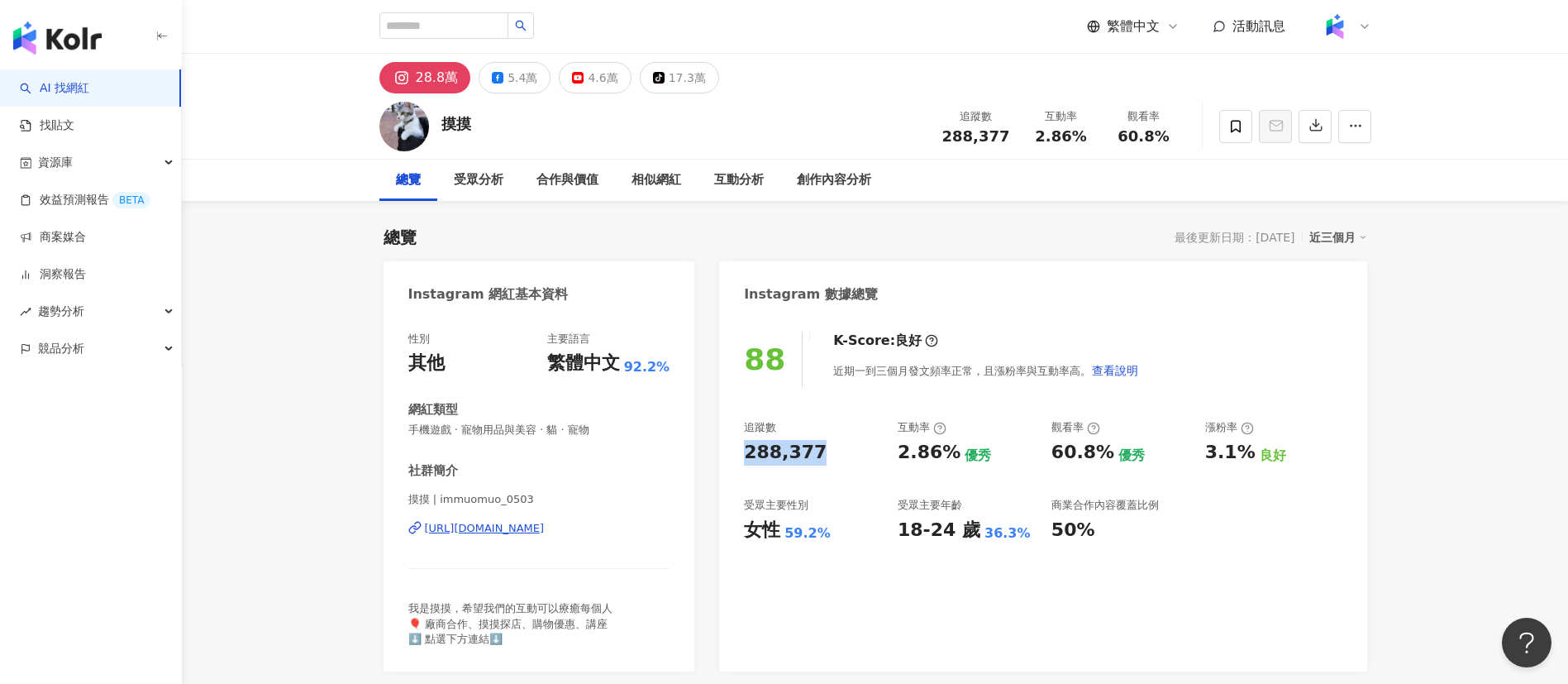
drag, startPoint x: 743, startPoint y: 457, endPoint x: 836, endPoint y: 457, distance: 93.0
click at [836, 457] on div "88 K-Score : 良好 近期一到三個月發文頻率正常，且漲粉率與互動率高。 查看說明 追蹤數 288,377 互動率 2.86% 優秀 觀看率 60.8…" at bounding box center [1042, 492] width 647 height 356
copy div "288,377"
drag, startPoint x: 899, startPoint y: 460, endPoint x: 956, endPoint y: 451, distance: 57.7
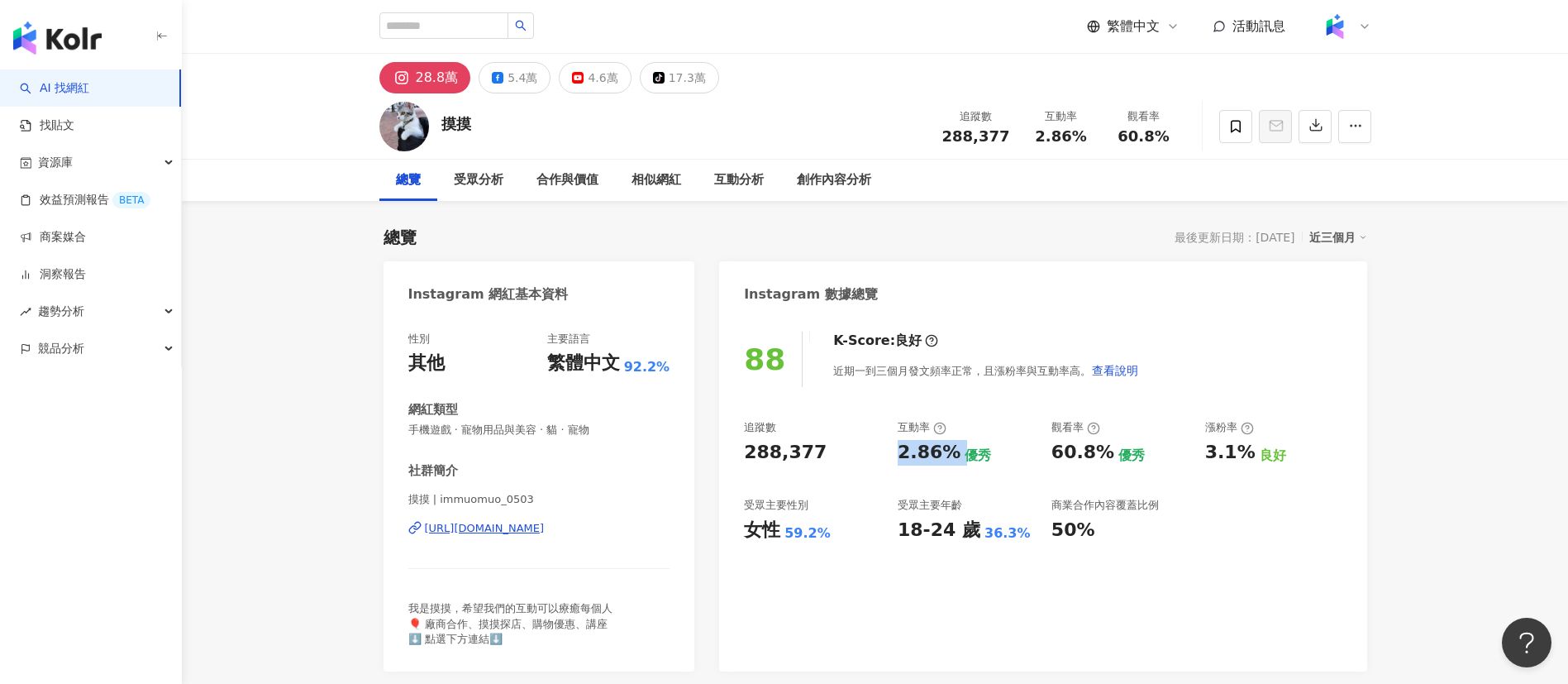
click at [956, 451] on div "2.86% 優秀" at bounding box center [966, 452] width 137 height 25
copy div "2.86%"
drag, startPoint x: 1049, startPoint y: 450, endPoint x: 1100, endPoint y: 457, distance: 51.5
click at [1100, 457] on div "追蹤數 288,377 互動率 2.86% 優秀 觀看率 60.8% 優秀 漲粉率 3.1% 良好 受眾主要性別 女性 59.2% 受眾主要年齡 18-24 …" at bounding box center [1043, 481] width 598 height 122
copy div "60.8%"
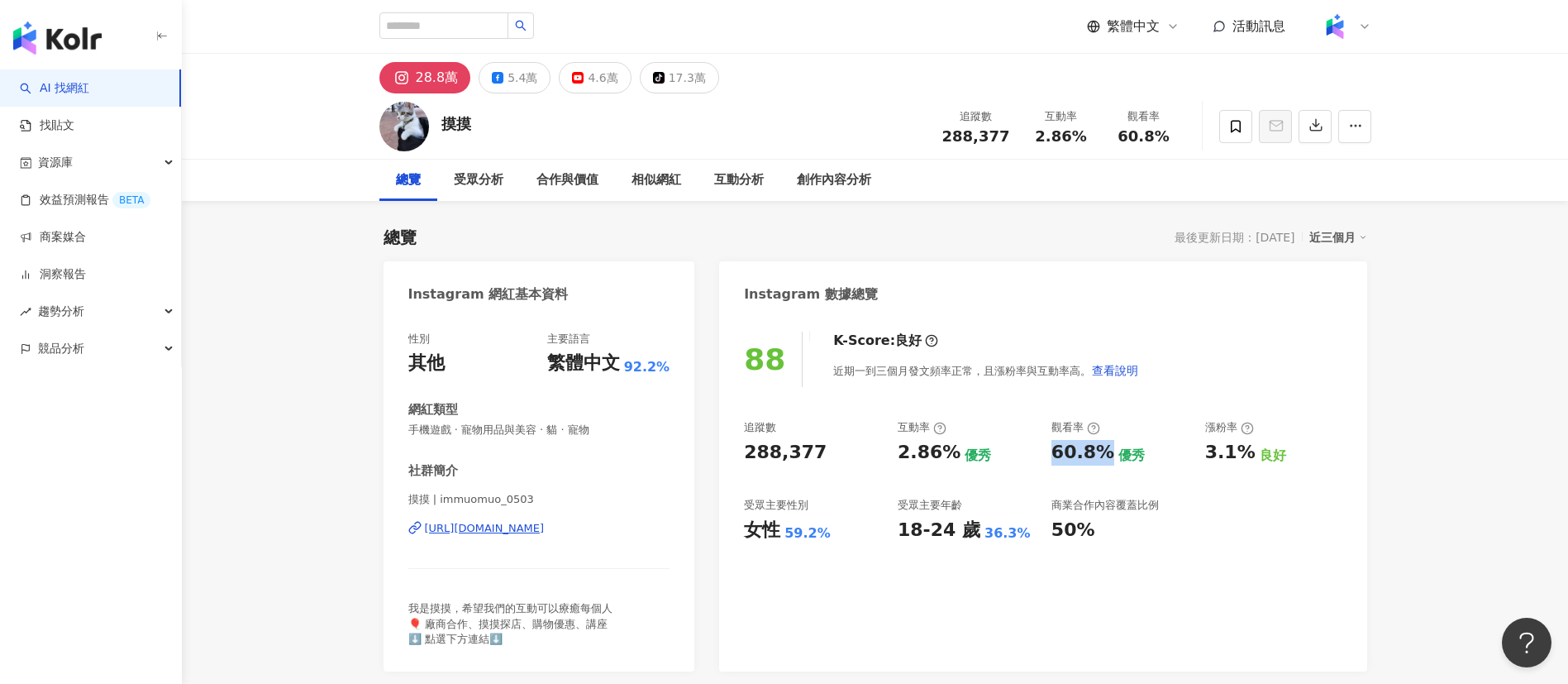
click at [545, 531] on div "https://www.instagram.com/immuomuo_0503/" at bounding box center [485, 528] width 120 height 15
drag, startPoint x: 1208, startPoint y: 453, endPoint x: 1244, endPoint y: 460, distance: 36.7
click at [1244, 460] on div "3.1%" at bounding box center [1231, 452] width 51 height 25
copy div "3.1%"
click at [665, 179] on div "相似網紅" at bounding box center [656, 179] width 50 height 20
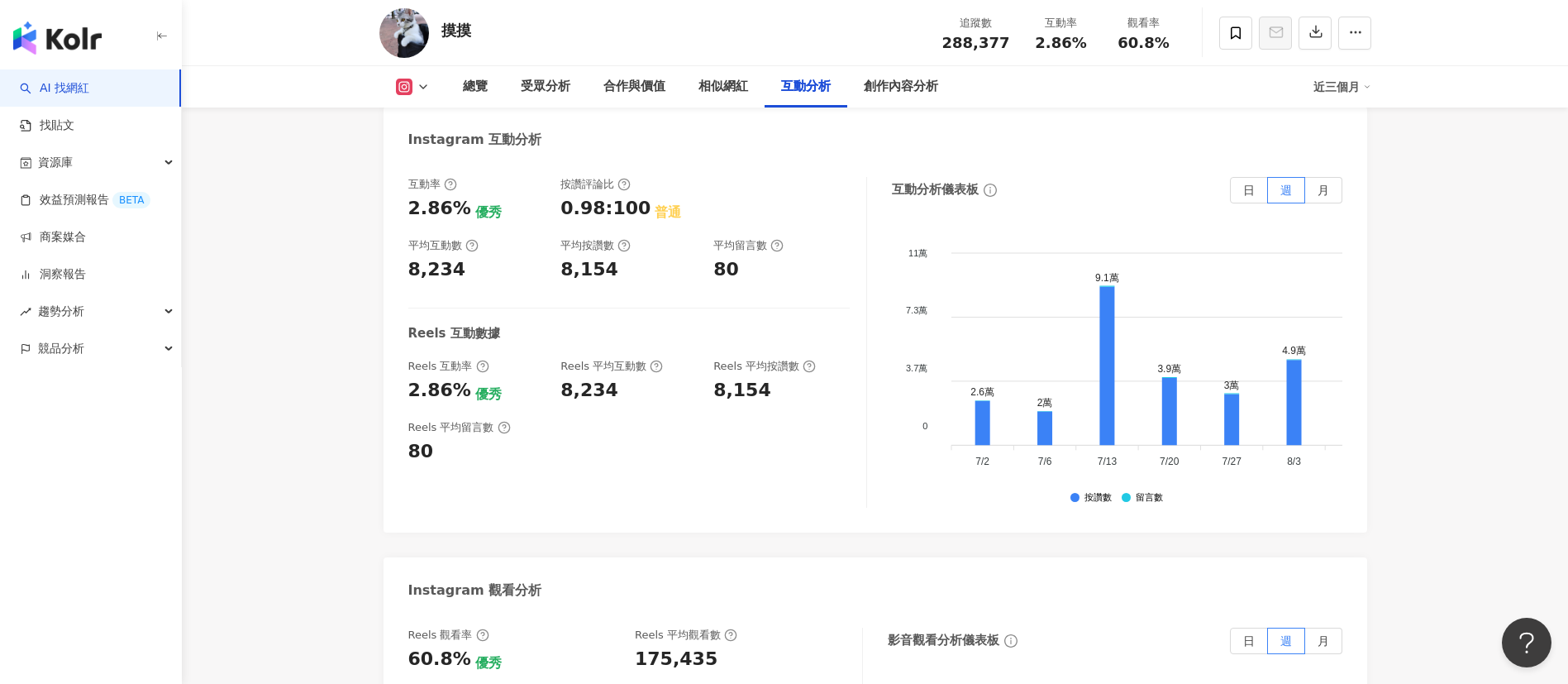
scroll to position [3313, 0]
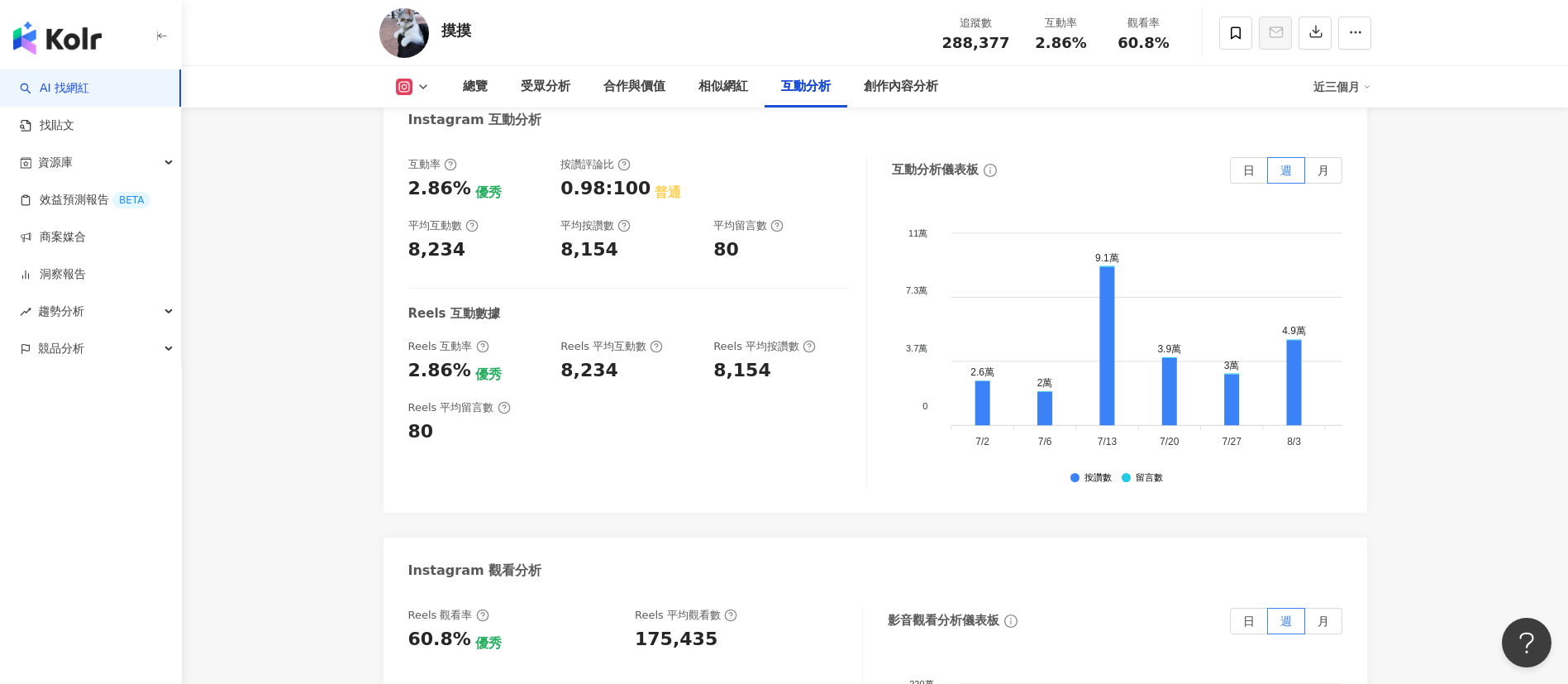
click at [48, 80] on link "AI 找網紅" at bounding box center [54, 88] width 70 height 17
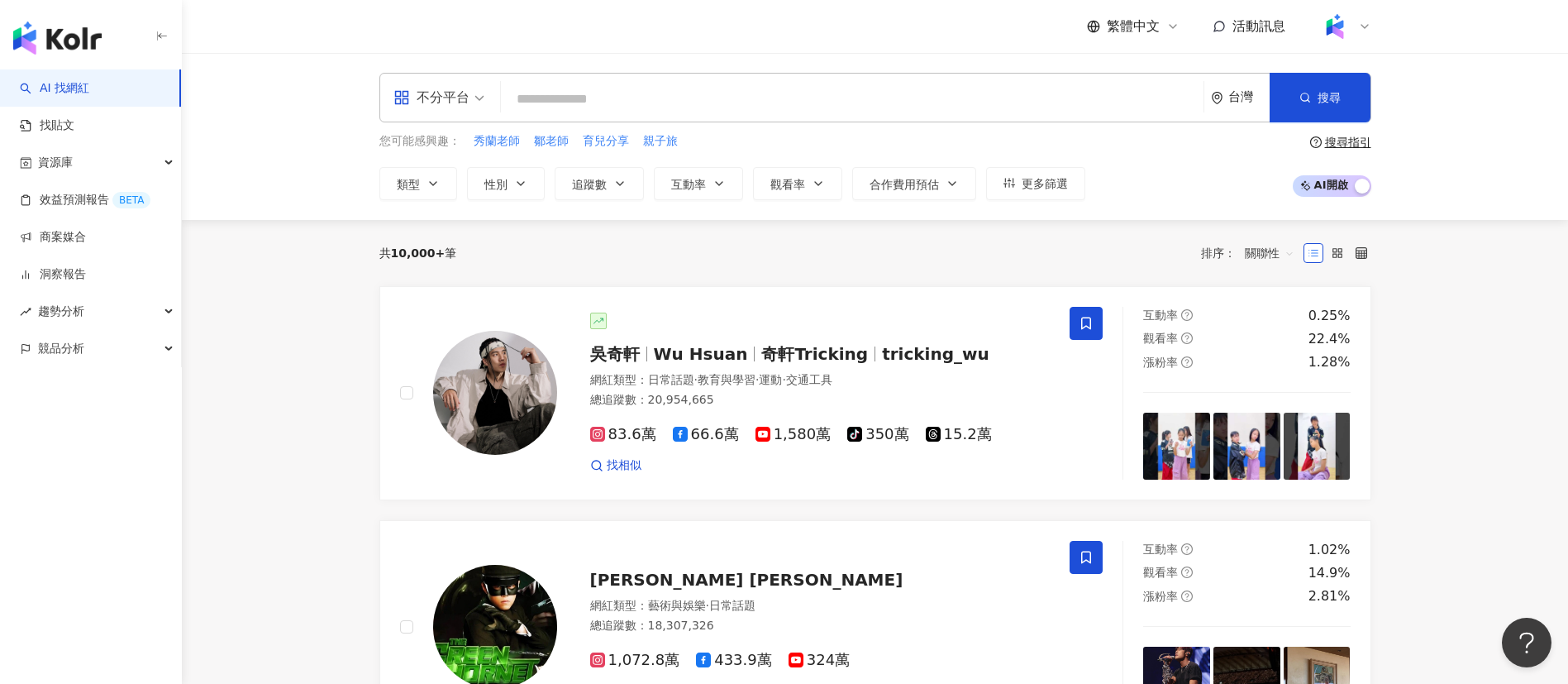
click at [474, 109] on span "不分平台" at bounding box center [439, 98] width 91 height 26
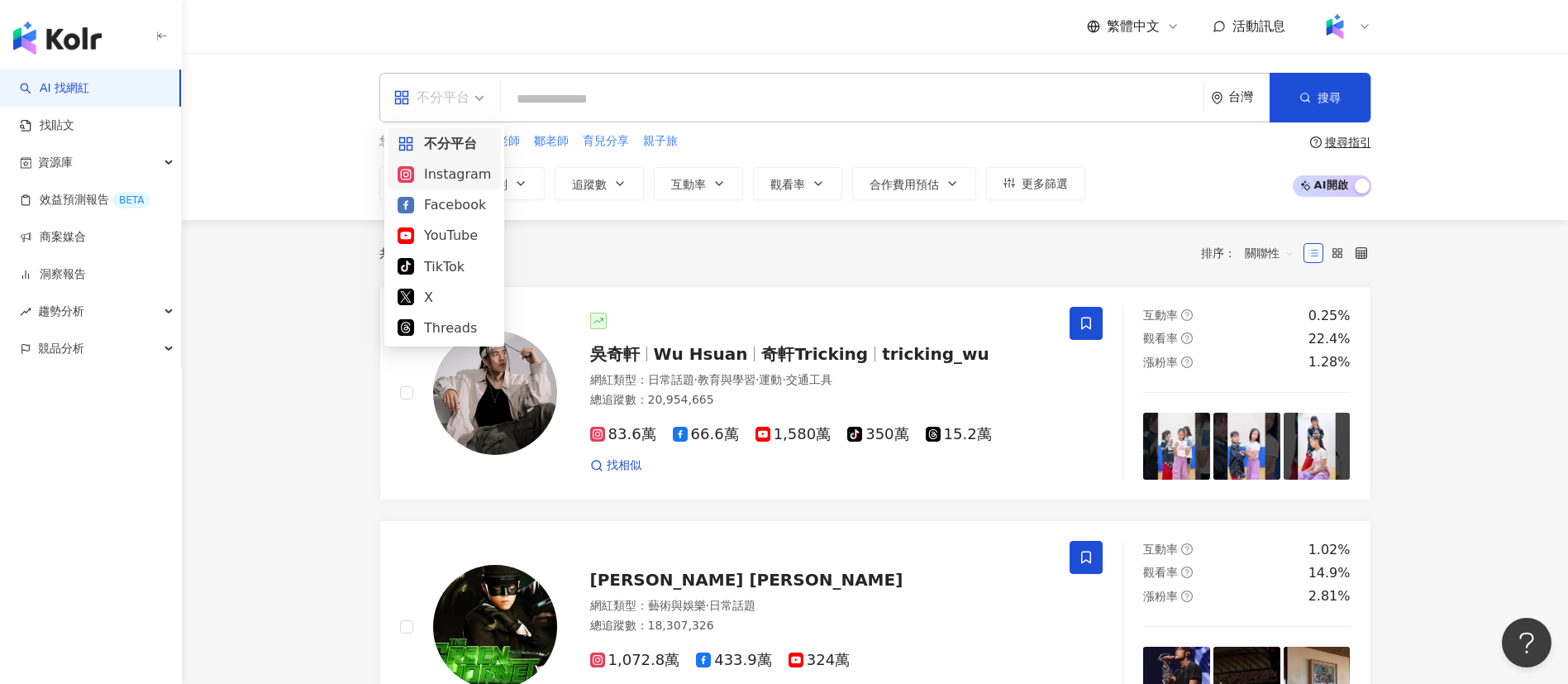
click at [478, 186] on div "Instagram" at bounding box center [444, 174] width 114 height 31
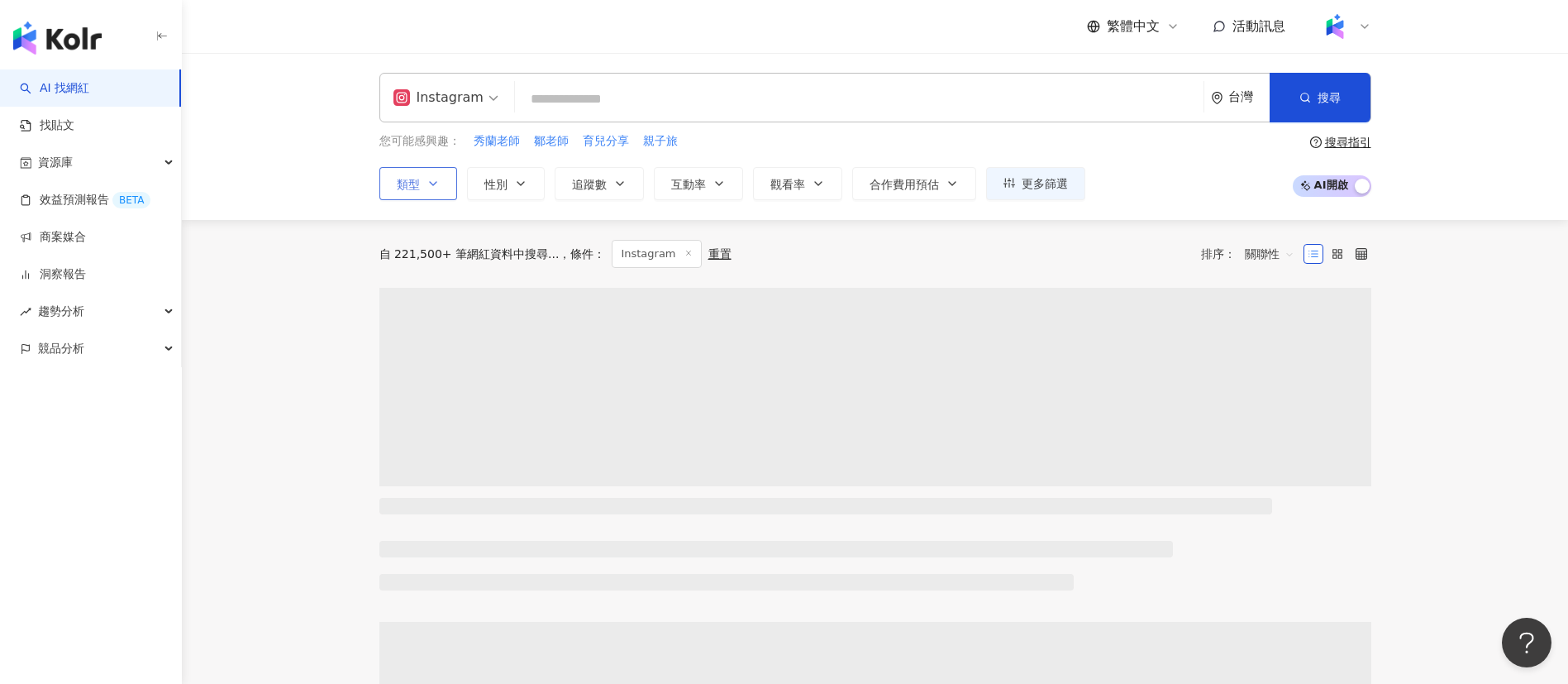
click at [443, 195] on button "類型" at bounding box center [418, 183] width 78 height 33
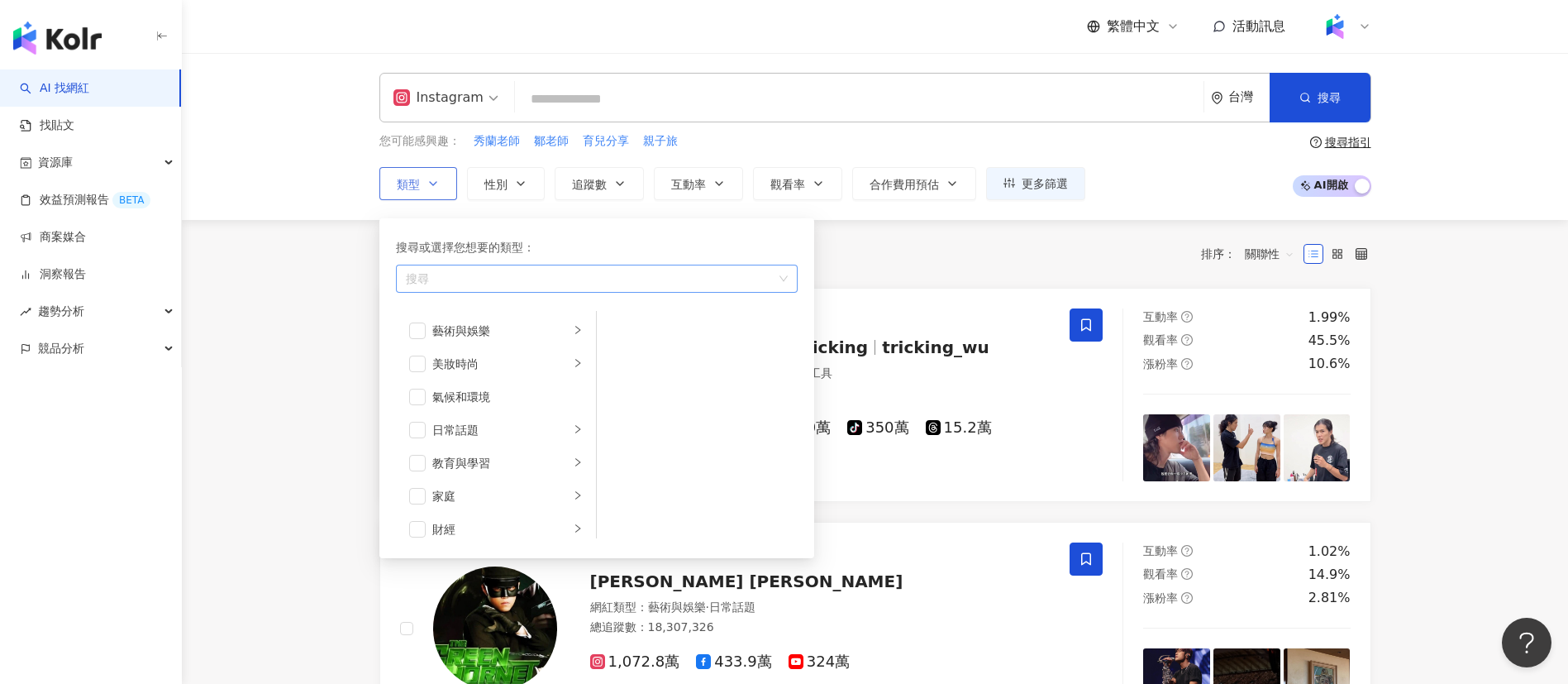
click at [491, 278] on div "button" at bounding box center [588, 277] width 378 height 12
type input "**"
click at [396, 296] on div "寵物" at bounding box center [396, 296] width 0 height 0
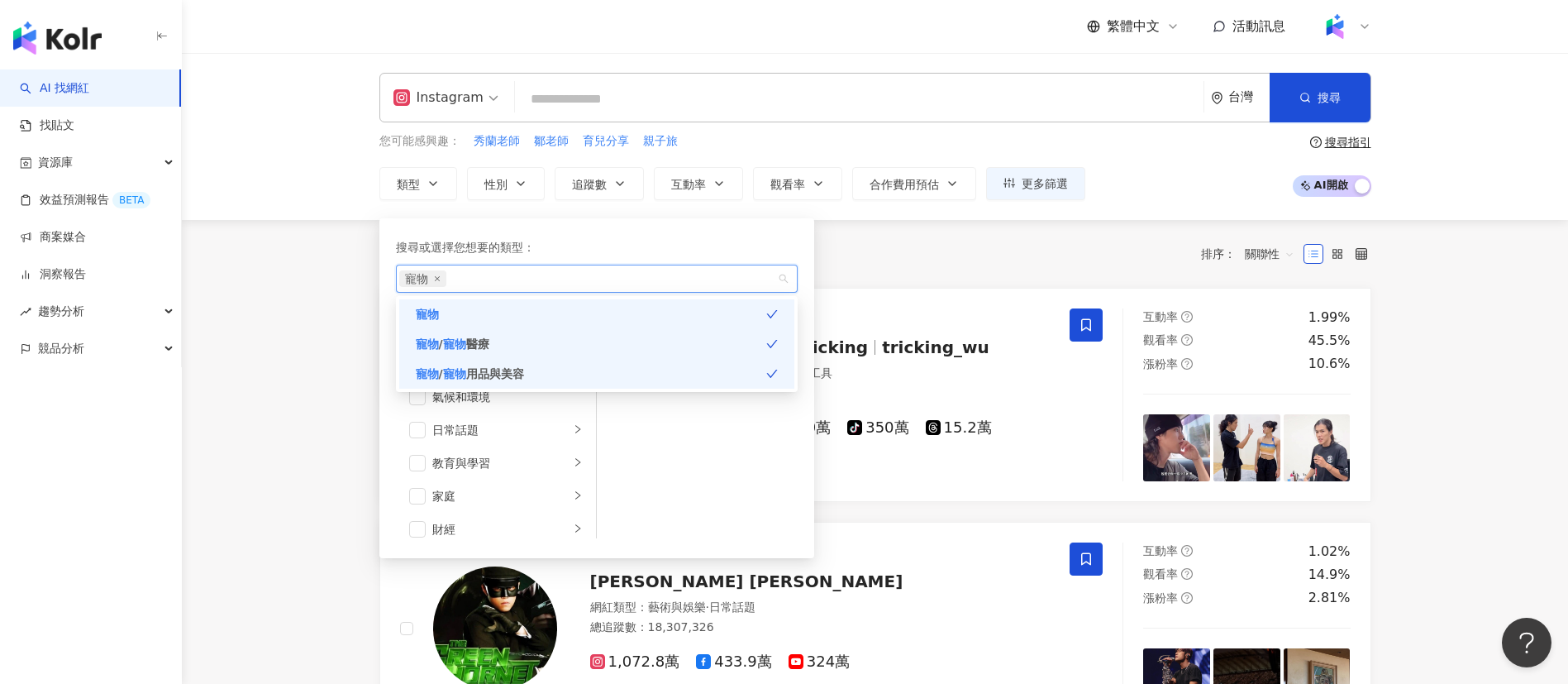
click at [831, 148] on div "您可能感興趣： 秀蘭老師 鄒老師 育兒分享 親子旅" at bounding box center [732, 141] width 706 height 18
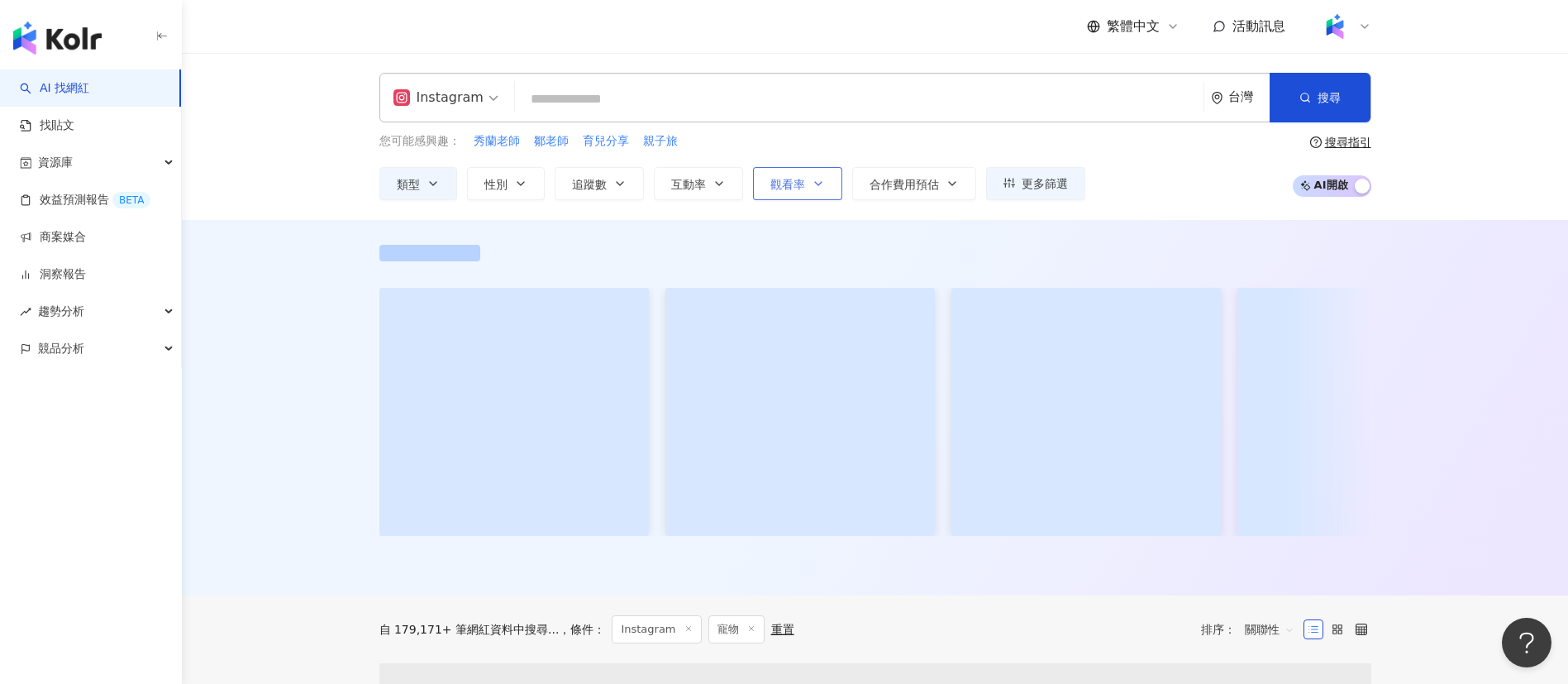
click at [802, 187] on span "觀看率" at bounding box center [787, 184] width 35 height 13
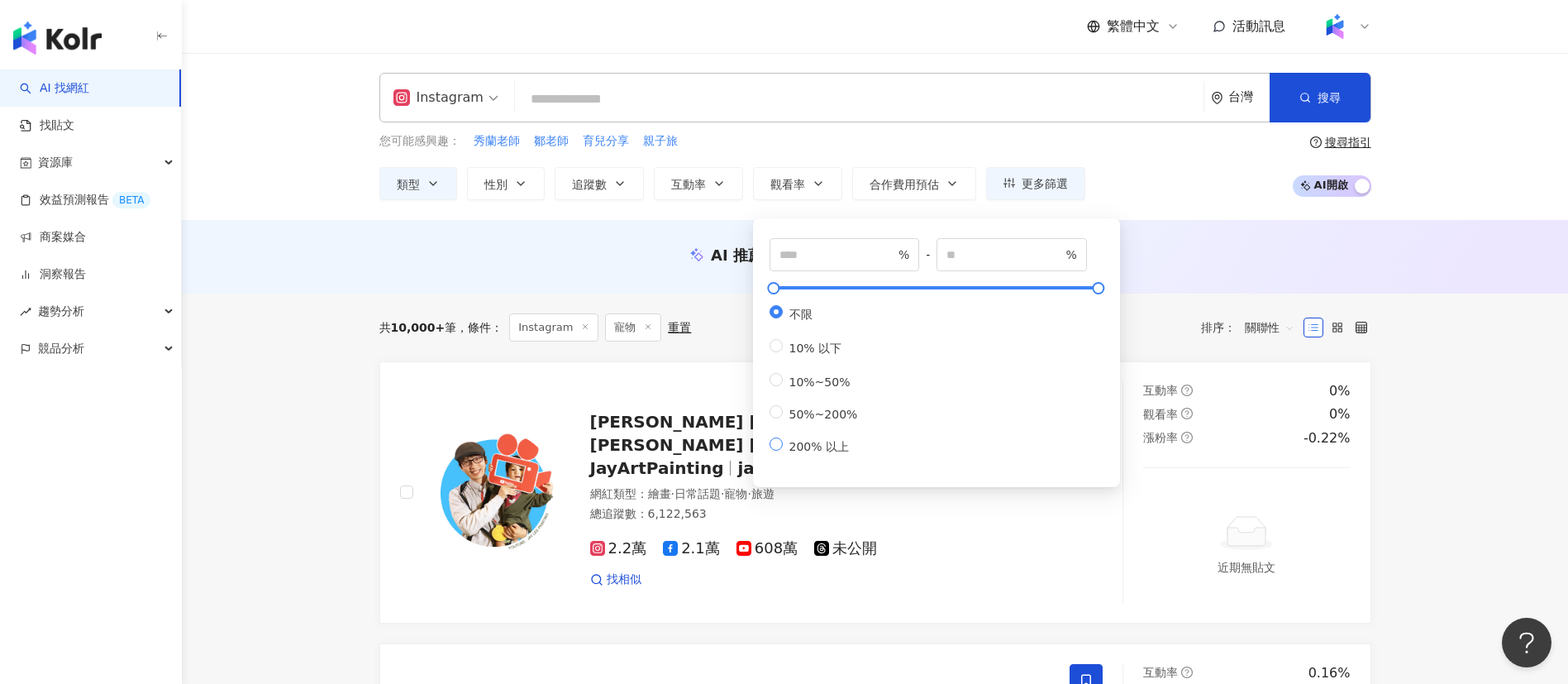
click at [801, 453] on span "200% 以上" at bounding box center [818, 446] width 72 height 13
type input "***"
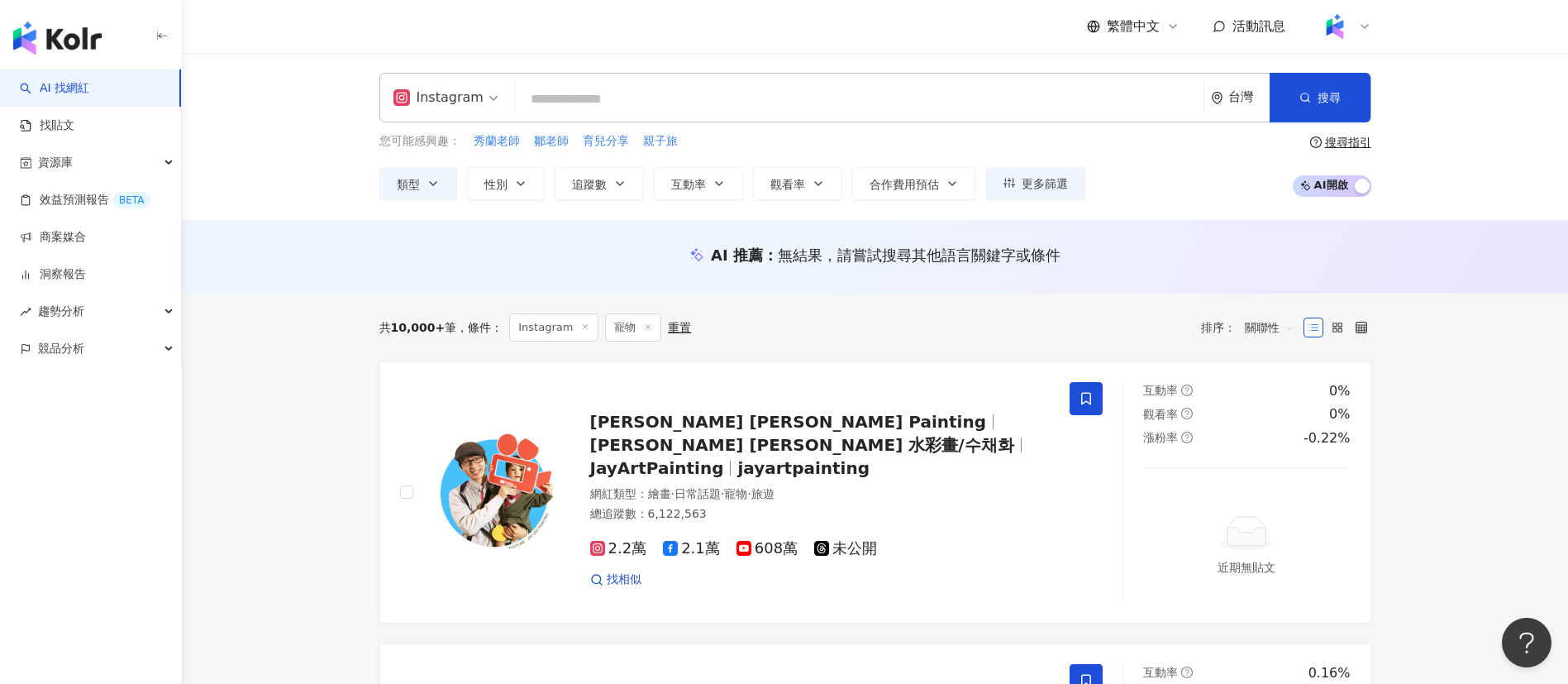
click at [764, 149] on div "您可能感興趣： 秀蘭老師 鄒老師 育兒分享 親子旅" at bounding box center [732, 141] width 706 height 18
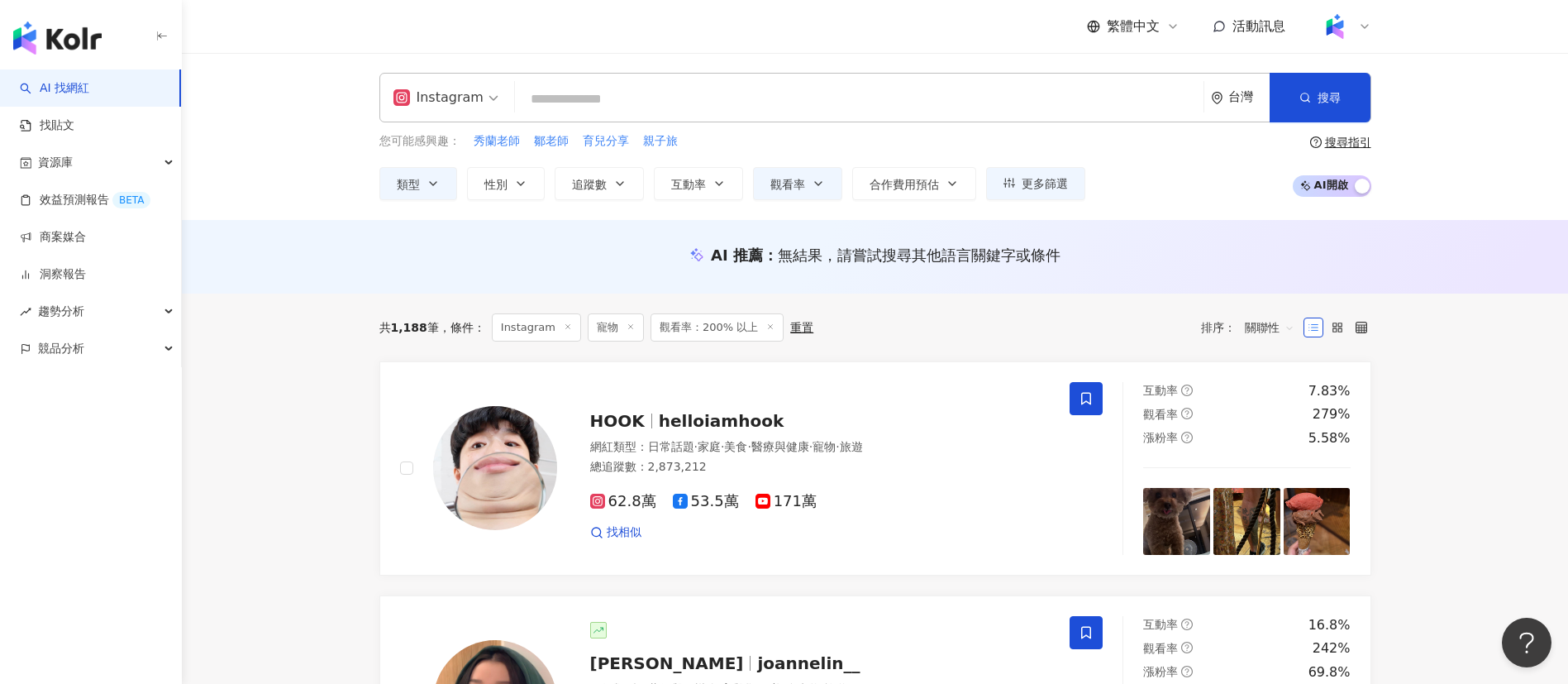
click at [683, 110] on input "search" at bounding box center [859, 99] width 675 height 31
click at [1283, 333] on span "關聯性" at bounding box center [1269, 327] width 50 height 26
click at [1277, 417] on div "漲粉率" at bounding box center [1269, 417] width 41 height 18
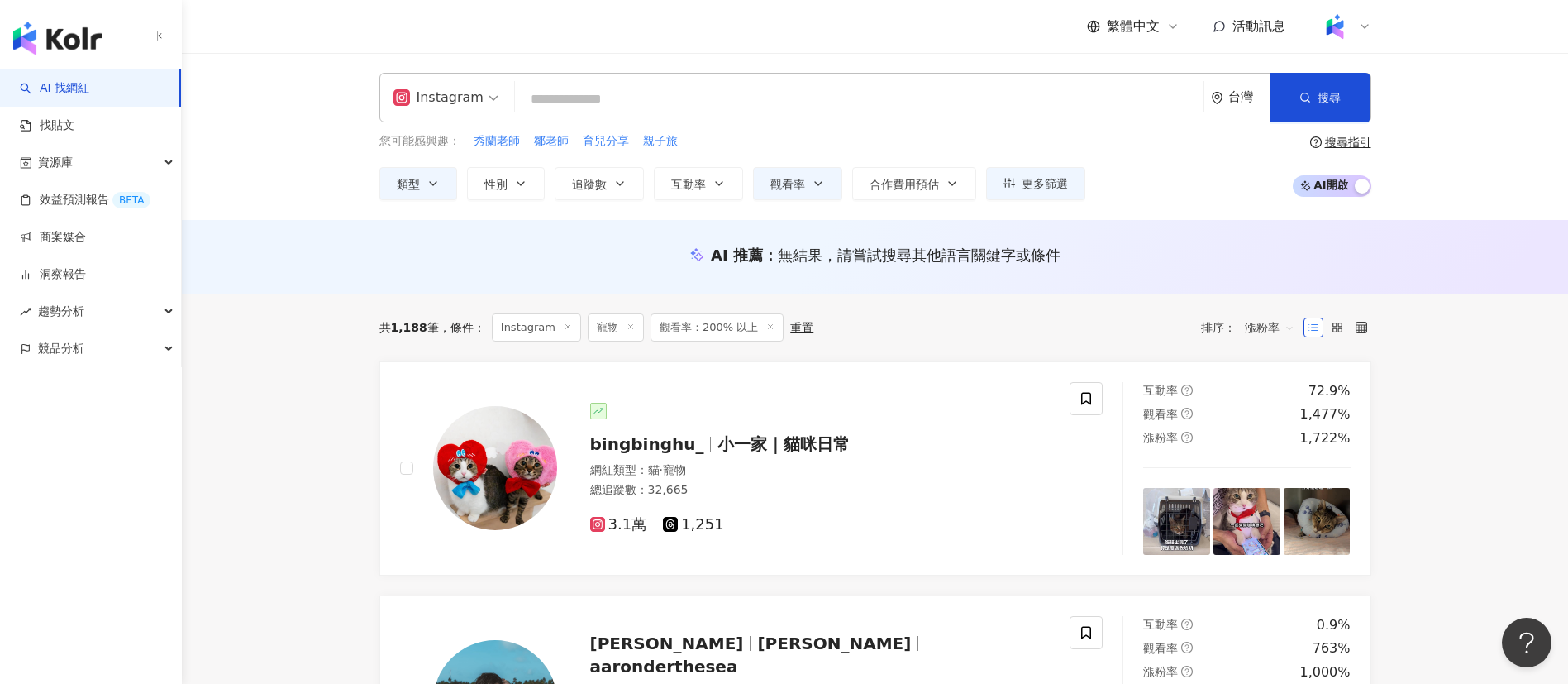
click at [1258, 325] on span "漲粉率" at bounding box center [1269, 327] width 50 height 26
click at [1279, 466] on div "觀看率" at bounding box center [1269, 473] width 41 height 18
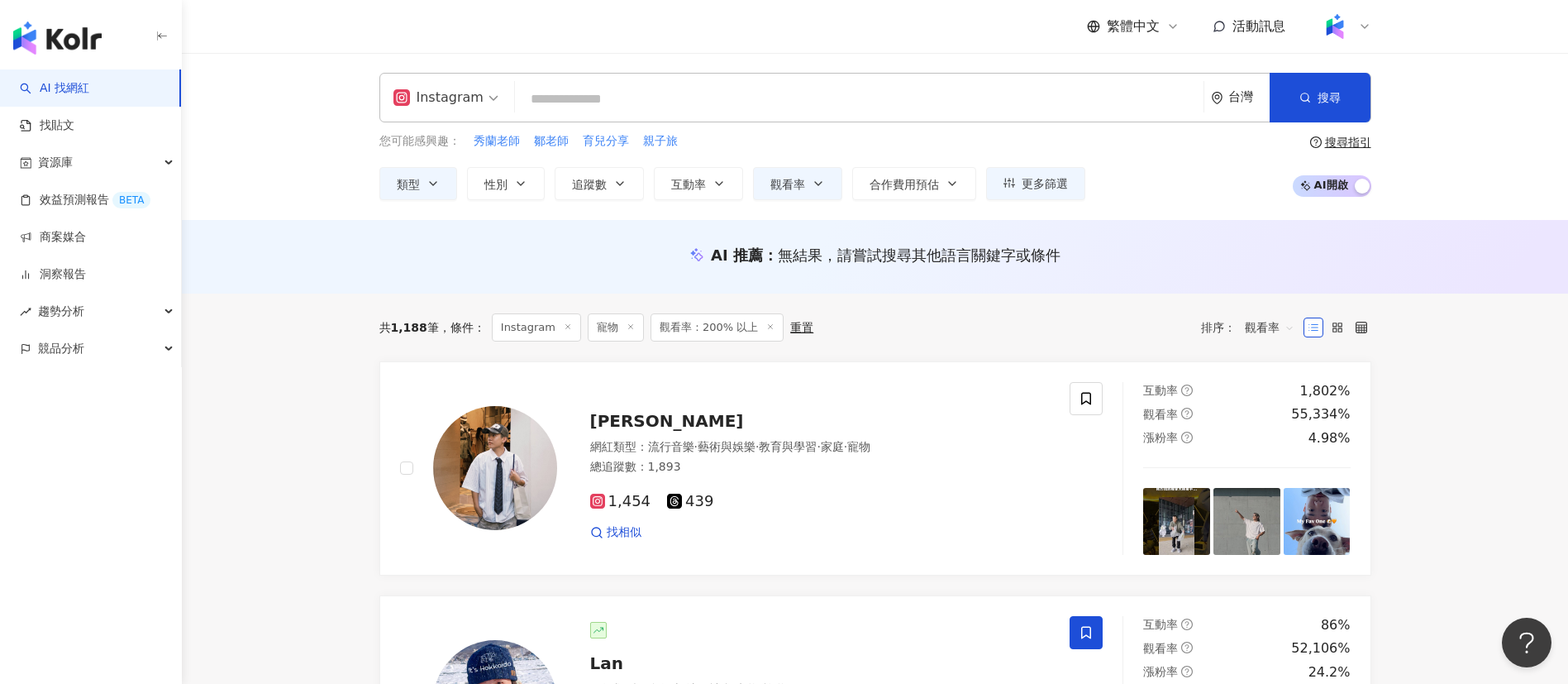
click at [1243, 326] on div "觀看率" at bounding box center [1269, 327] width 68 height 26
click at [1278, 416] on div "漲粉率" at bounding box center [1269, 417] width 41 height 18
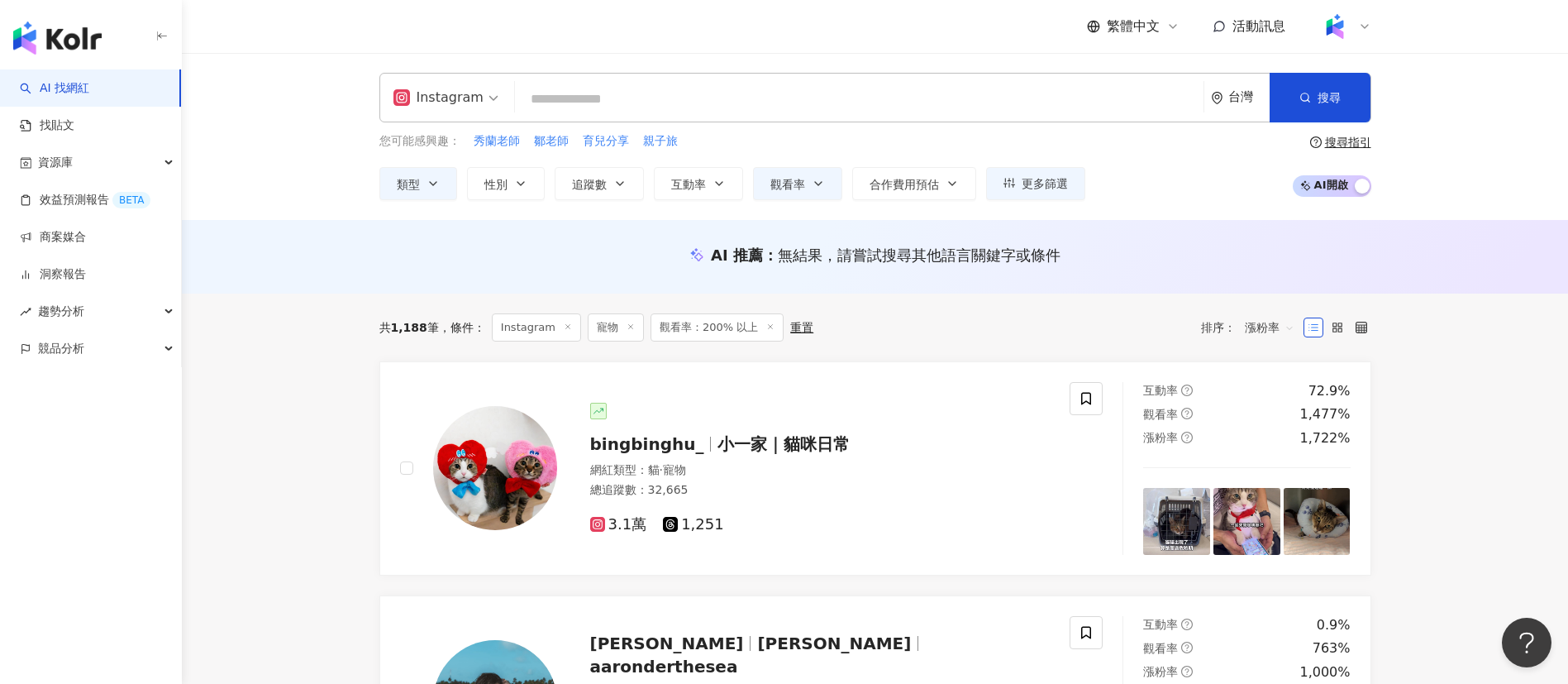
click at [982, 409] on div at bounding box center [820, 411] width 460 height 17
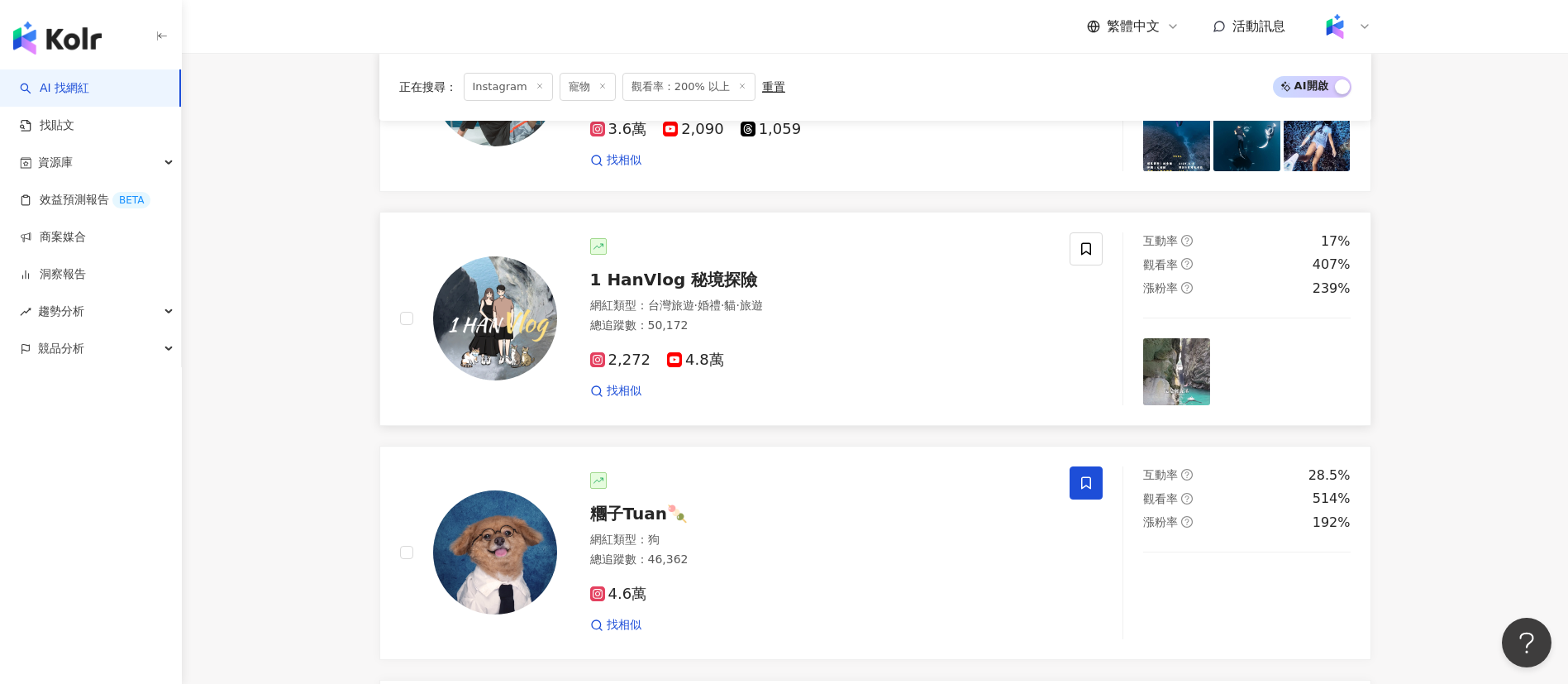
scroll to position [868, 0]
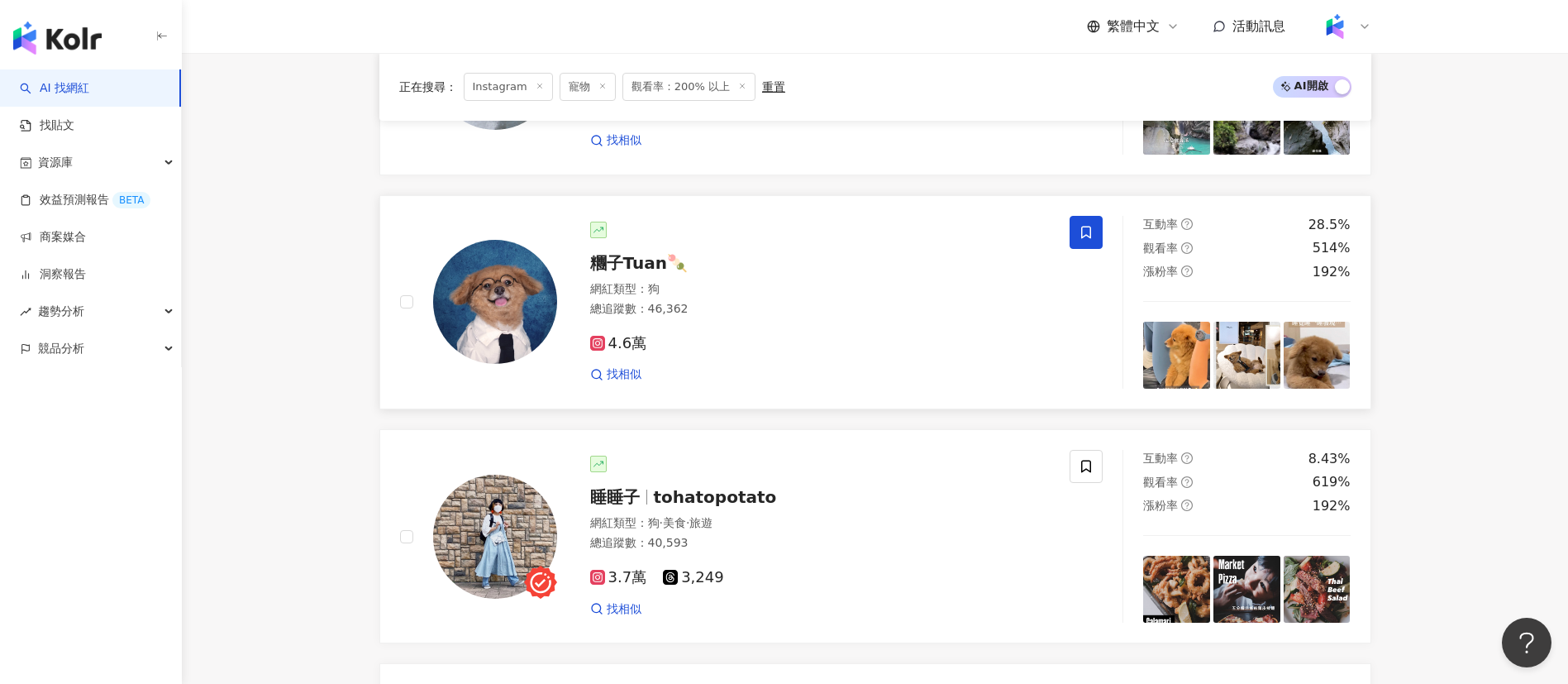
click at [952, 266] on div "糰子Tuan🍡" at bounding box center [820, 262] width 460 height 23
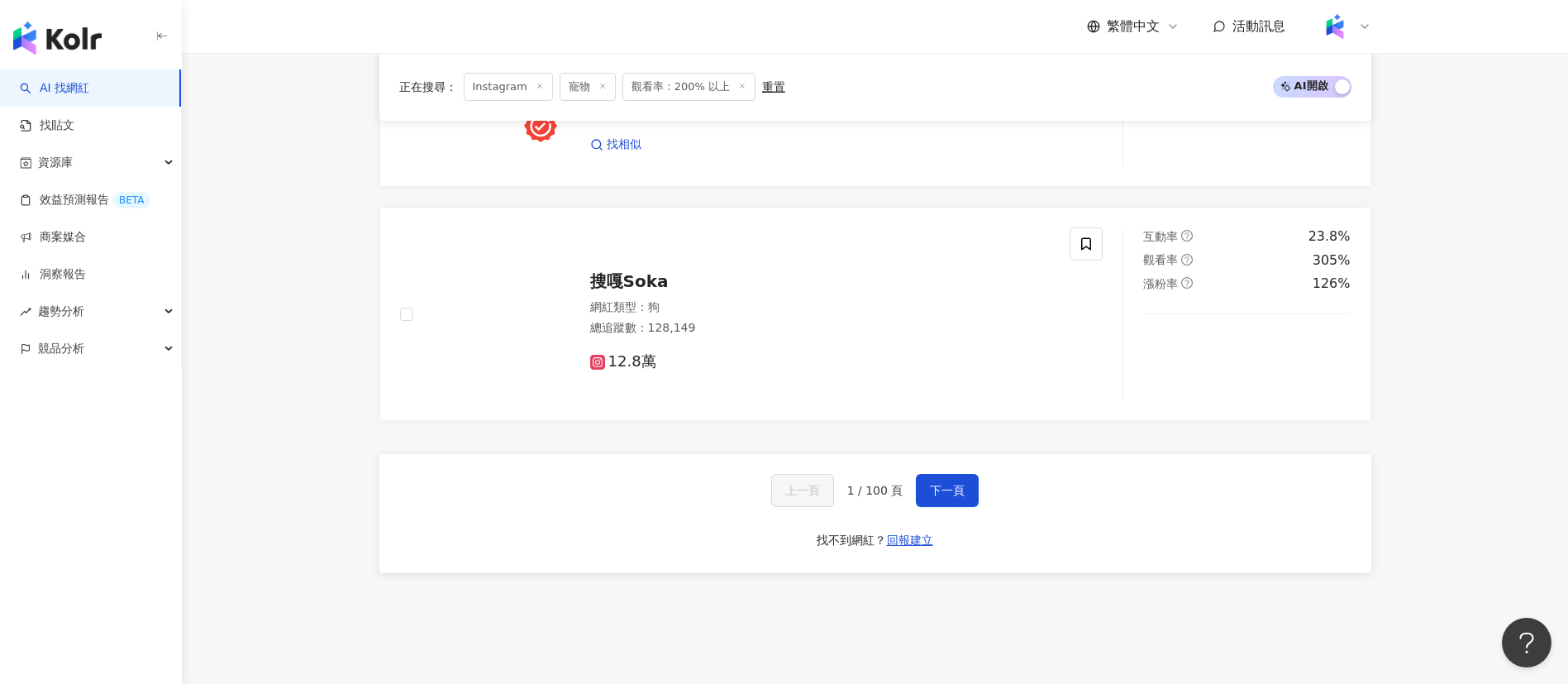
scroll to position [2604, 0]
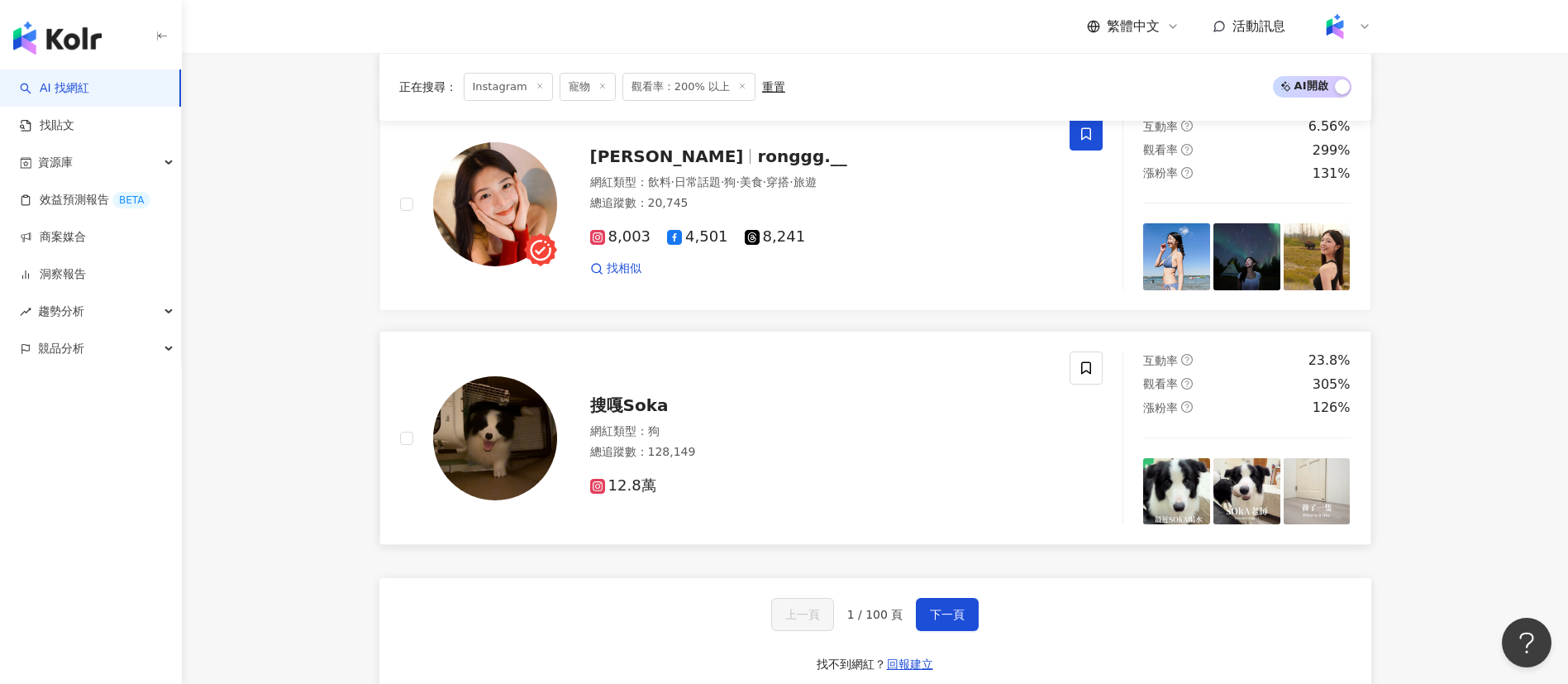
click at [847, 459] on div "總追蹤數 ： 128,149" at bounding box center [820, 452] width 460 height 17
click at [920, 611] on button "下一頁" at bounding box center [947, 614] width 63 height 33
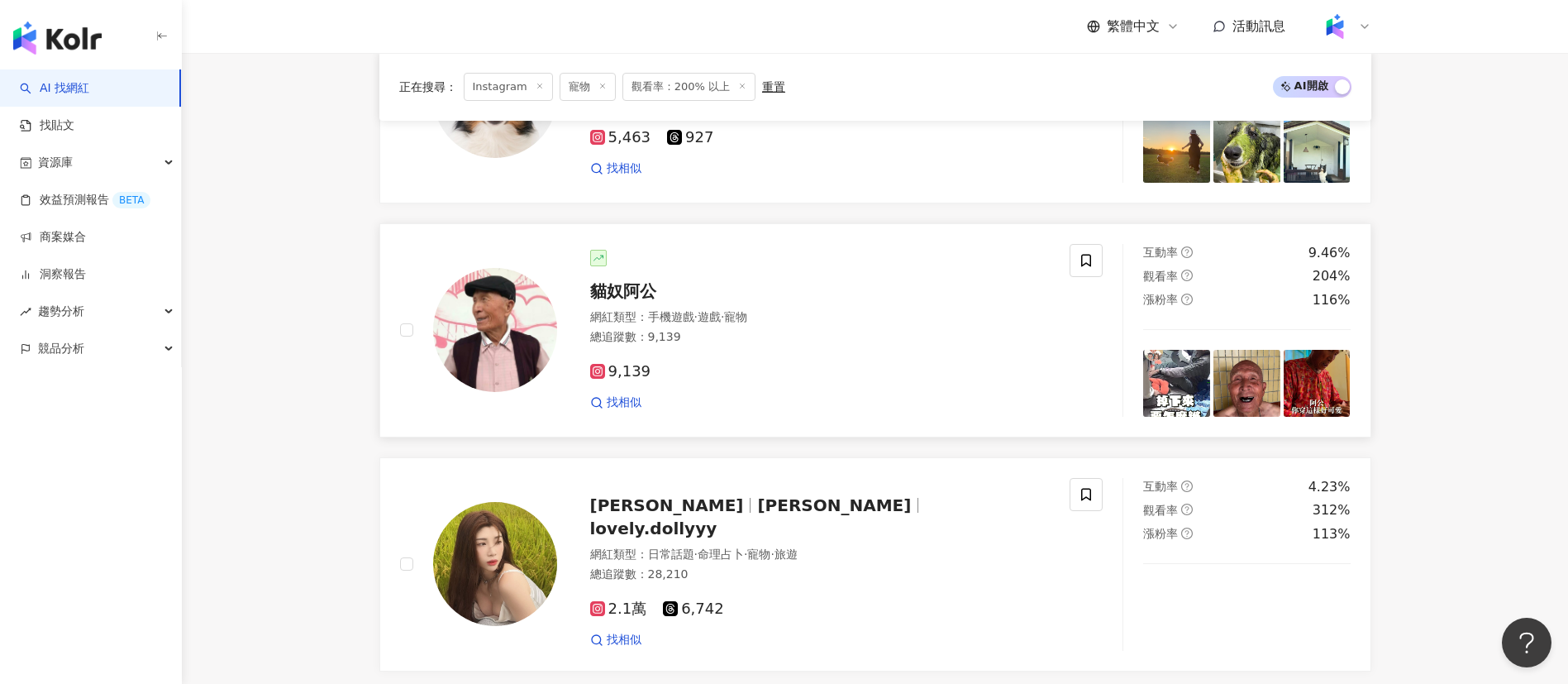
scroll to position [124, 0]
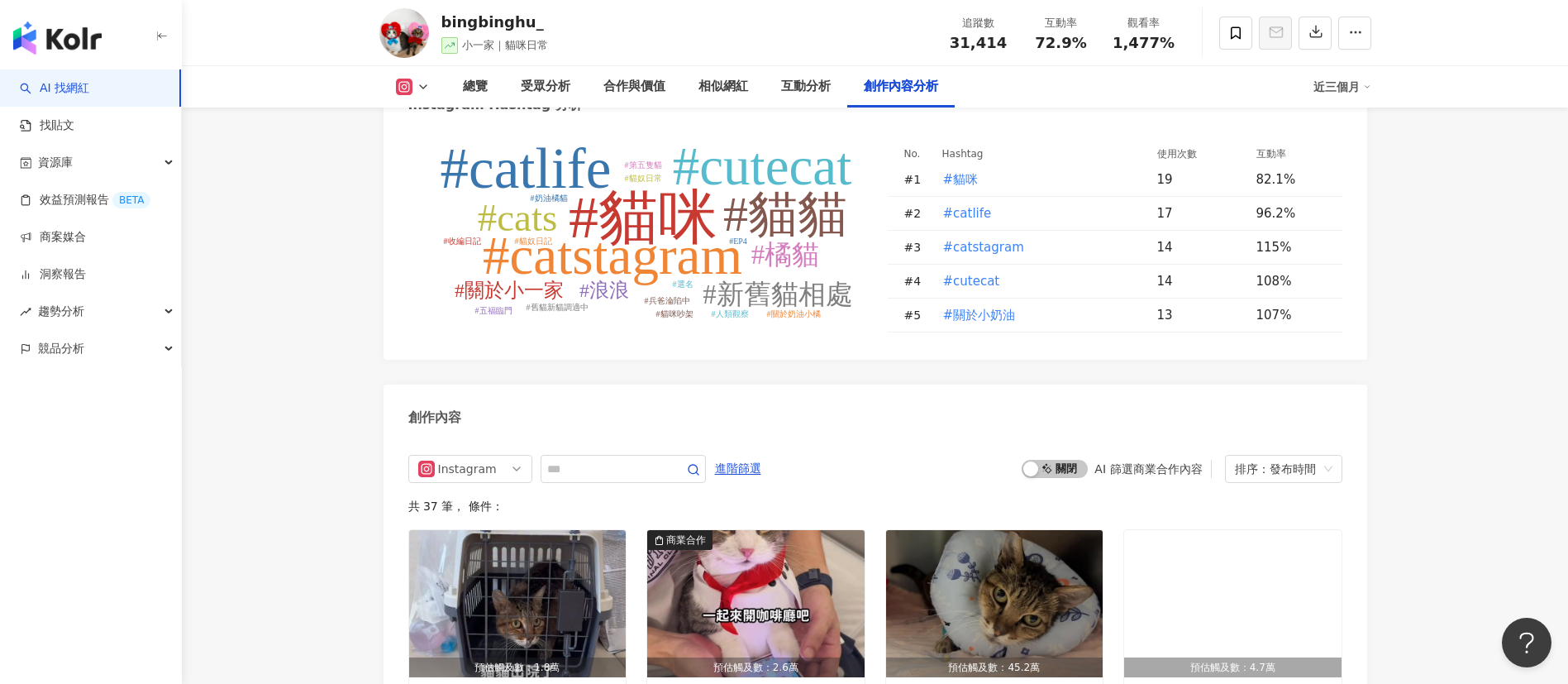
scroll to position [4711, 0]
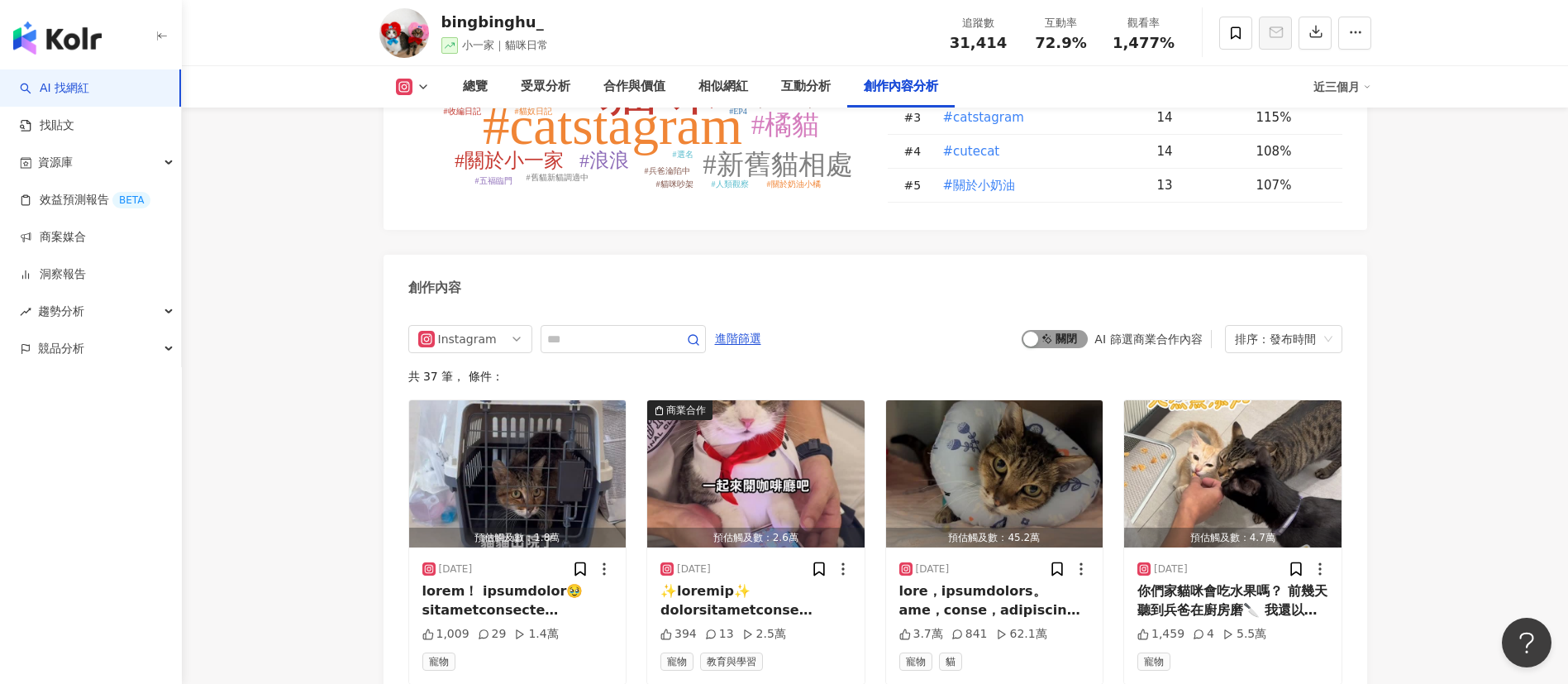
click at [1052, 348] on span "啟動 關閉" at bounding box center [1054, 338] width 66 height 18
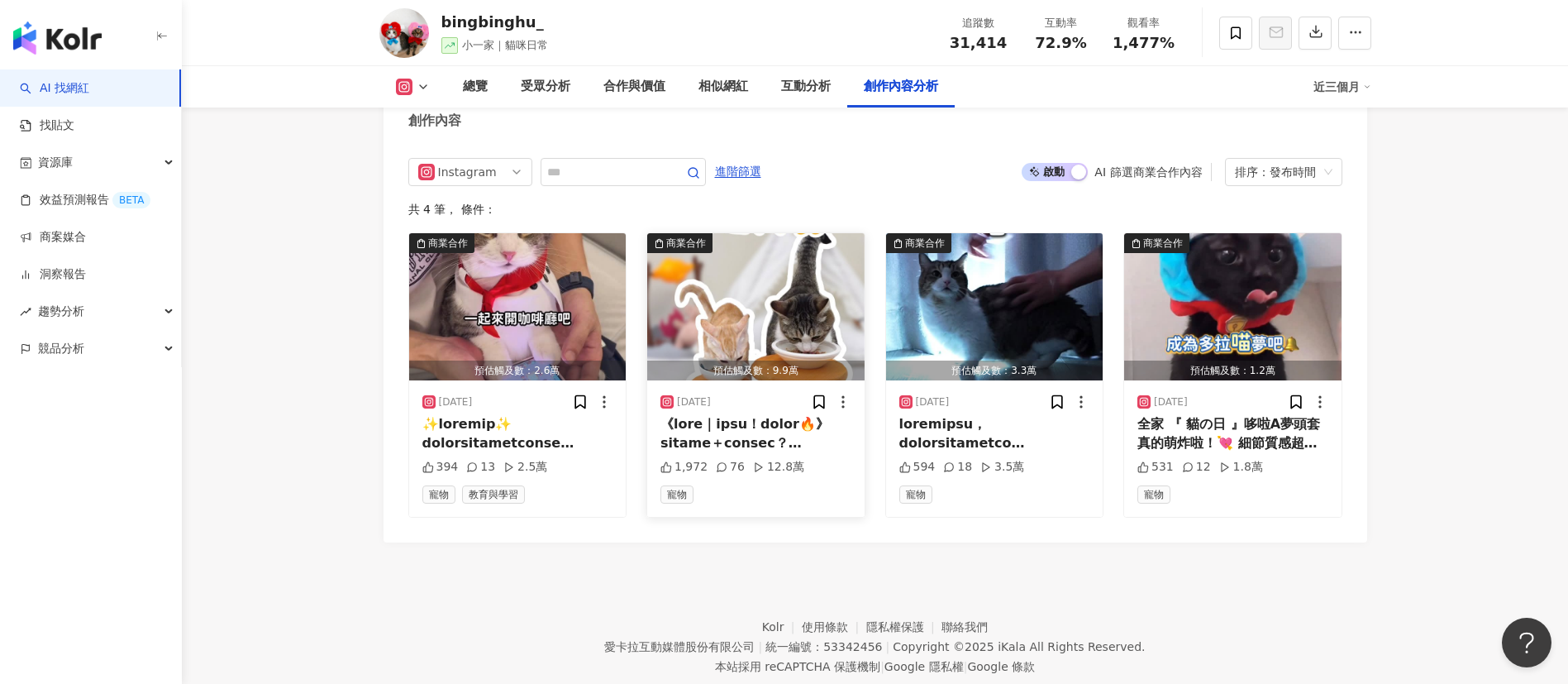
click at [762, 319] on img "button" at bounding box center [755, 306] width 217 height 148
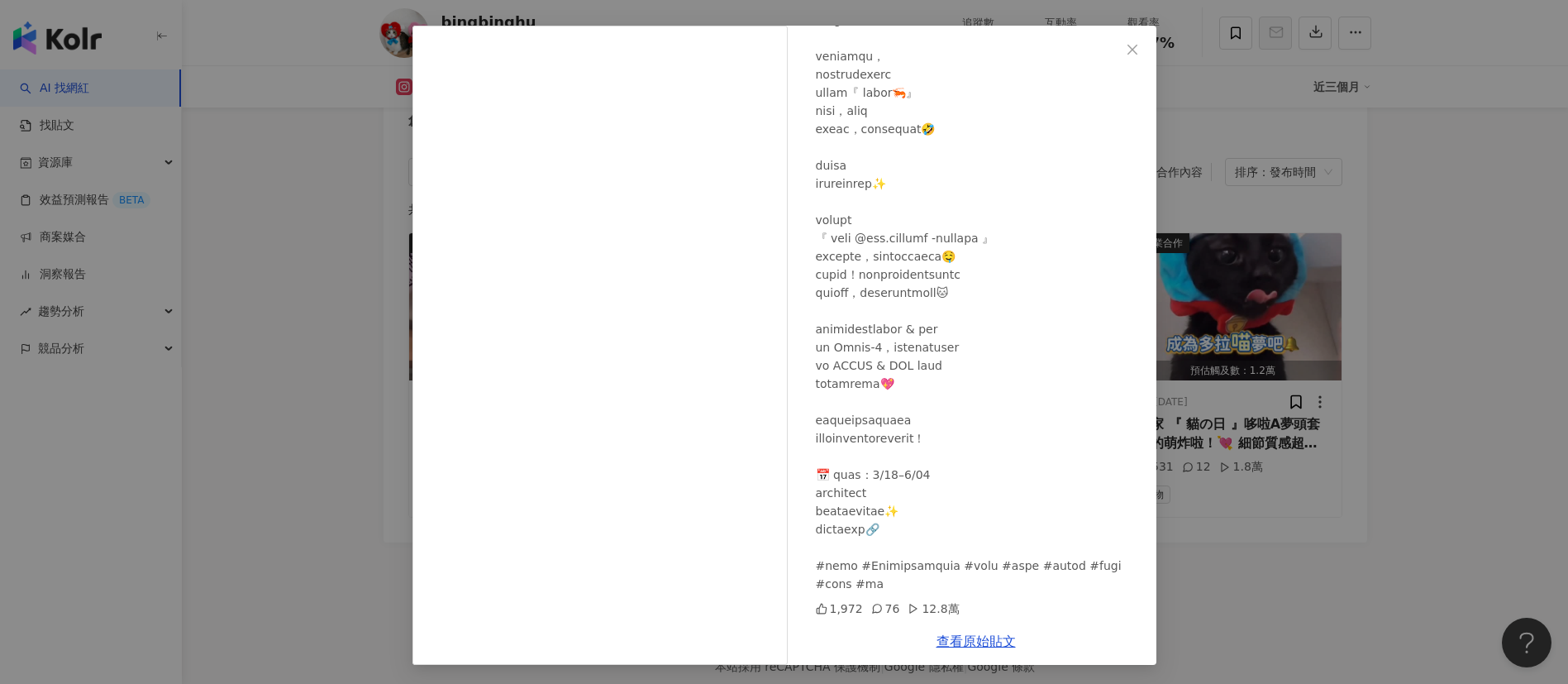
scroll to position [58, 0]
click at [989, 639] on link "查看原始貼文" at bounding box center [976, 640] width 79 height 16
click at [1186, 221] on div "bingbinghu_ 2025/8/18 1,972 76 12.8萬 查看原始貼文" at bounding box center [784, 342] width 1568 height 684
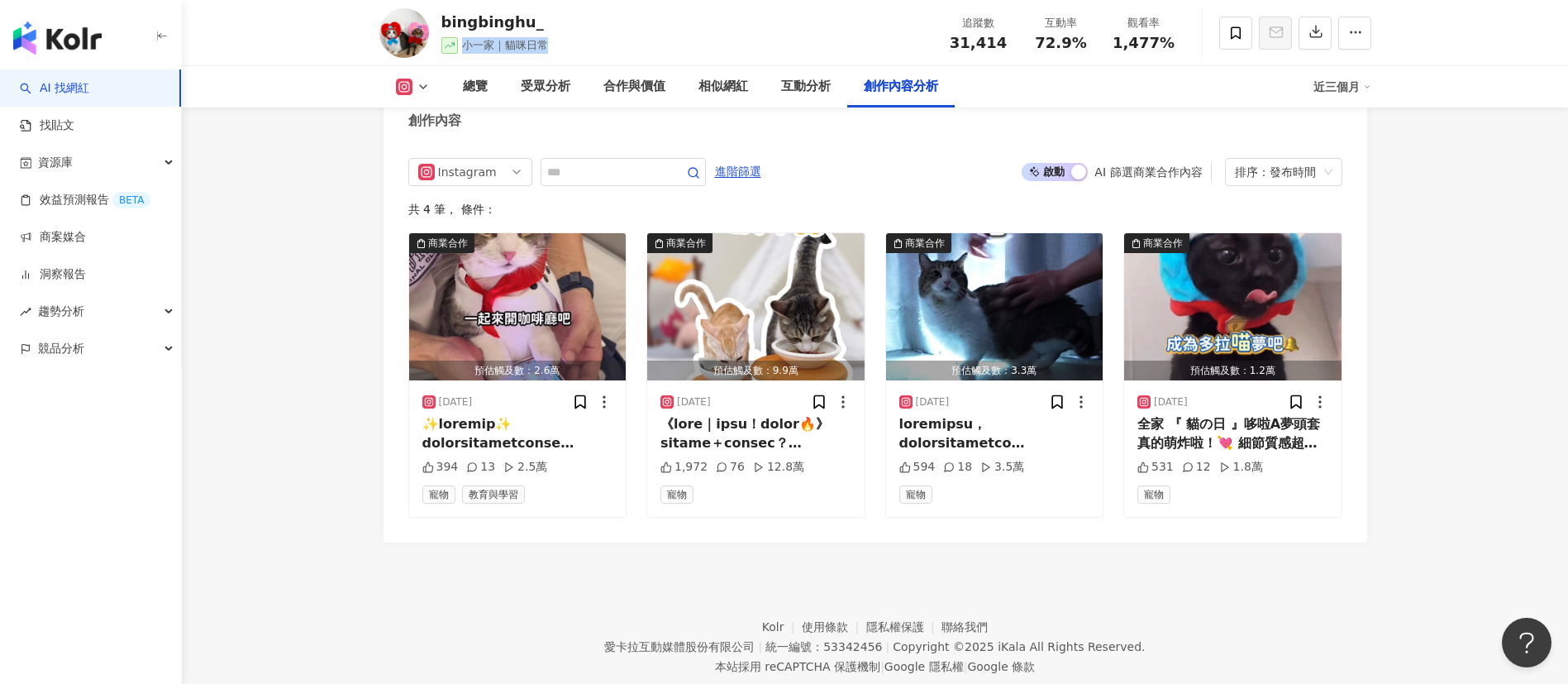
drag, startPoint x: 462, startPoint y: 45, endPoint x: 544, endPoint y: 49, distance: 82.1
click at [544, 49] on span "小一家｜貓咪日常" at bounding box center [505, 44] width 85 height 12
copy span "小一家｜貓咪日常"
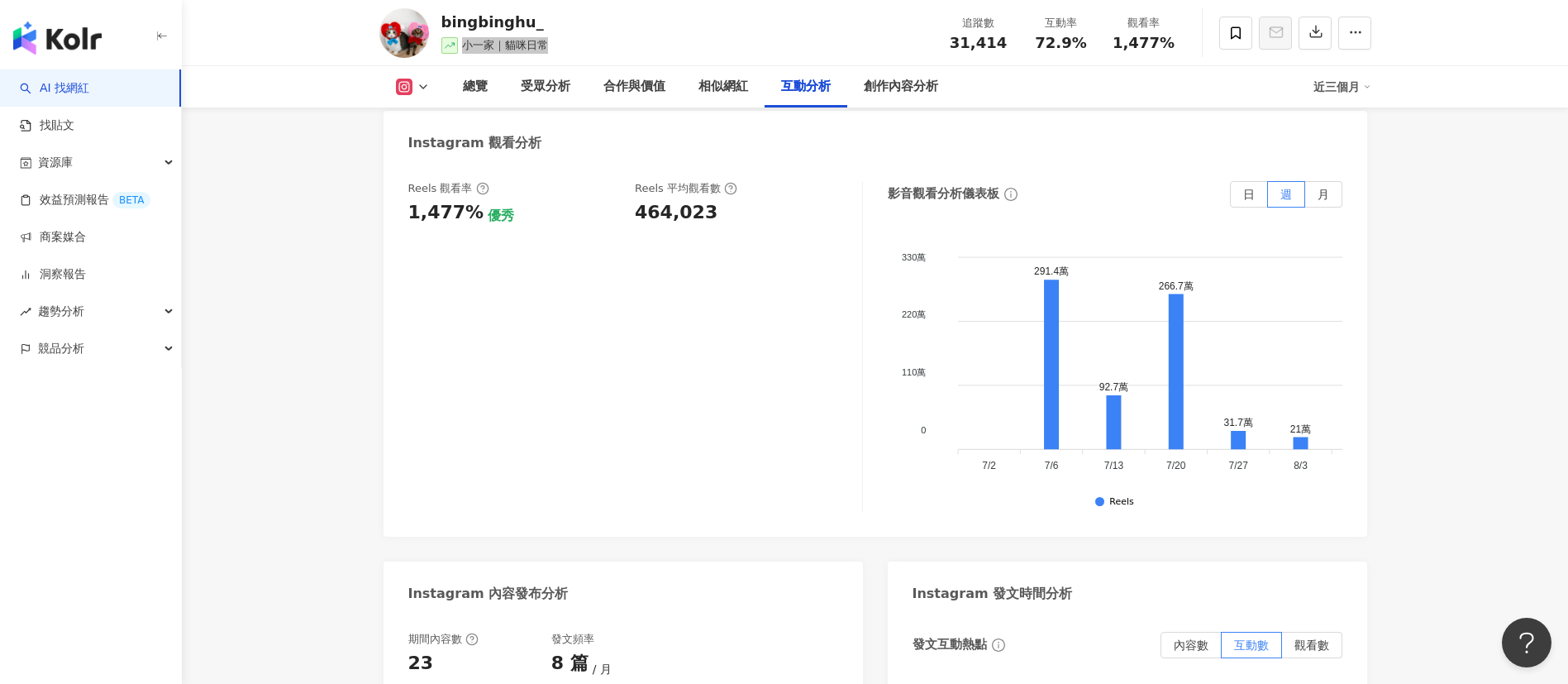
scroll to position [3391, 0]
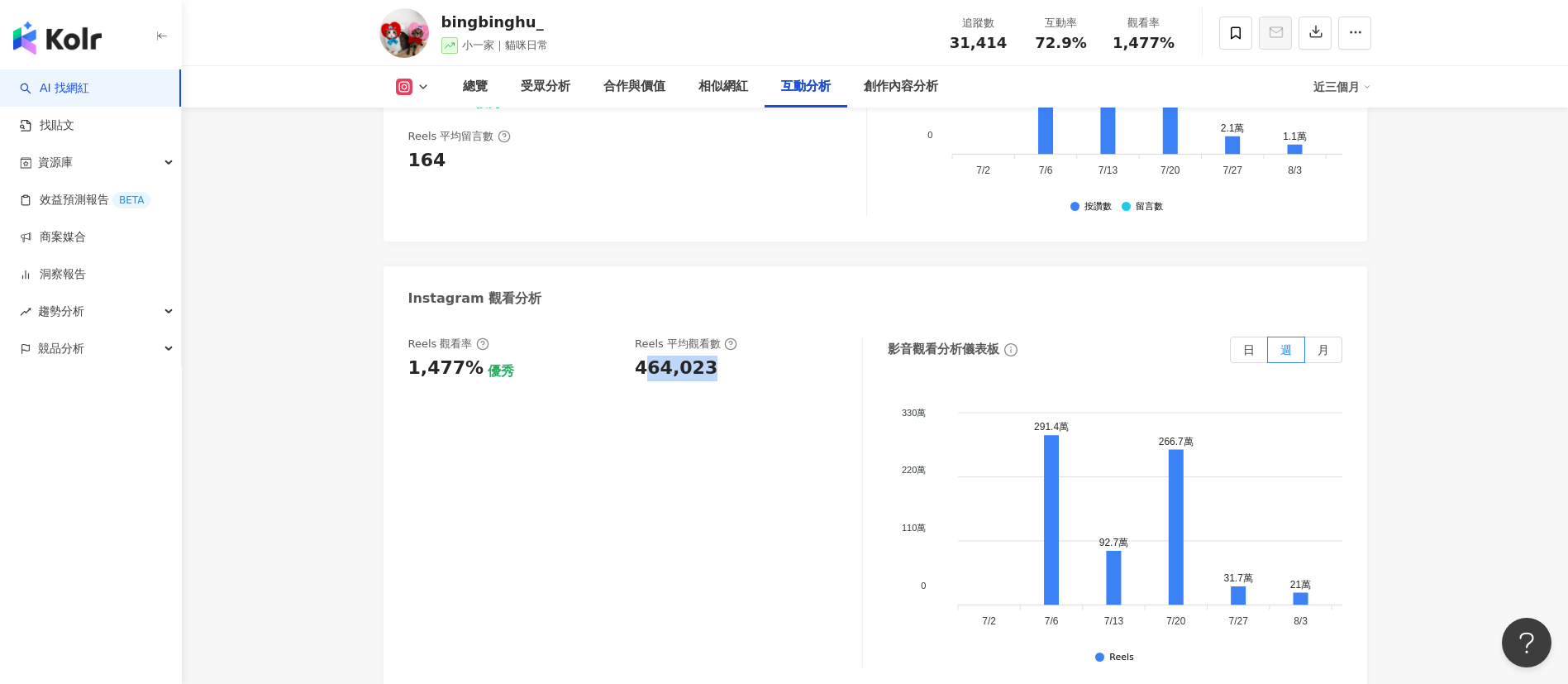
drag, startPoint x: 641, startPoint y: 370, endPoint x: 706, endPoint y: 366, distance: 65.1
click at [706, 366] on div "464,023" at bounding box center [740, 367] width 210 height 25
drag, startPoint x: 636, startPoint y: 366, endPoint x: 716, endPoint y: 369, distance: 80.1
click at [716, 369] on div "464,023" at bounding box center [740, 367] width 210 height 25
copy div "464,023"
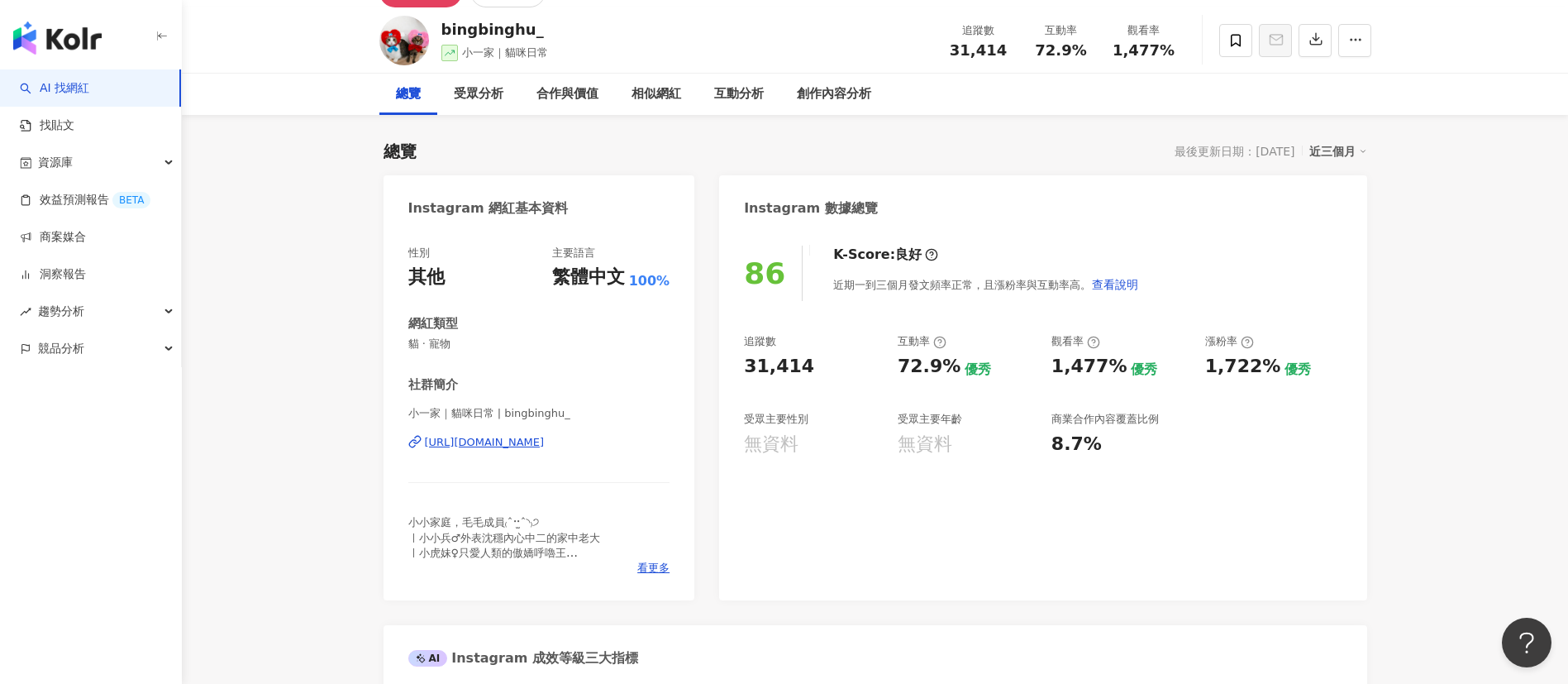
scroll to position [0, 0]
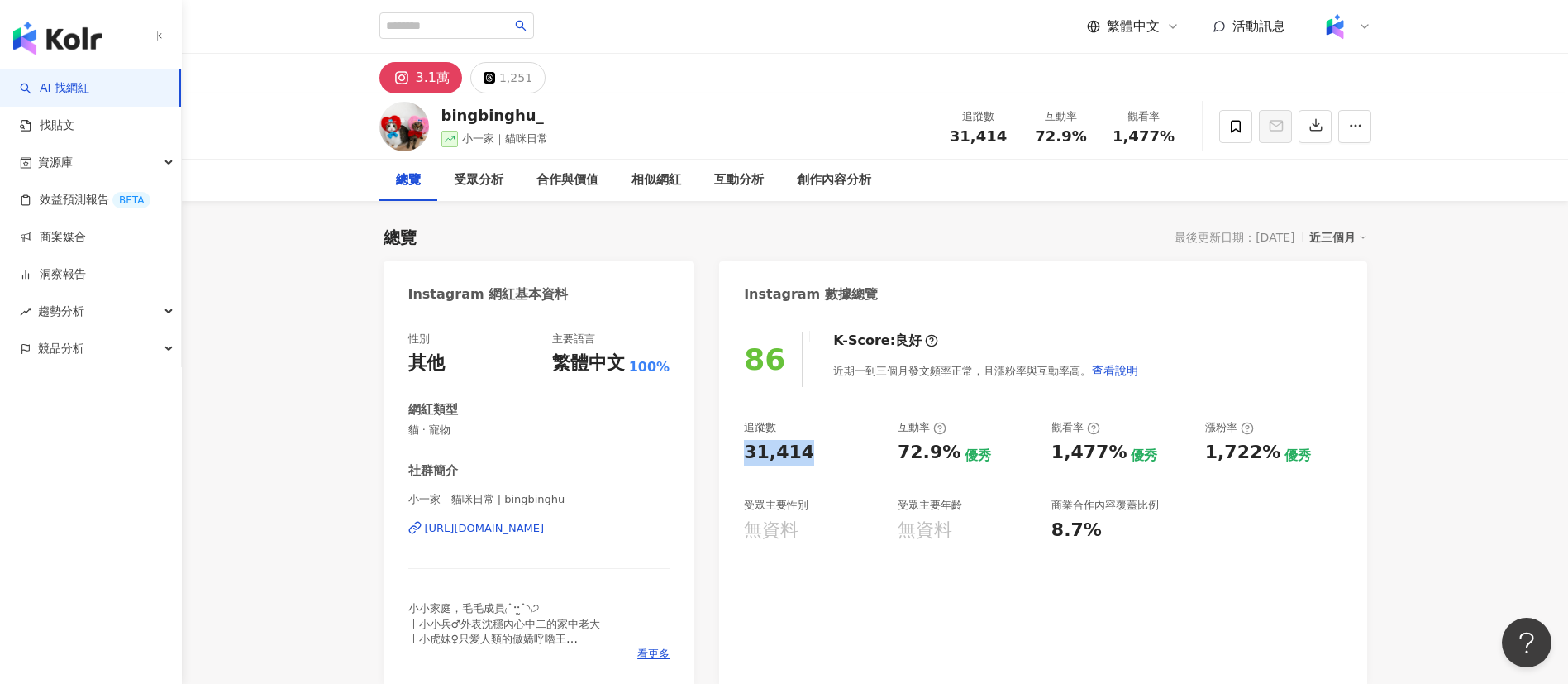
drag, startPoint x: 736, startPoint y: 456, endPoint x: 809, endPoint y: 456, distance: 73.0
click at [809, 456] on div "86 K-Score : 良好 近期一到三個月發文頻率正常，且漲粉率與互動率高。 查看說明 追蹤數 31,414 互動率 72.9% 優秀 觀看率 1,477…" at bounding box center [1042, 500] width 647 height 371
copy div "31,414"
drag, startPoint x: 1049, startPoint y: 450, endPoint x: 1106, endPoint y: 456, distance: 57.3
click at [1106, 456] on div "追蹤數 31,414 互動率 72.9% 優秀 觀看率 1,477% 優秀 漲粉率 1,722% 優秀 受眾主要性別 無資料 受眾主要年齡 無資料 商業合作內…" at bounding box center [1043, 481] width 598 height 122
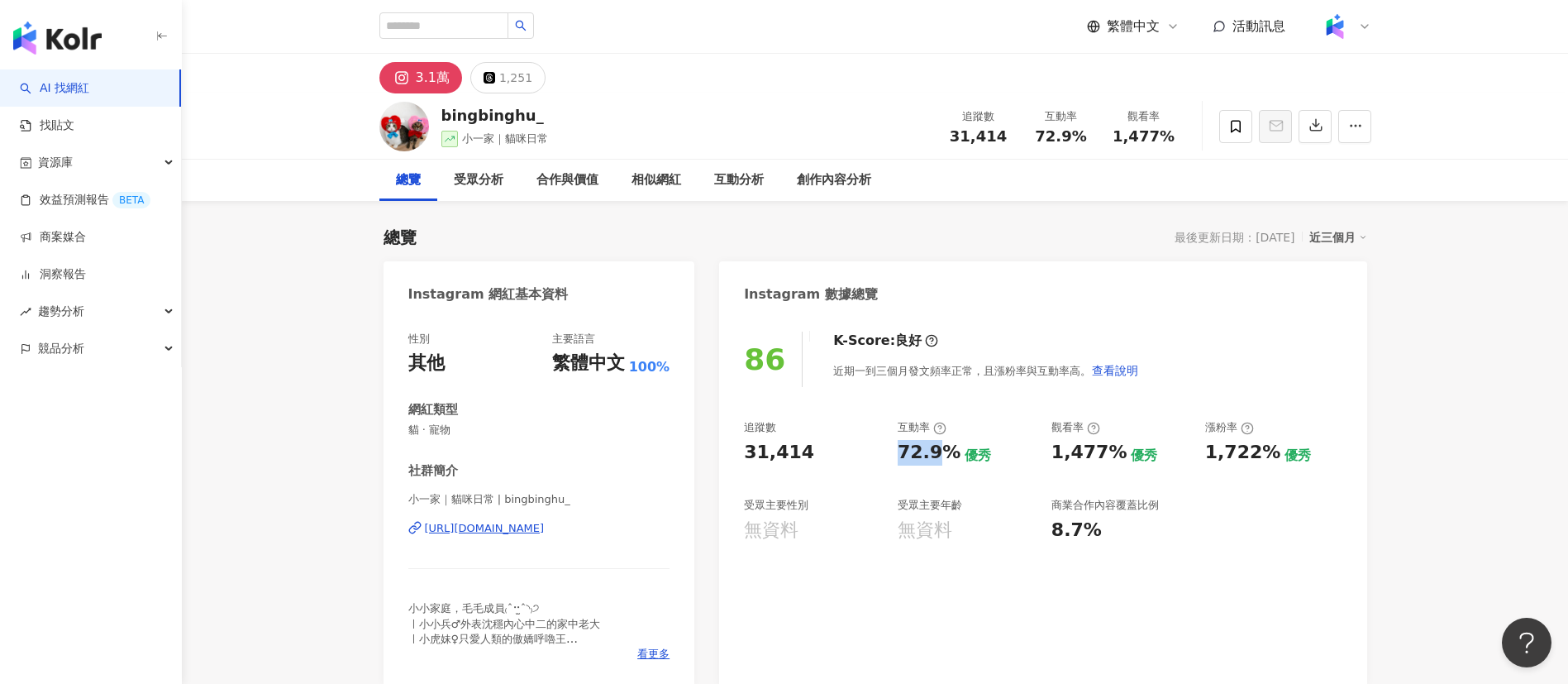
drag, startPoint x: 901, startPoint y: 456, endPoint x: 944, endPoint y: 456, distance: 43.0
click at [944, 456] on div "72.9%" at bounding box center [928, 452] width 63 height 25
drag, startPoint x: 947, startPoint y: 457, endPoint x: 869, endPoint y: 453, distance: 78.1
click at [869, 453] on div "追蹤數 31,414 互動率 72.9% 優秀 觀看率 1,477% 優秀 漲粉率 1,722% 優秀 受眾主要性別 無資料 受眾主要年齡 無資料 商業合作內…" at bounding box center [1043, 481] width 598 height 122
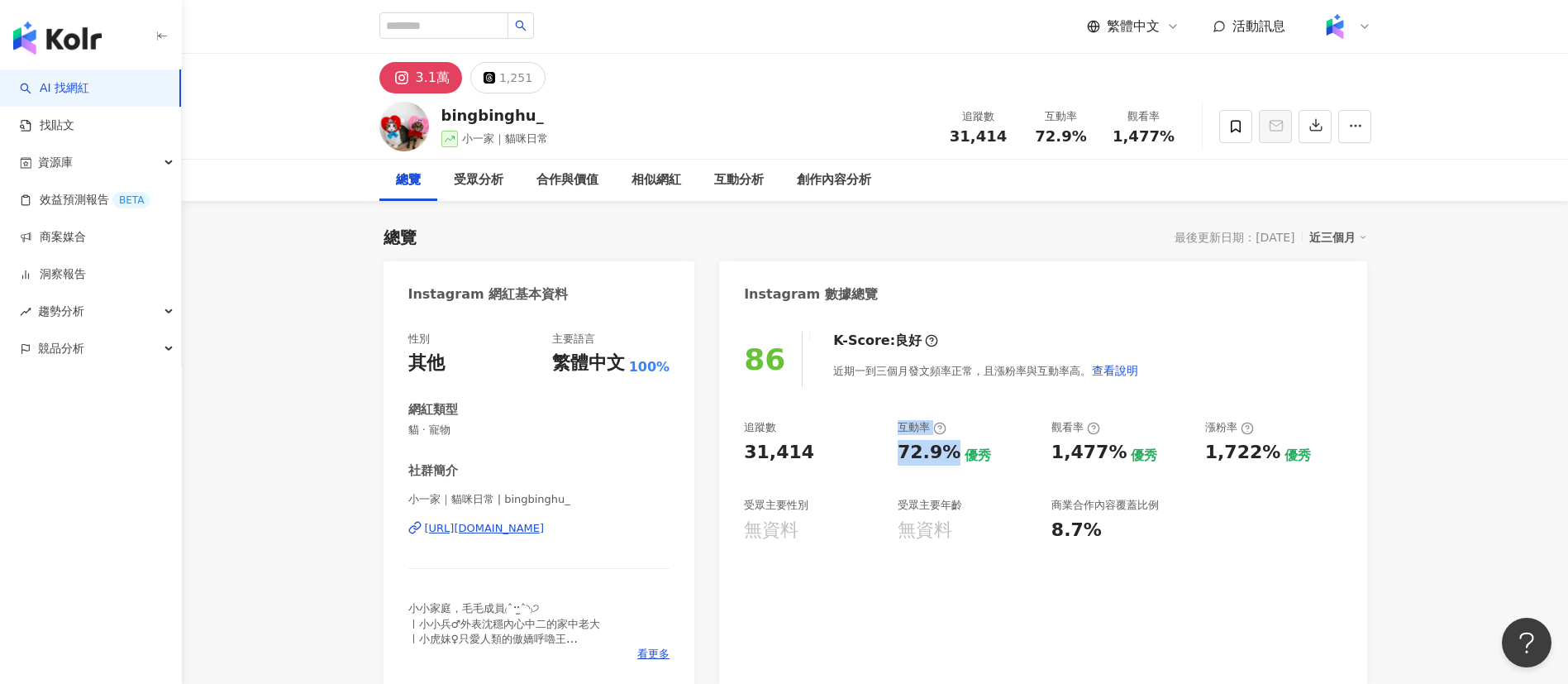
click at [908, 450] on div "72.9%" at bounding box center [928, 452] width 63 height 25
drag, startPoint x: 901, startPoint y: 458, endPoint x: 950, endPoint y: 457, distance: 49.0
click at [950, 457] on div "72.9%" at bounding box center [928, 452] width 63 height 25
copy div "72.9%"
drag, startPoint x: 1051, startPoint y: 452, endPoint x: 1111, endPoint y: 451, distance: 60.0
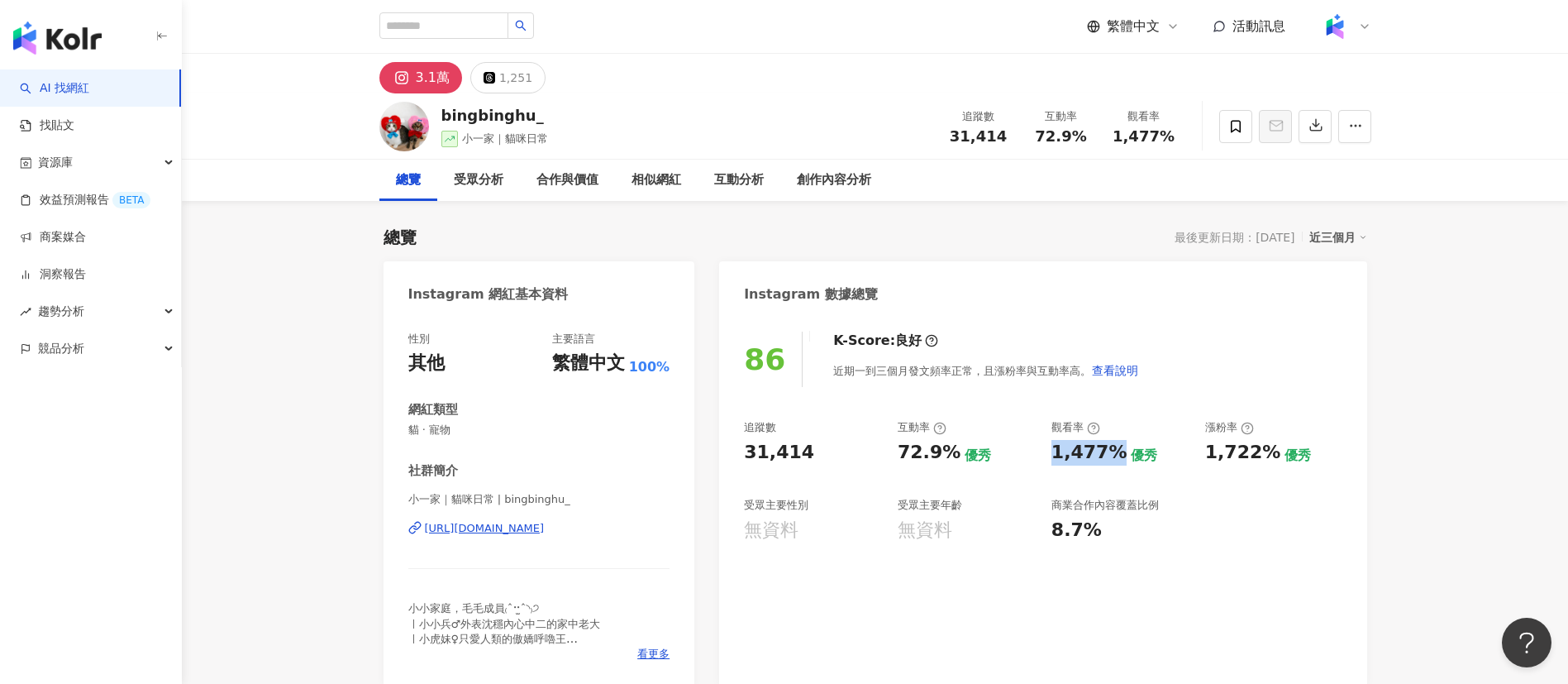
click at [1111, 451] on div "1,477%" at bounding box center [1089, 452] width 76 height 25
copy div "1,477%"
drag, startPoint x: 1199, startPoint y: 451, endPoint x: 1248, endPoint y: 460, distance: 49.8
click at [1248, 460] on div "追蹤數 31,414 互動率 72.9% 優秀 觀看率 1,477% 優秀 漲粉率 1,722% 優秀 受眾主要性別 無資料 受眾主要年齡 無資料 商業合作內…" at bounding box center [1043, 481] width 598 height 122
click at [1207, 478] on div "追蹤數 31,414 互動率 72.9% 優秀 觀看率 1,477% 優秀 漲粉率 1,722% 優秀 受眾主要性別 無資料 受眾主要年齡 無資料 商業合作內…" at bounding box center [1043, 481] width 598 height 122
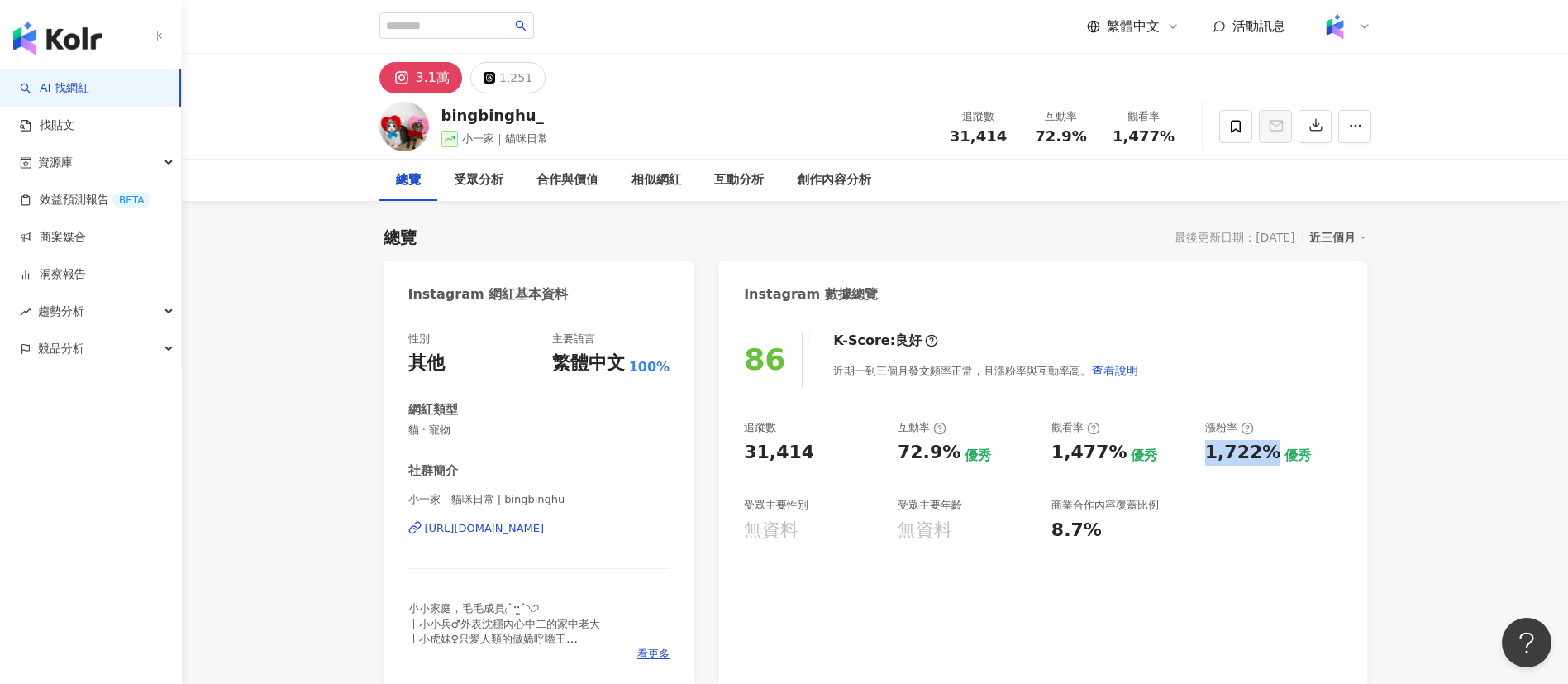
drag, startPoint x: 1208, startPoint y: 456, endPoint x: 1265, endPoint y: 455, distance: 57.0
click at [1265, 455] on div "1,722%" at bounding box center [1243, 452] width 76 height 25
copy div "1,722%"
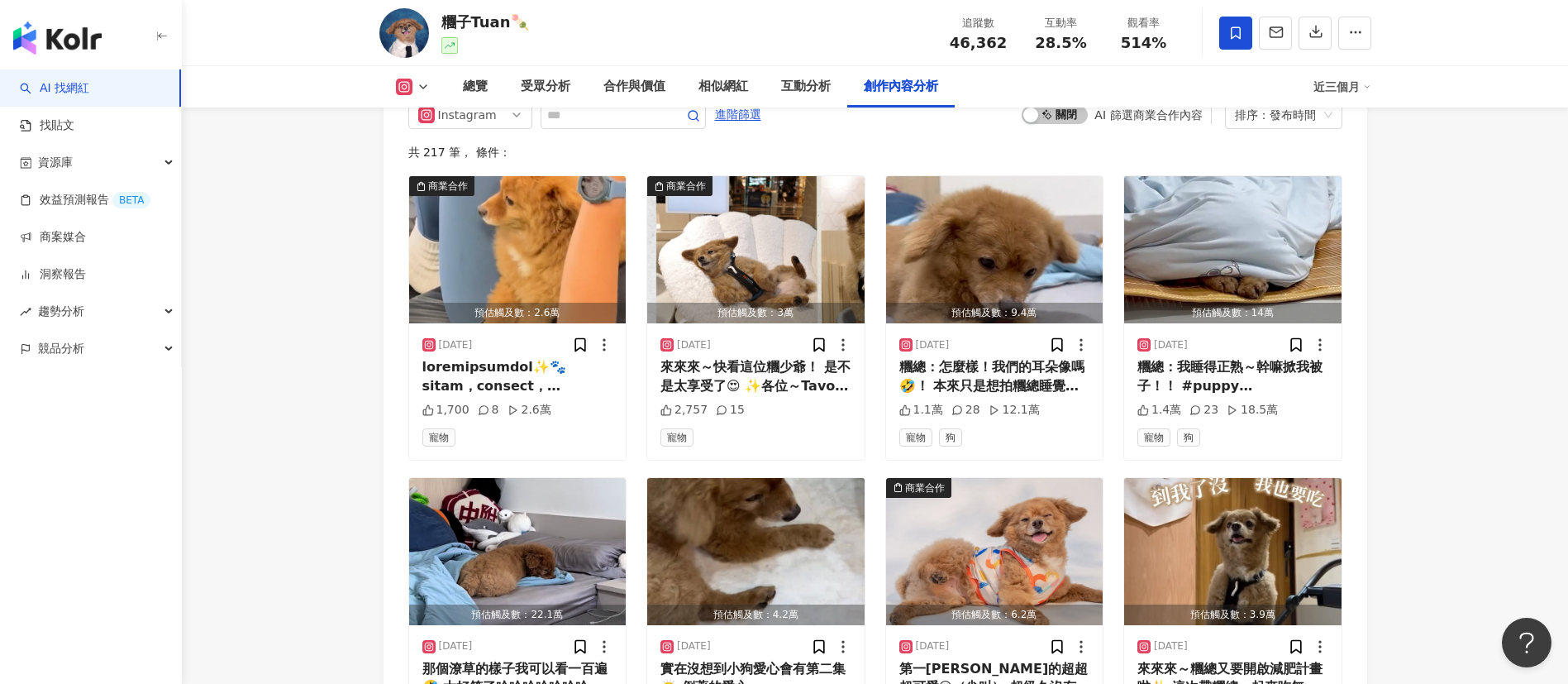
scroll to position [4959, 0]
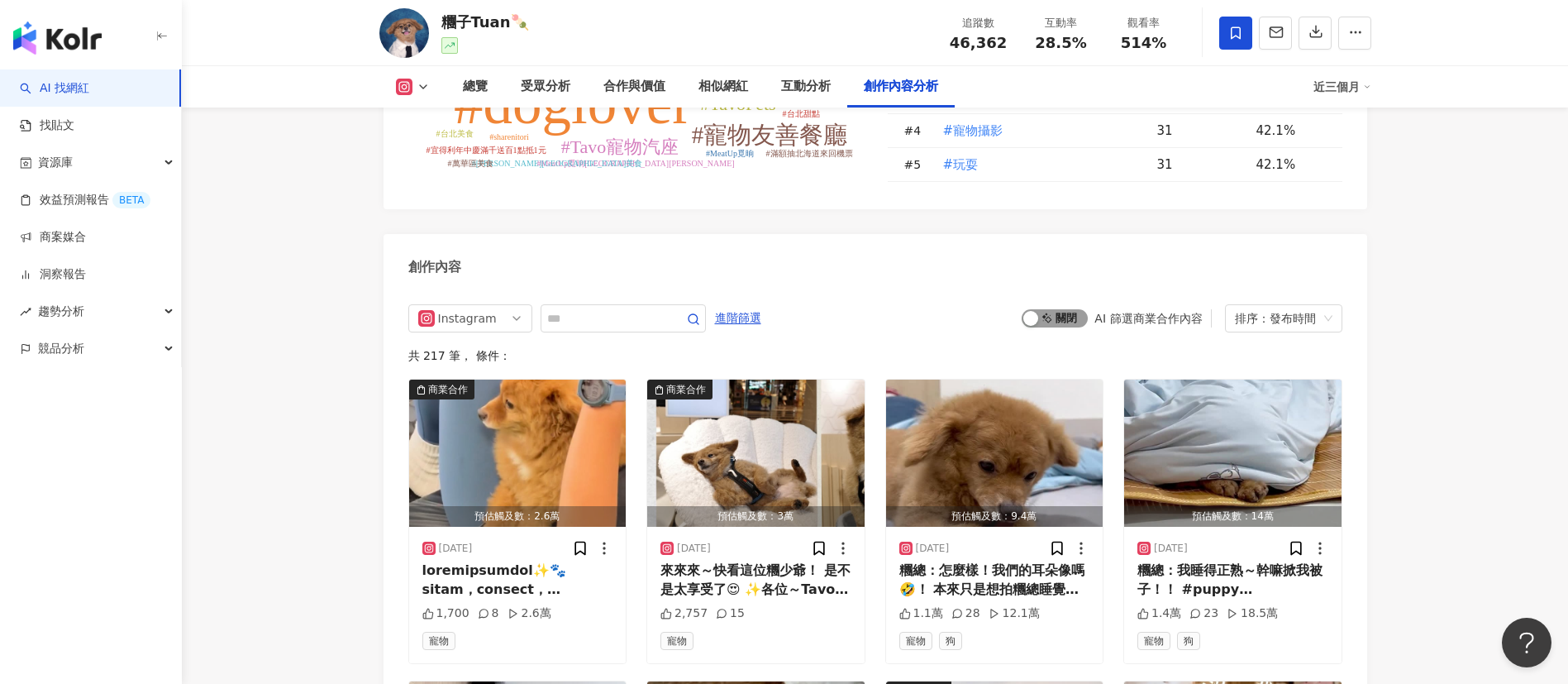
click at [1066, 309] on span "啟動 關閉" at bounding box center [1054, 318] width 66 height 18
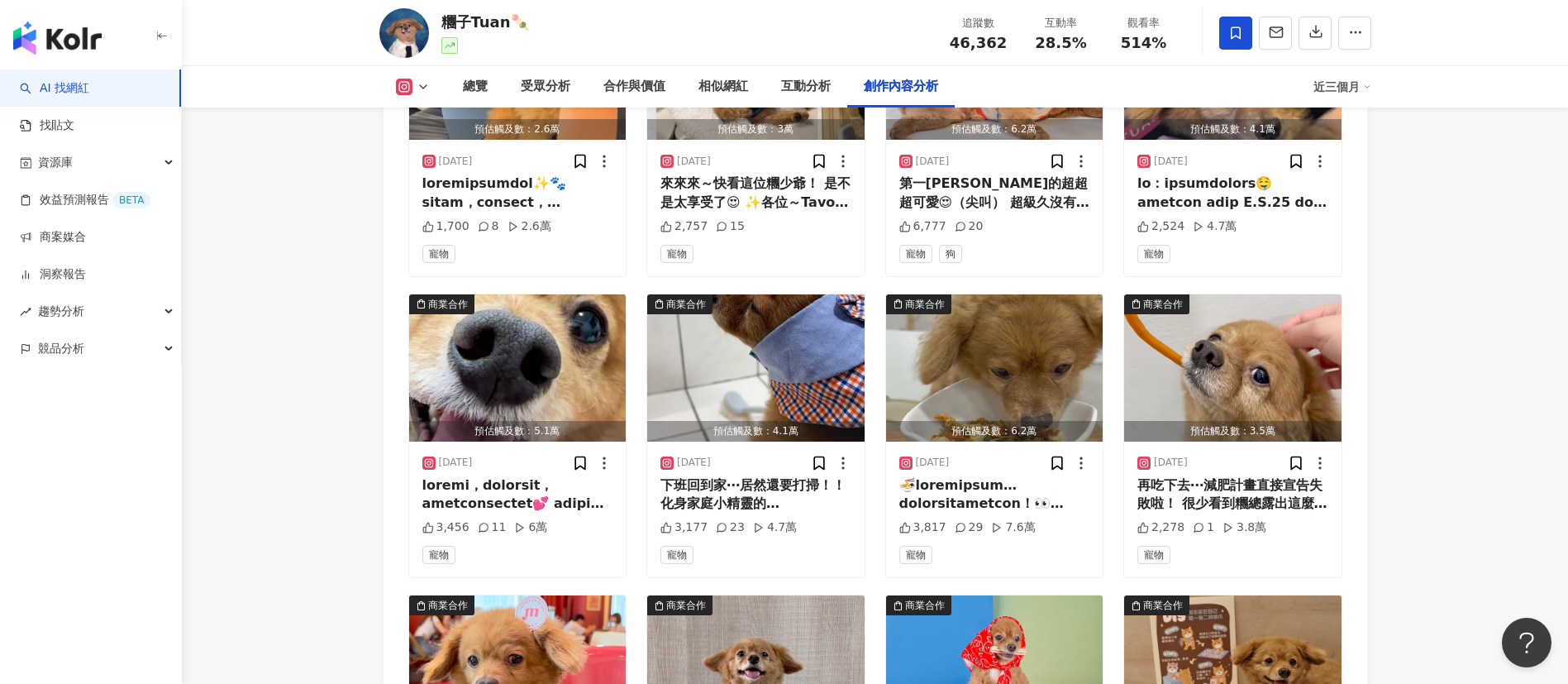
scroll to position [5421, 0]
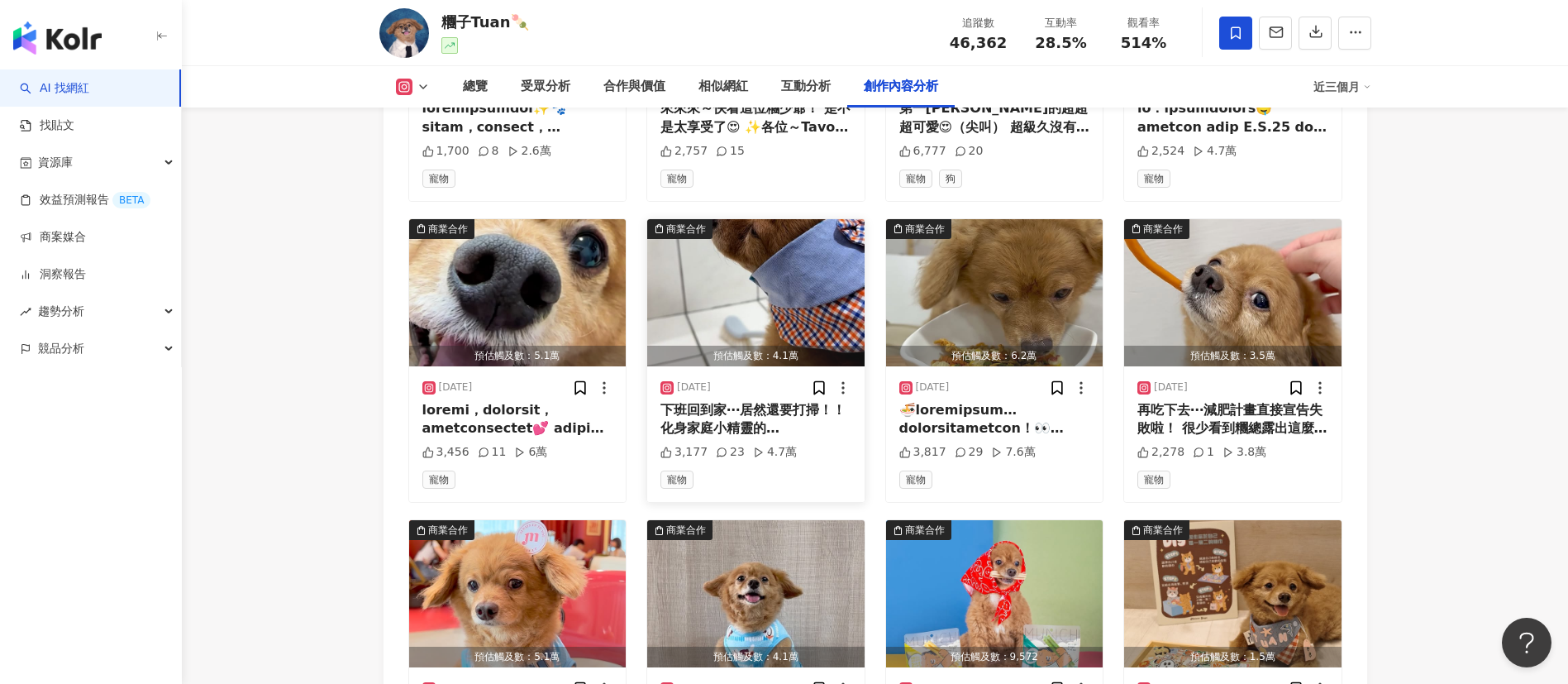
click at [761, 255] on img "button" at bounding box center [755, 292] width 217 height 148
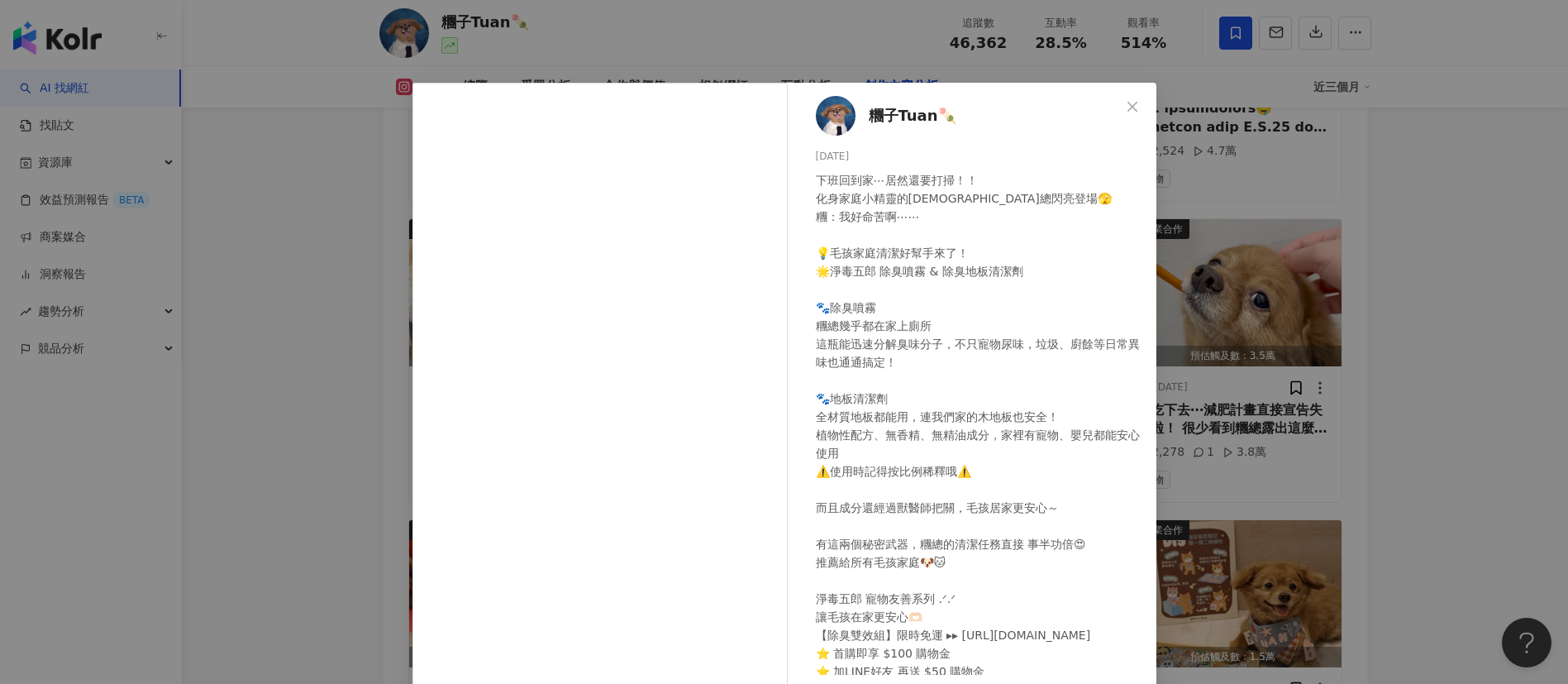
scroll to position [86, 0]
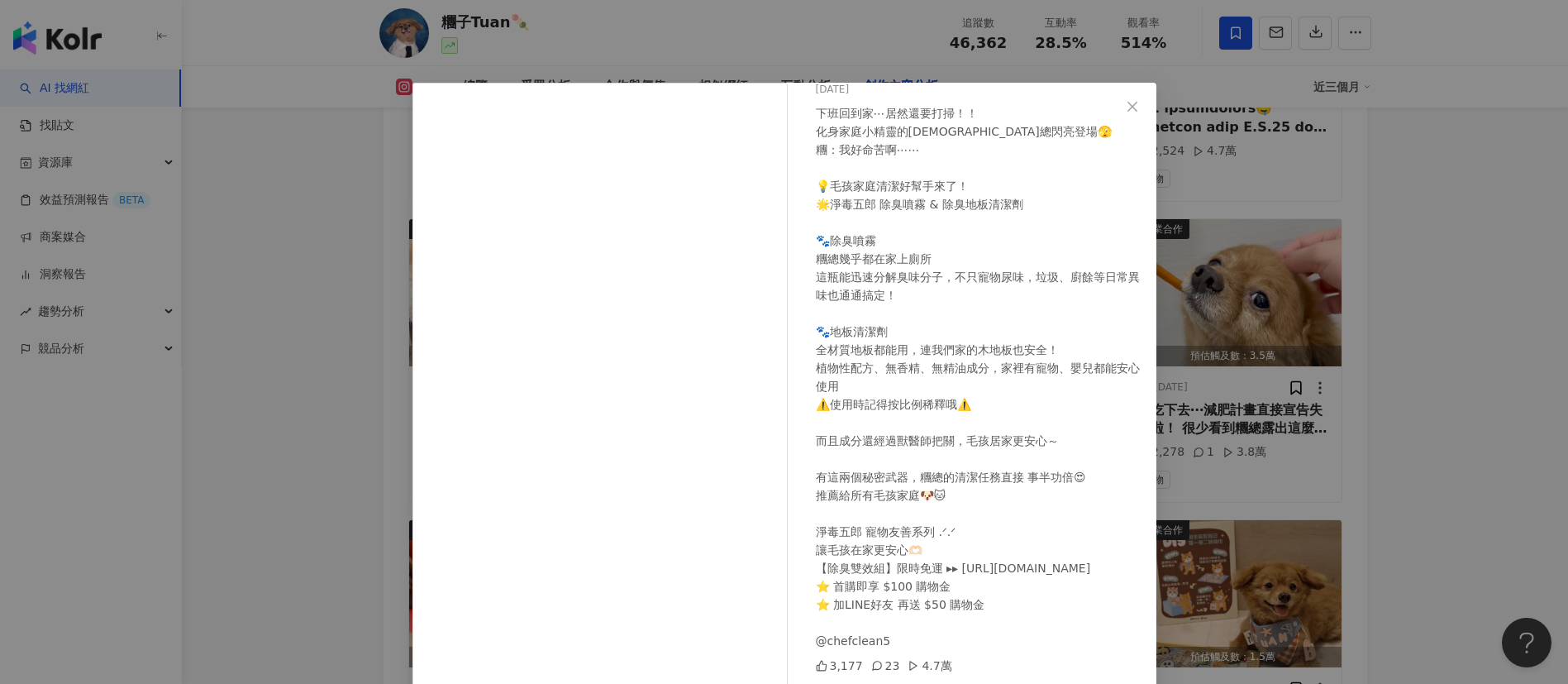
click at [1227, 242] on div "糰子Tuan🍡 [DATE] 3,177 23 4.7萬 查看原始貼文" at bounding box center [784, 342] width 1568 height 684
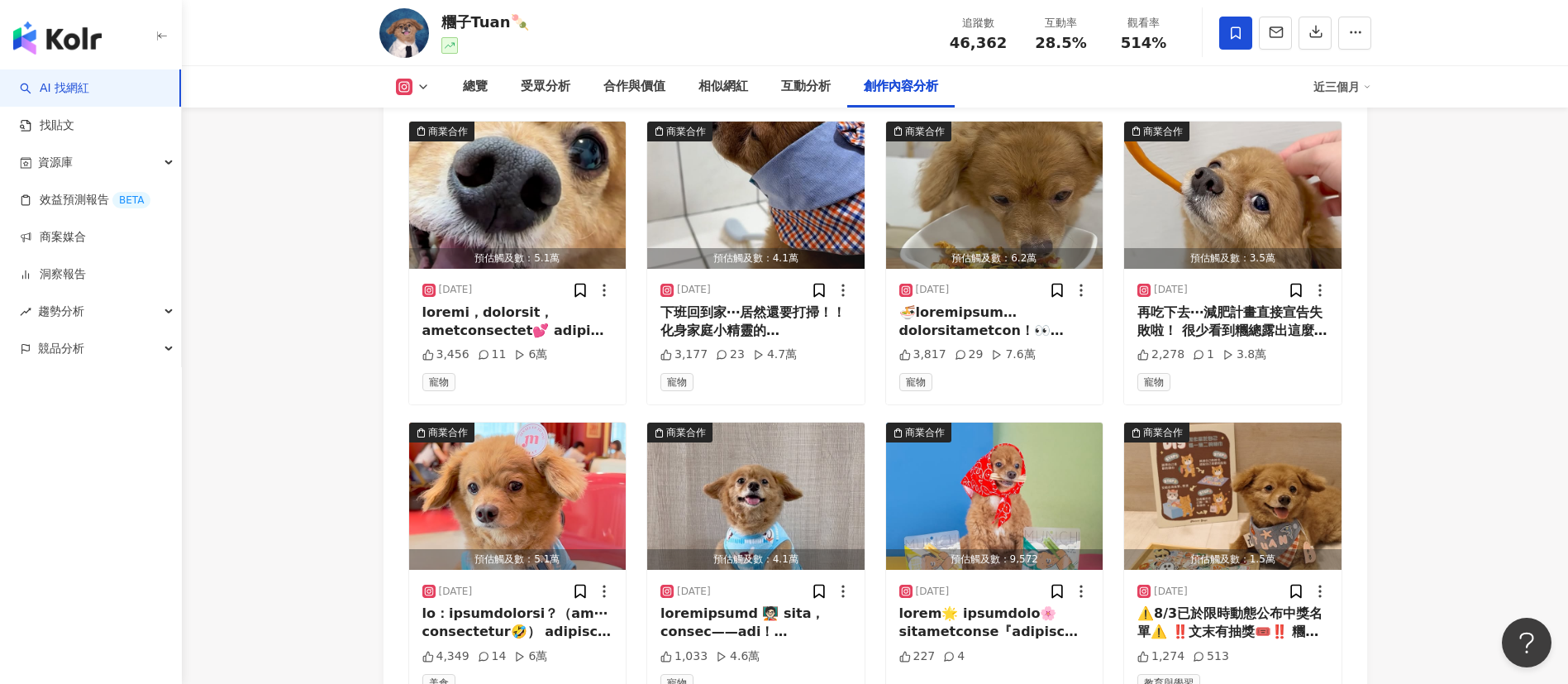
scroll to position [5669, 0]
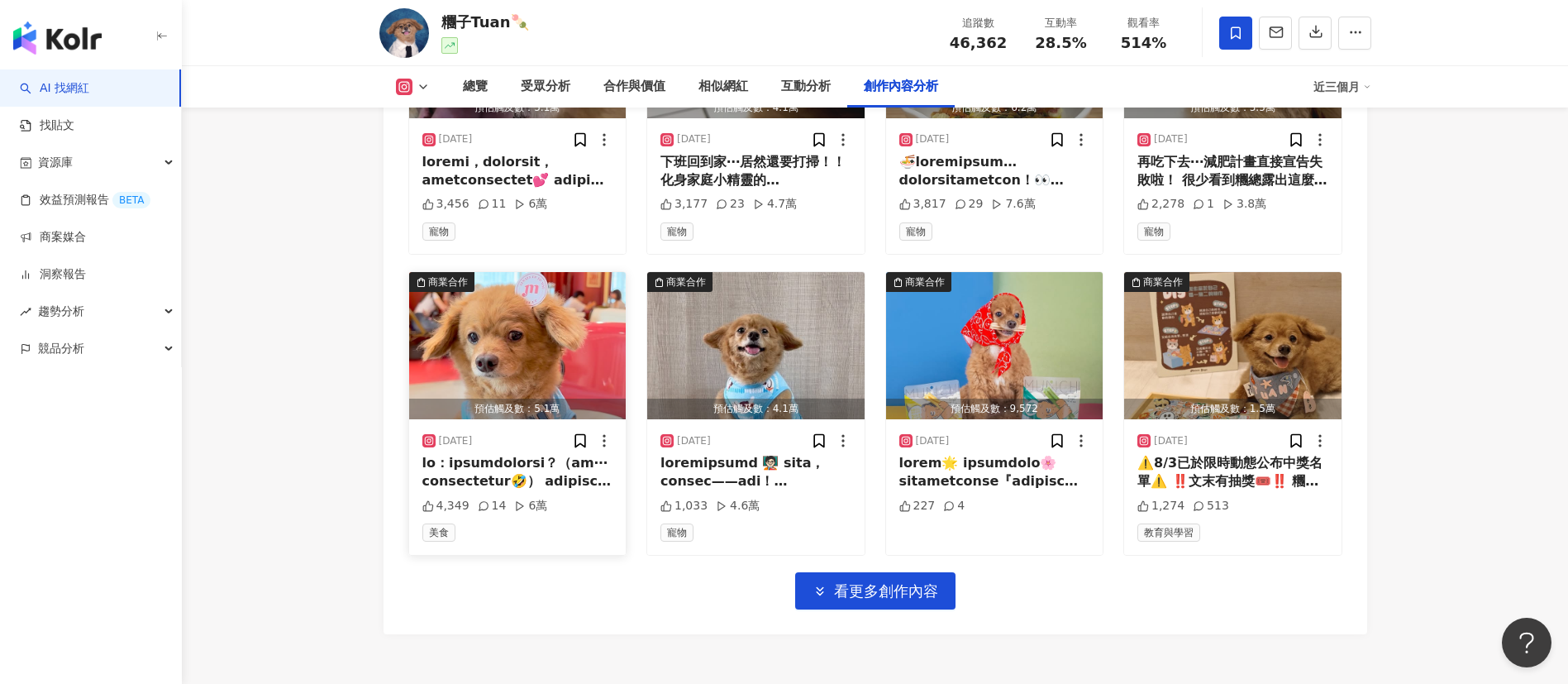
click at [561, 288] on img "button" at bounding box center [517, 345] width 217 height 148
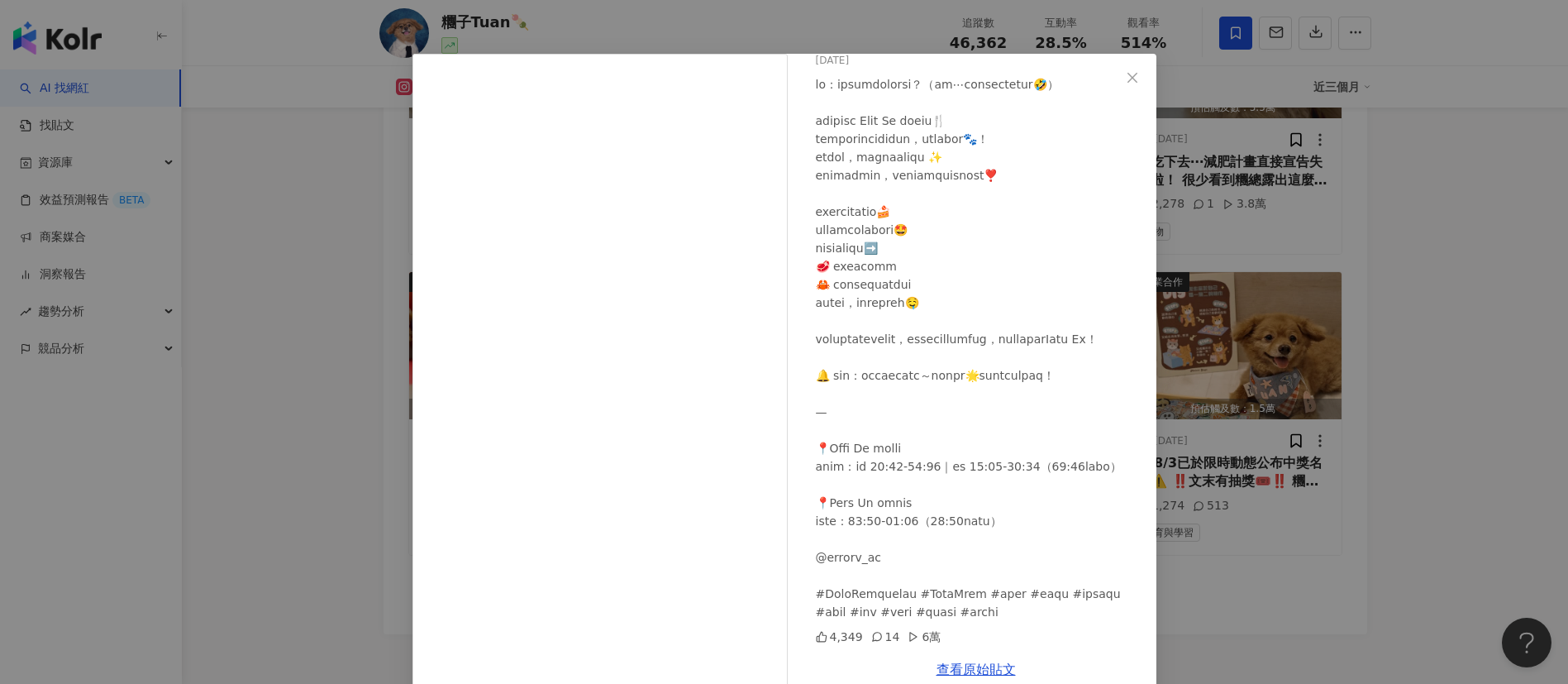
scroll to position [58, 0]
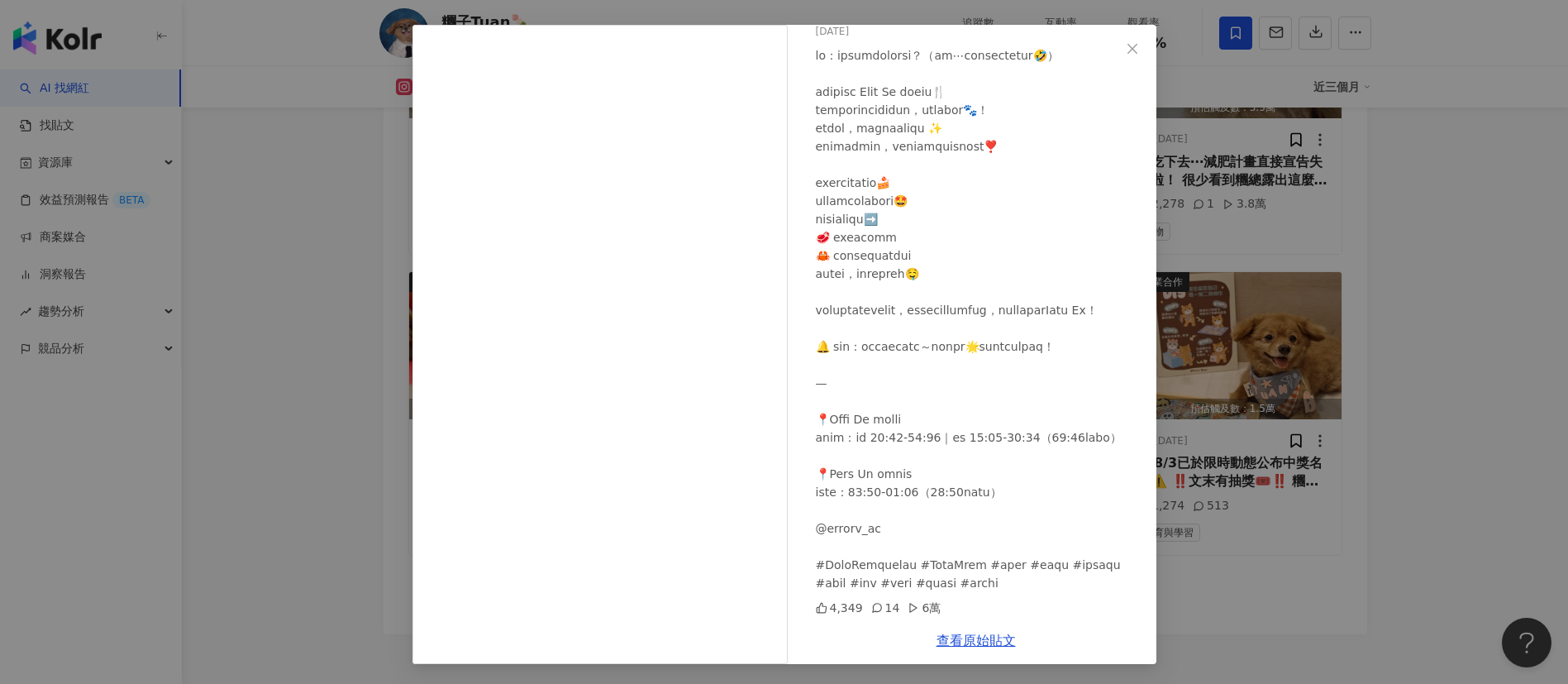
click at [1273, 373] on div "糰子Tuan🍡 2025/8/11 4,349 14 6萬 查看原始貼文" at bounding box center [784, 342] width 1568 height 684
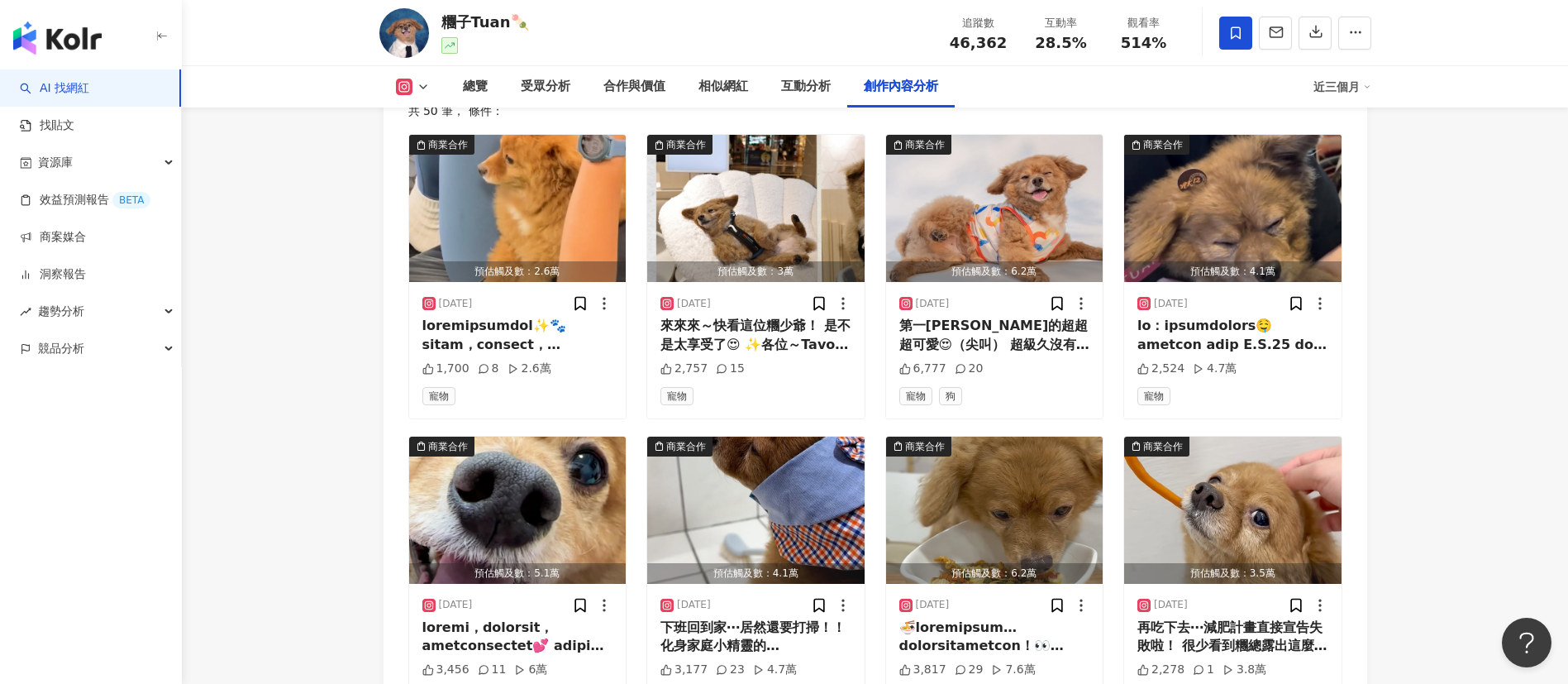
scroll to position [5173, 0]
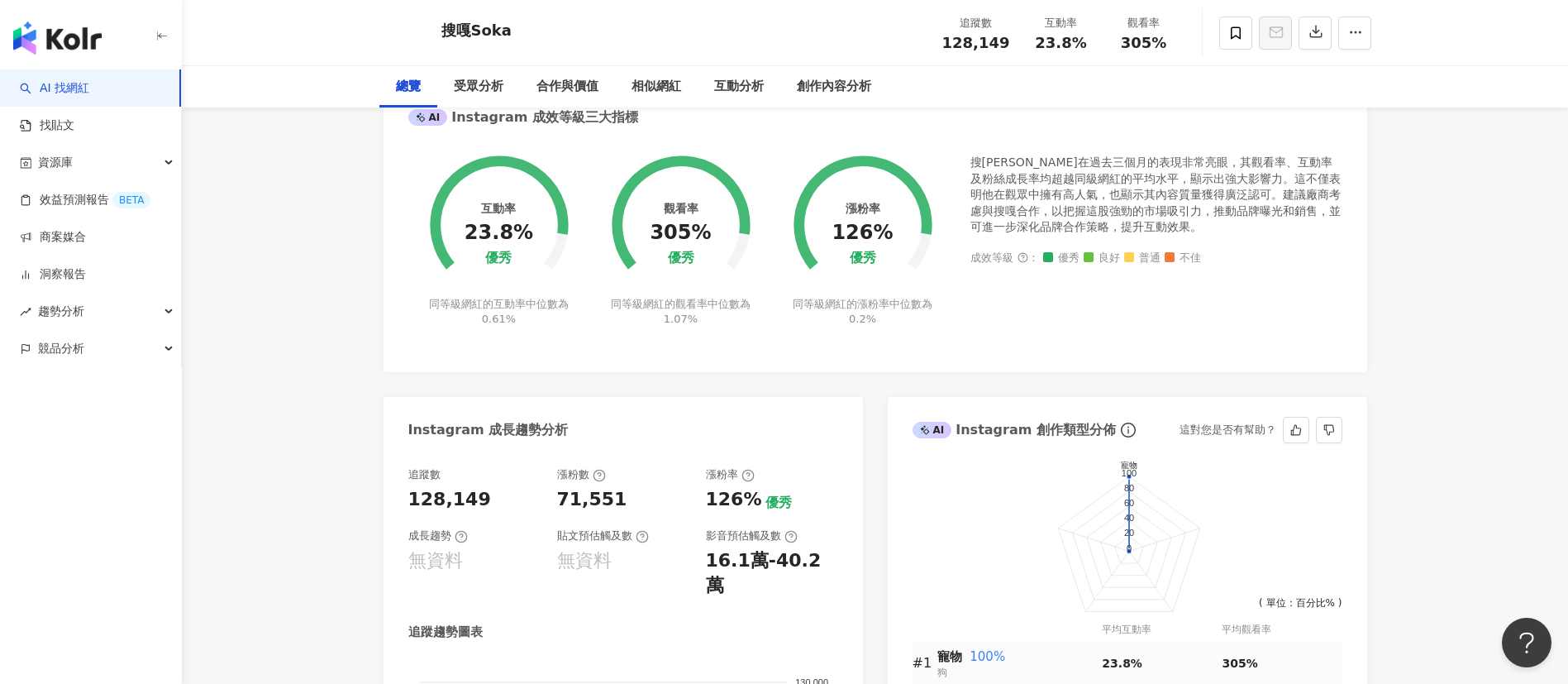
scroll to position [124, 0]
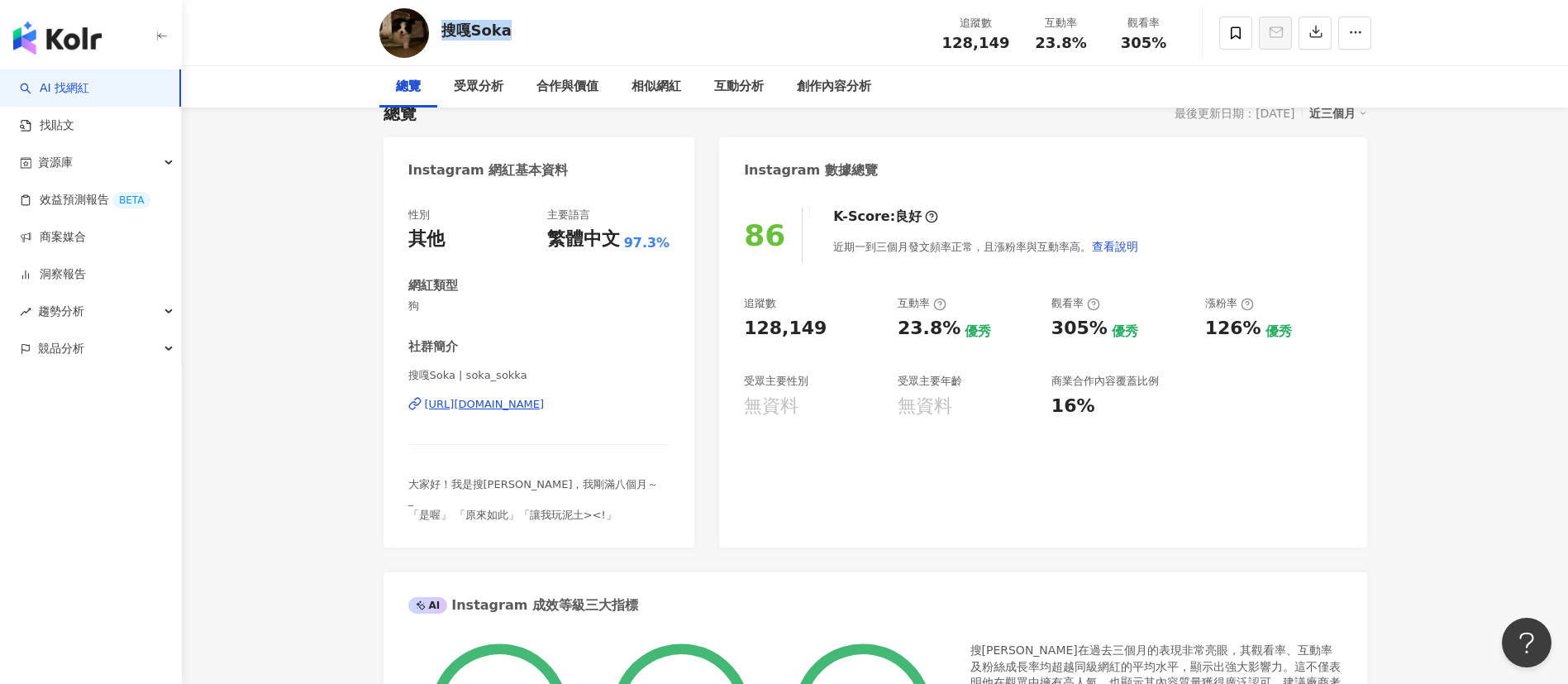
drag, startPoint x: 443, startPoint y: 20, endPoint x: 519, endPoint y: 22, distance: 76.0
click at [519, 22] on div "搜嘎Soka 追蹤數 128,149 互動率 23.8% 觀看率 305%" at bounding box center [876, 32] width 1058 height 65
copy div "搜嘎Soka"
drag, startPoint x: 724, startPoint y: 324, endPoint x: 855, endPoint y: 322, distance: 131.0
click at [855, 322] on div "86 K-Score : 良好 近期一到三個月發文頻率正常，且漲粉率與互動率高。 查看說明 追蹤數 128,149 互動率 23.8% 優秀 觀看率 305%…" at bounding box center [1042, 368] width 647 height 356
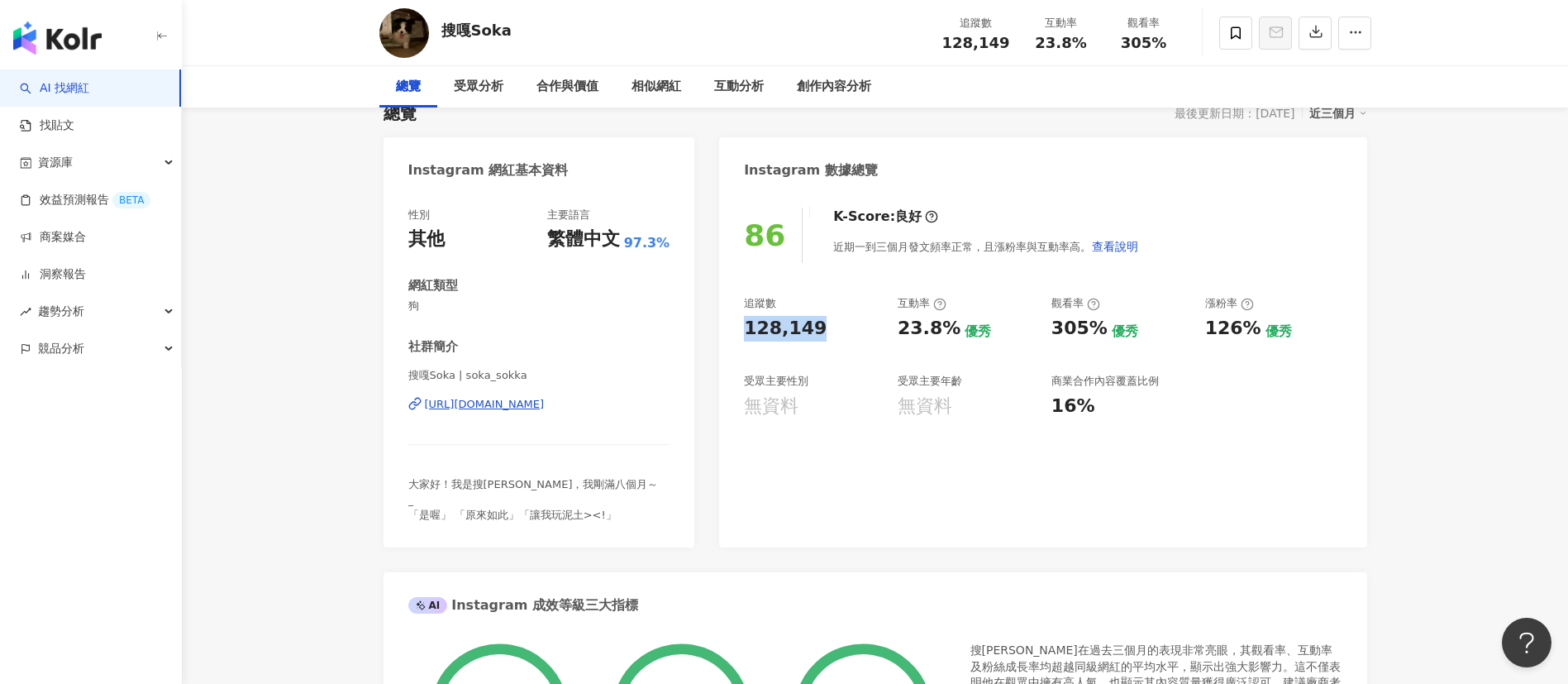
copy div "128,149"
click at [902, 324] on div "23.8%" at bounding box center [928, 328] width 63 height 25
drag, startPoint x: 903, startPoint y: 325, endPoint x: 941, endPoint y: 326, distance: 38.0
click at [941, 326] on div "23.8%" at bounding box center [928, 328] width 63 height 25
copy div "23.8%"
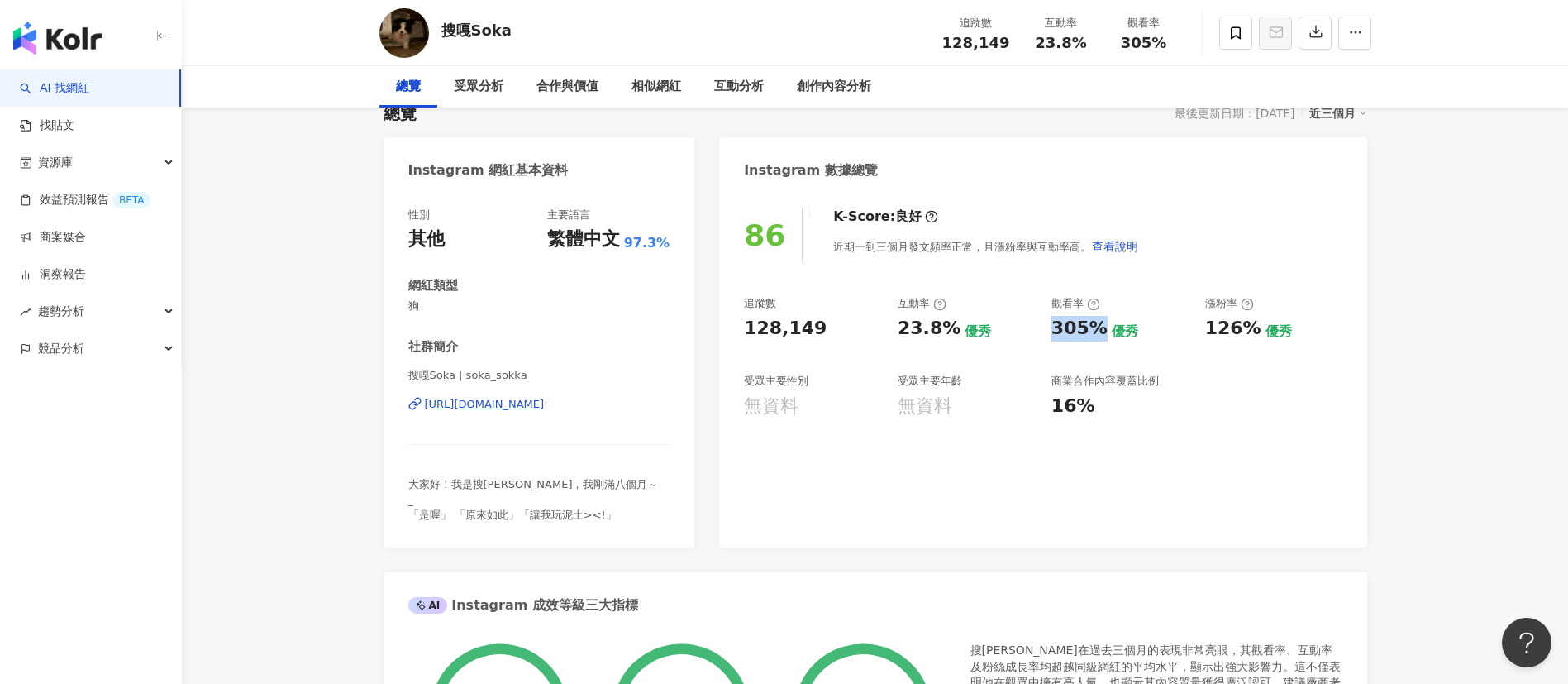
drag, startPoint x: 1055, startPoint y: 332, endPoint x: 1094, endPoint y: 332, distance: 39.0
click at [1094, 332] on div "305%" at bounding box center [1079, 328] width 56 height 25
copy div "305%"
drag, startPoint x: 1207, startPoint y: 333, endPoint x: 1256, endPoint y: 336, distance: 49.1
click at [1256, 336] on div "126% 優秀" at bounding box center [1274, 328] width 137 height 25
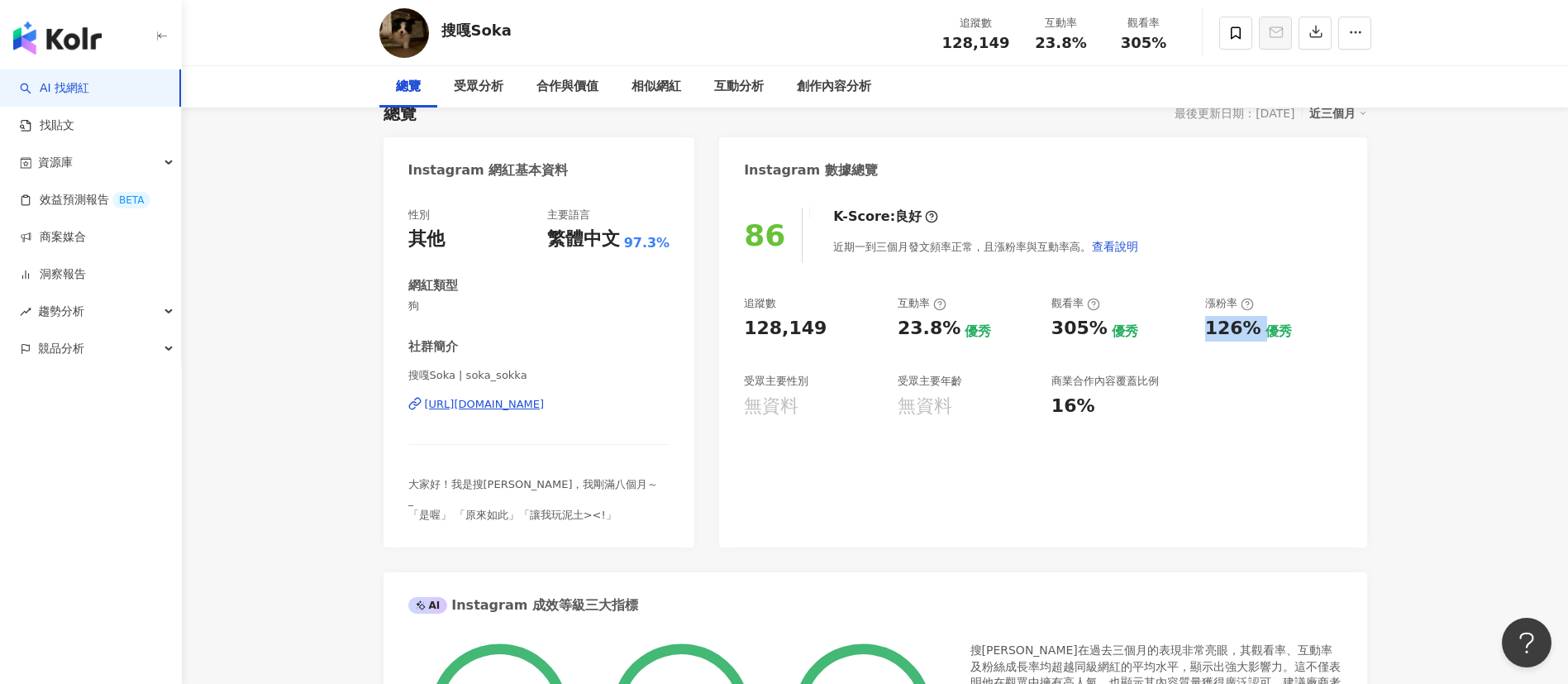
copy div "126%"
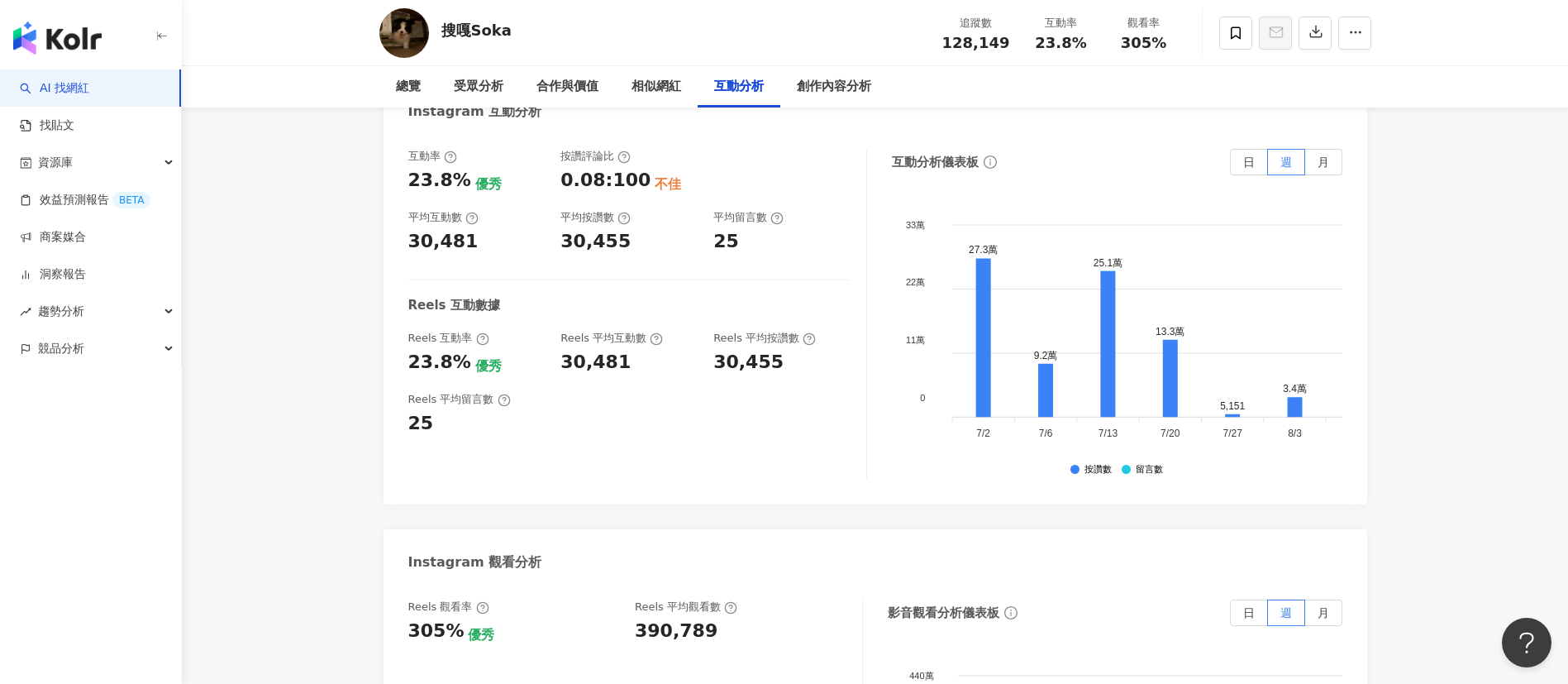
scroll to position [3348, 0]
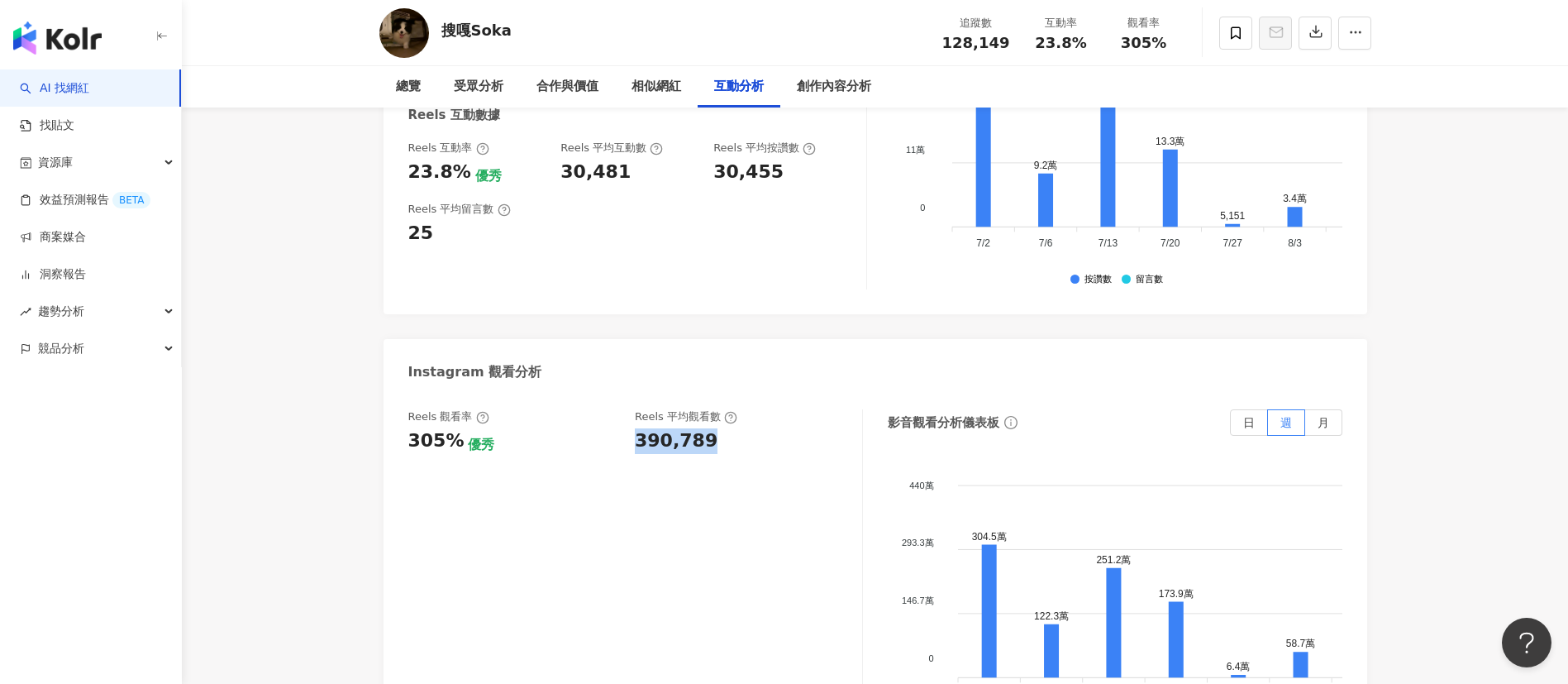
drag, startPoint x: 635, startPoint y: 419, endPoint x: 737, endPoint y: 415, distance: 102.1
click at [737, 428] on div "390,789" at bounding box center [740, 441] width 210 height 25
copy div "390,789"
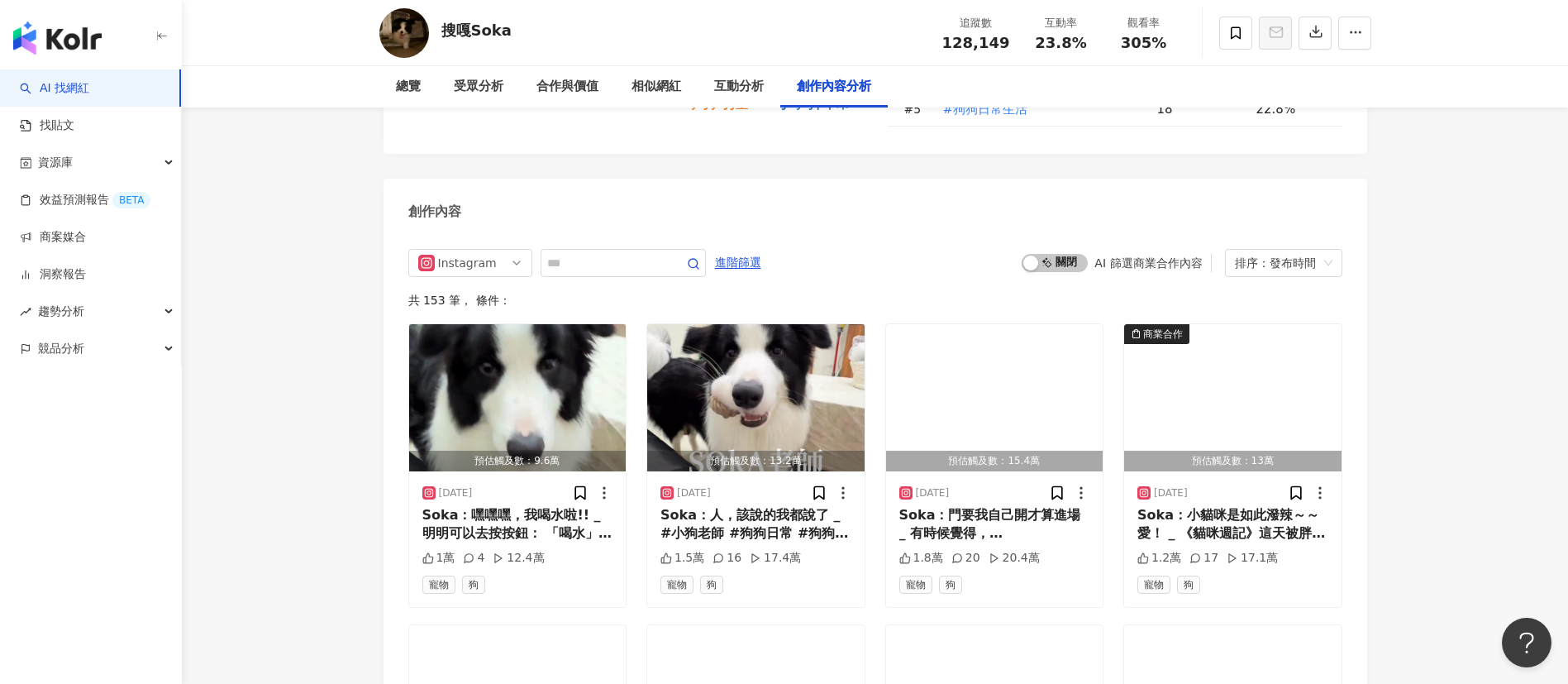
scroll to position [4711, 0]
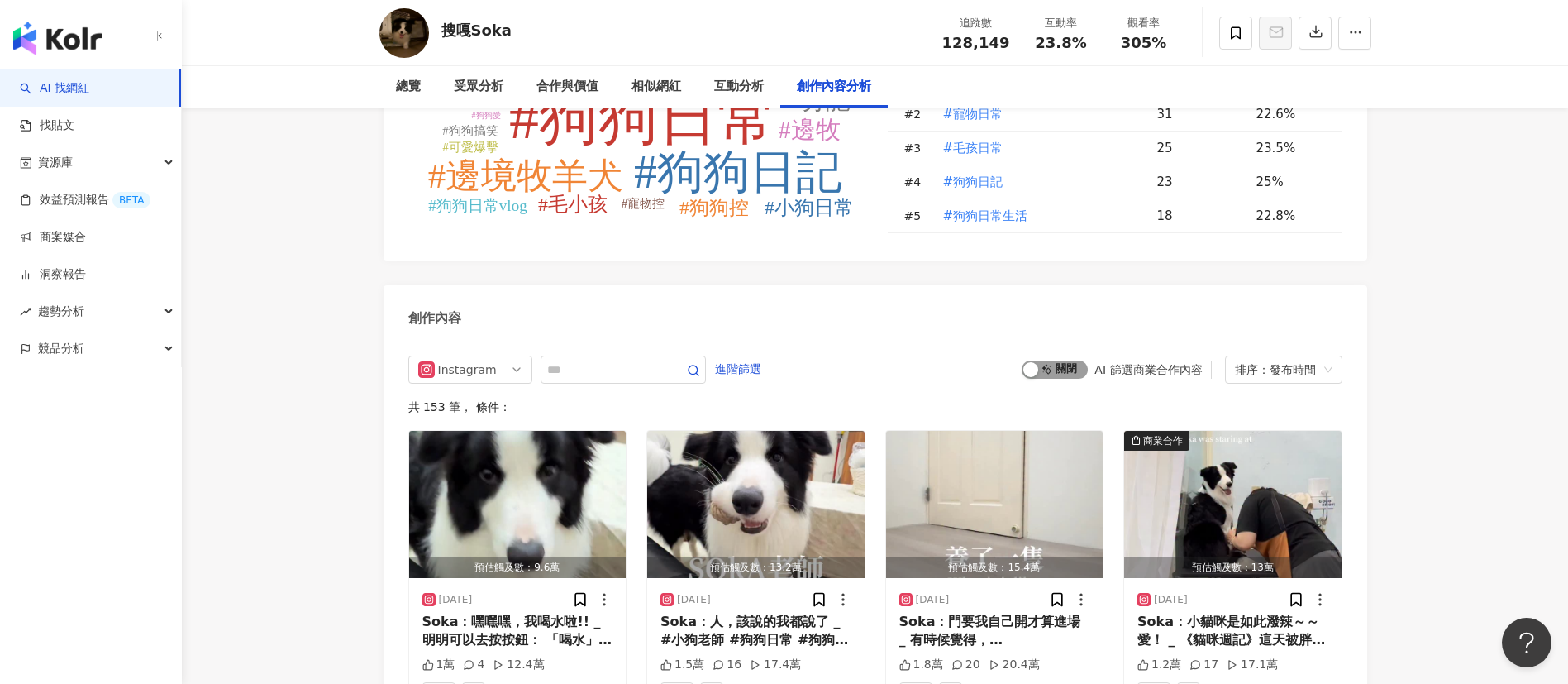
click at [1055, 364] on span "啟動 關閉" at bounding box center [1054, 369] width 66 height 18
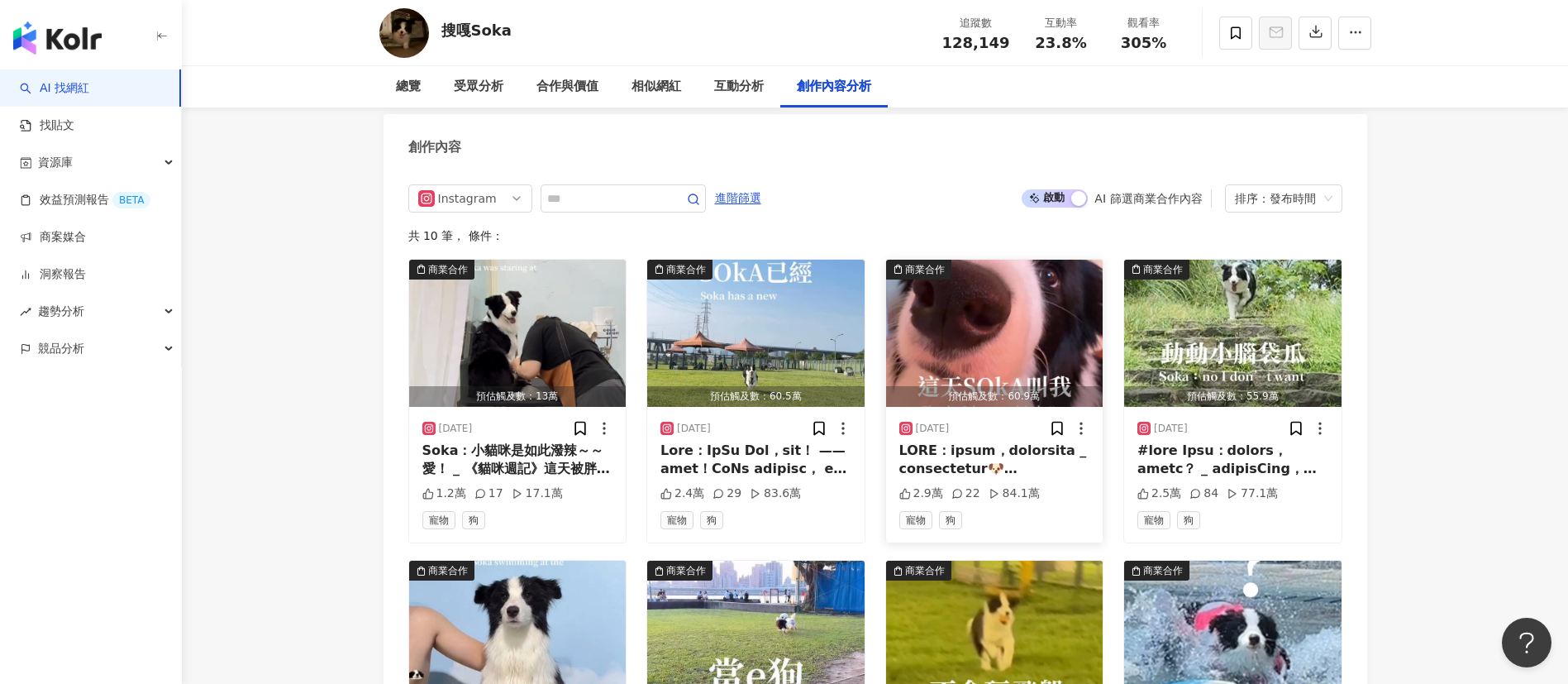
click at [986, 301] on img "button" at bounding box center [994, 333] width 217 height 148
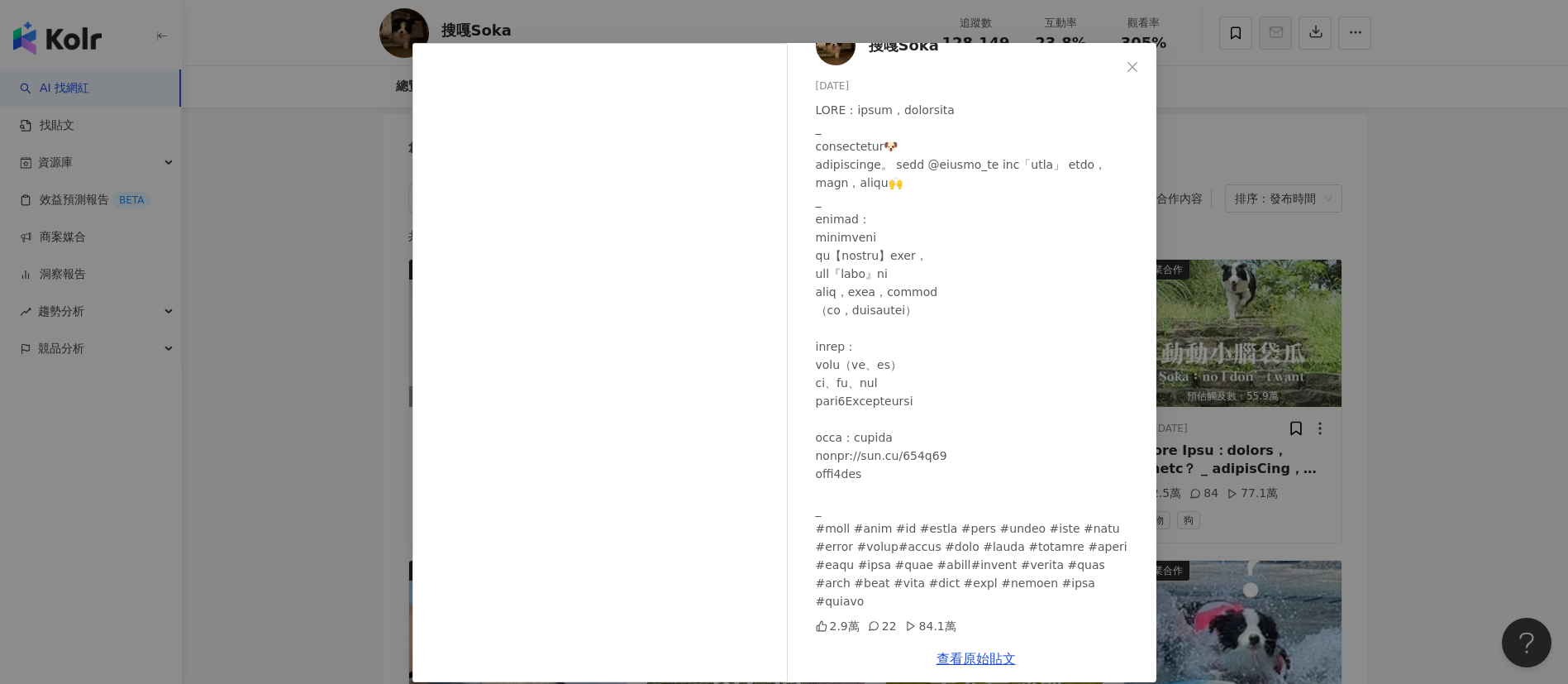
scroll to position [58, 0]
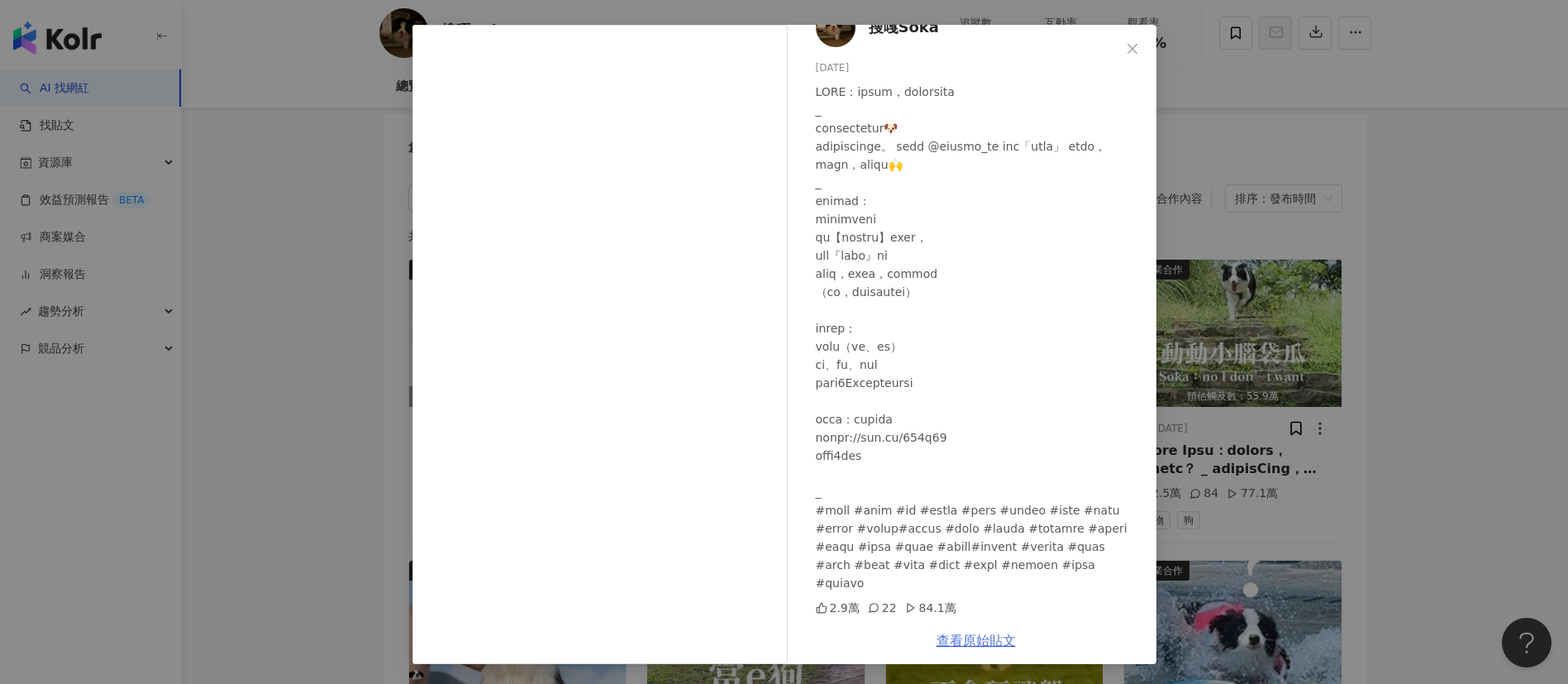
click at [937, 643] on link "查看原始貼文" at bounding box center [976, 640] width 79 height 16
